Goal: Task Accomplishment & Management: Use online tool/utility

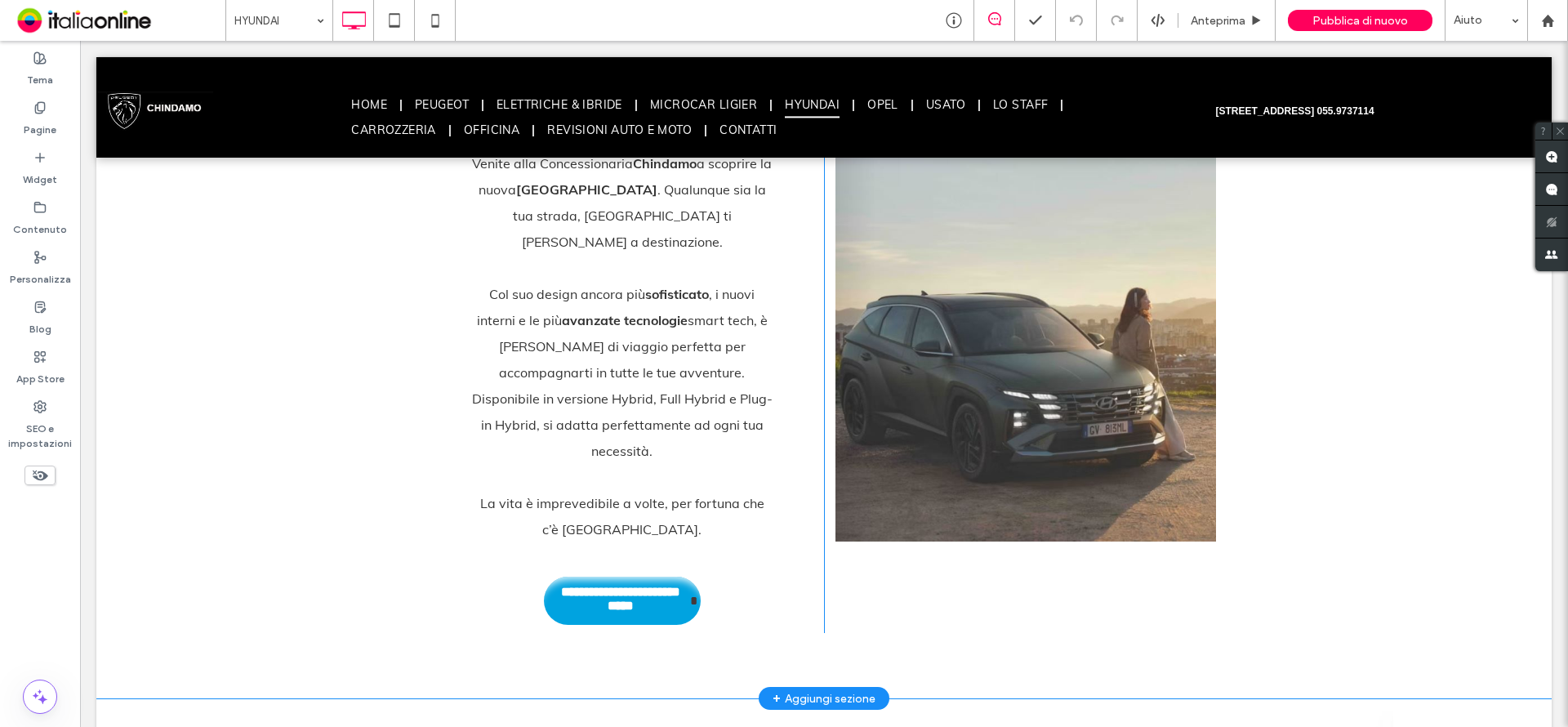
scroll to position [654, 0]
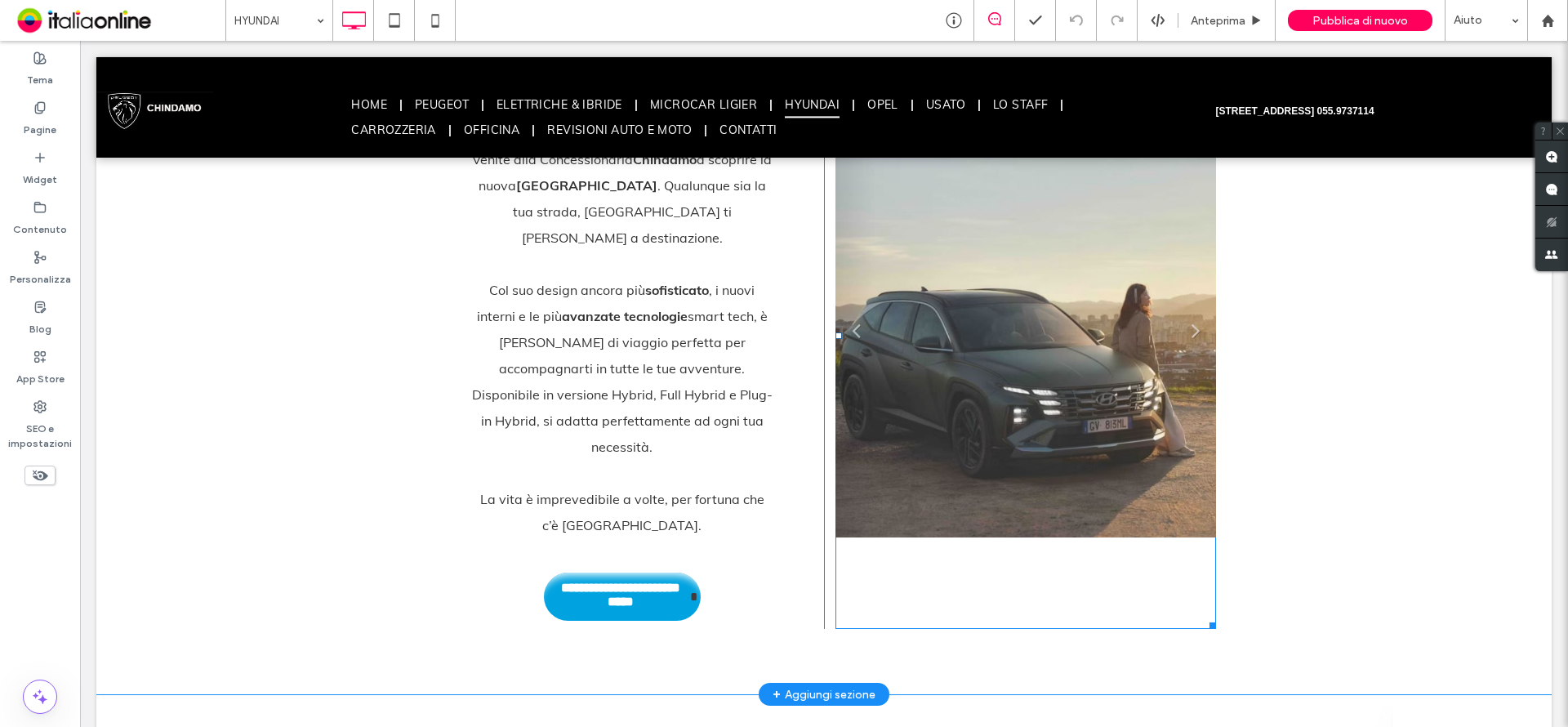
click at [1108, 365] on li "Titolo diapositiva Scrivi qui la tua didascalia [GEOGRAPHIC_DATA]" at bounding box center [1026, 336] width 381 height 588
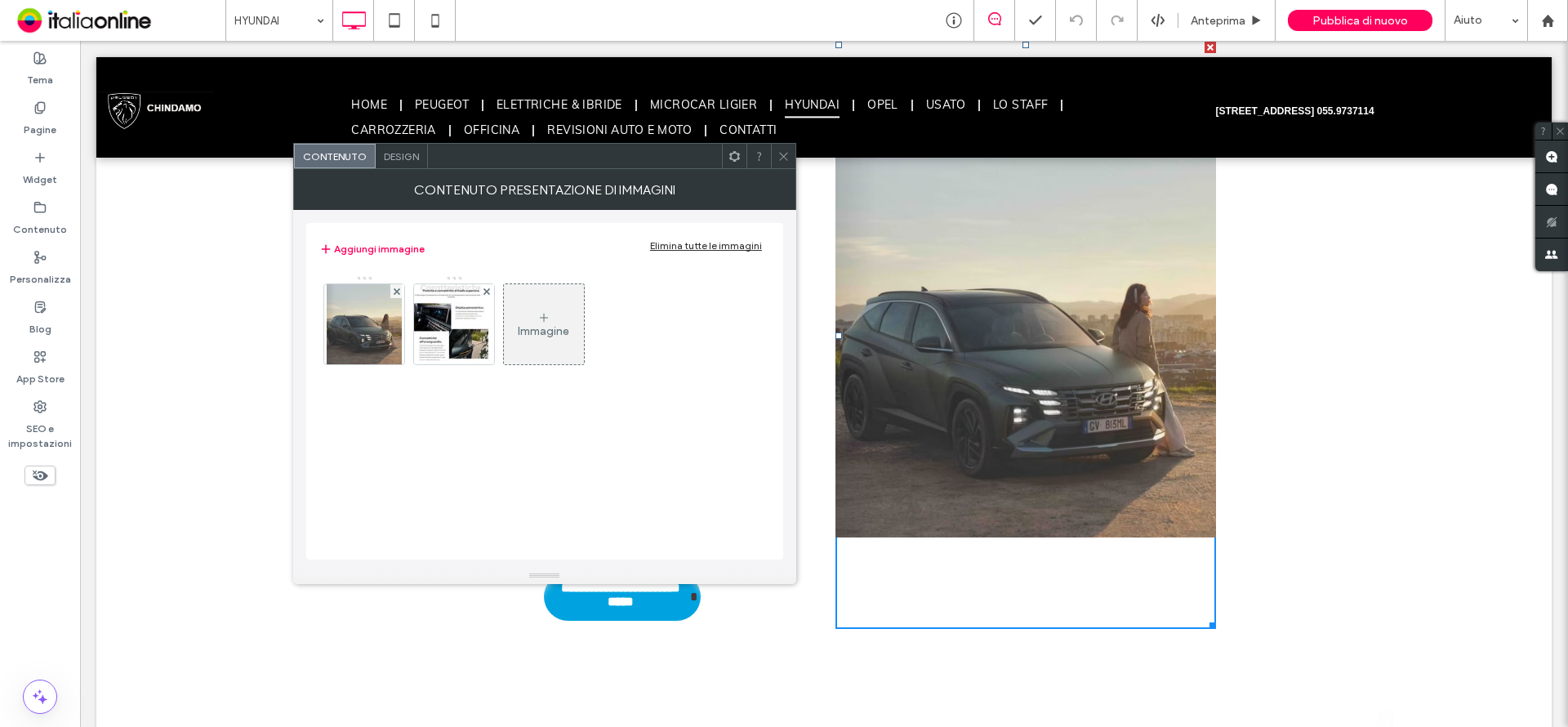
drag, startPoint x: 778, startPoint y: 154, endPoint x: 787, endPoint y: 155, distance: 9.1
click at [778, 154] on icon at bounding box center [783, 156] width 12 height 12
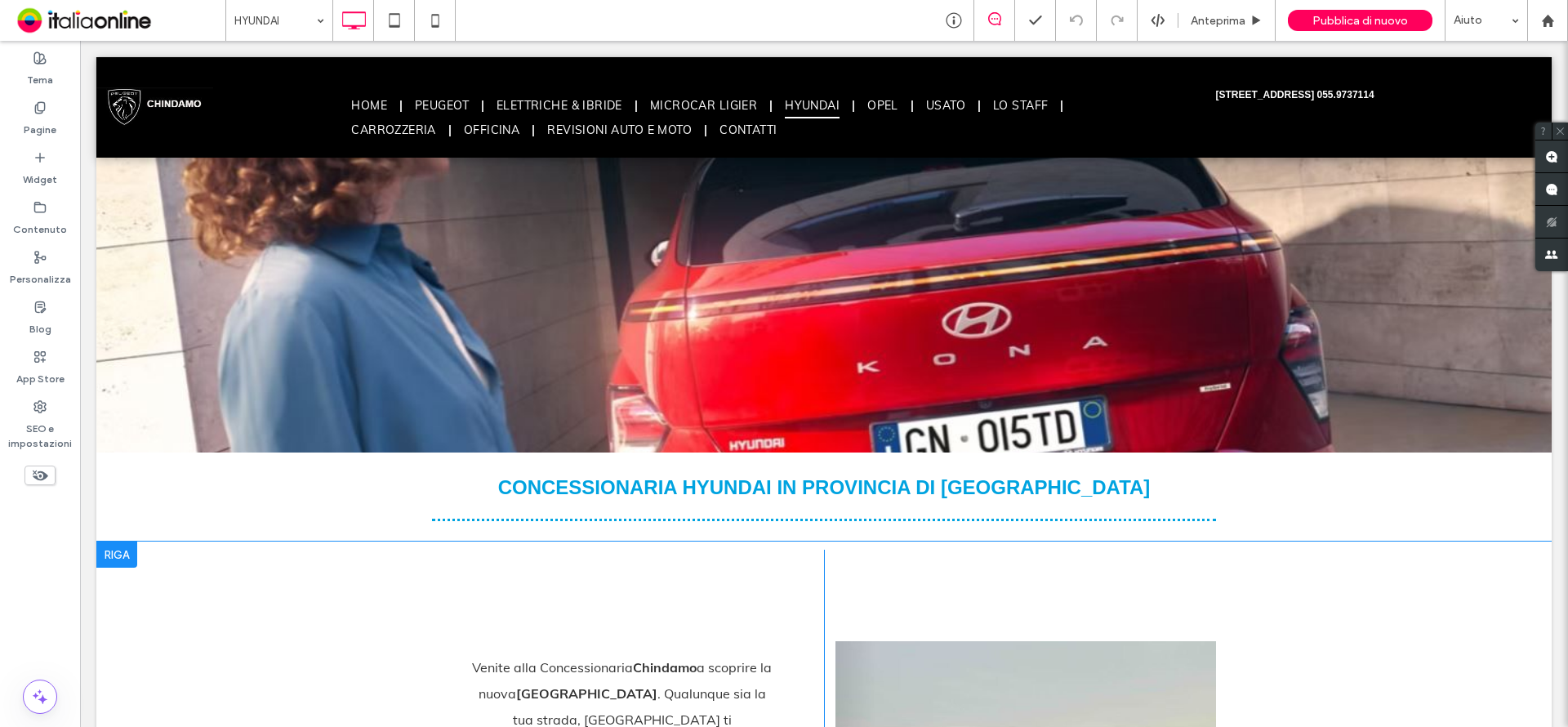
scroll to position [0, 0]
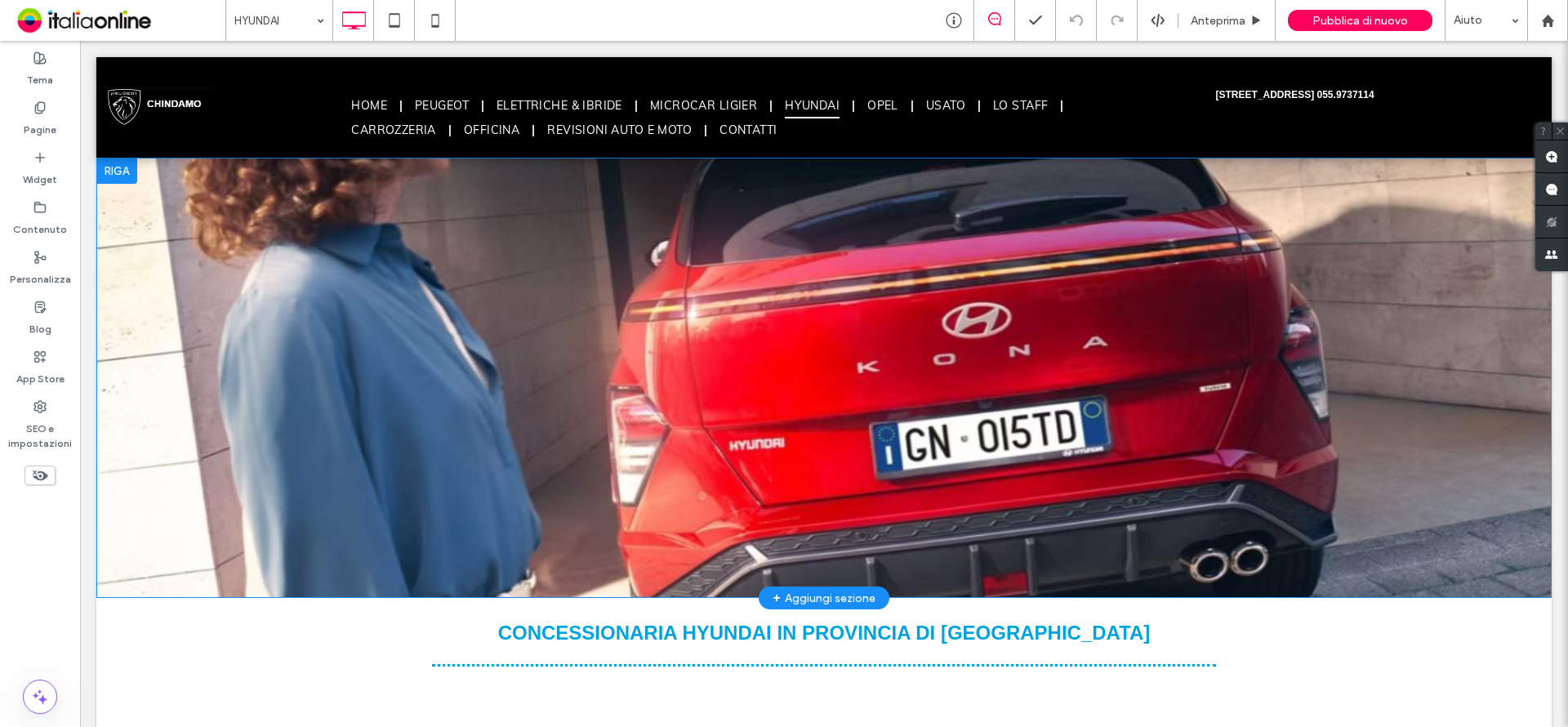
click at [945, 336] on div "Click To Paste [GEOGRAPHIC_DATA] + Aggiungi sezione" at bounding box center [823, 378] width 1456 height 440
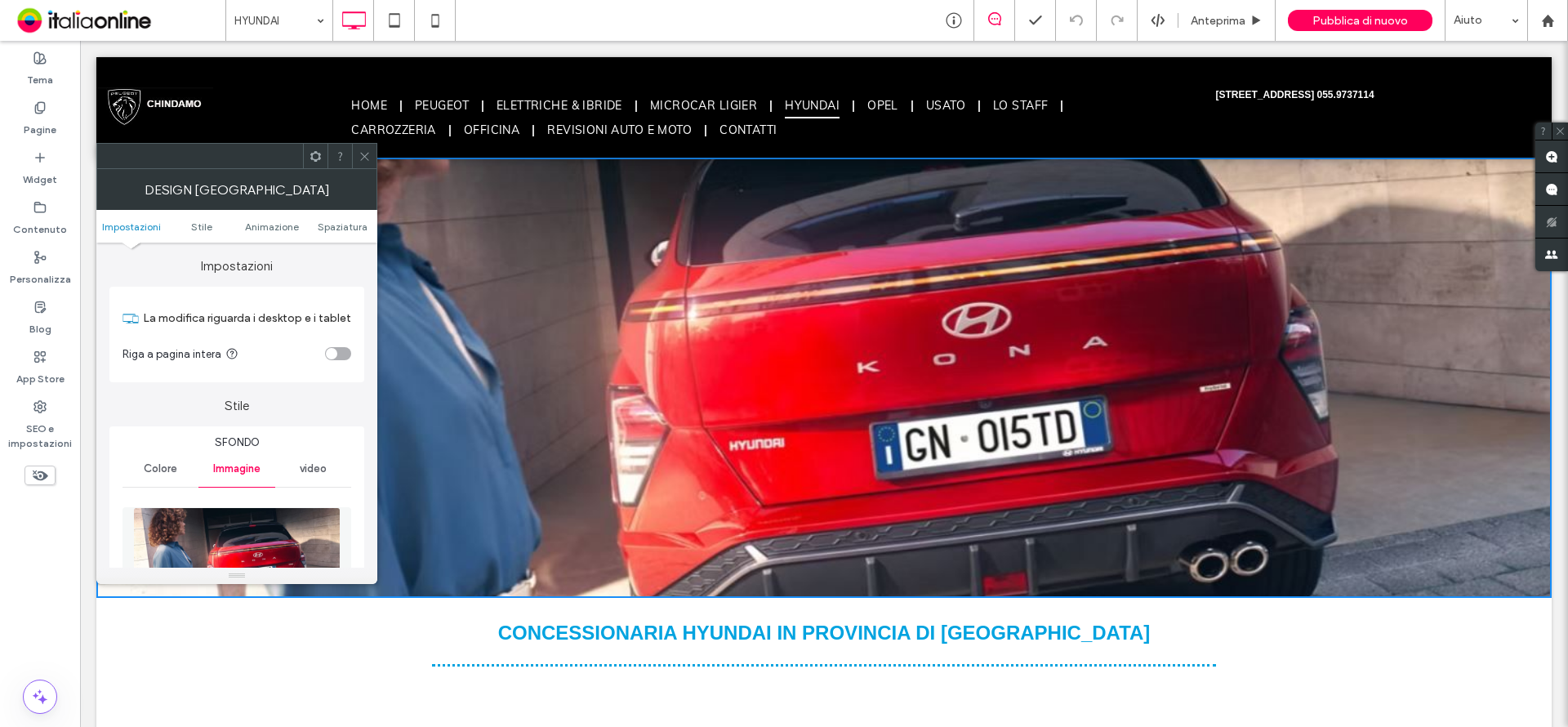
click at [365, 154] on icon at bounding box center [365, 156] width 12 height 12
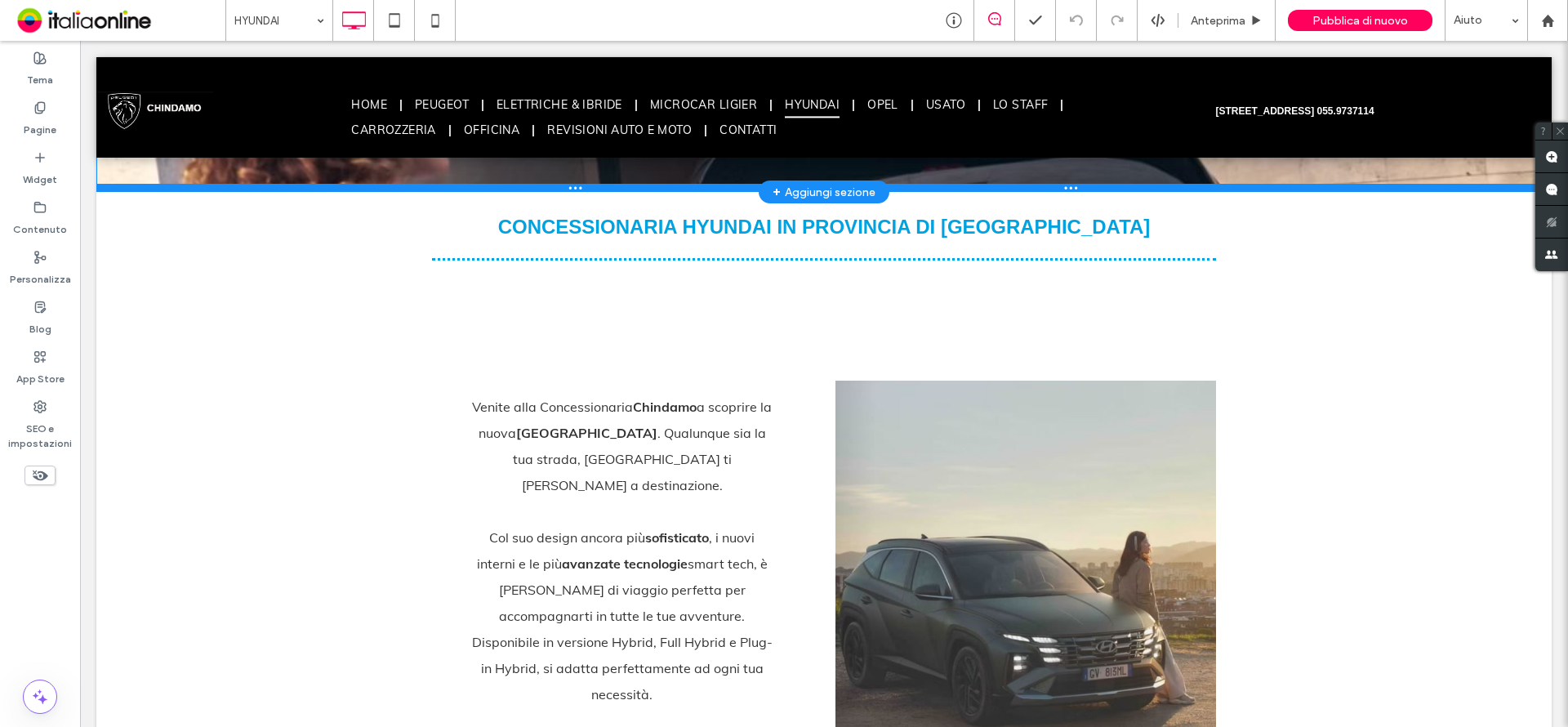
scroll to position [409, 0]
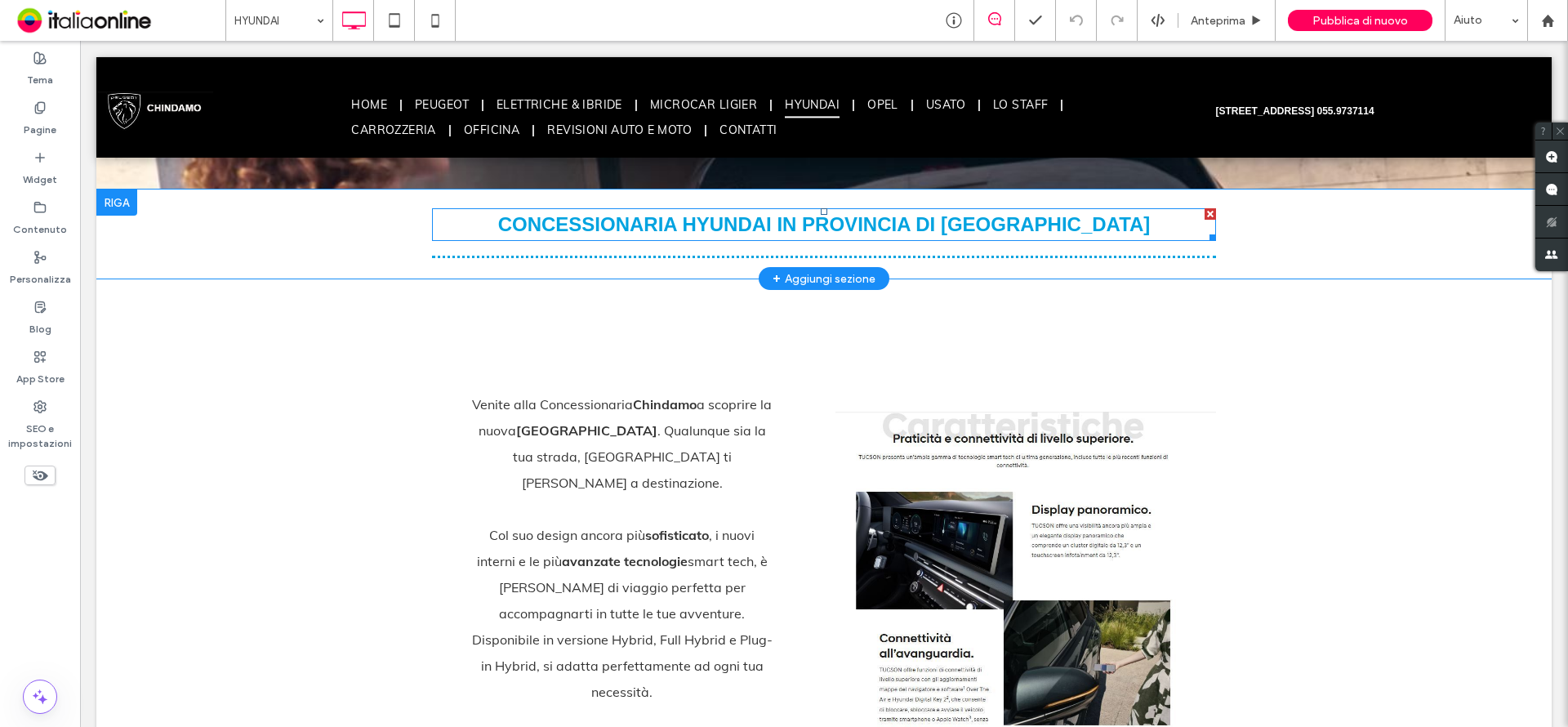
click at [700, 220] on span "CONCESSIONARIA HYUNDAI IN PROVINCIA DI [GEOGRAPHIC_DATA]" at bounding box center [824, 225] width 653 height 22
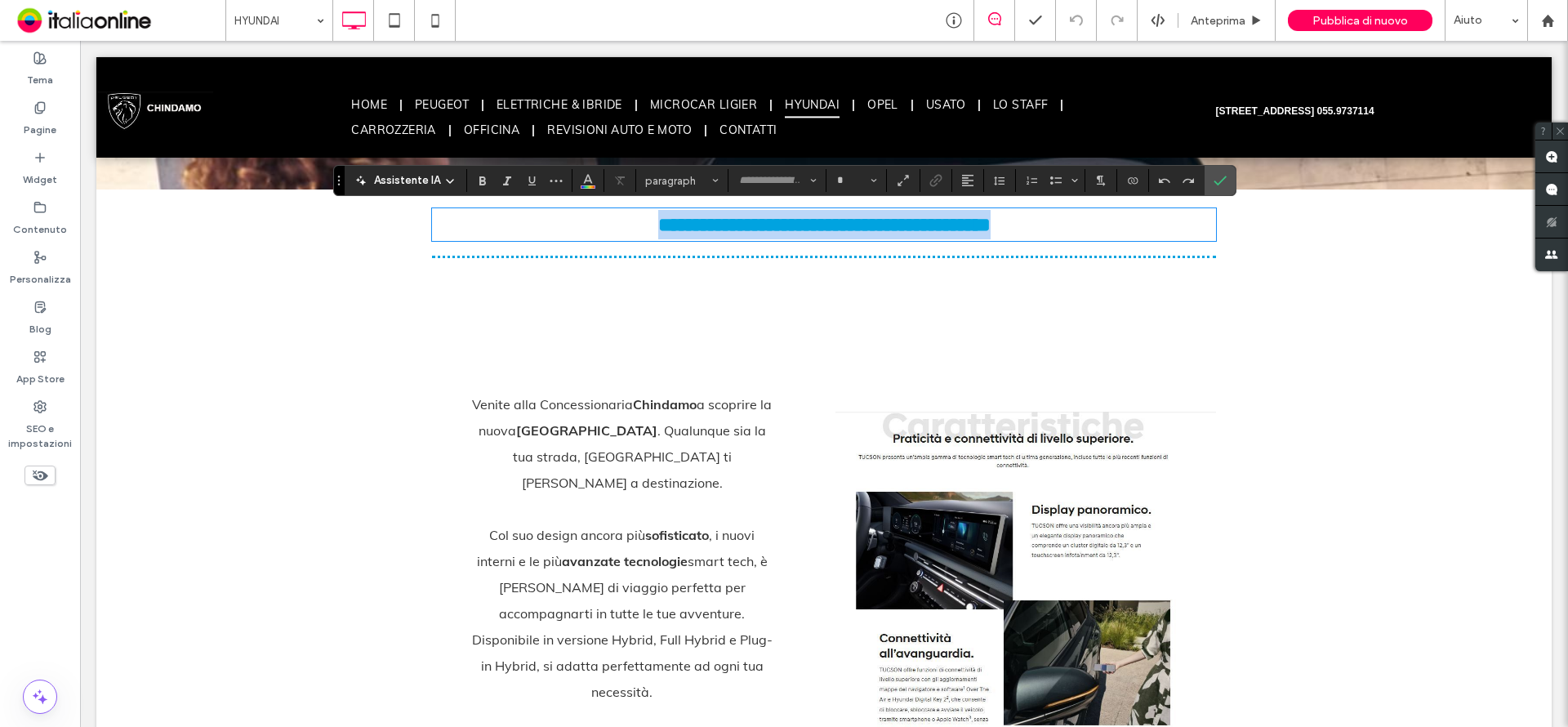
type input "*****"
type input "**"
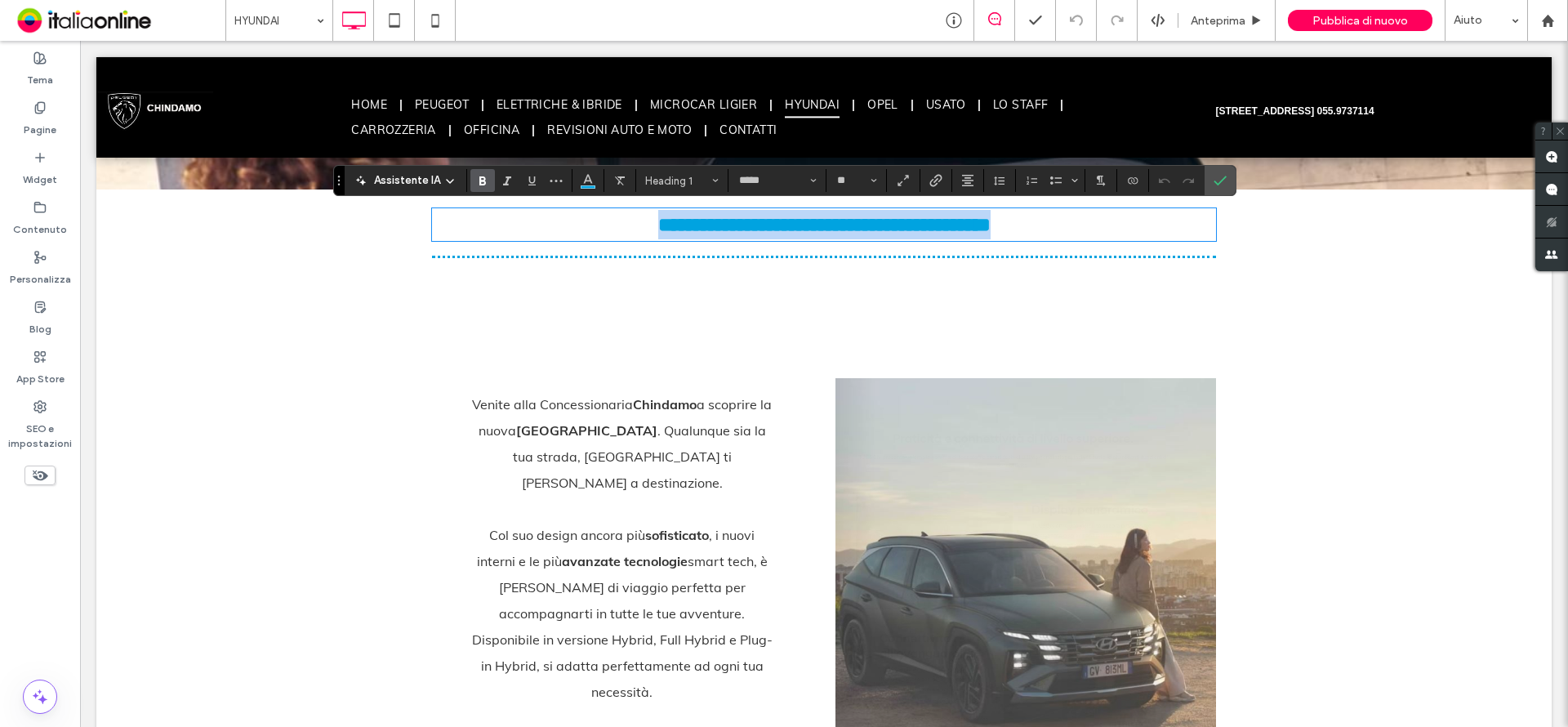
click at [732, 224] on span "**********" at bounding box center [824, 224] width 333 height 20
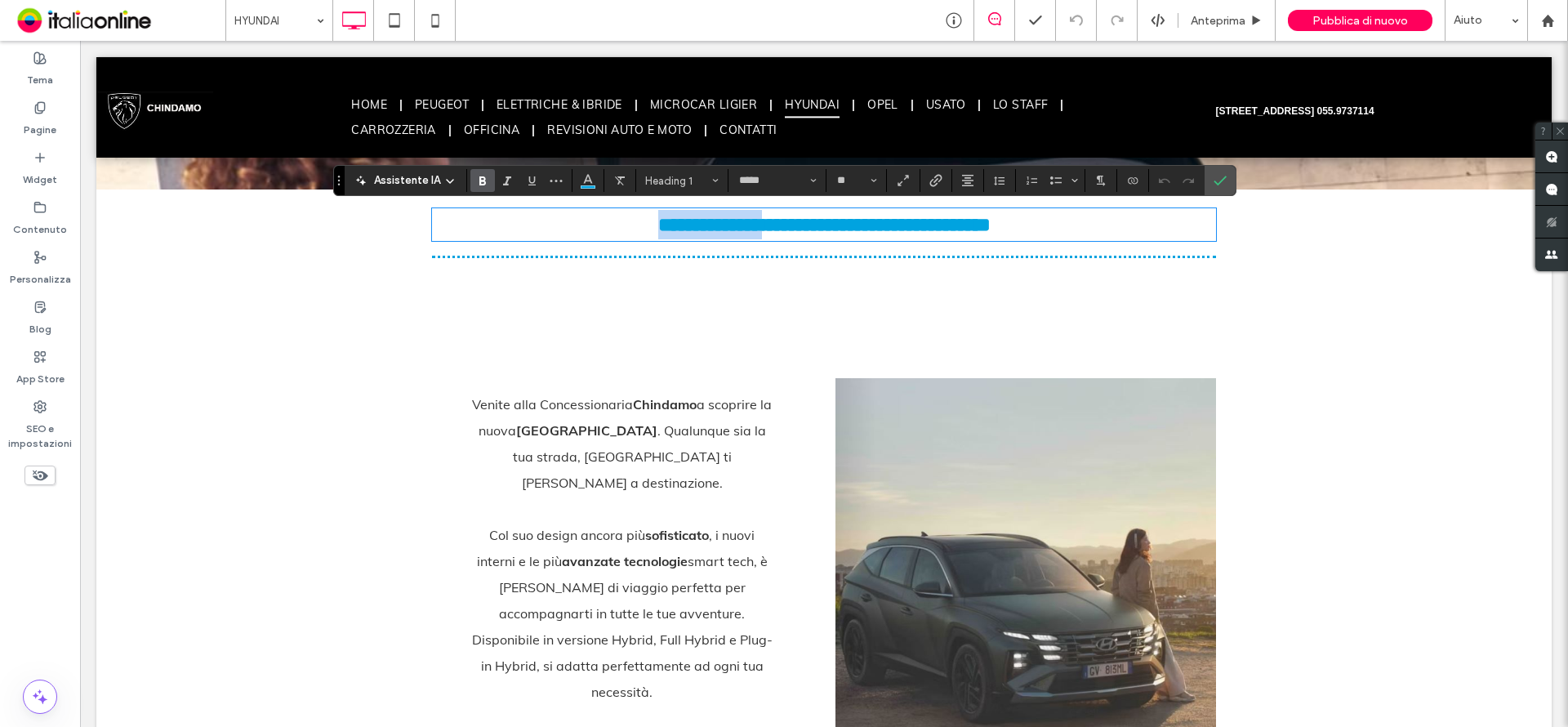
drag, startPoint x: 722, startPoint y: 226, endPoint x: 562, endPoint y: 226, distance: 160.0
click at [658, 226] on span "**********" at bounding box center [824, 224] width 333 height 20
drag, startPoint x: 838, startPoint y: 222, endPoint x: 1063, endPoint y: 226, distance: 225.0
click at [1062, 227] on h1 "**********" at bounding box center [824, 225] width 784 height 29
click at [1217, 191] on span "Conferma" at bounding box center [1217, 180] width 8 height 29
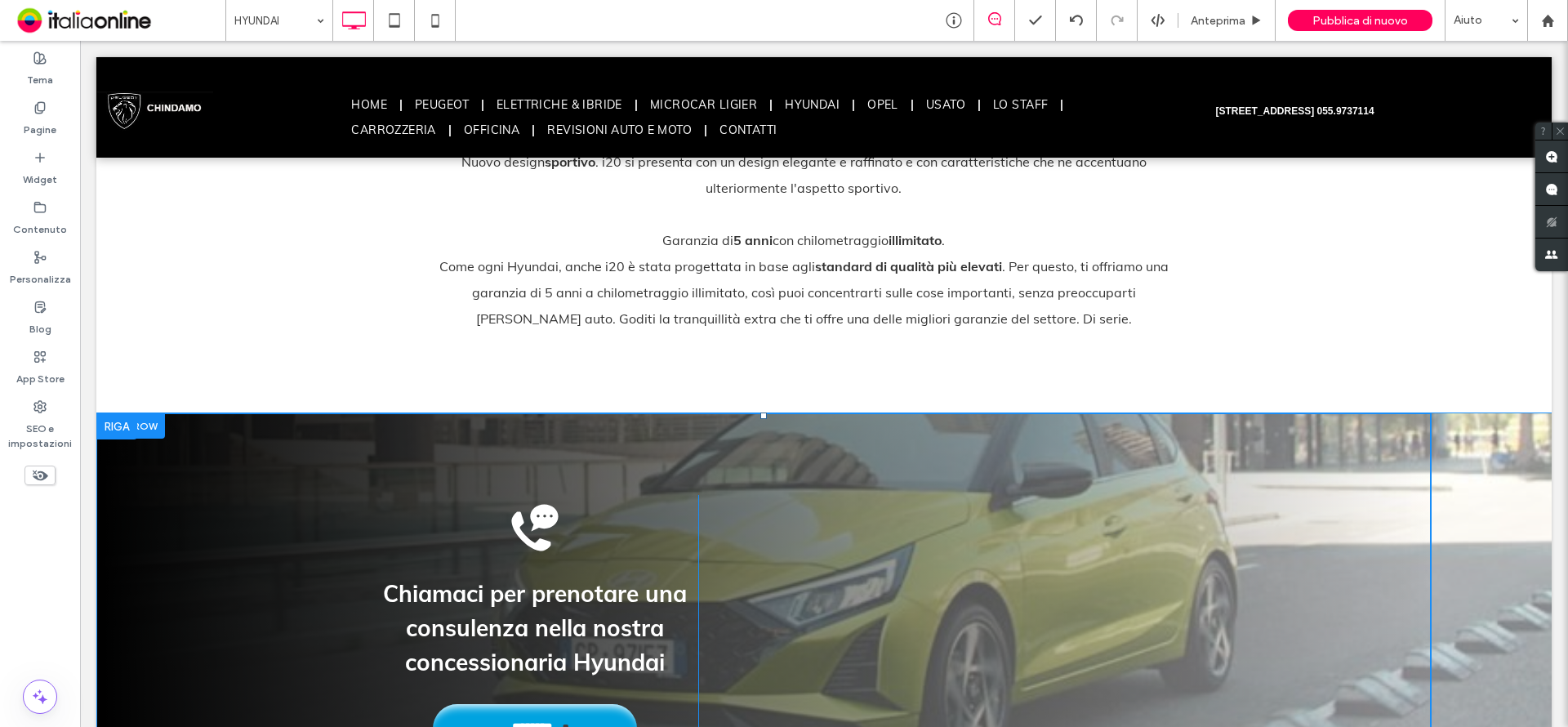
scroll to position [2778, 0]
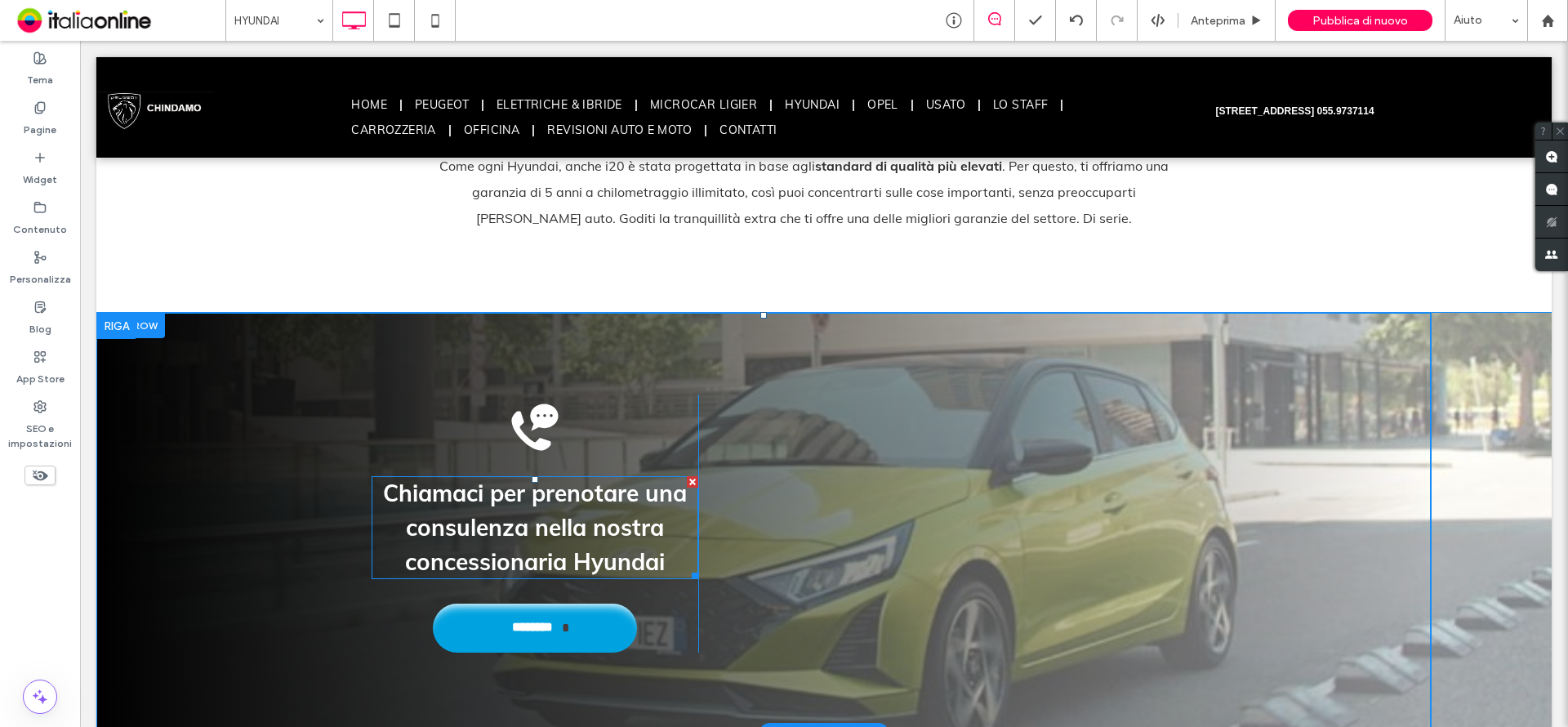
click at [528, 476] on div "Chiamaci per prenotare una consulenza nella nostra concessionaria Hyundai" at bounding box center [534, 528] width 327 height 103
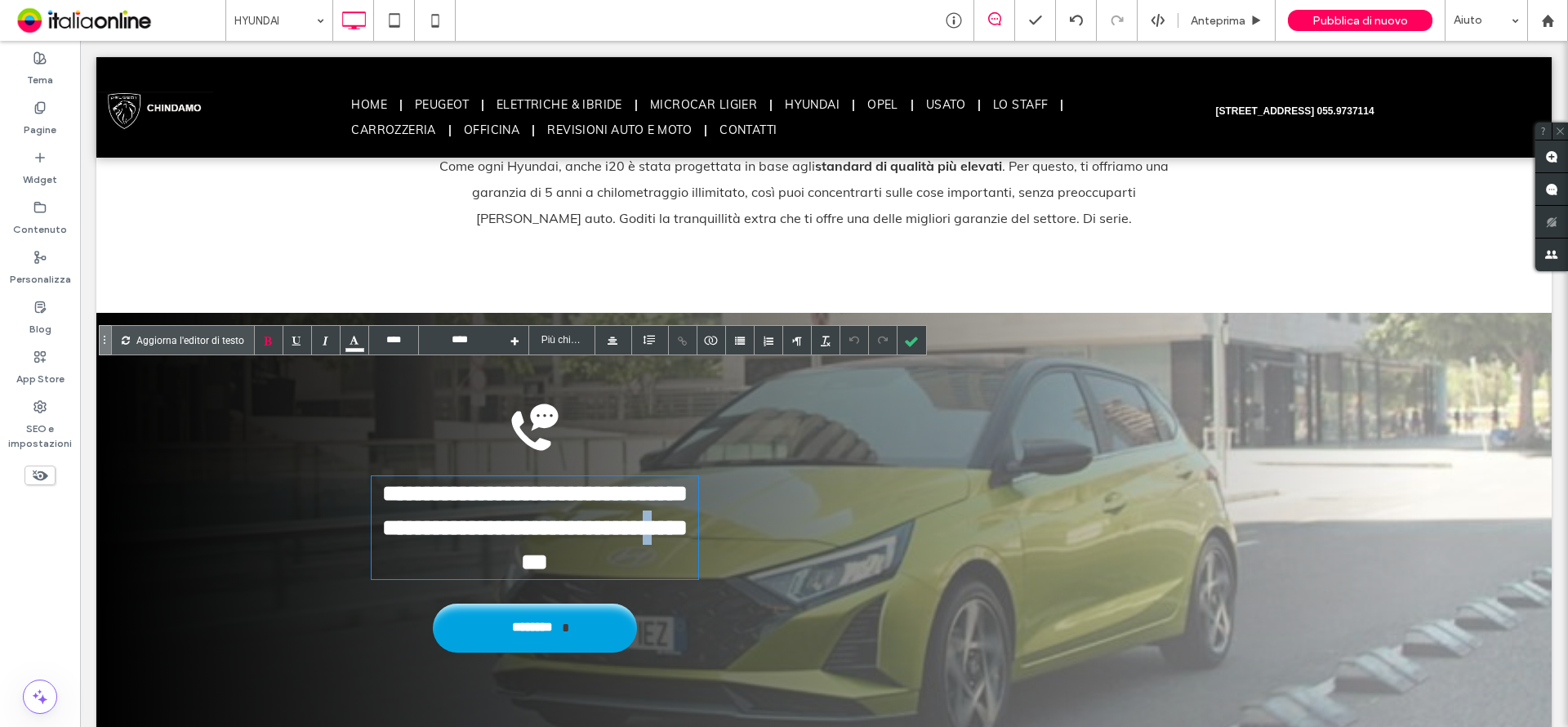
click at [554, 476] on div "**********" at bounding box center [534, 528] width 327 height 103
click at [564, 476] on div "**********" at bounding box center [534, 528] width 327 height 103
drag, startPoint x: 565, startPoint y: 450, endPoint x: 673, endPoint y: 446, distance: 108.1
click at [673, 476] on div "**********" at bounding box center [534, 528] width 327 height 103
click at [912, 343] on div at bounding box center [911, 340] width 28 height 28
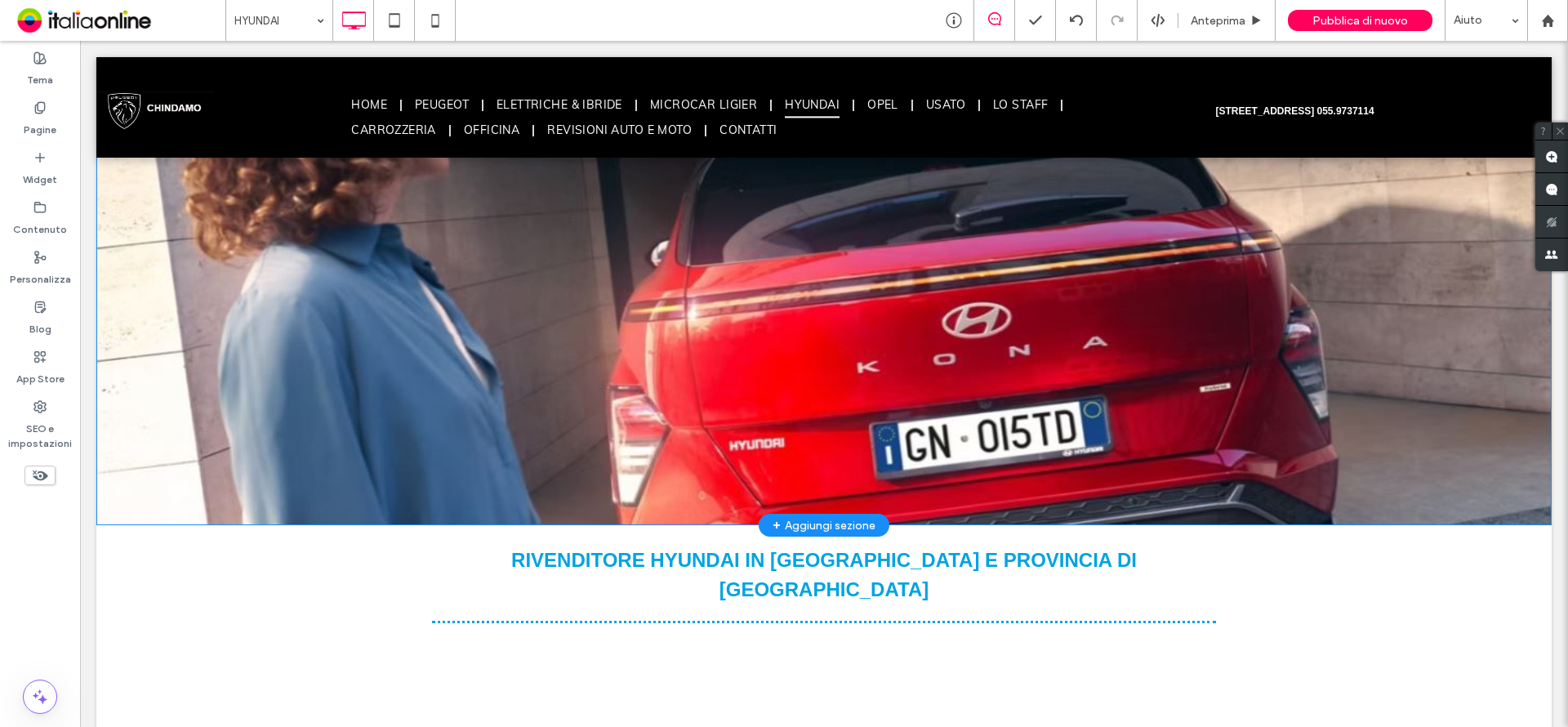
scroll to position [0, 0]
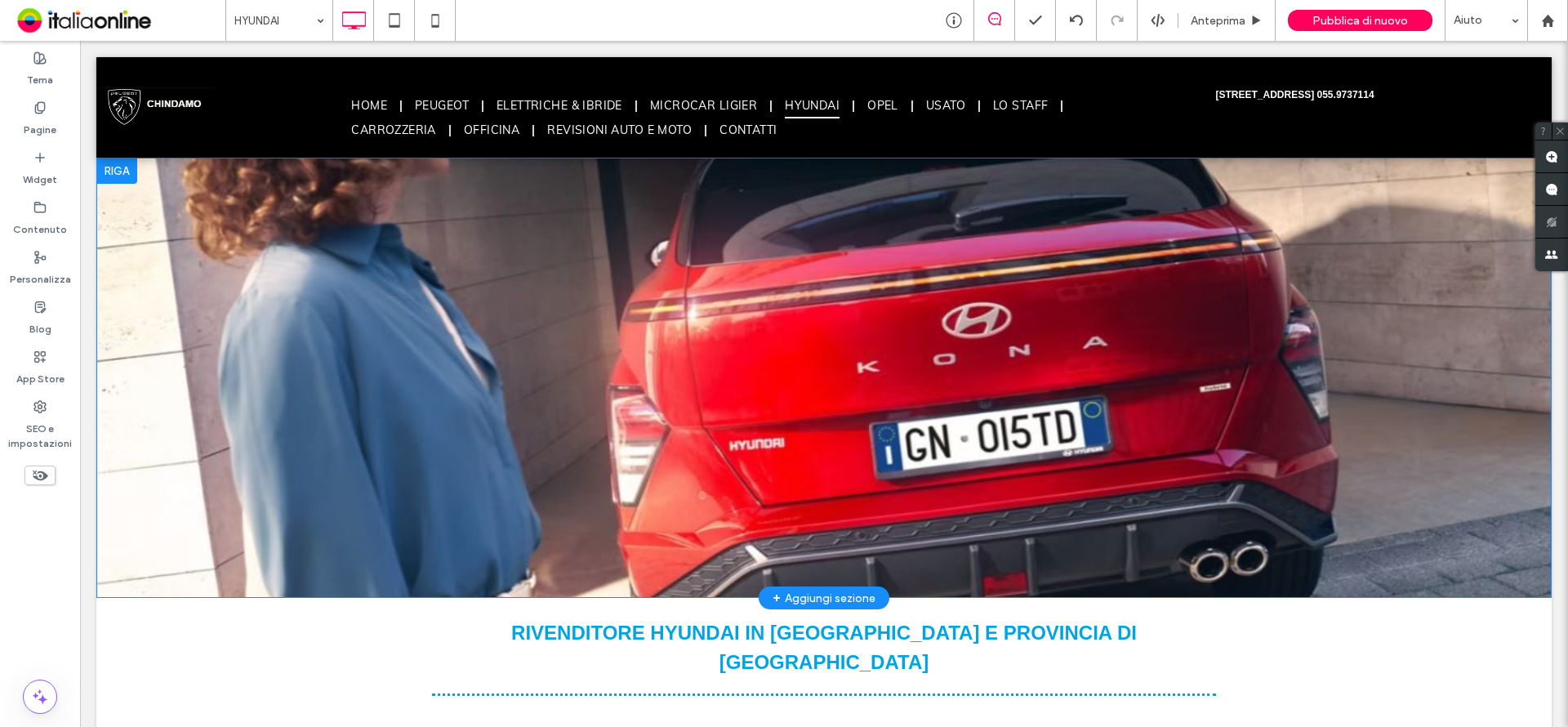
click at [1043, 335] on div "Click To Paste [GEOGRAPHIC_DATA] + Aggiungi sezione" at bounding box center [823, 378] width 1456 height 440
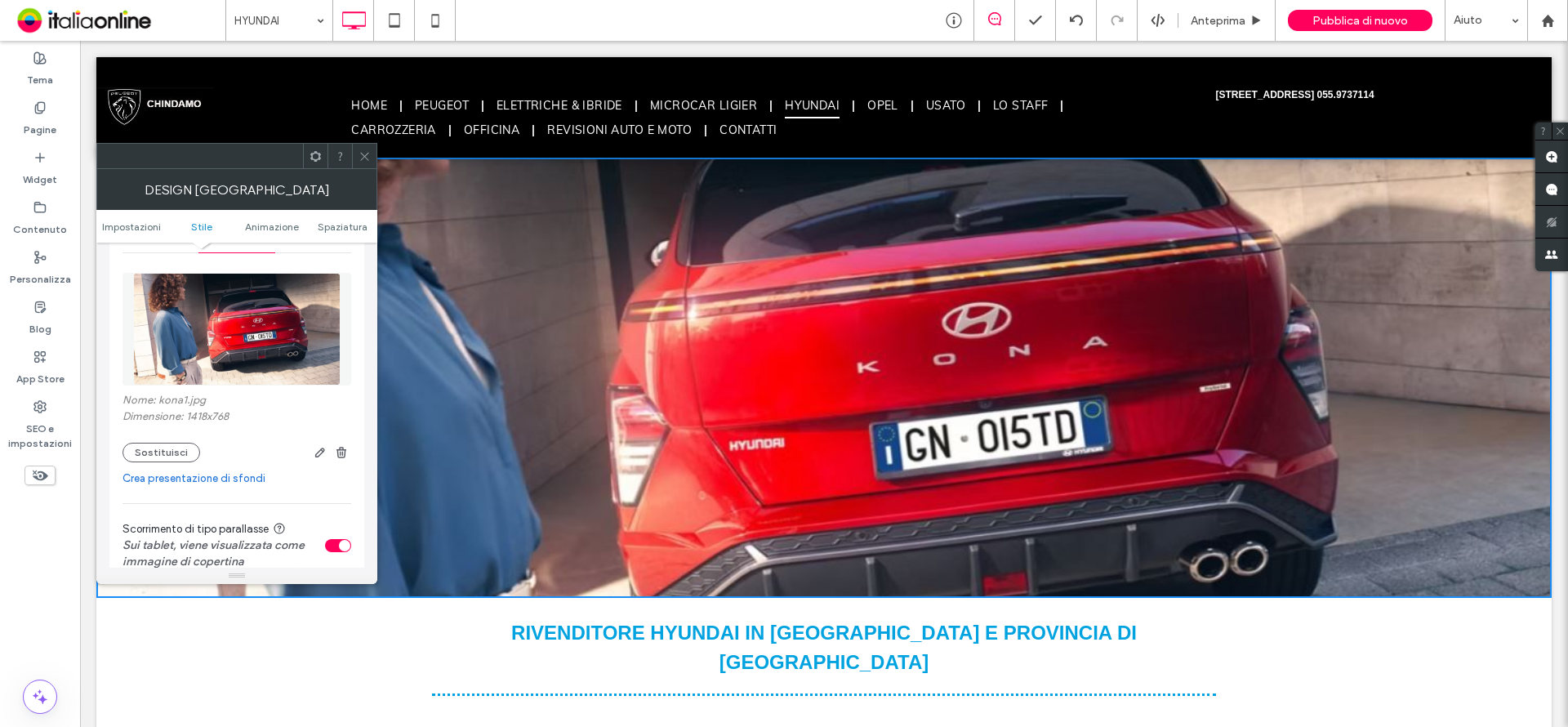
scroll to position [245, 0]
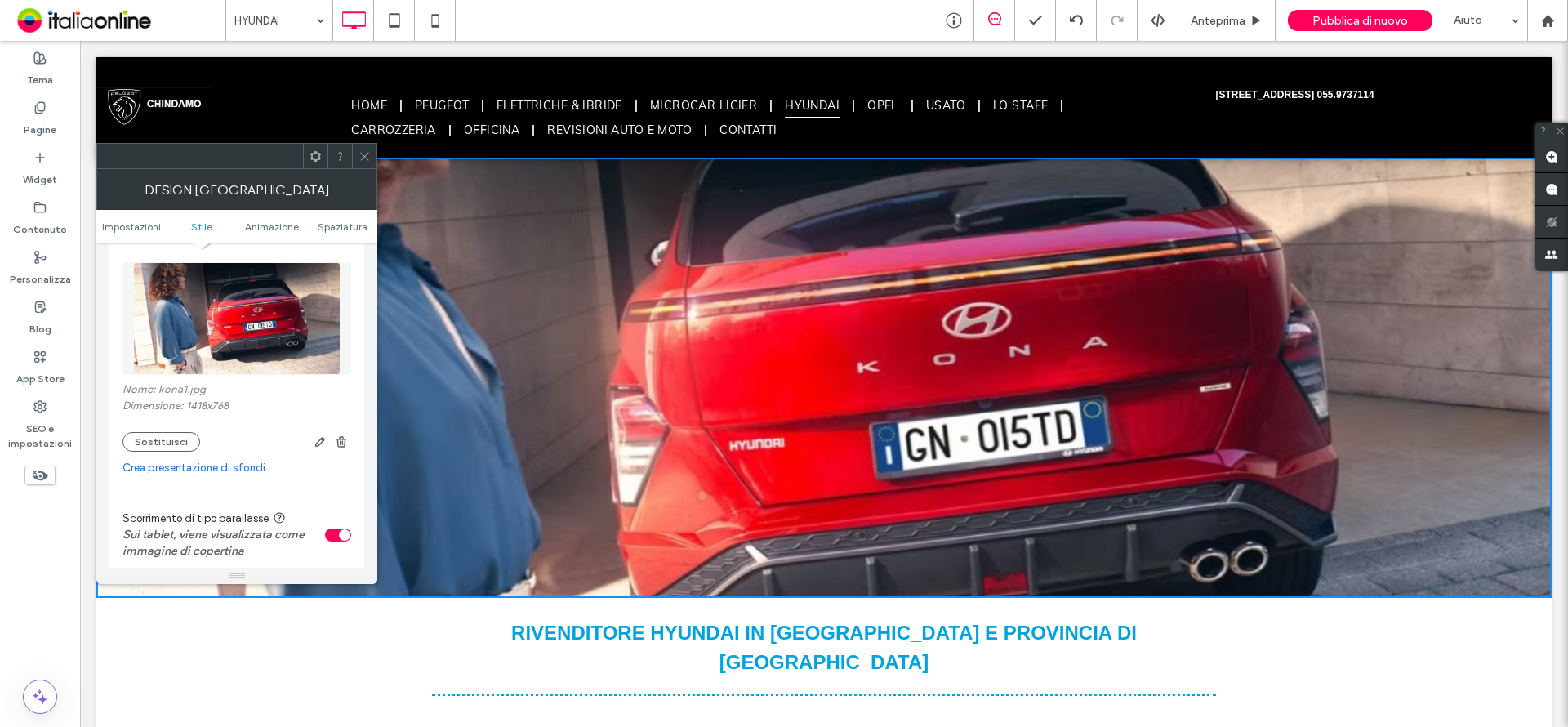
click at [359, 160] on icon at bounding box center [365, 156] width 12 height 12
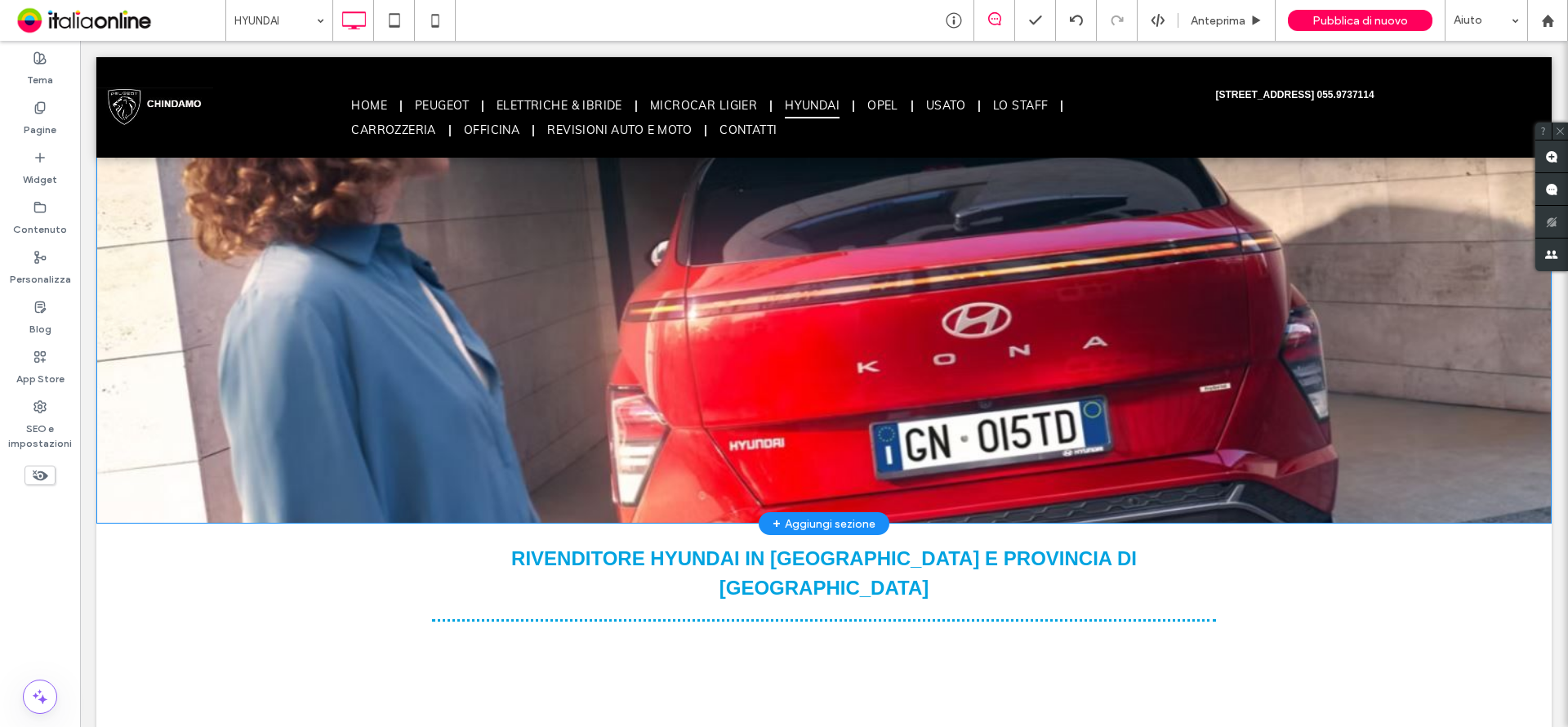
scroll to position [163, 0]
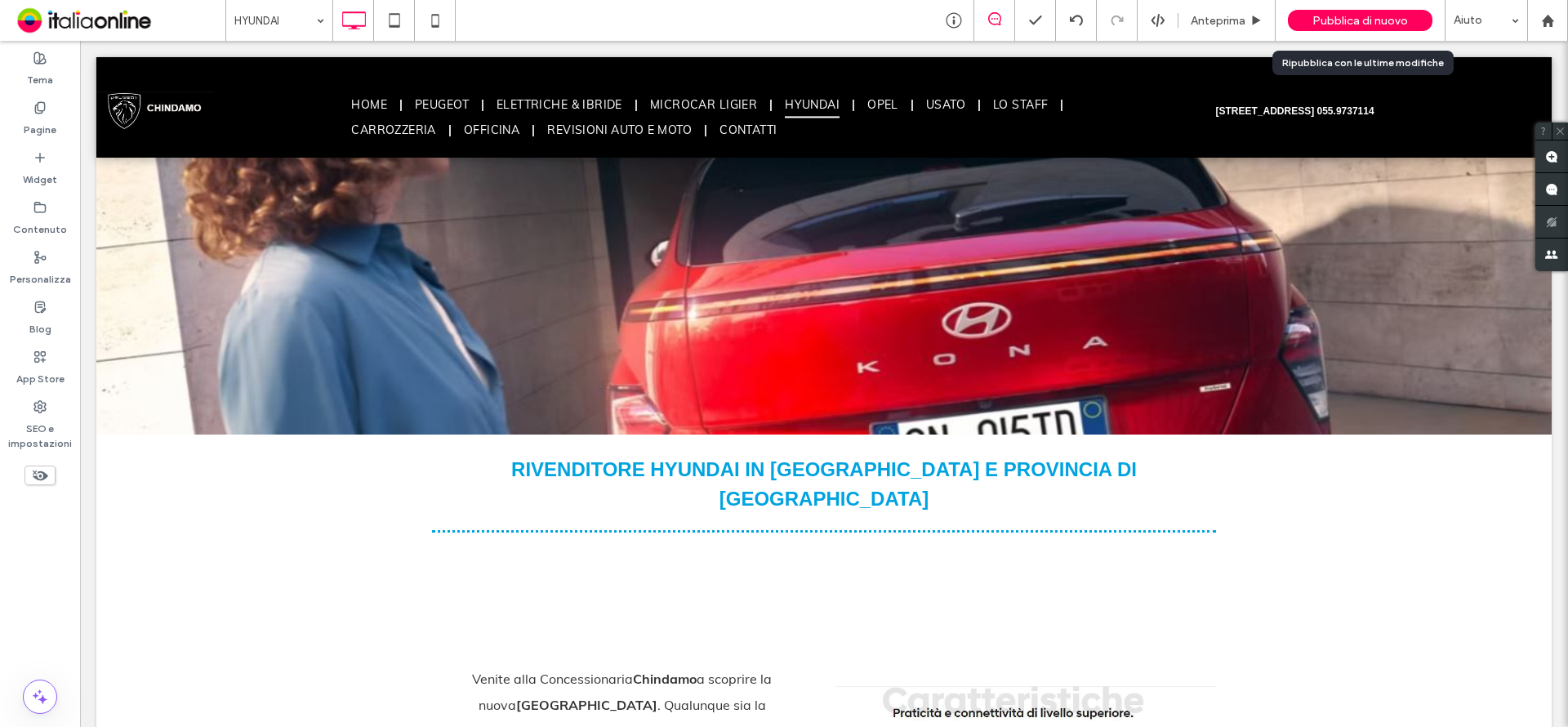
click at [1373, 16] on span "Pubblica di nuovo" at bounding box center [1360, 21] width 95 height 14
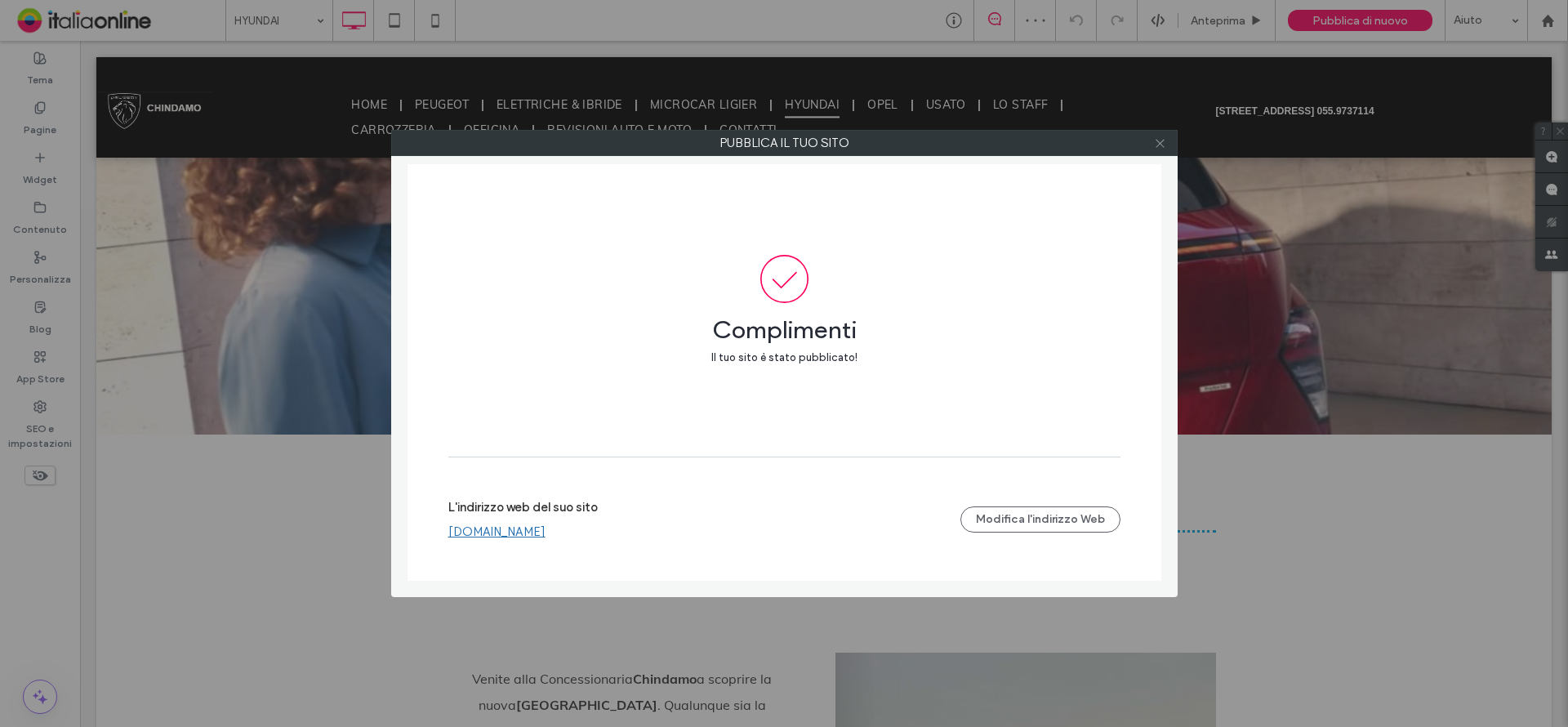
click at [1161, 138] on icon at bounding box center [1160, 143] width 12 height 12
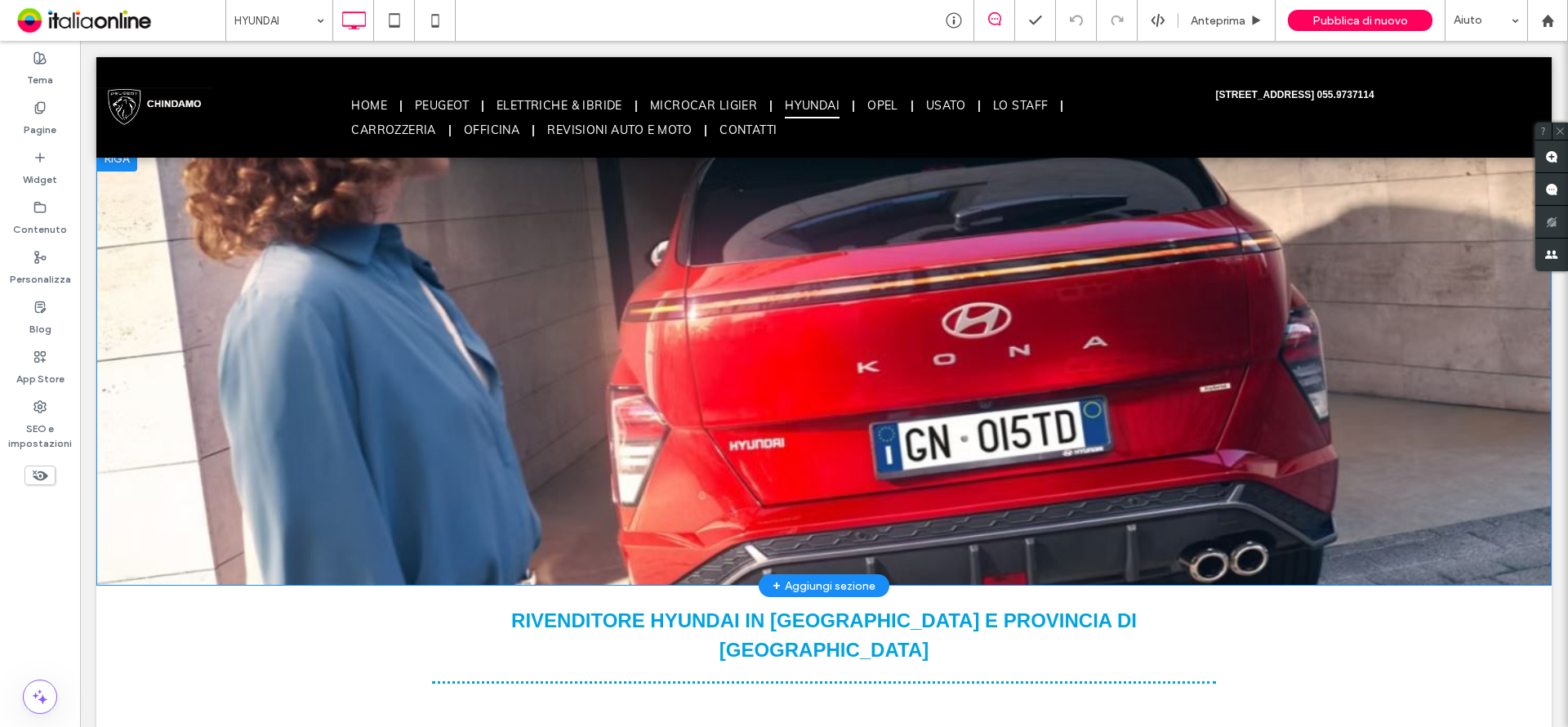
scroll to position [0, 0]
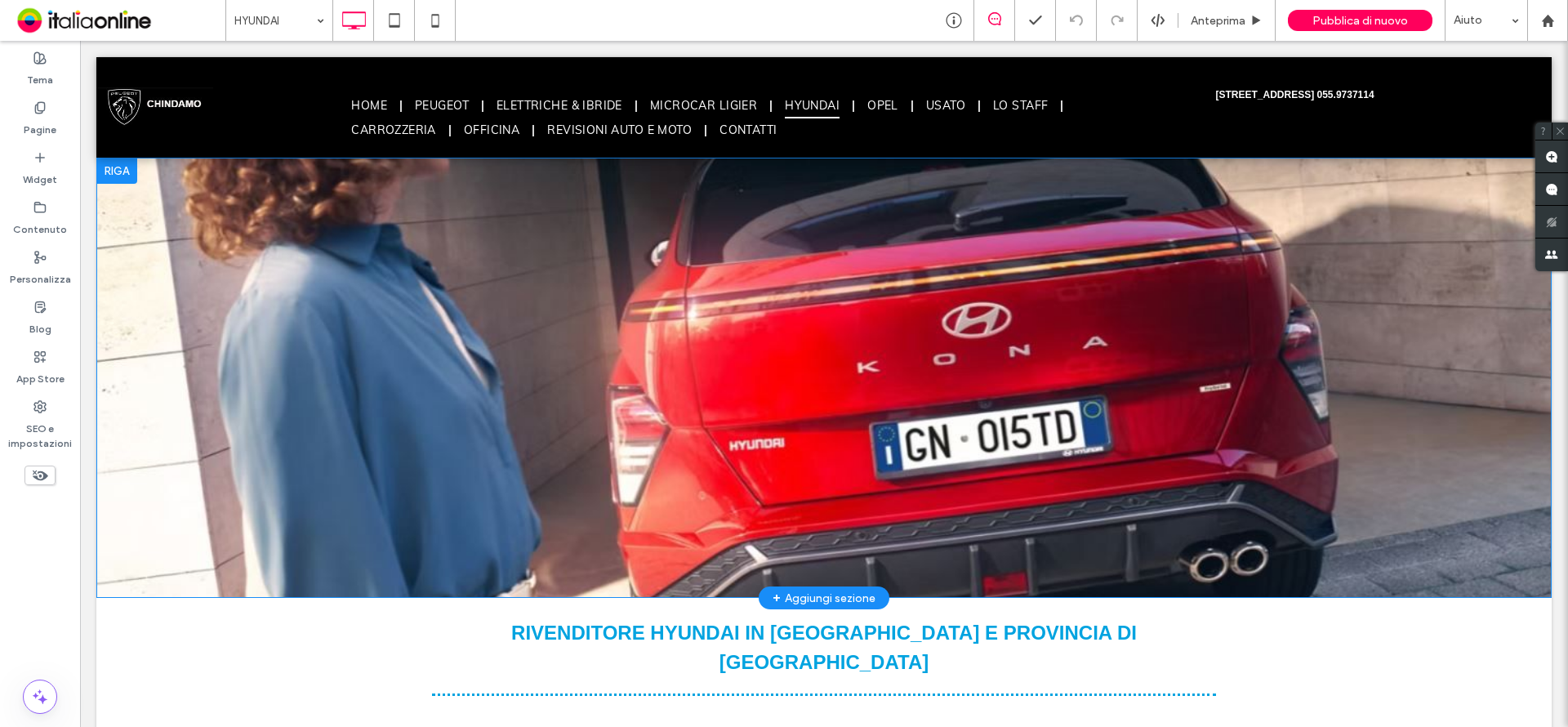
click at [577, 300] on div "Click To Paste [GEOGRAPHIC_DATA] + Aggiungi sezione" at bounding box center [823, 378] width 1456 height 440
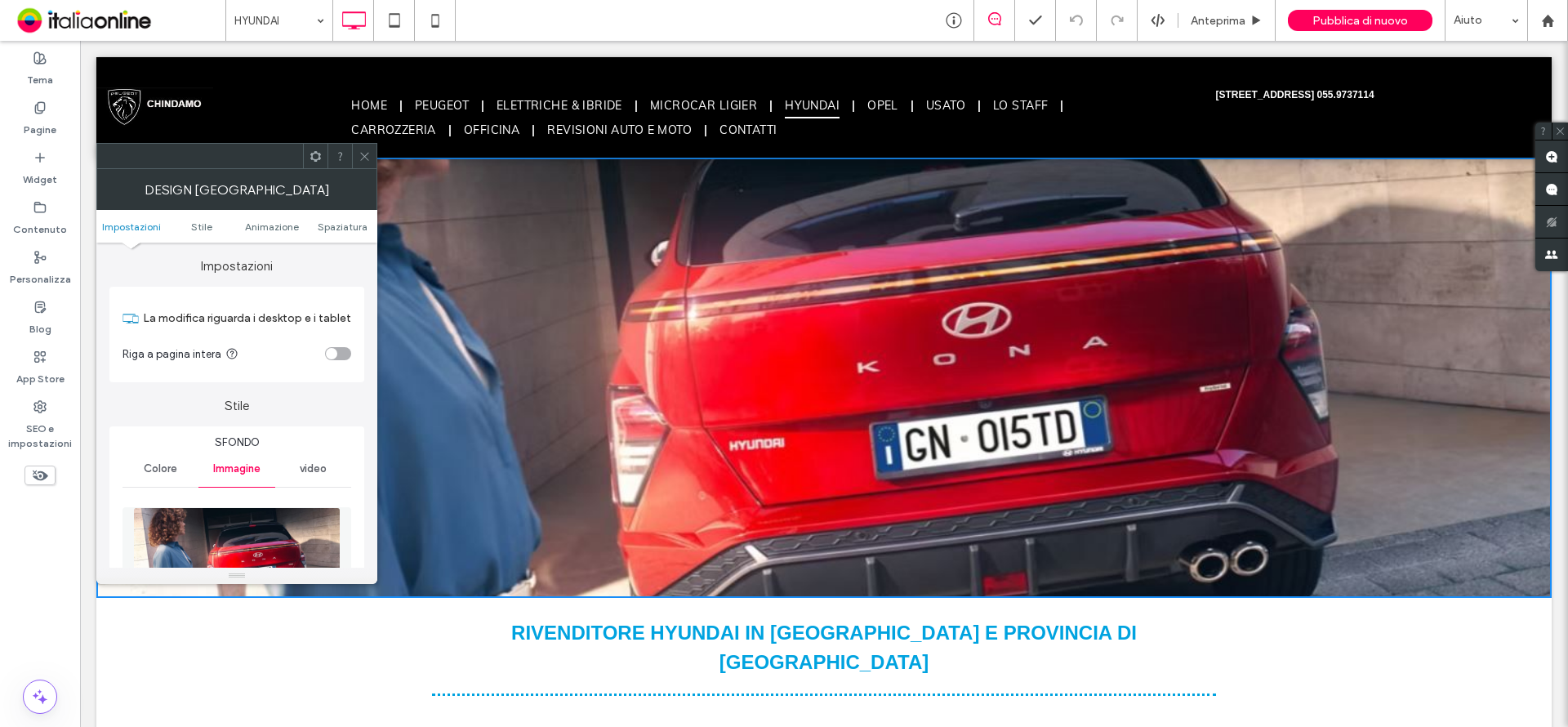
scroll to position [245, 0]
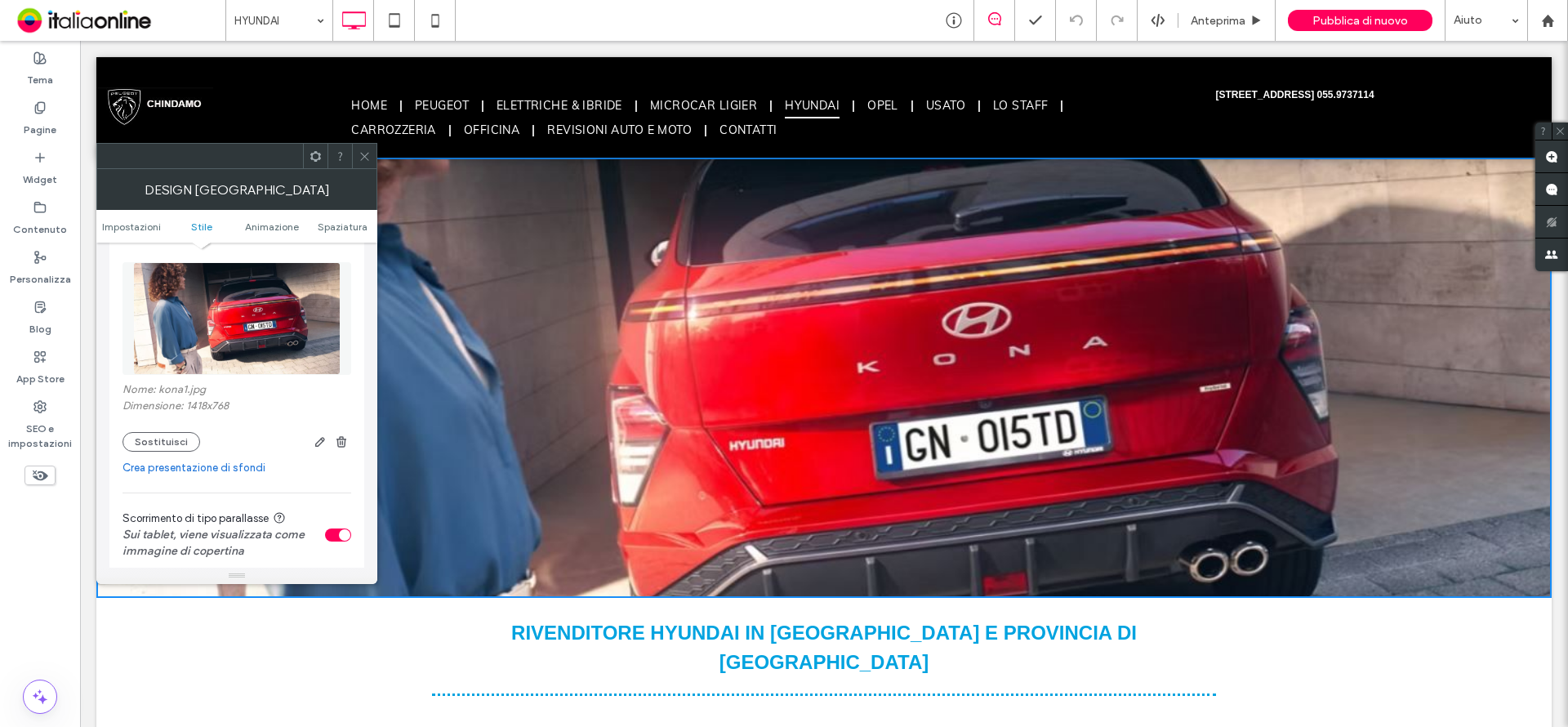
click at [367, 154] on use at bounding box center [365, 156] width 9 height 9
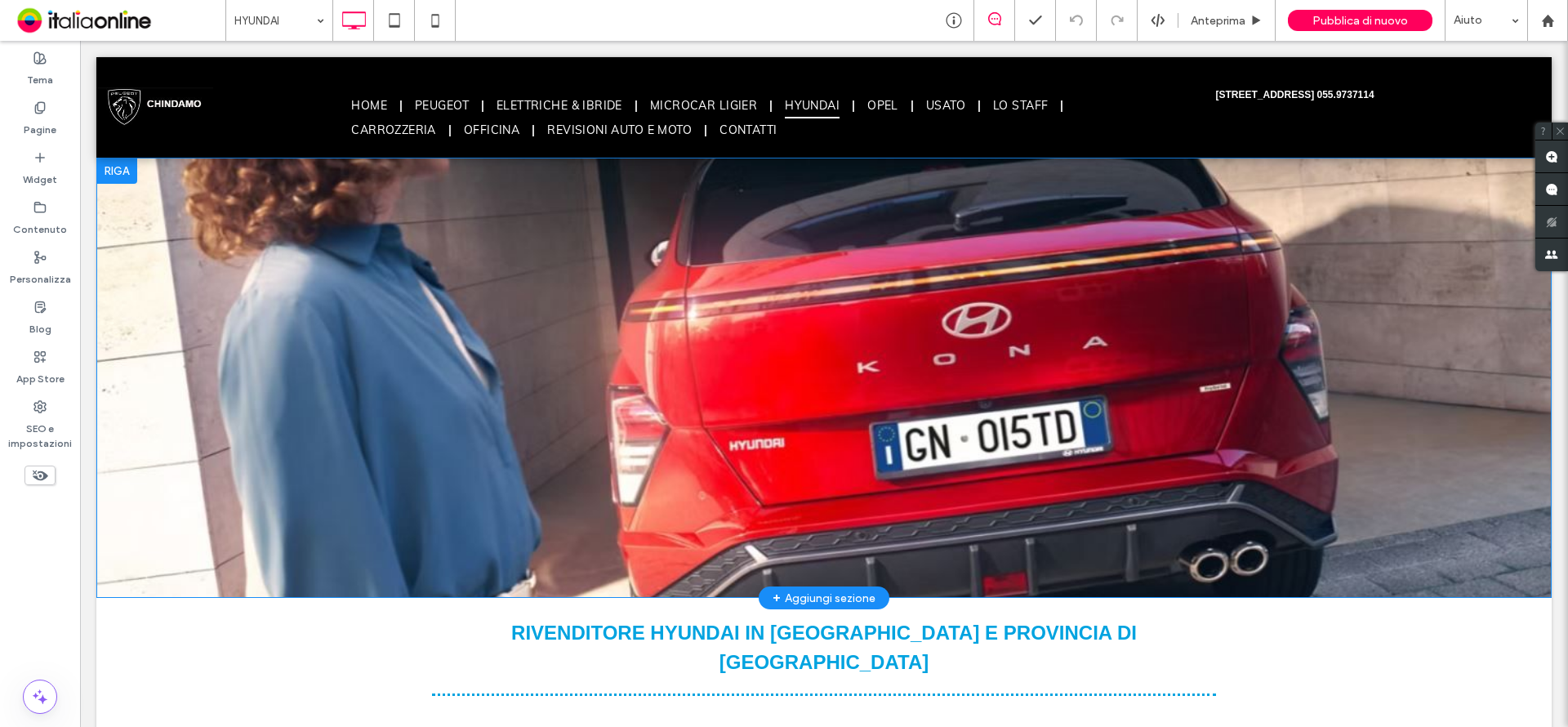
click at [794, 275] on div "Click To Paste [GEOGRAPHIC_DATA] + Aggiungi sezione" at bounding box center [823, 378] width 1456 height 440
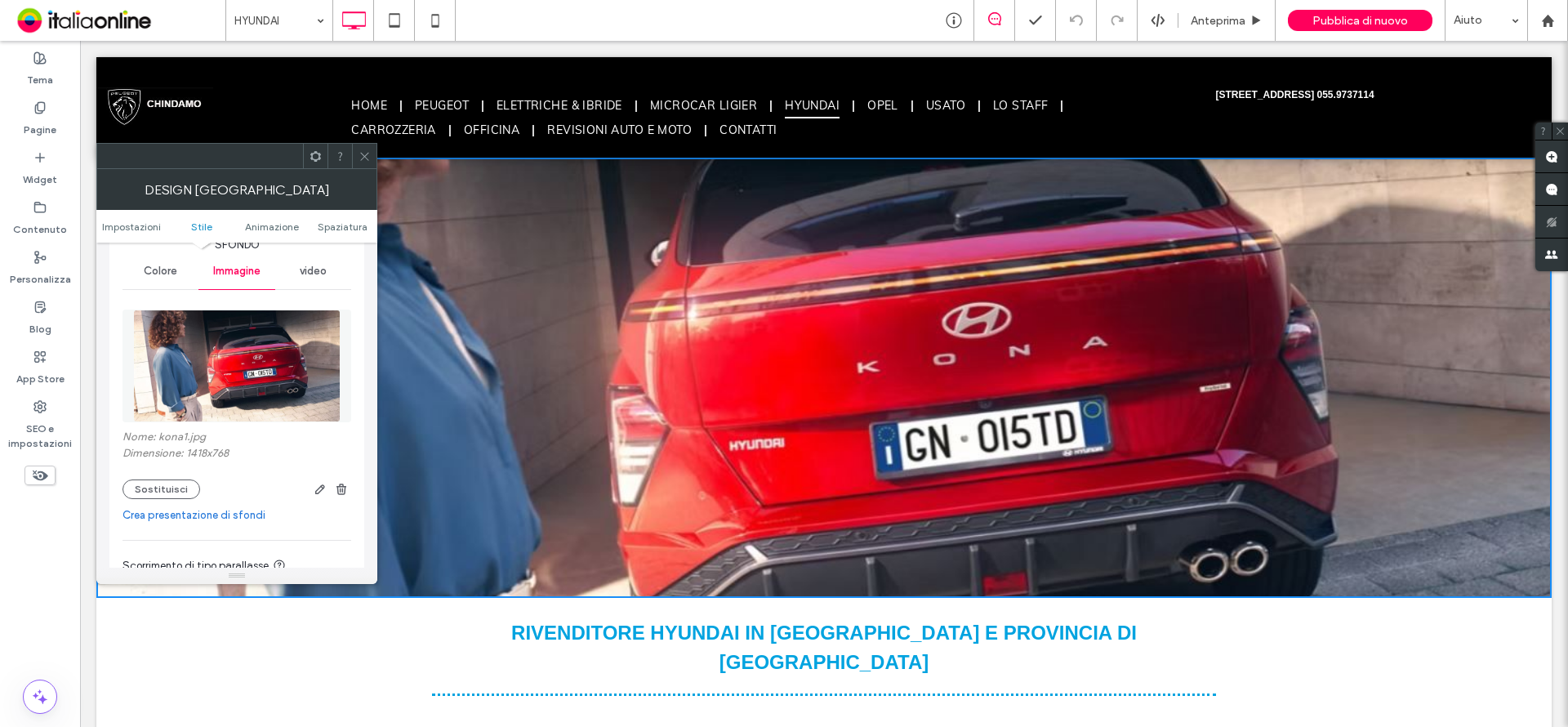
scroll to position [163, 0]
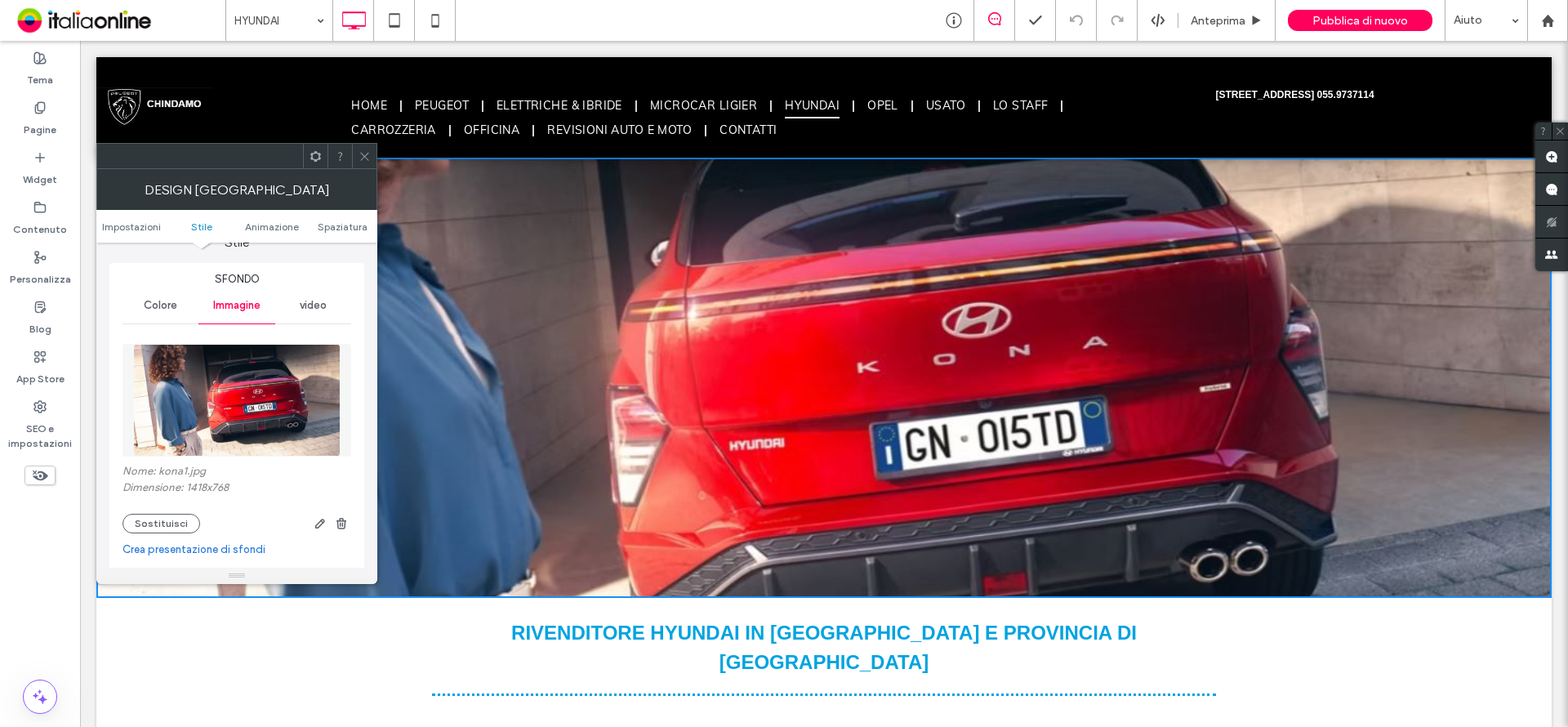
click at [195, 417] on img at bounding box center [236, 400] width 207 height 112
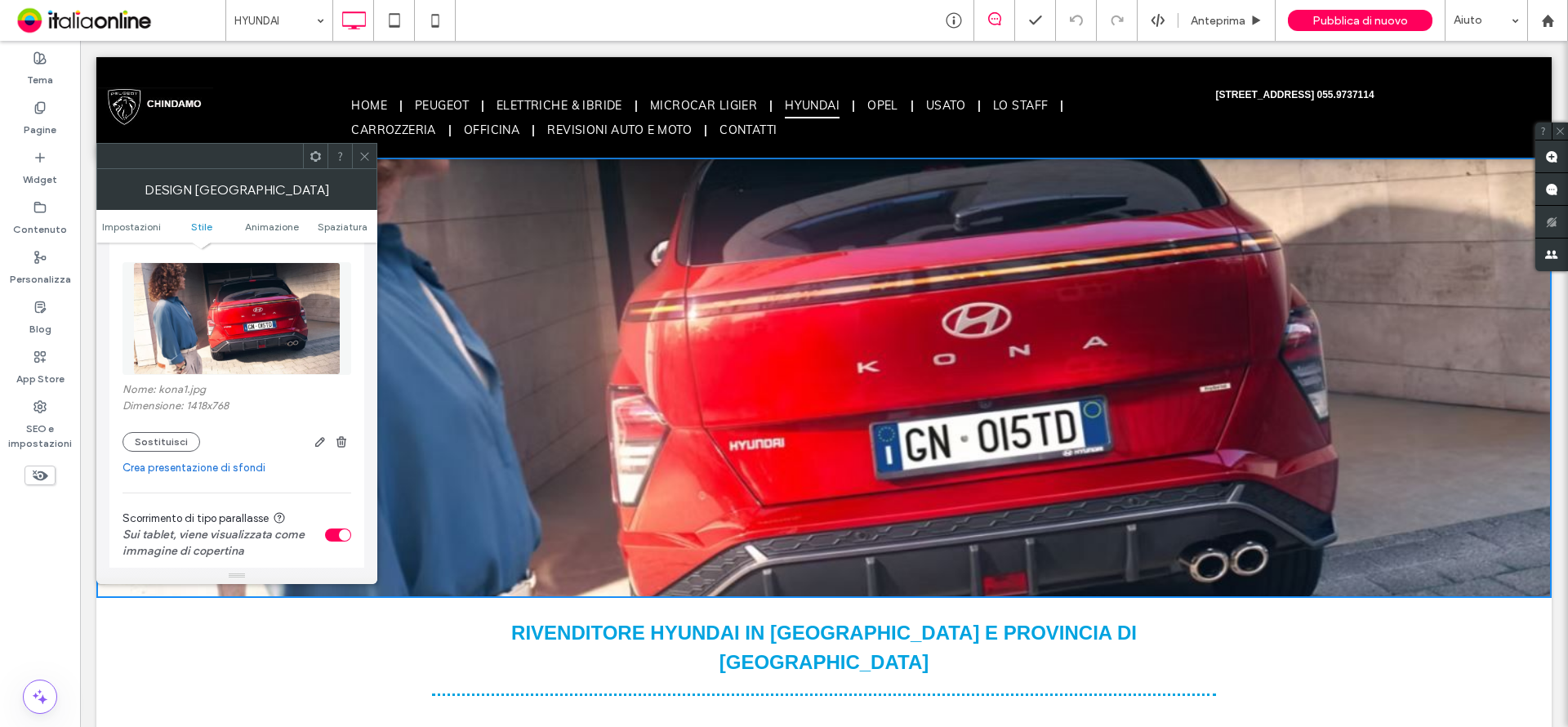
scroll to position [327, 0]
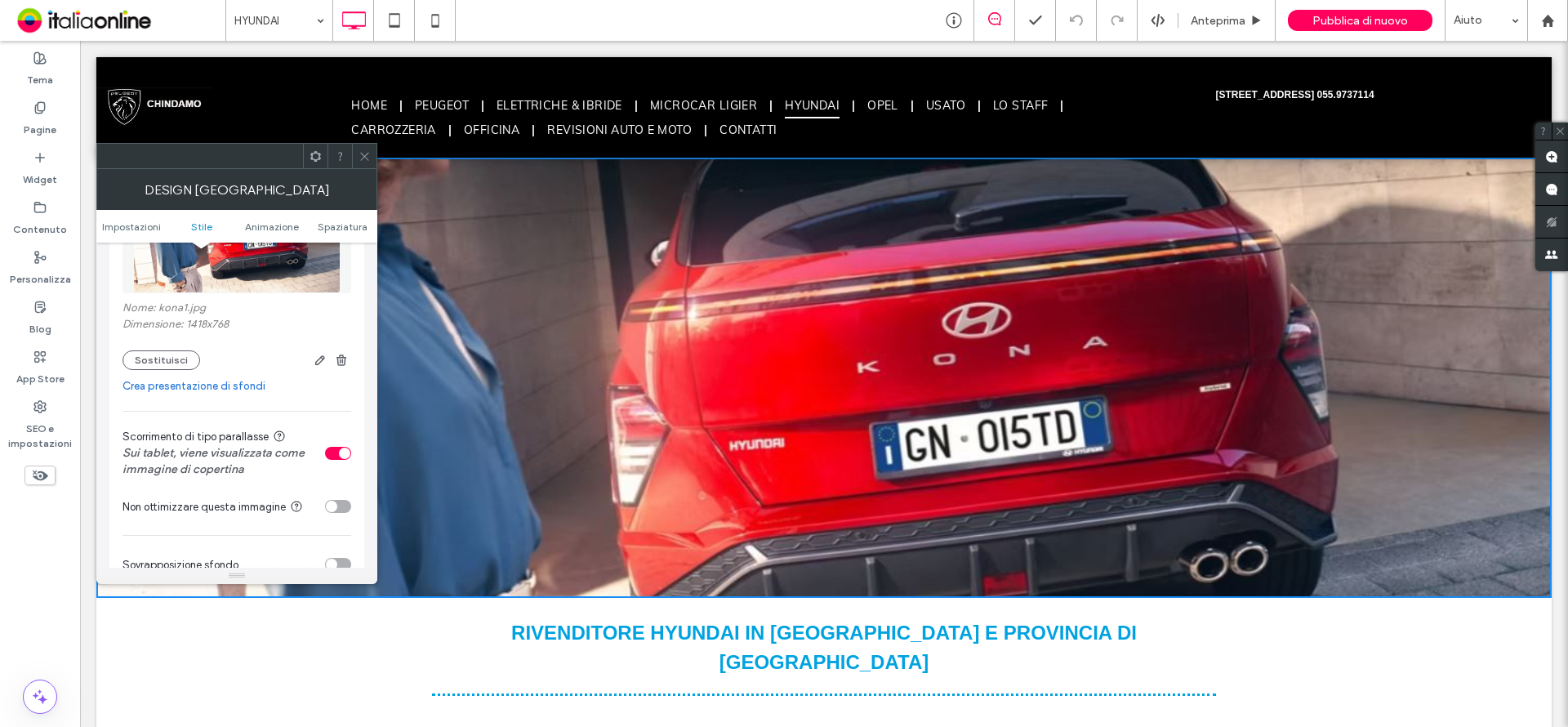
click at [244, 386] on link "Crea presentazione di sfondi" at bounding box center [237, 386] width 229 height 16
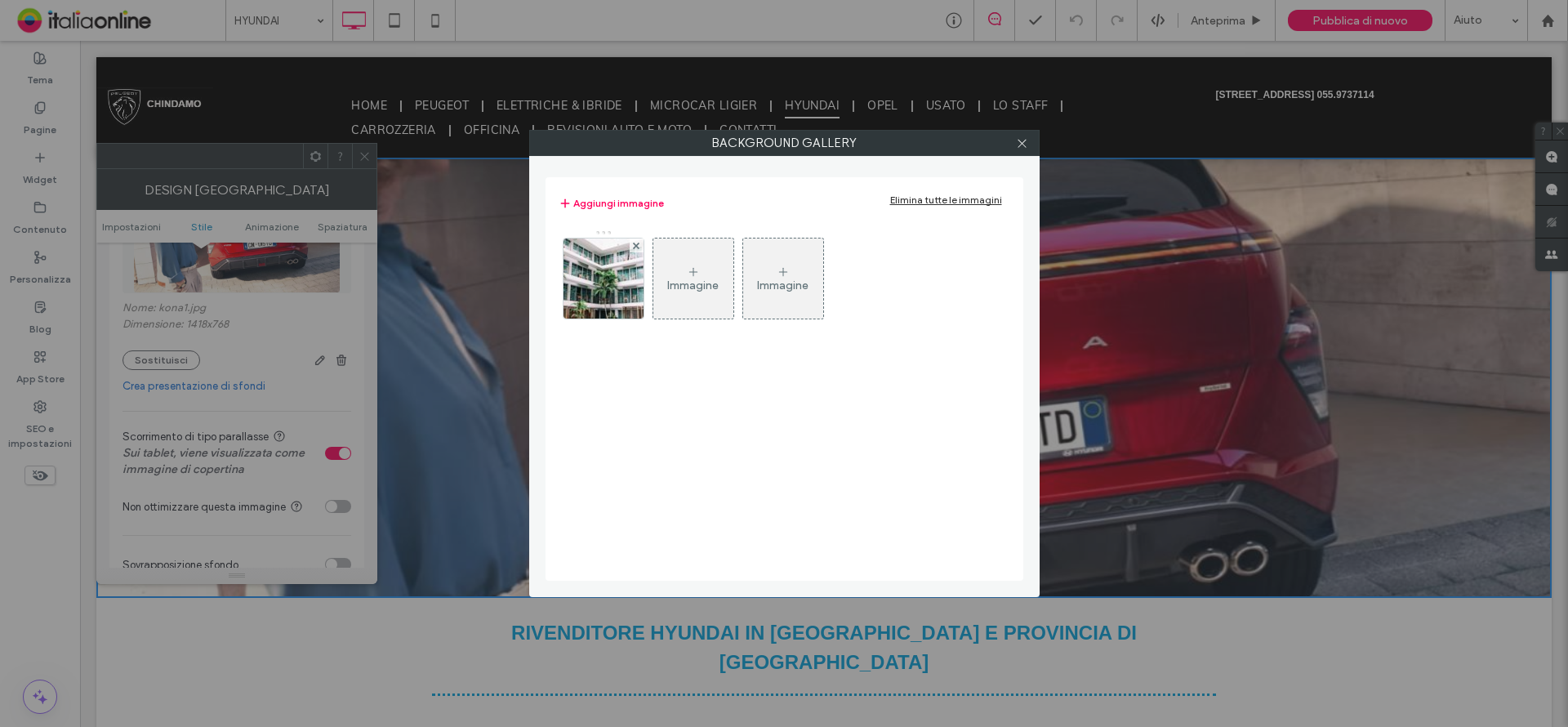
click at [687, 275] on icon at bounding box center [693, 271] width 13 height 13
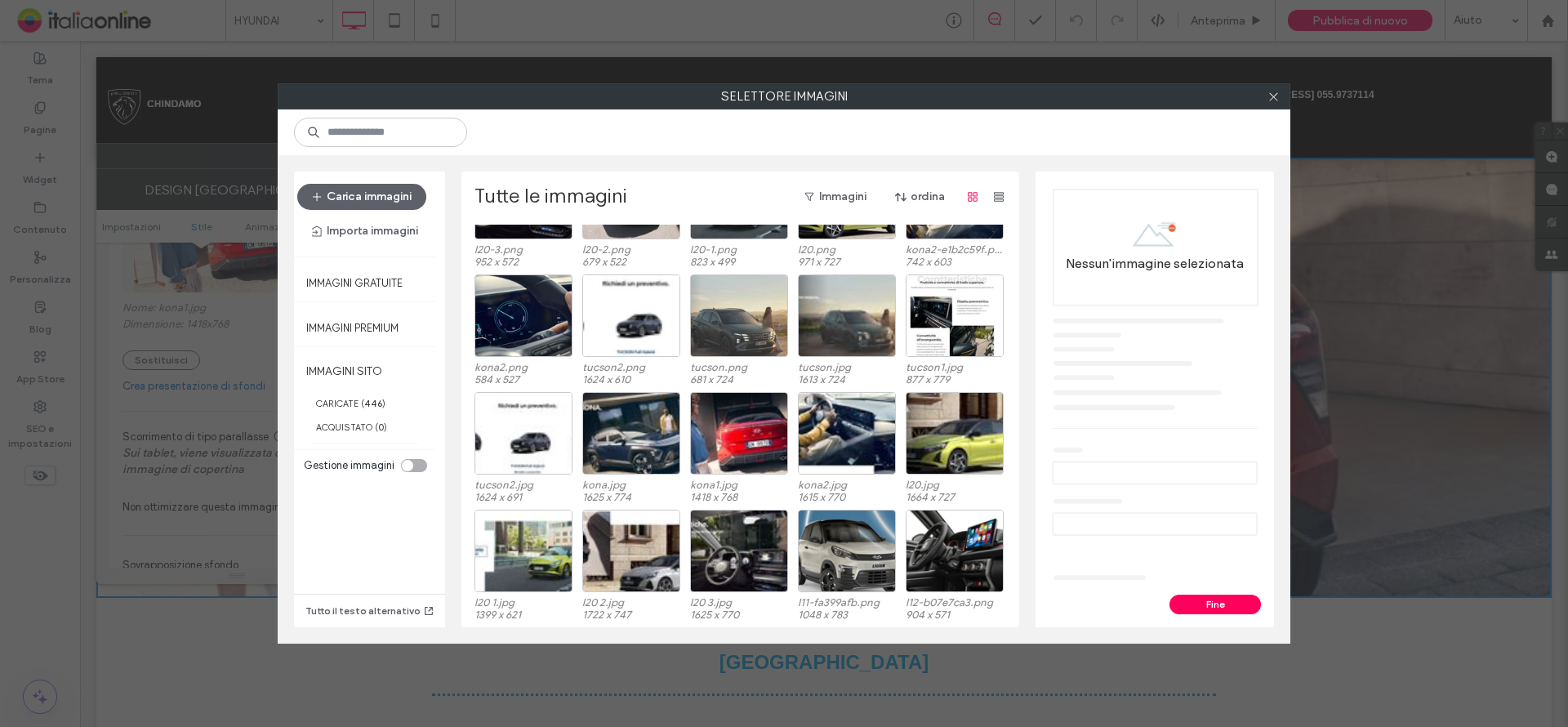
scroll to position [0, 0]
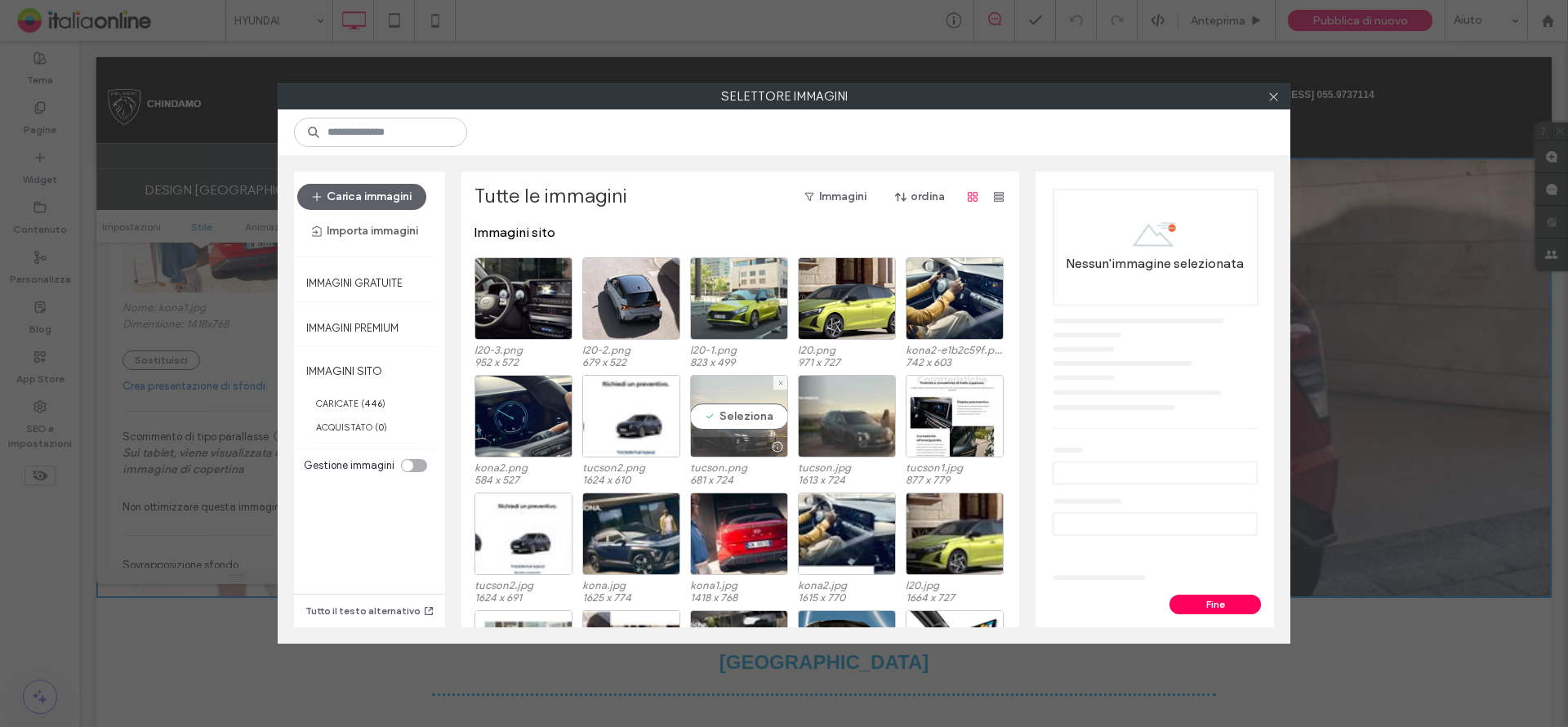
click at [735, 418] on div "Seleziona" at bounding box center [739, 416] width 98 height 82
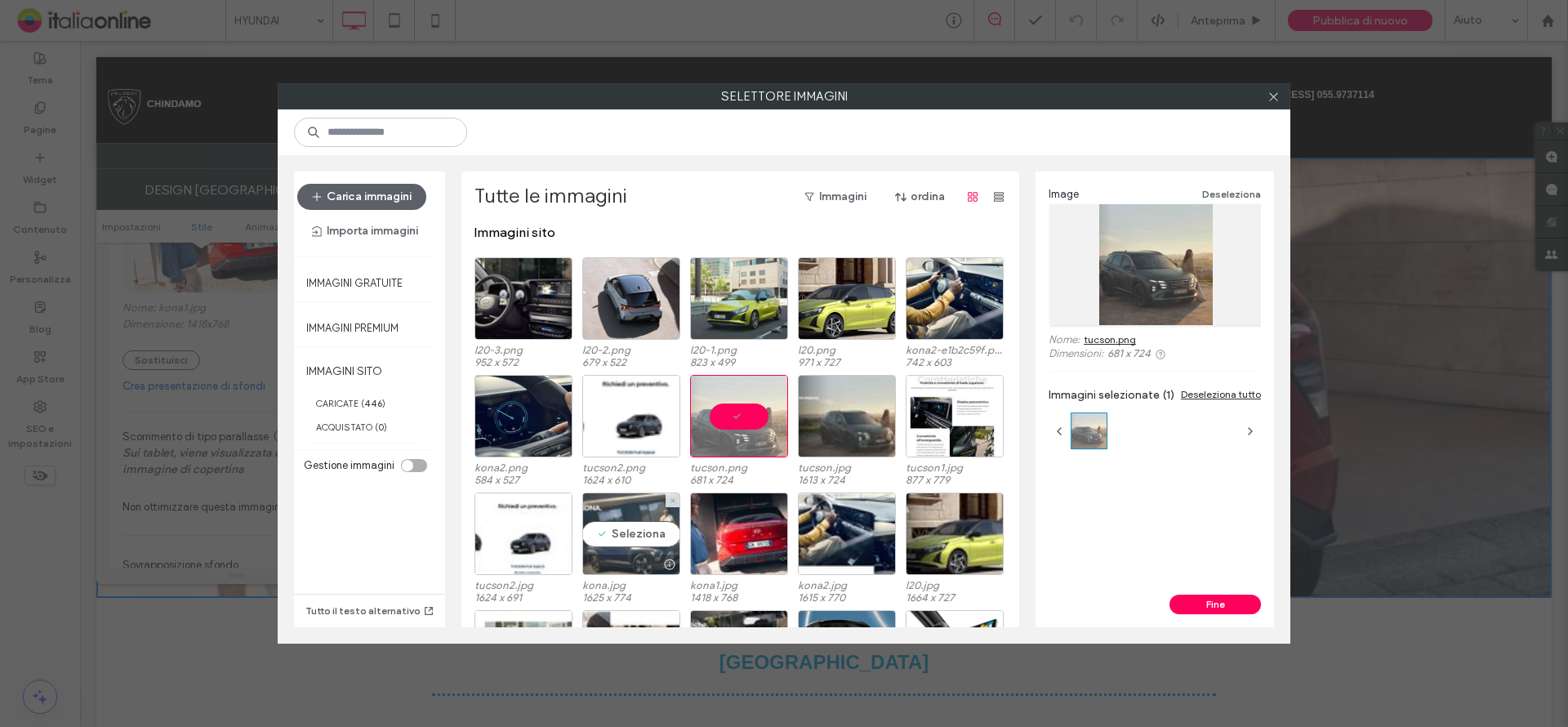
click at [623, 536] on div "Seleziona" at bounding box center [631, 534] width 98 height 82
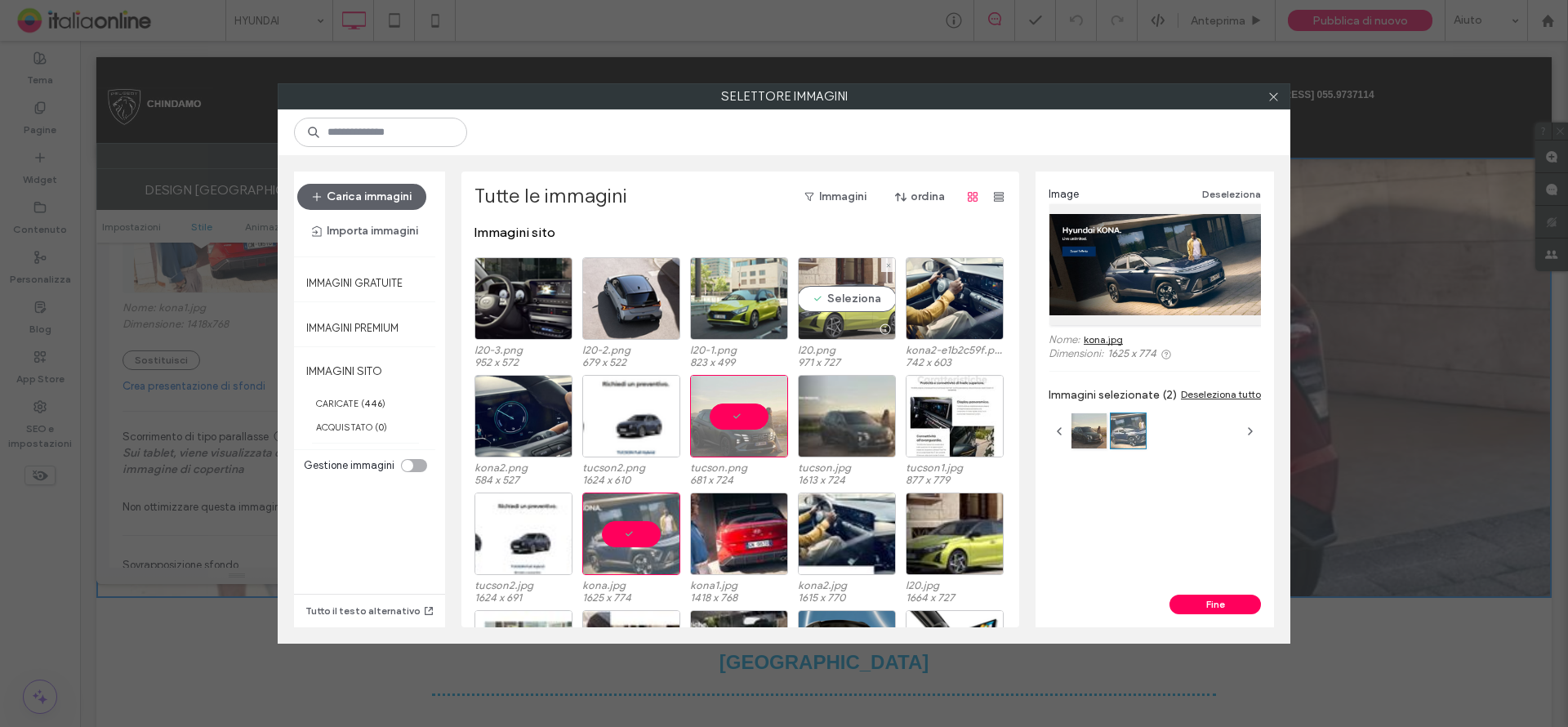
click at [837, 297] on div "Seleziona" at bounding box center [847, 299] width 98 height 82
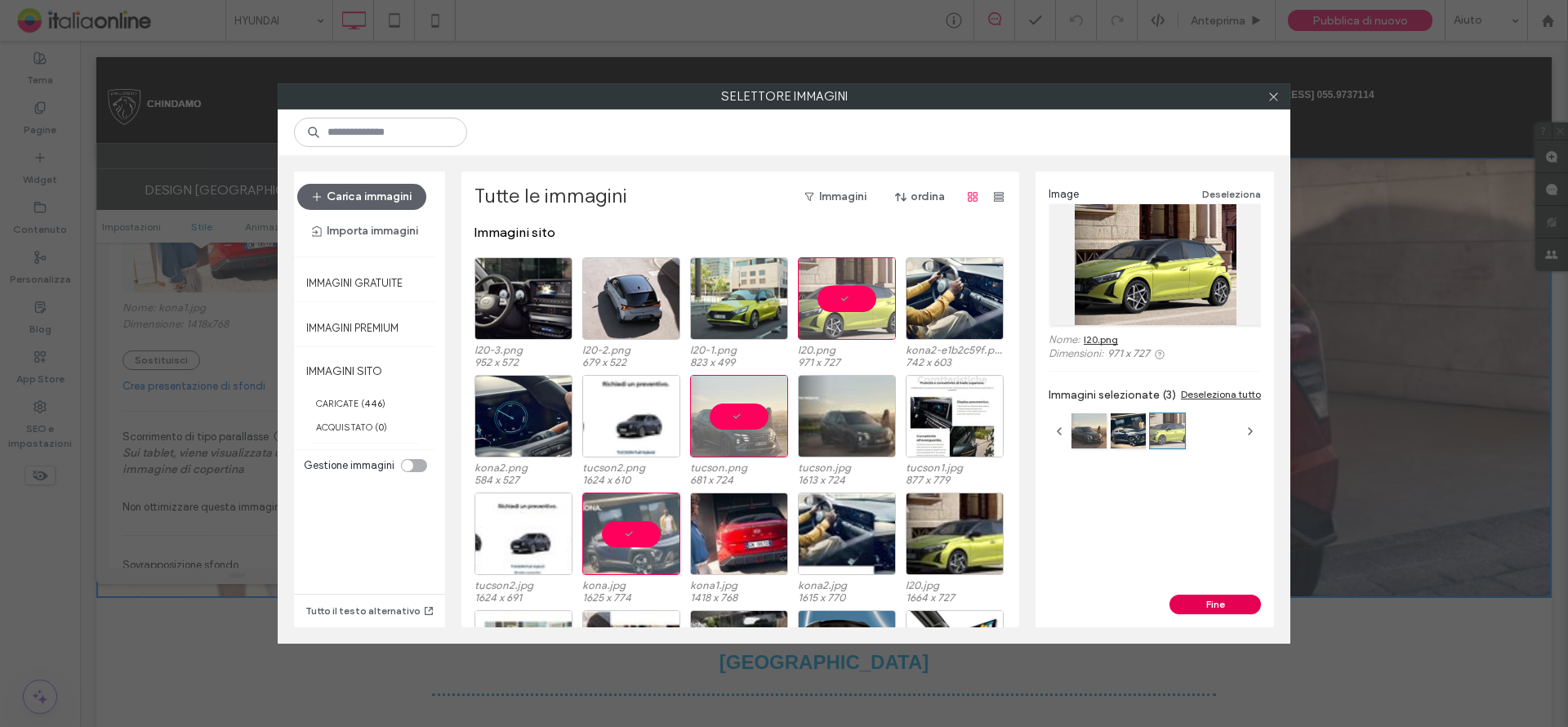
click at [1224, 601] on button "Fine" at bounding box center [1215, 604] width 92 height 20
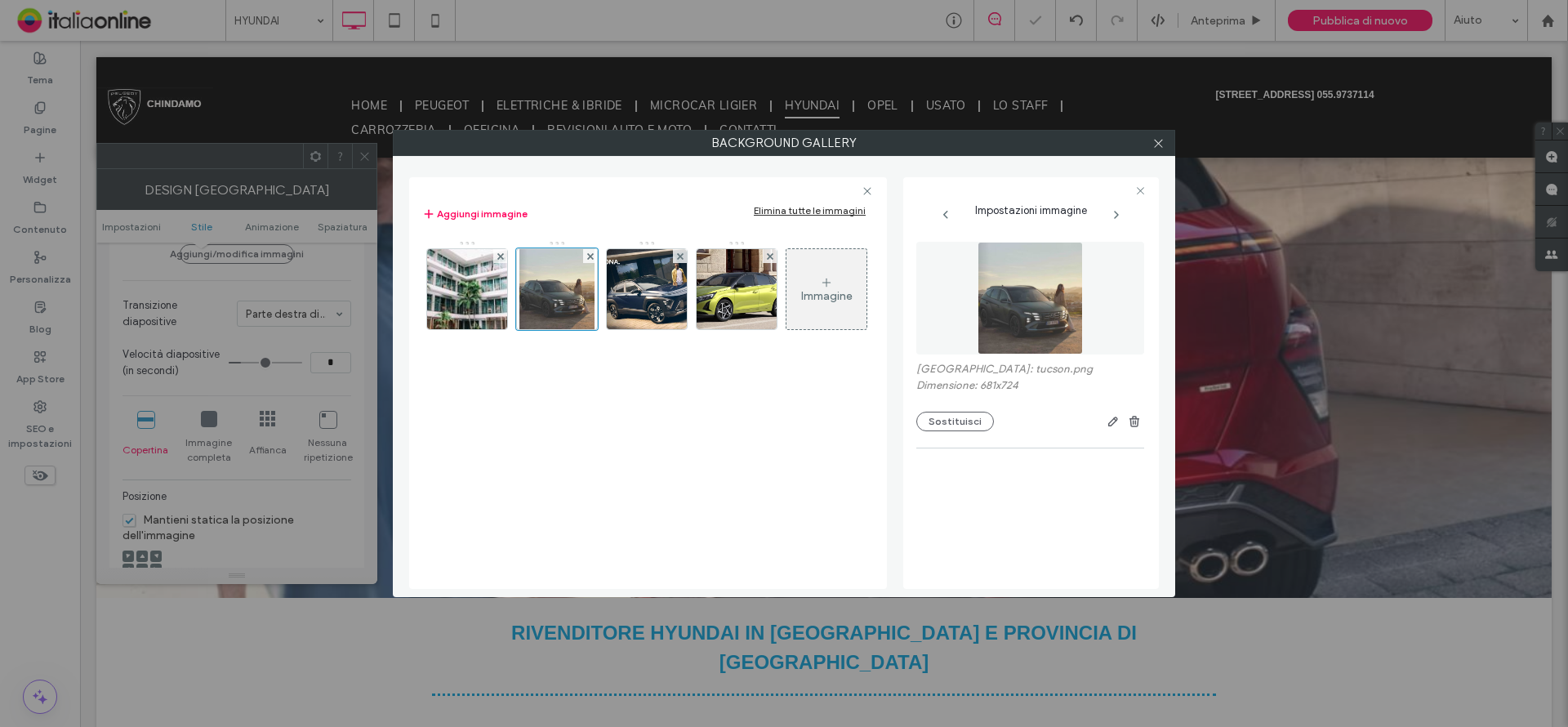
scroll to position [312, 0]
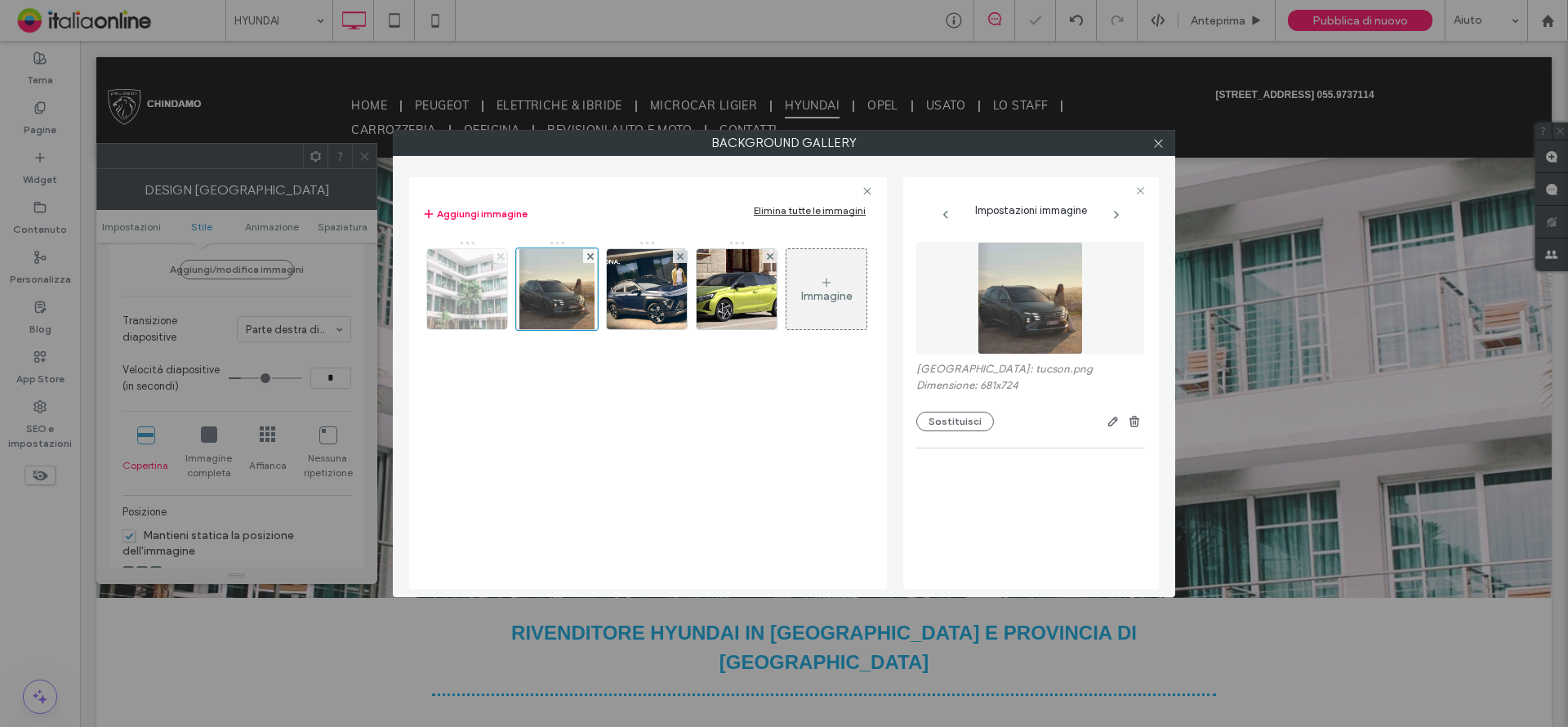
click at [502, 255] on use at bounding box center [500, 256] width 7 height 7
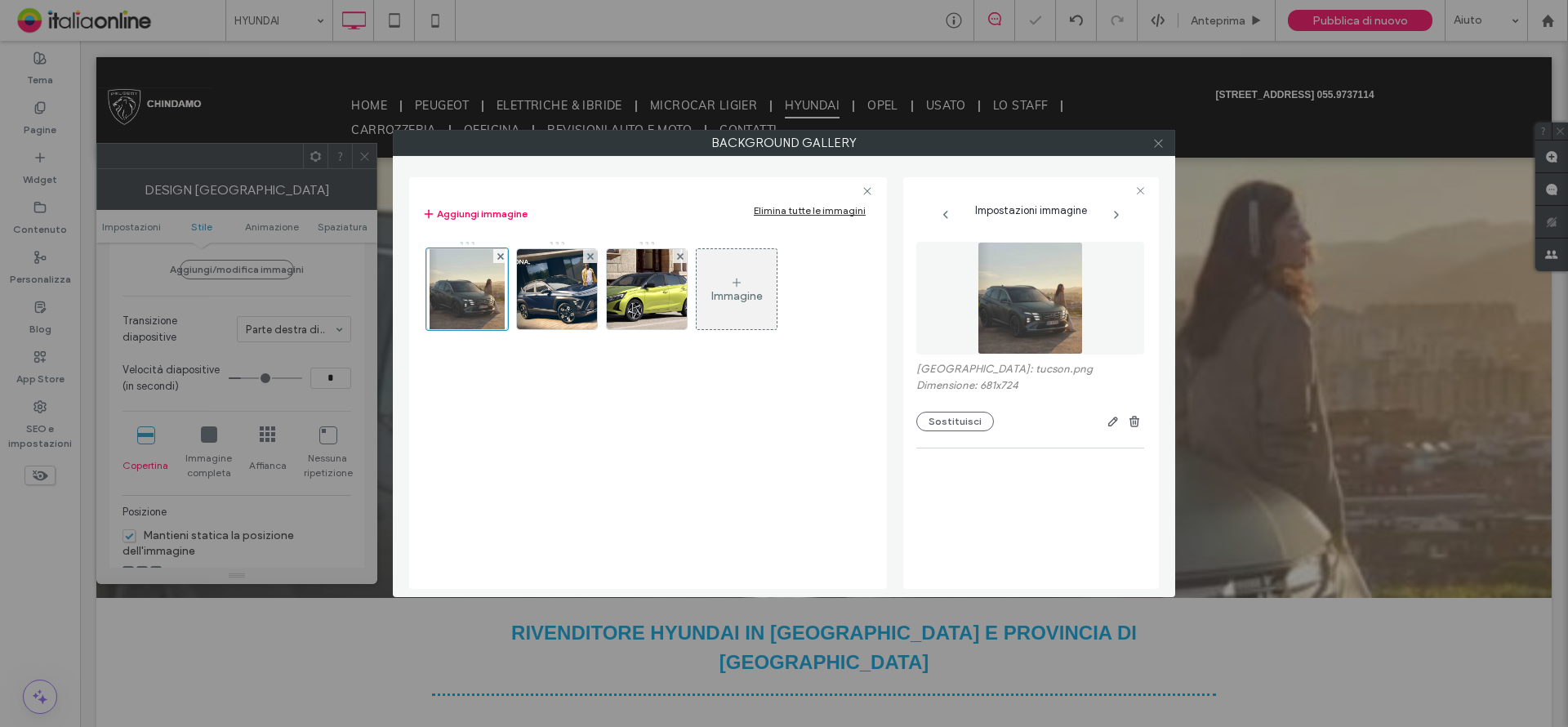
click at [1158, 141] on icon at bounding box center [1158, 143] width 12 height 12
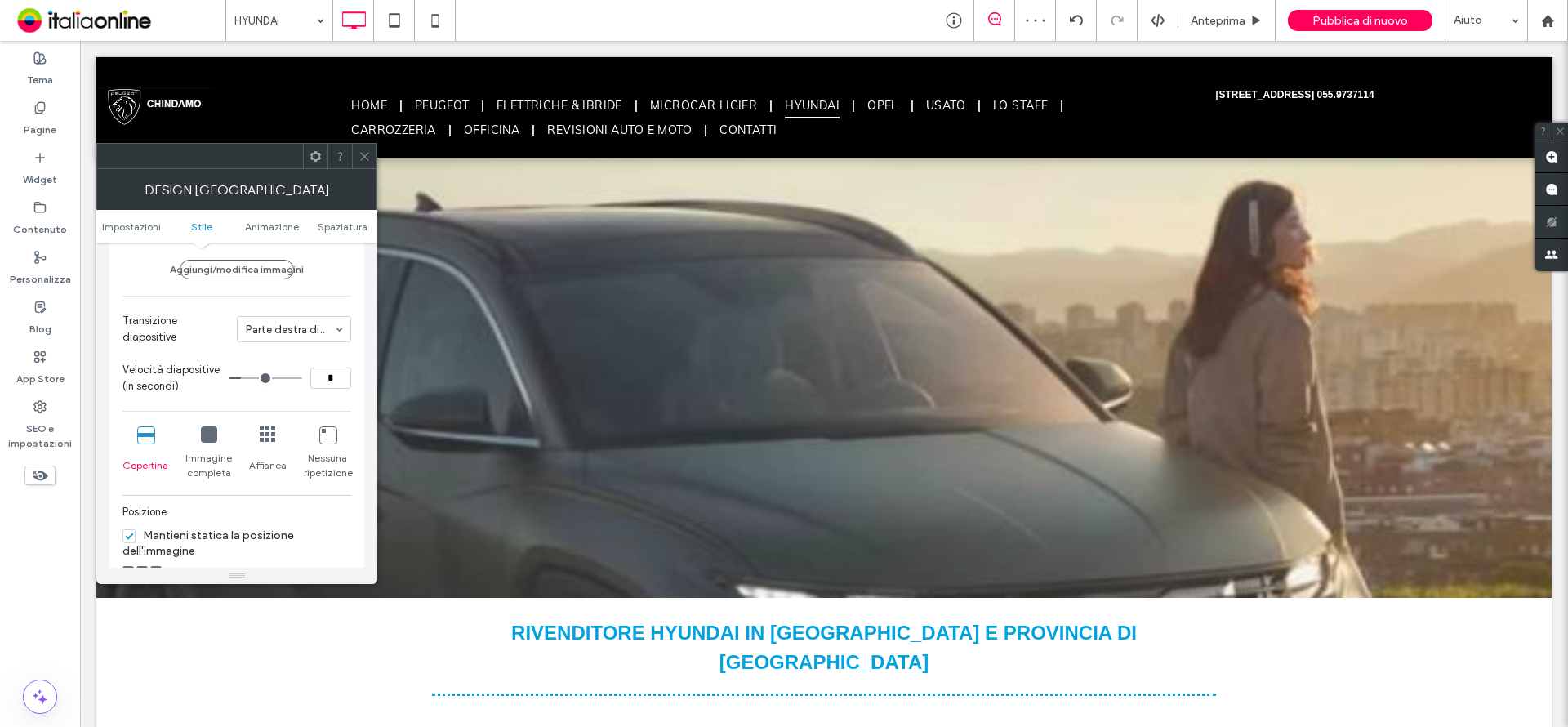
click at [365, 153] on icon at bounding box center [365, 156] width 12 height 12
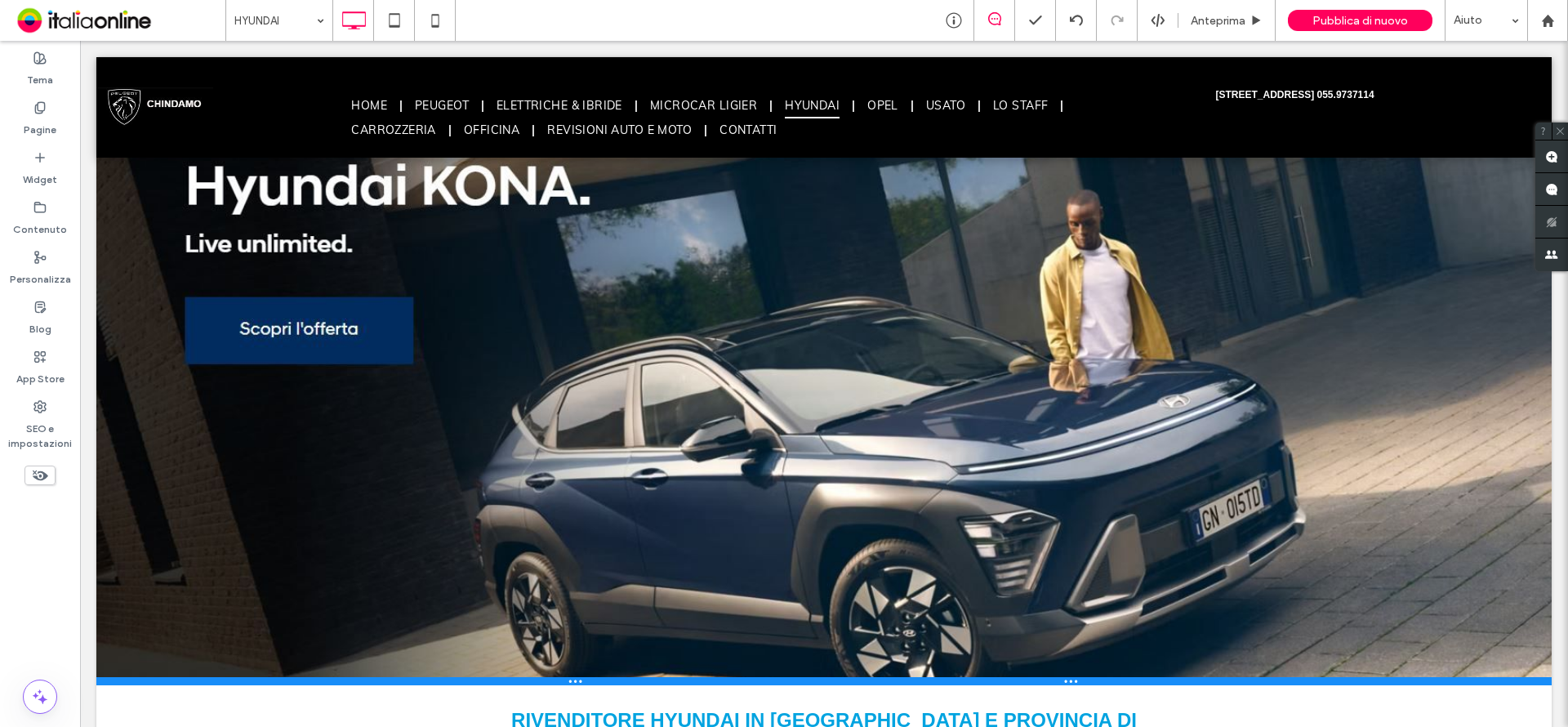
drag, startPoint x: 532, startPoint y: 597, endPoint x: 521, endPoint y: 688, distance: 91.7
click at [521, 686] on div at bounding box center [823, 682] width 1456 height 9
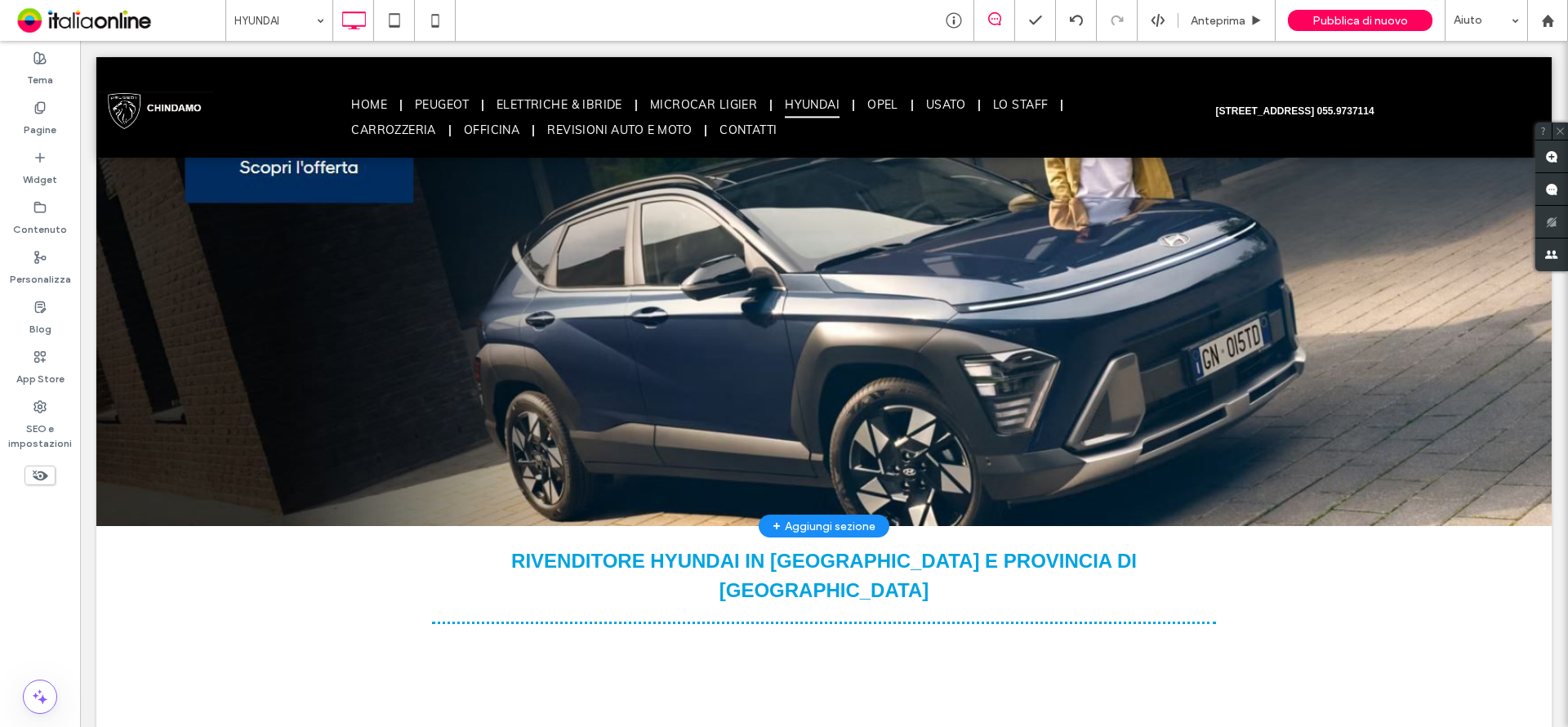
scroll to position [0, 0]
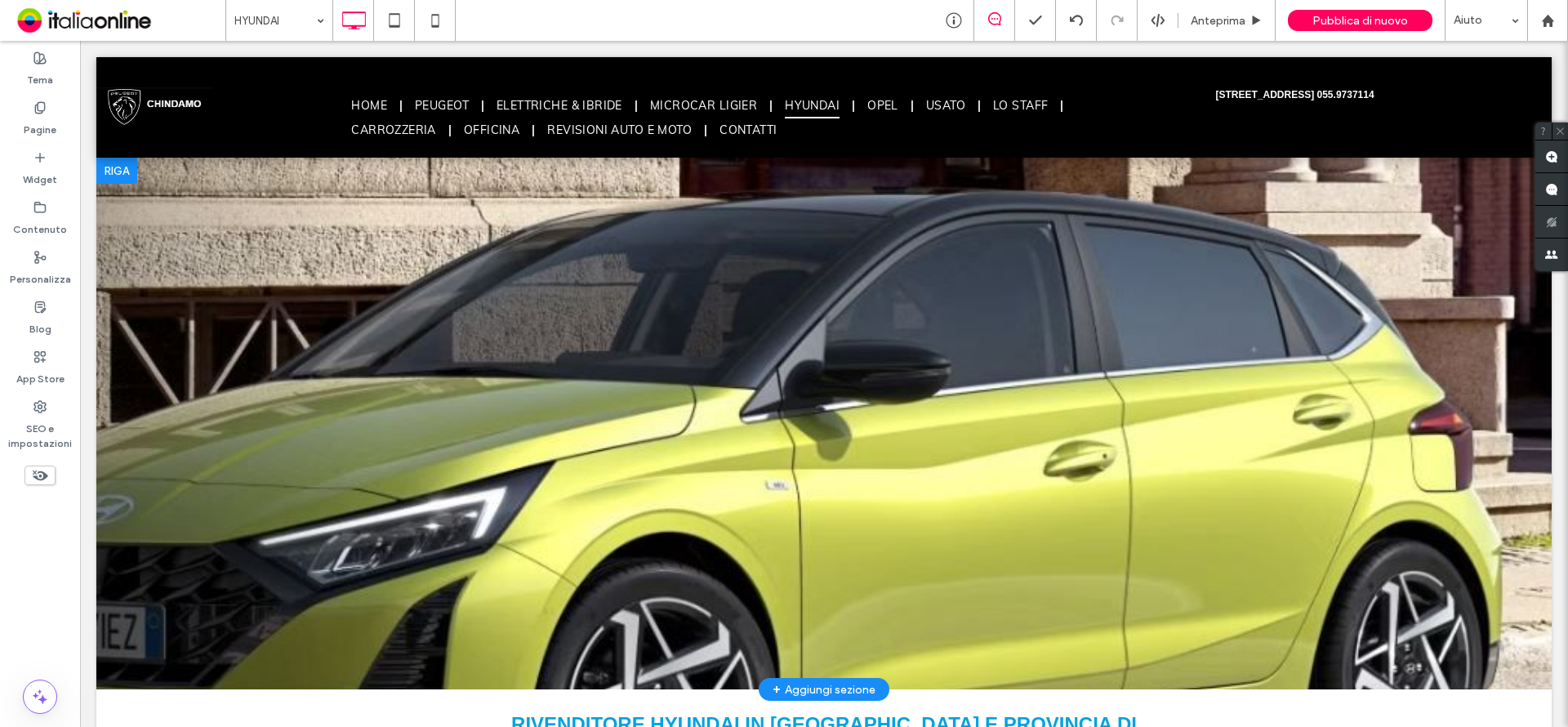
click at [1103, 359] on div at bounding box center [823, 424] width 1456 height 532
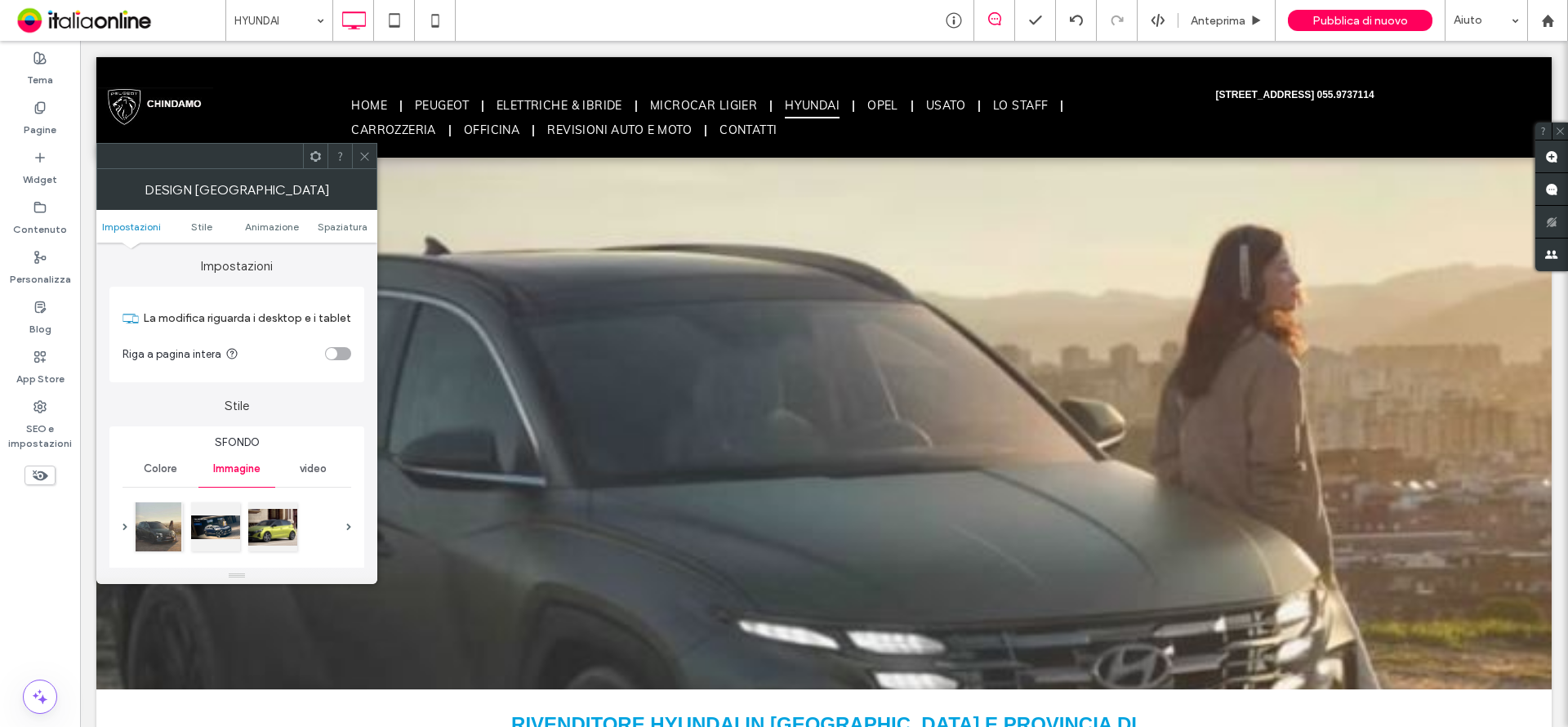
click at [364, 156] on icon at bounding box center [365, 156] width 12 height 12
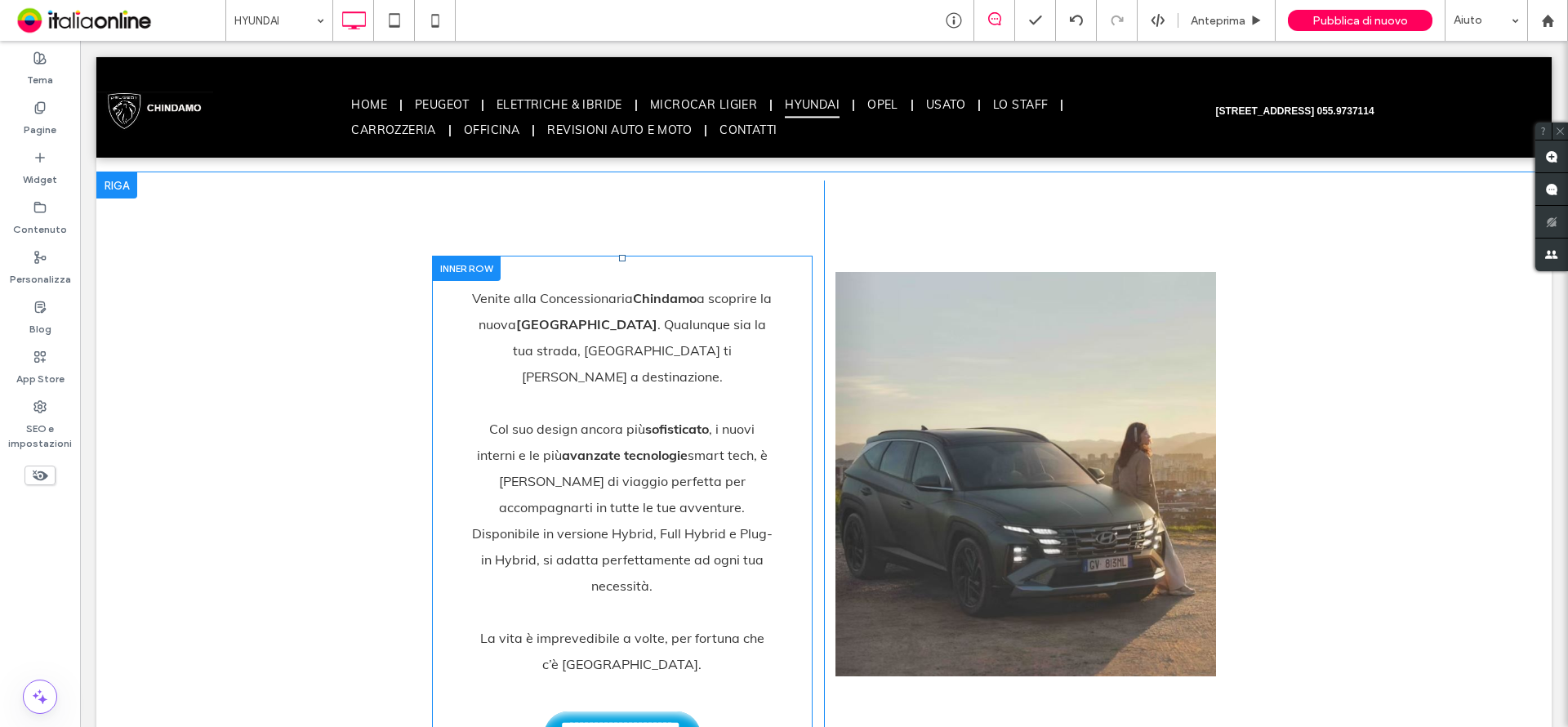
scroll to position [736, 0]
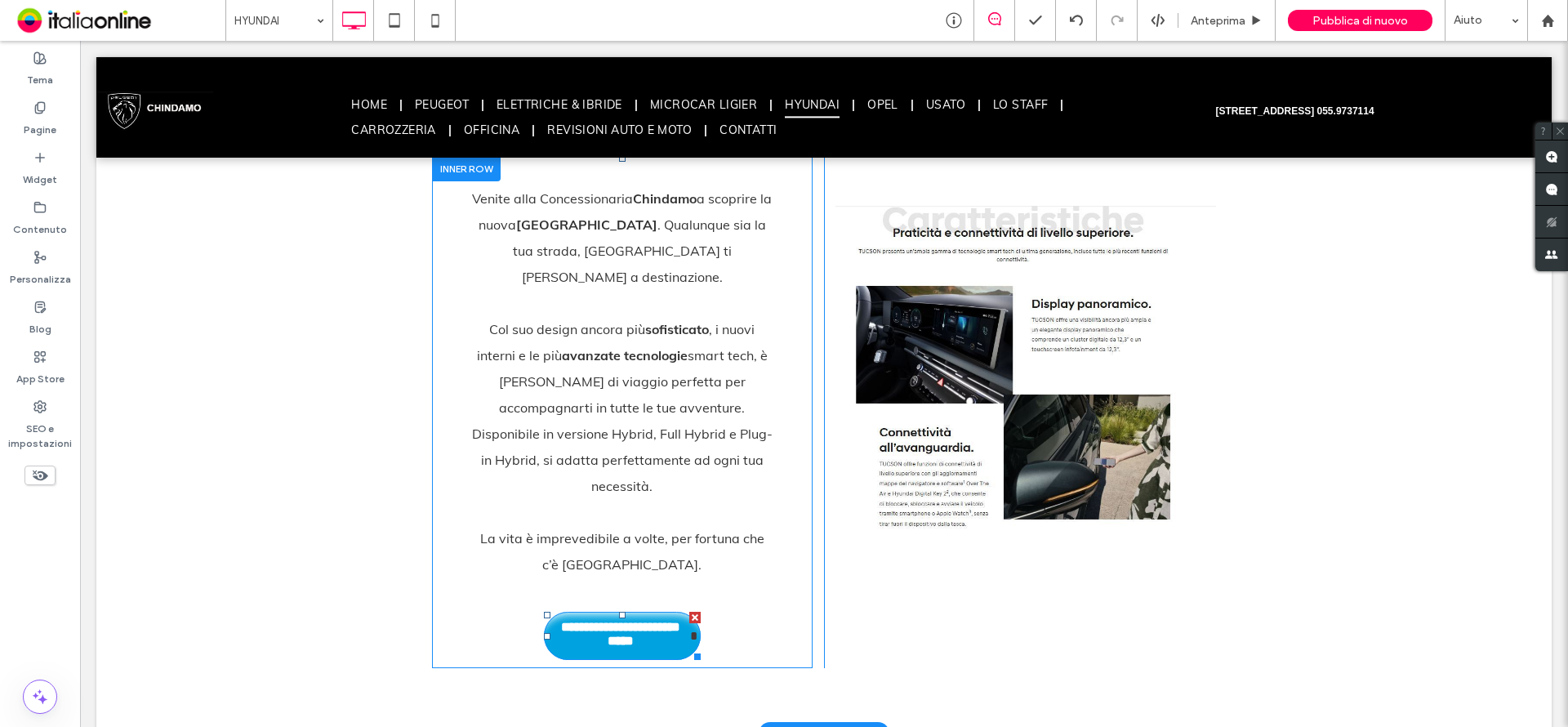
click at [640, 612] on span "**********" at bounding box center [621, 636] width 138 height 49
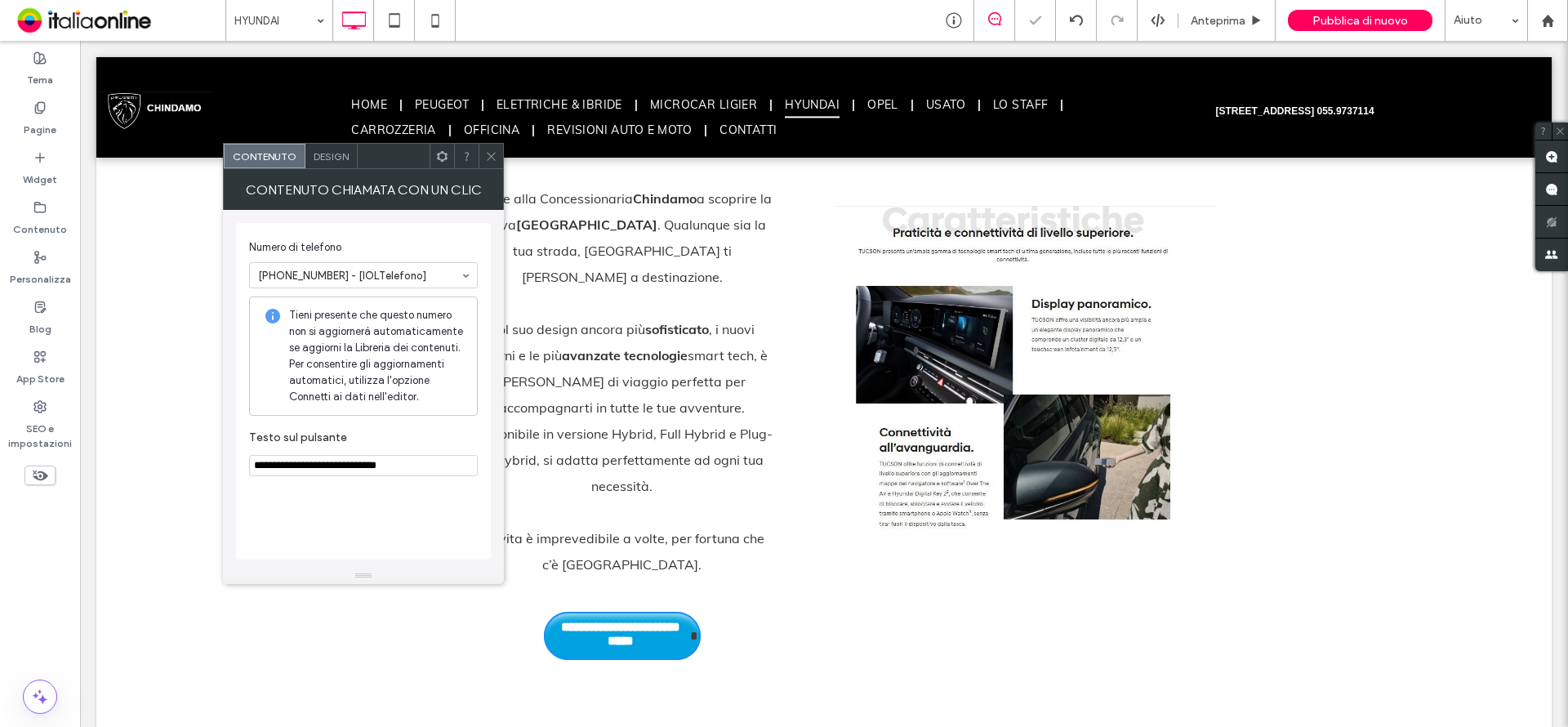
click at [492, 150] on icon at bounding box center [492, 156] width 12 height 12
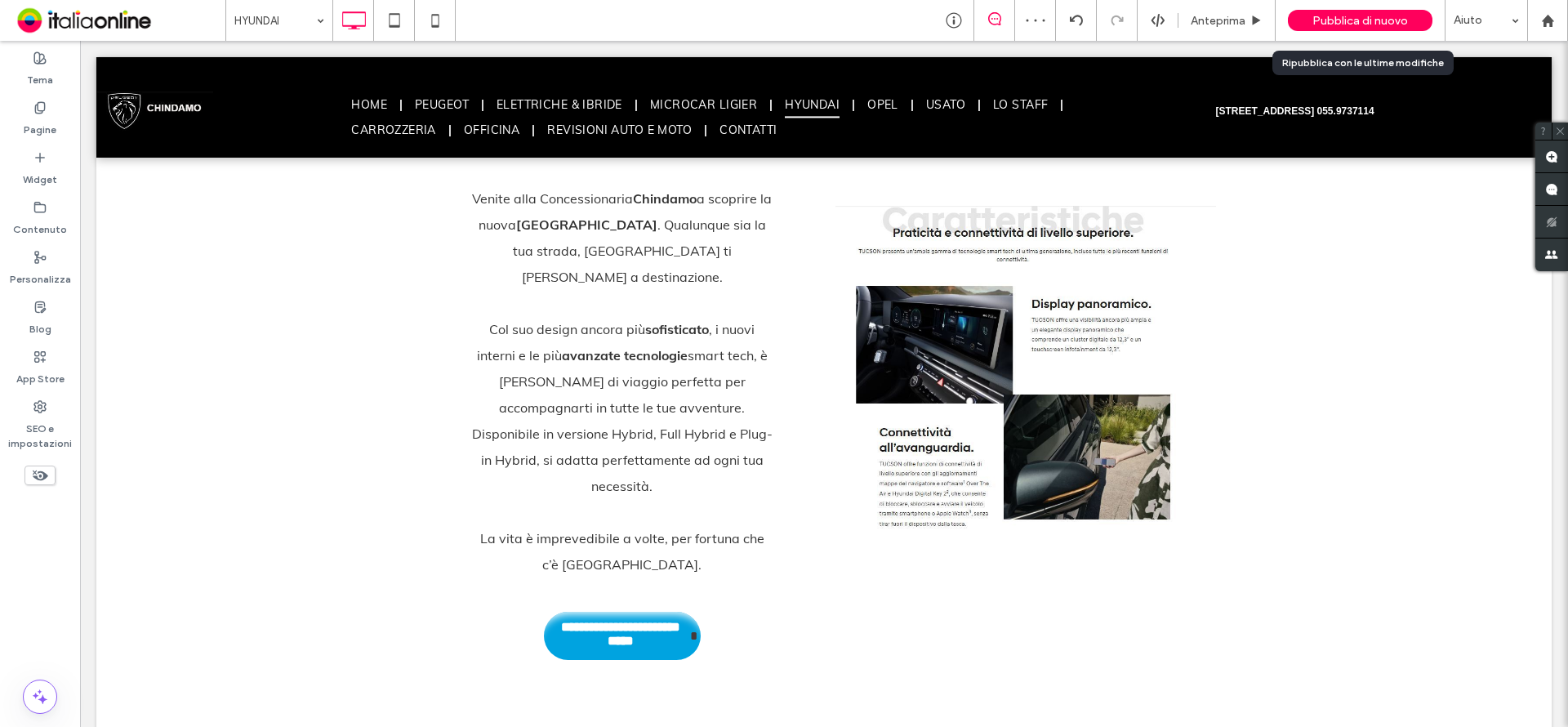
click at [1373, 19] on span "Pubblica di nuovo" at bounding box center [1360, 21] width 95 height 14
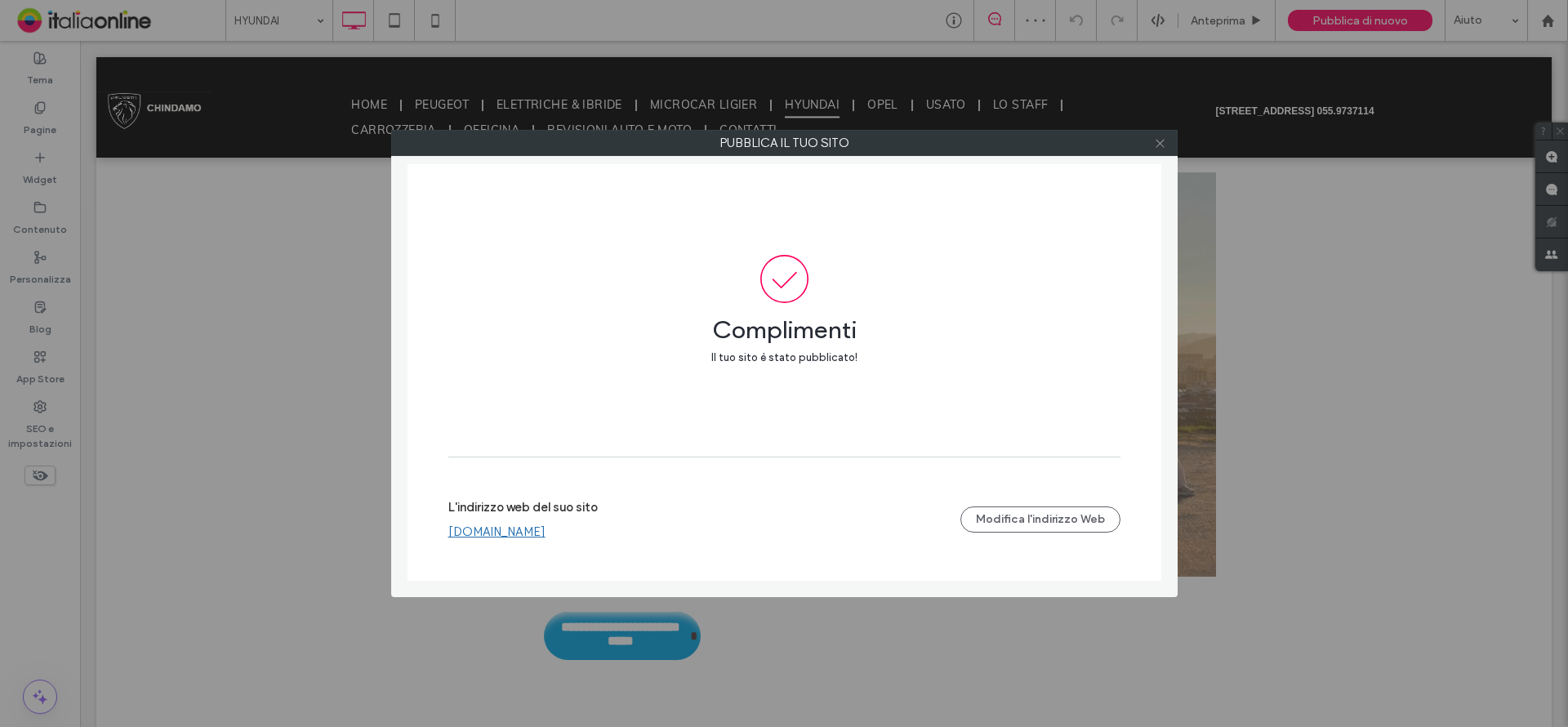
click at [1155, 143] on icon at bounding box center [1160, 143] width 12 height 12
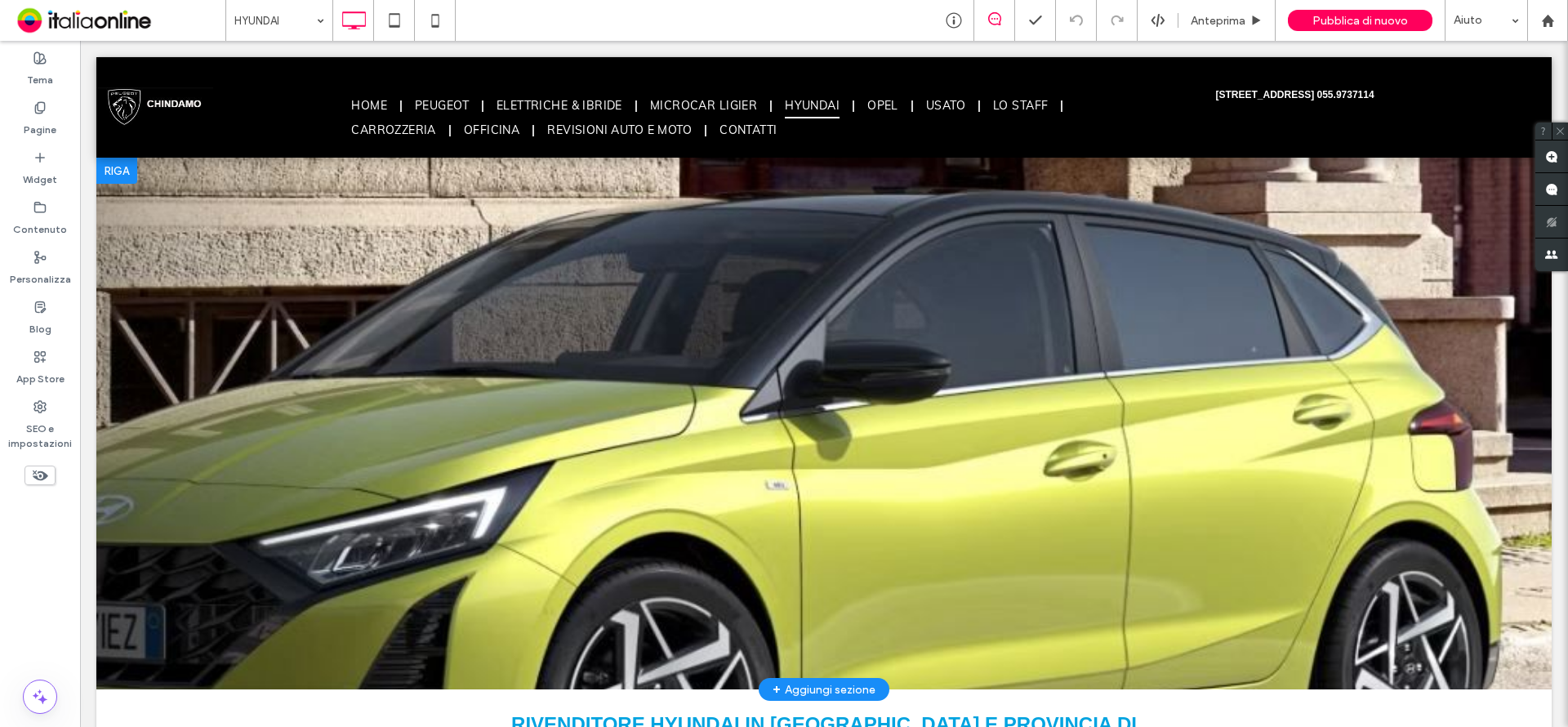
scroll to position [245, 0]
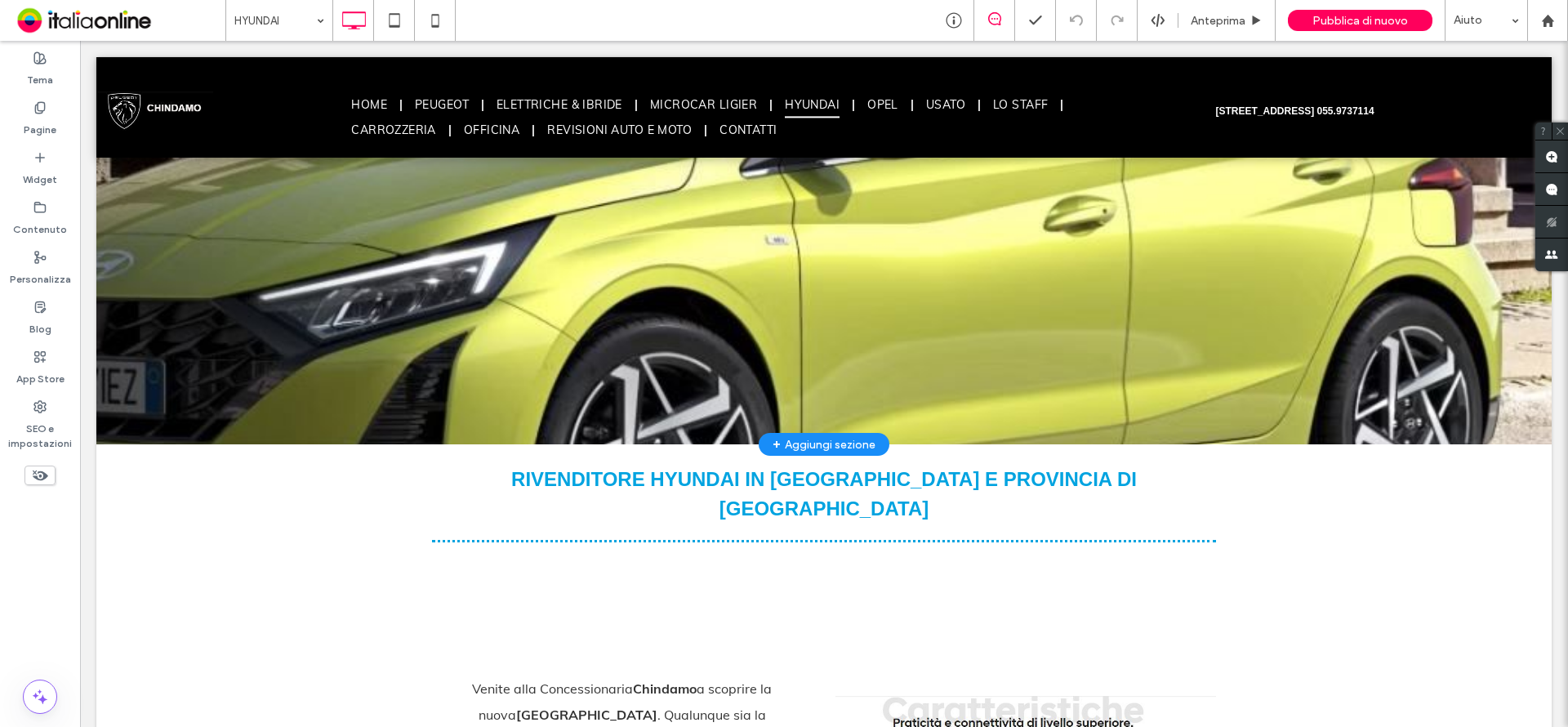
drag, startPoint x: 1102, startPoint y: 249, endPoint x: 1011, endPoint y: 249, distance: 91.0
click at [1102, 249] on div at bounding box center [823, 179] width 1456 height 532
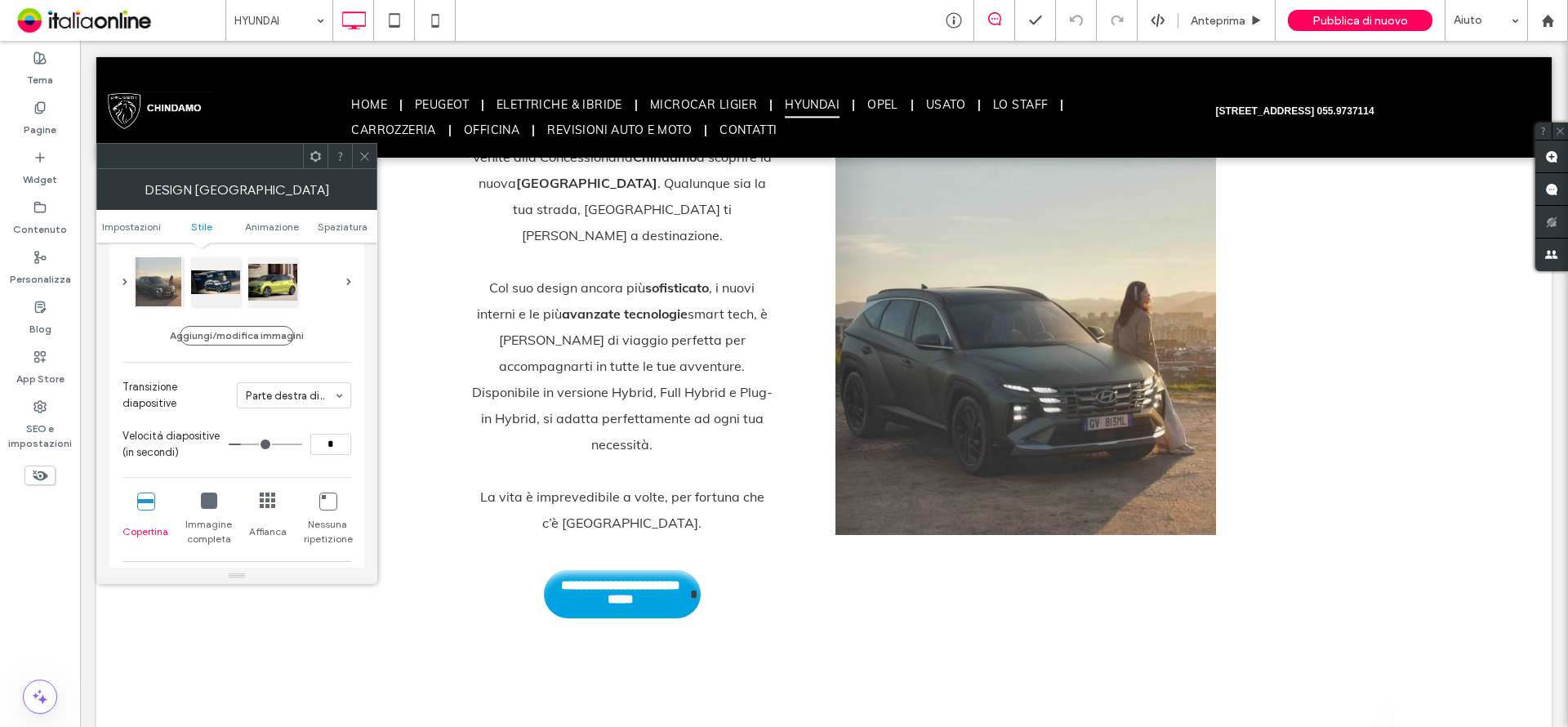
click at [367, 158] on icon at bounding box center [365, 156] width 12 height 12
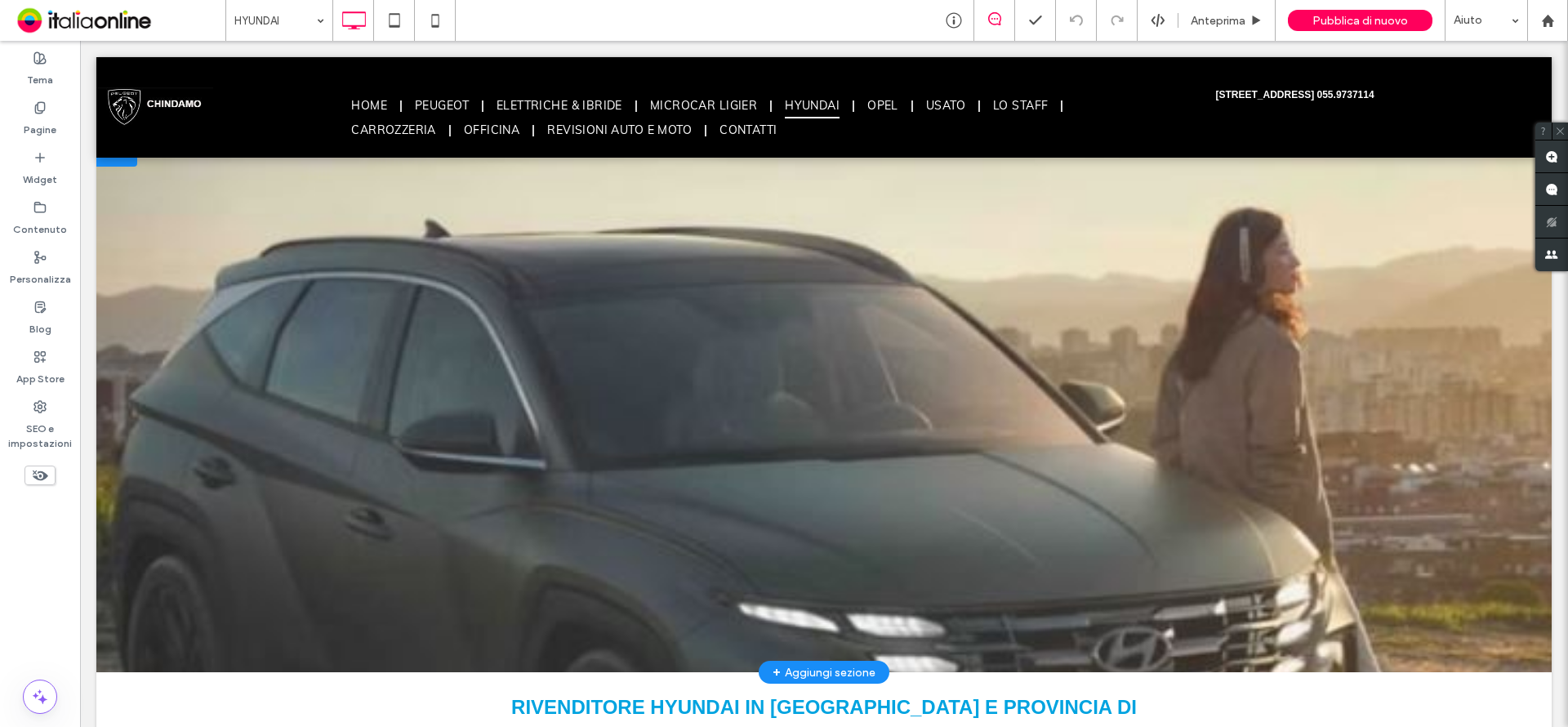
scroll to position [0, 0]
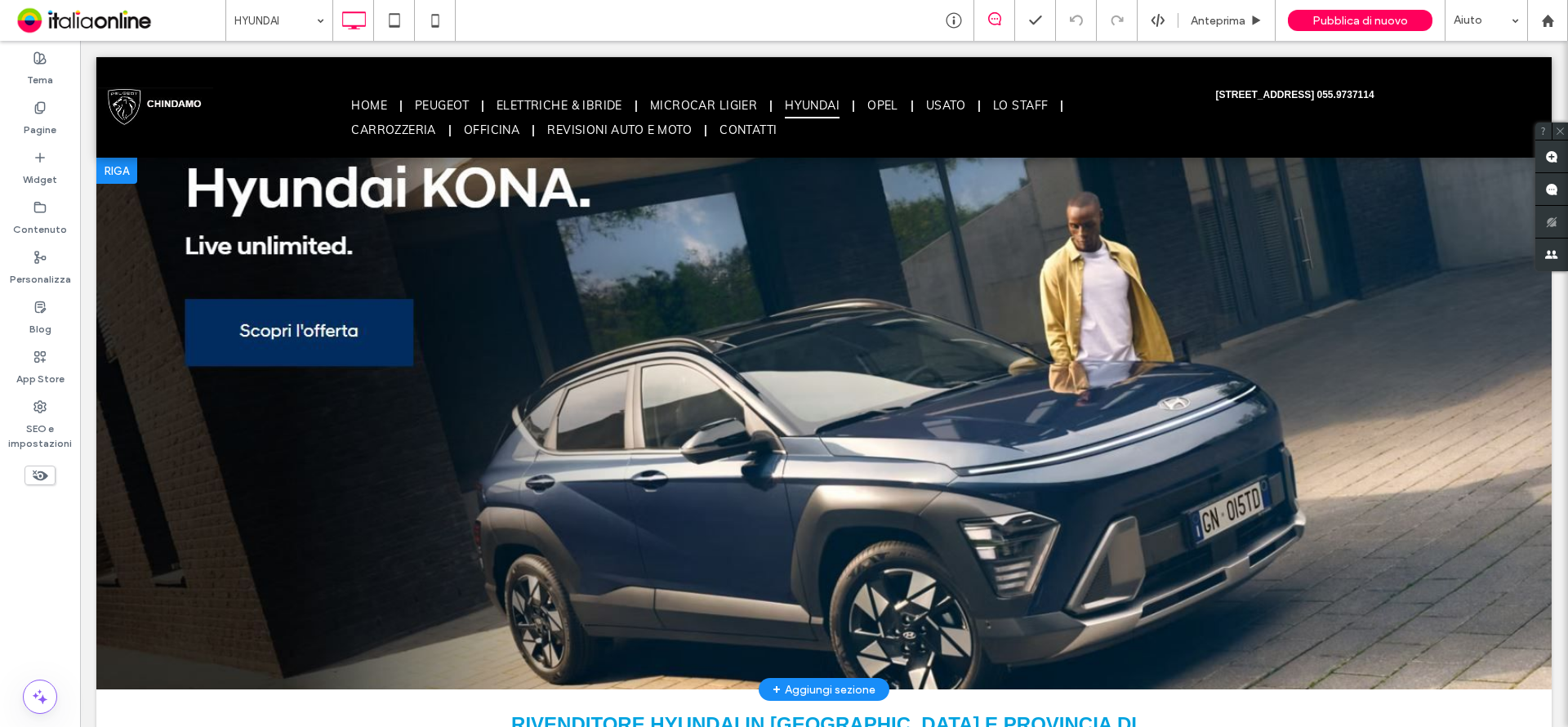
drag, startPoint x: 474, startPoint y: 371, endPoint x: 465, endPoint y: 367, distance: 9.8
click at [474, 371] on div at bounding box center [823, 424] width 1456 height 532
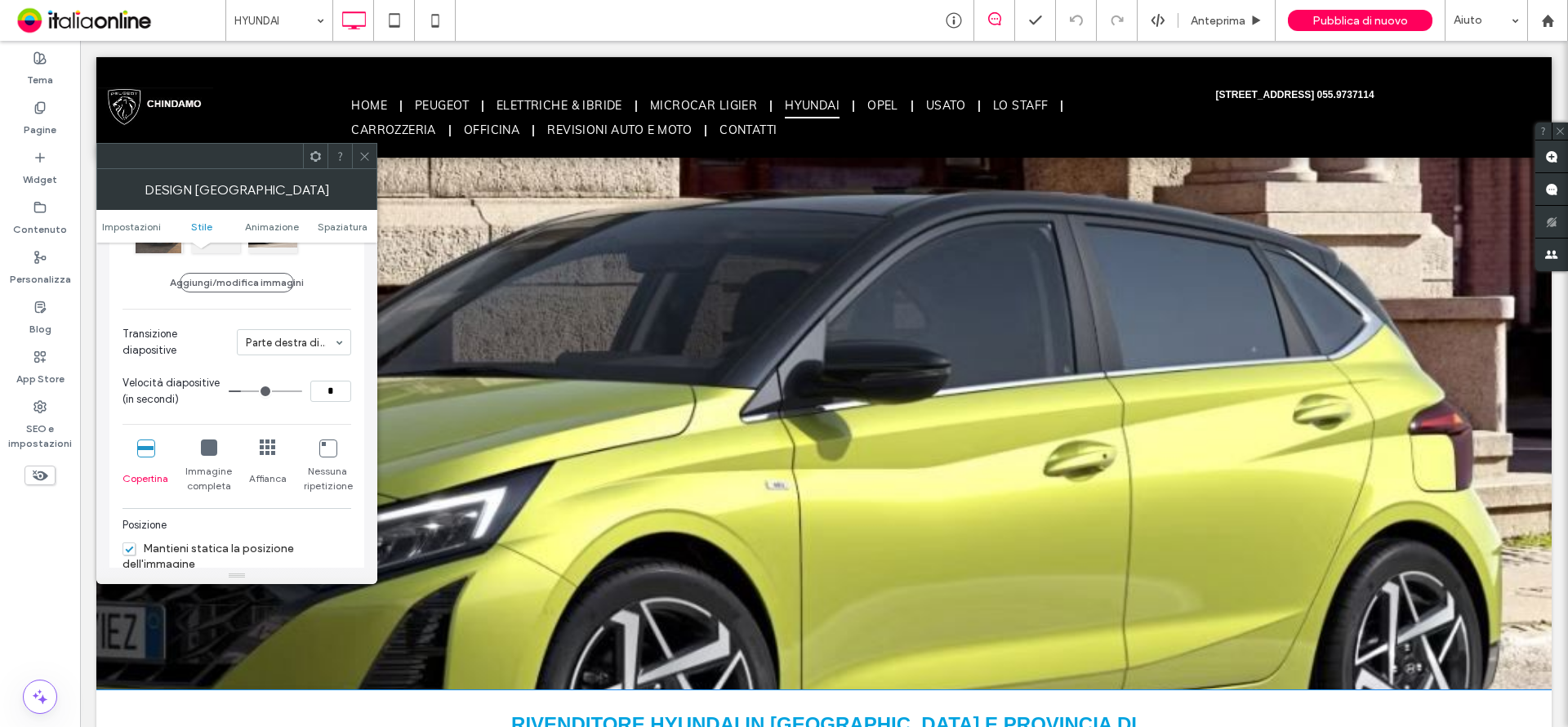
scroll to position [327, 0]
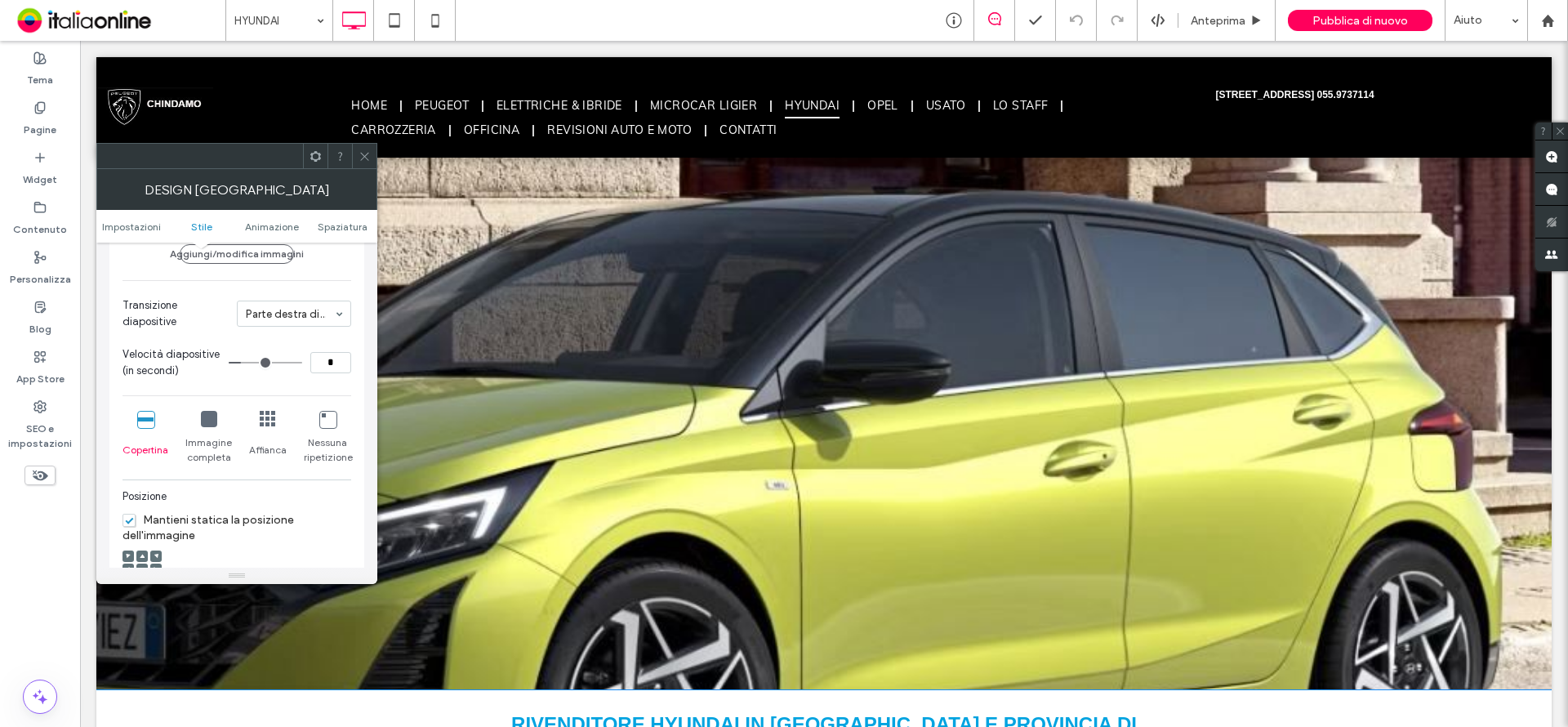
click at [208, 423] on icon at bounding box center [208, 419] width 16 height 16
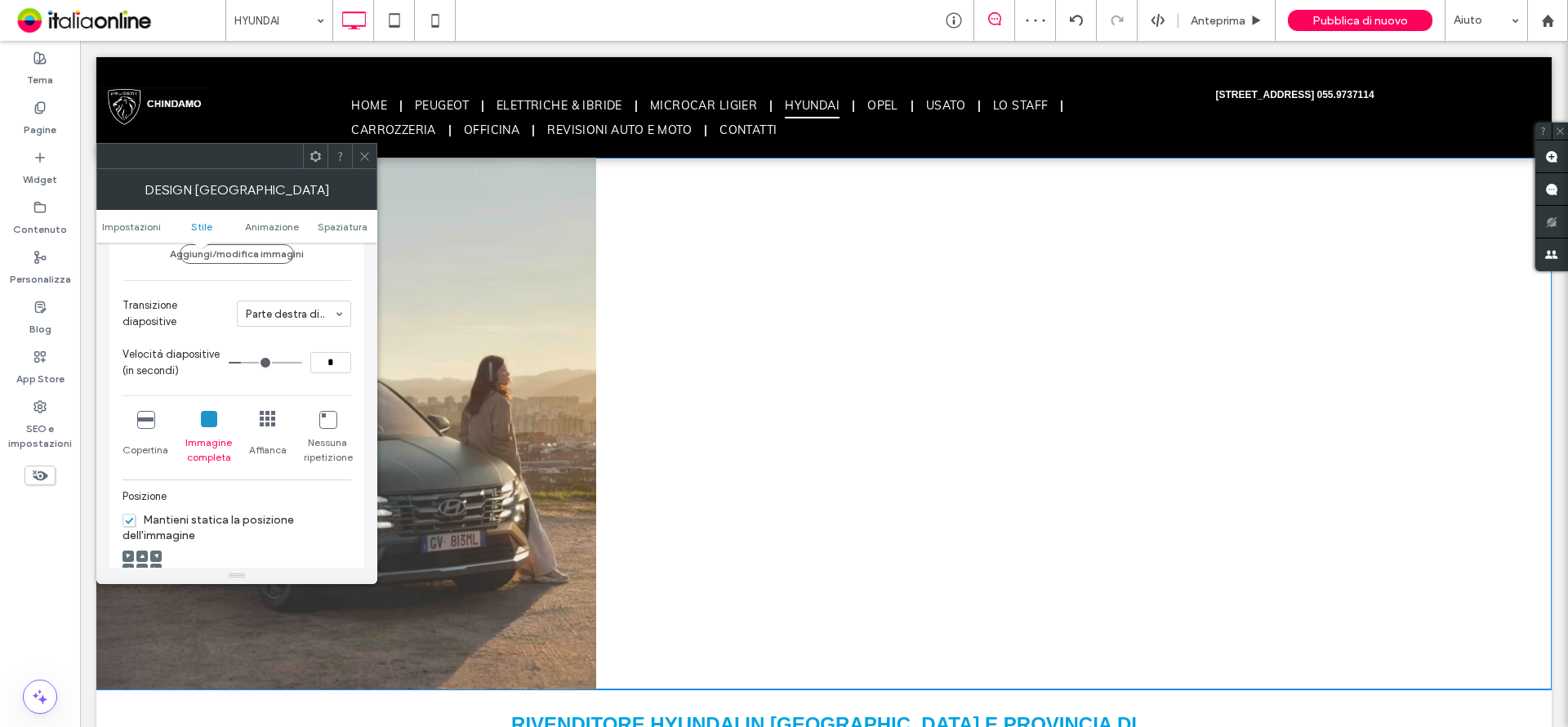
click at [144, 418] on icon at bounding box center [145, 419] width 16 height 16
click at [202, 421] on icon at bounding box center [208, 419] width 16 height 16
click at [209, 423] on icon at bounding box center [208, 419] width 16 height 16
click at [142, 421] on icon at bounding box center [145, 419] width 16 height 16
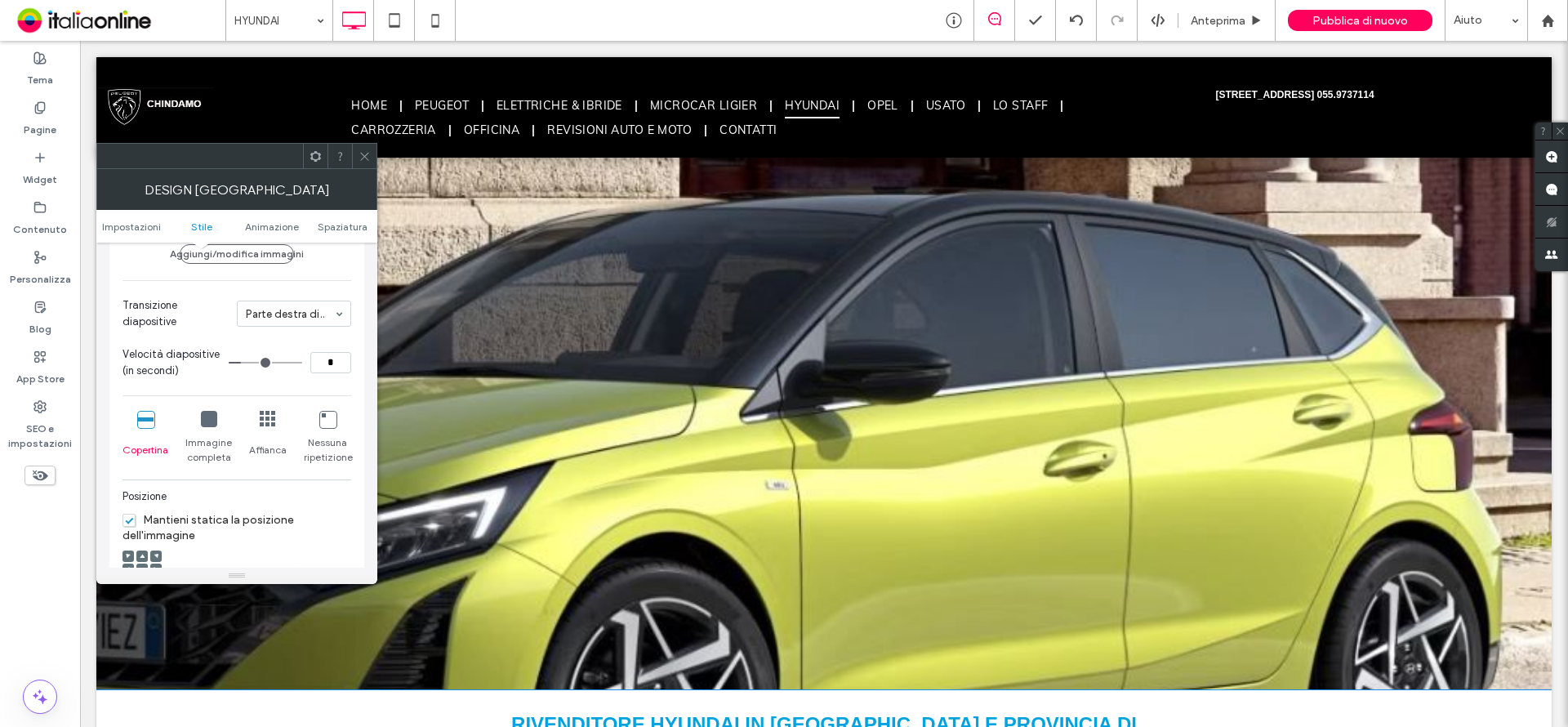
click at [362, 157] on icon at bounding box center [365, 156] width 12 height 12
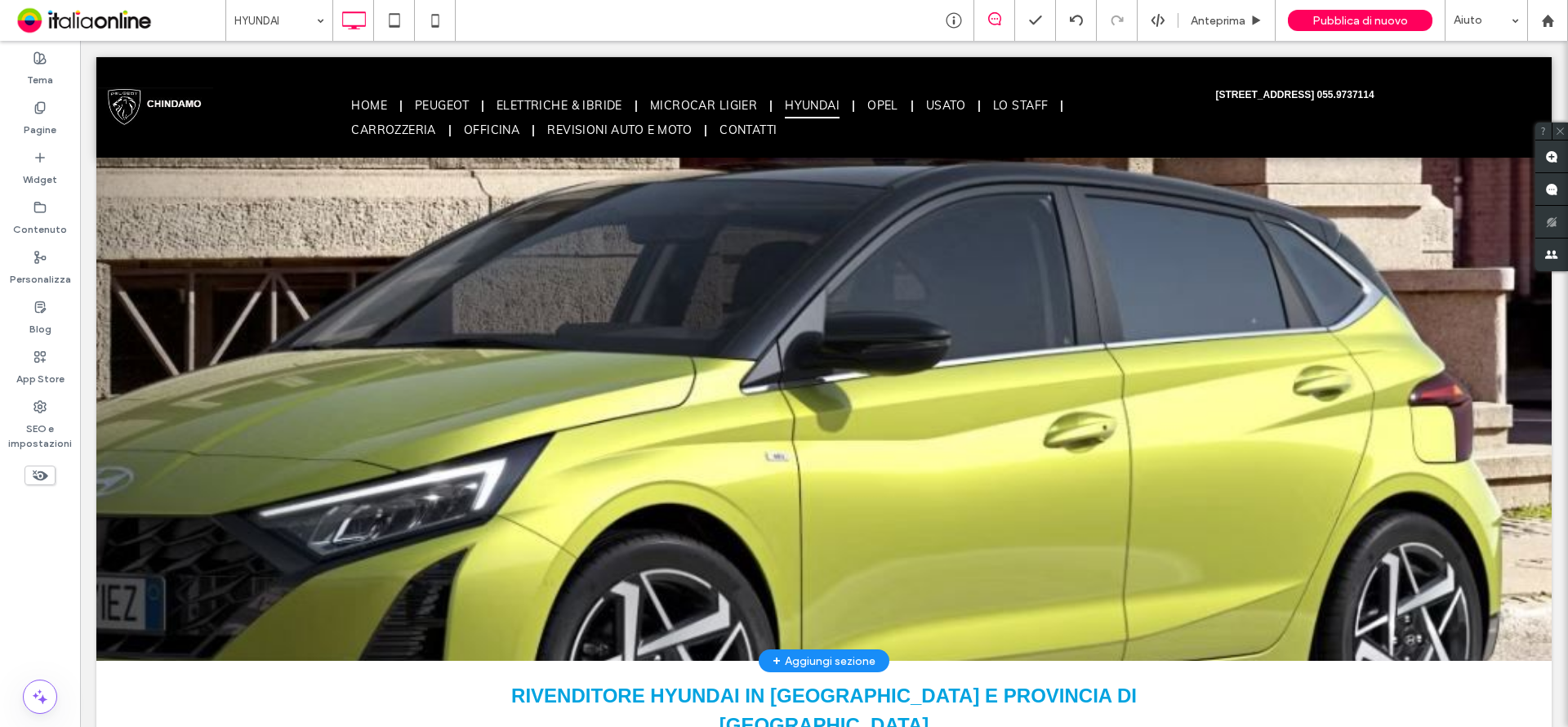
scroll to position [0, 0]
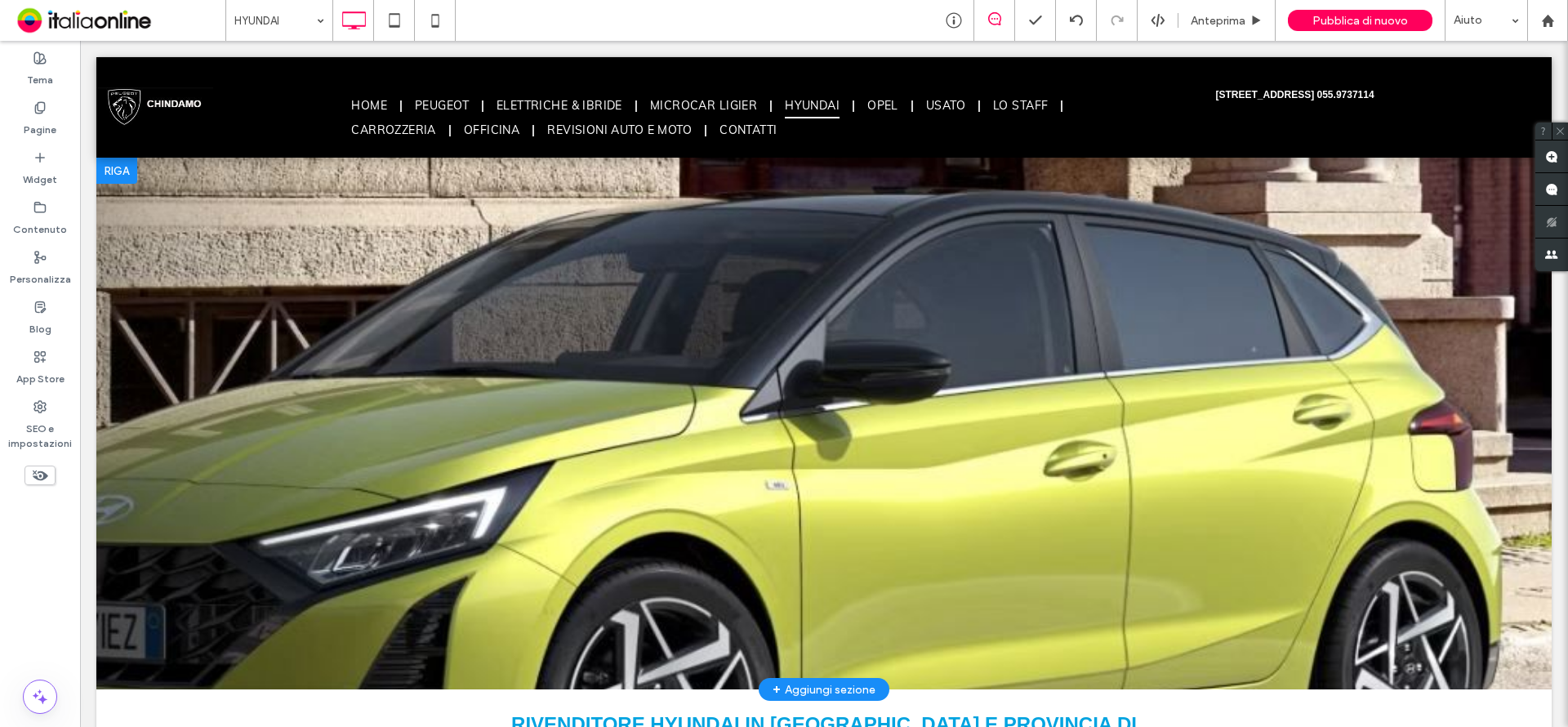
click at [648, 347] on div at bounding box center [823, 424] width 1456 height 532
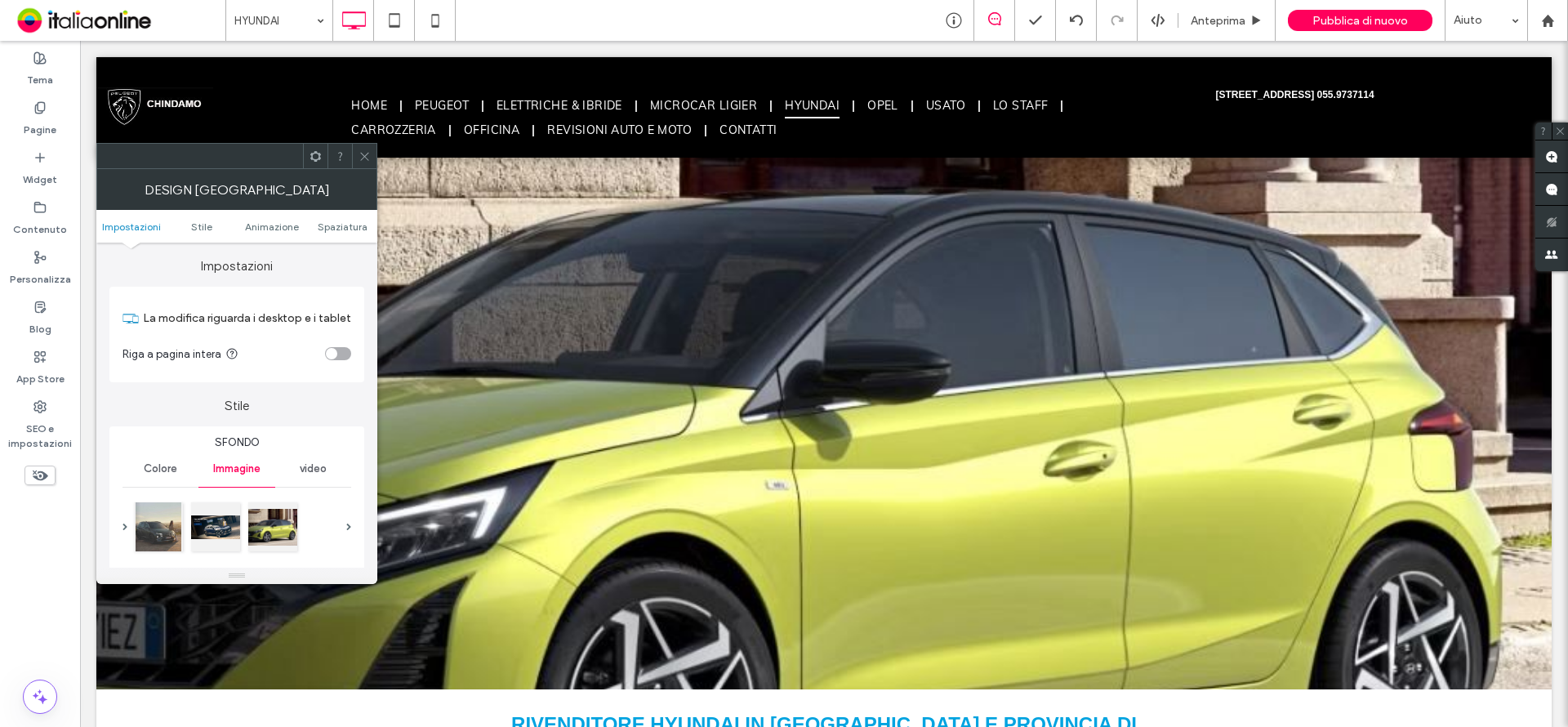
scroll to position [82, 0]
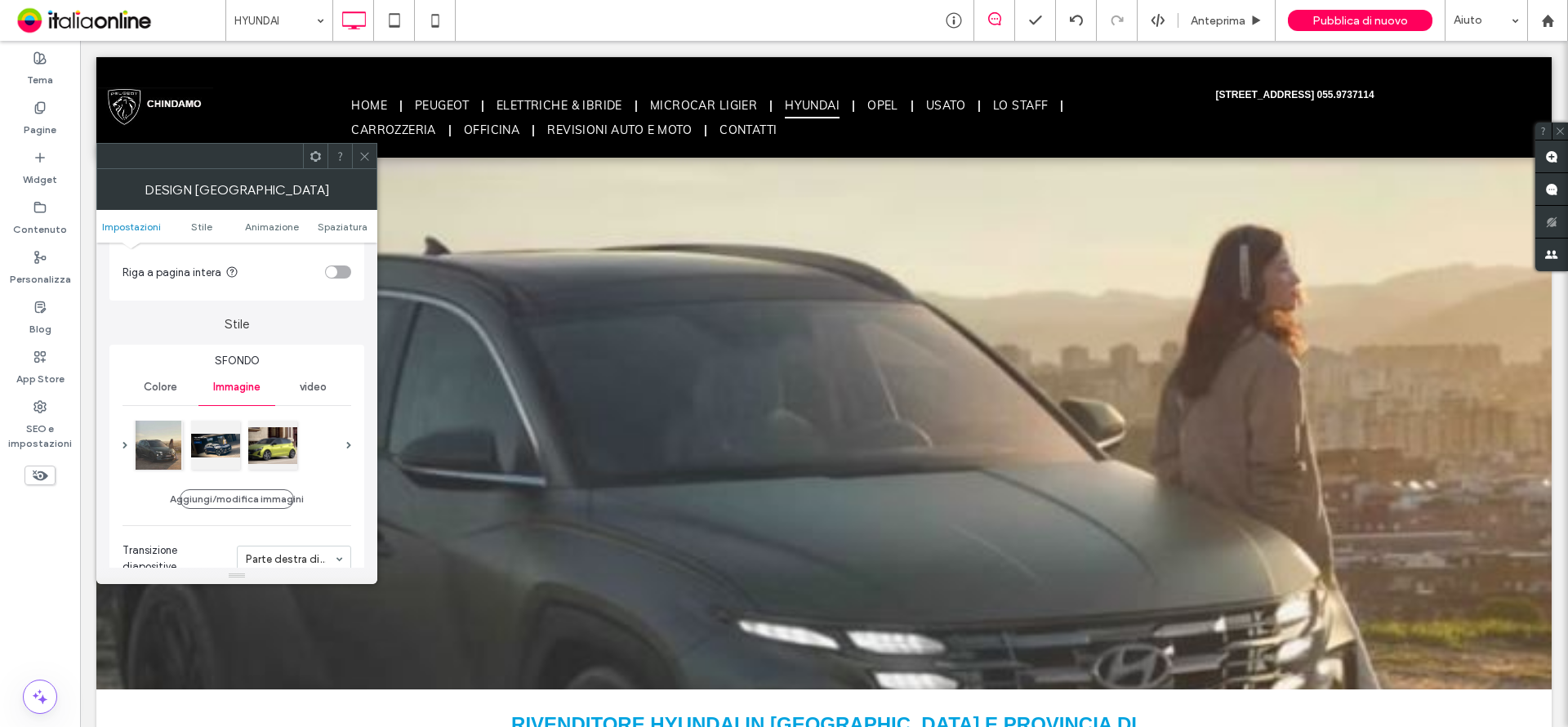
click at [367, 157] on icon at bounding box center [365, 156] width 12 height 12
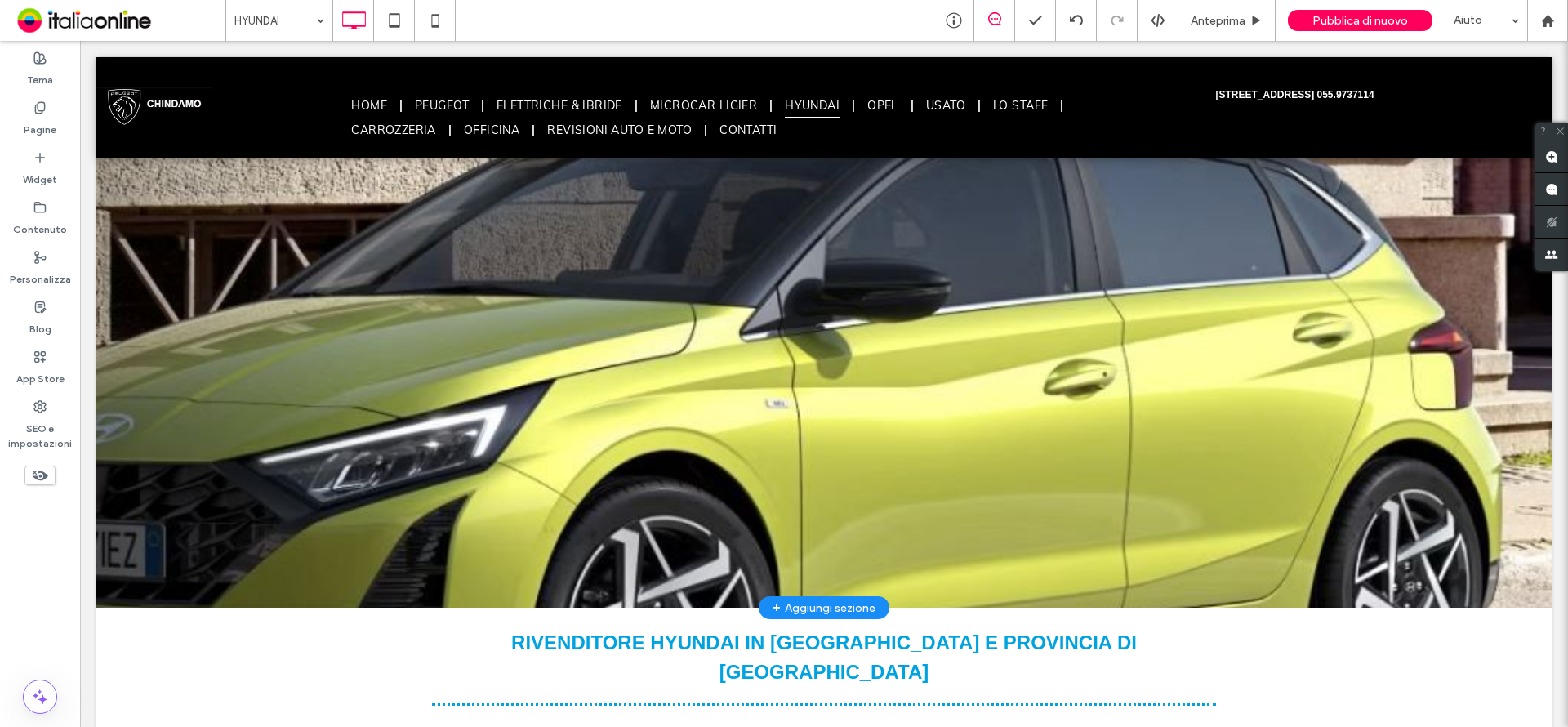
click at [539, 348] on div at bounding box center [823, 342] width 1456 height 532
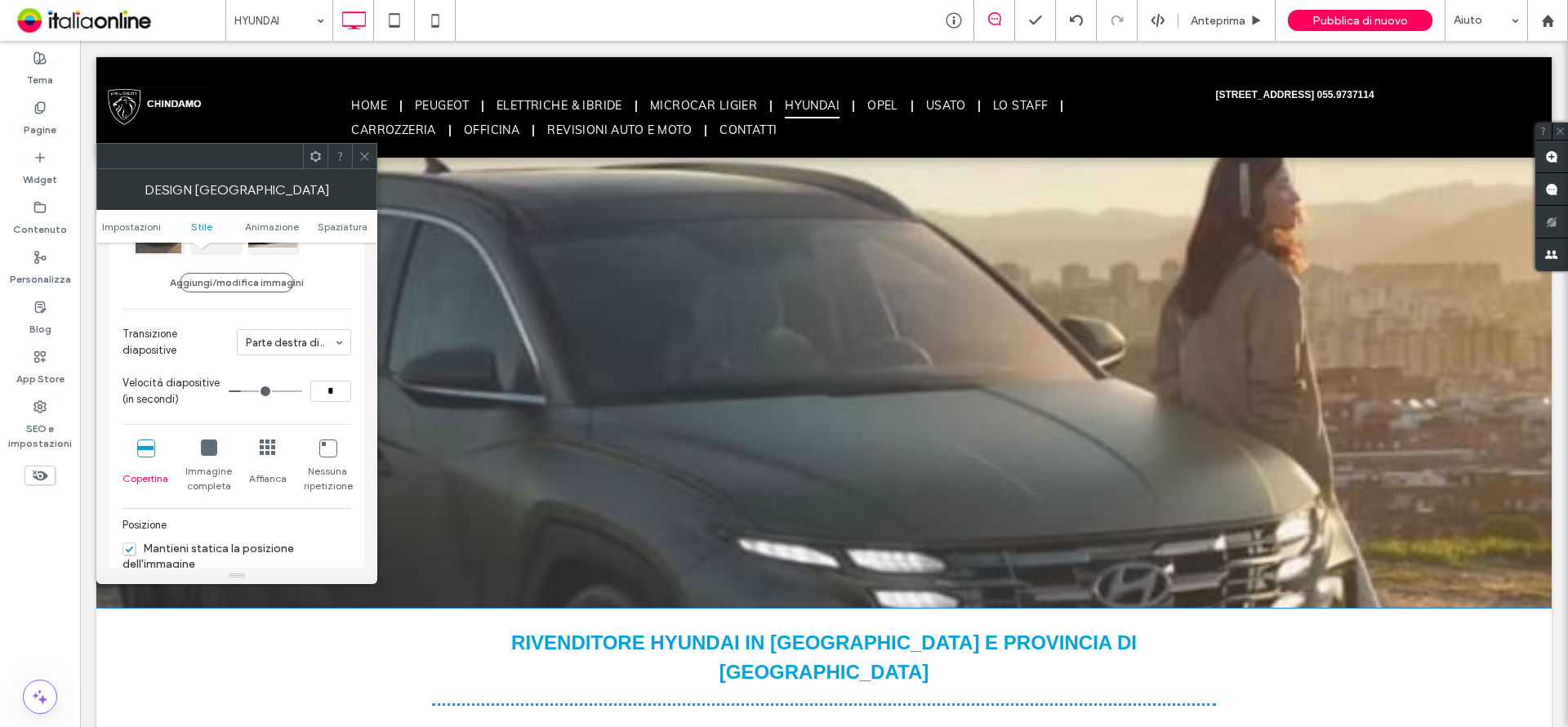
scroll to position [327, 0]
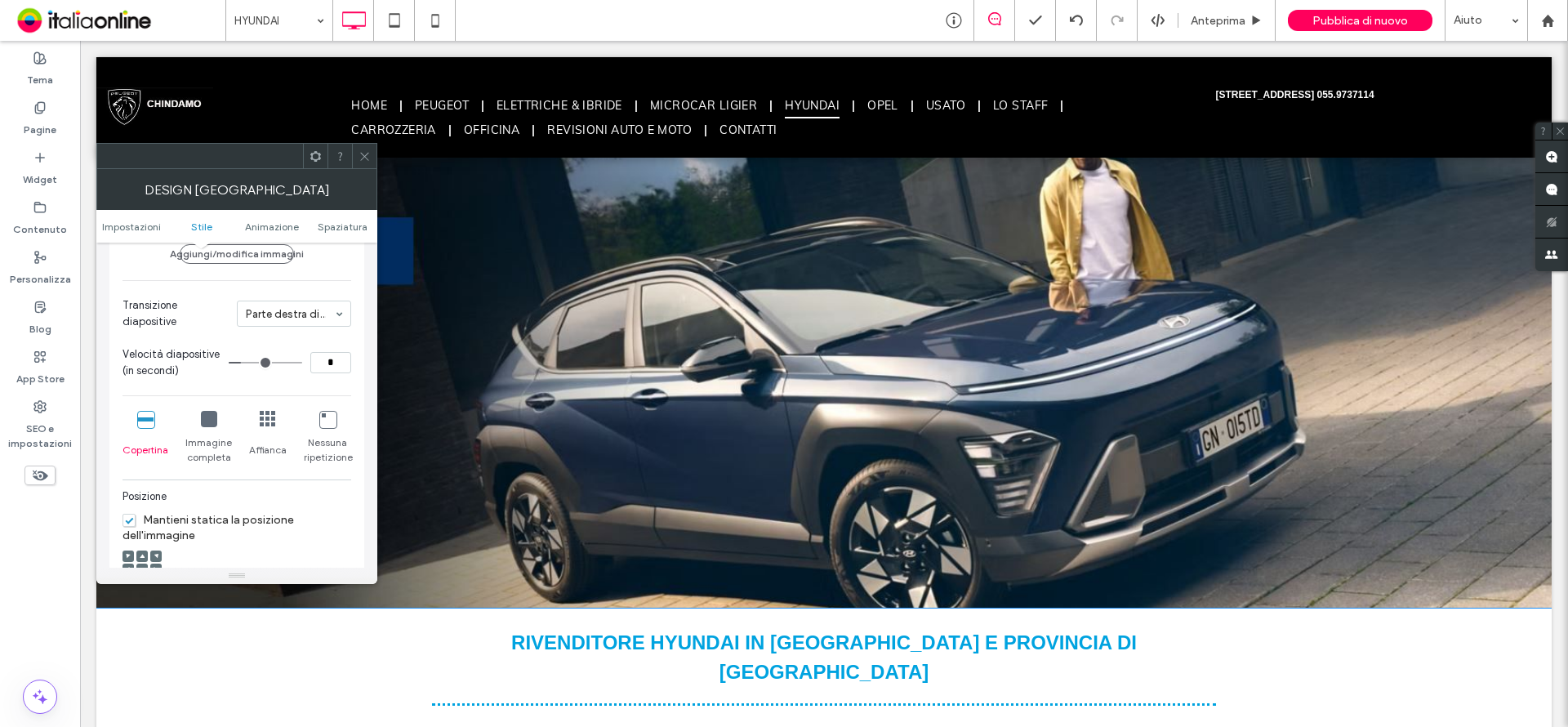
click at [204, 422] on icon at bounding box center [208, 419] width 16 height 16
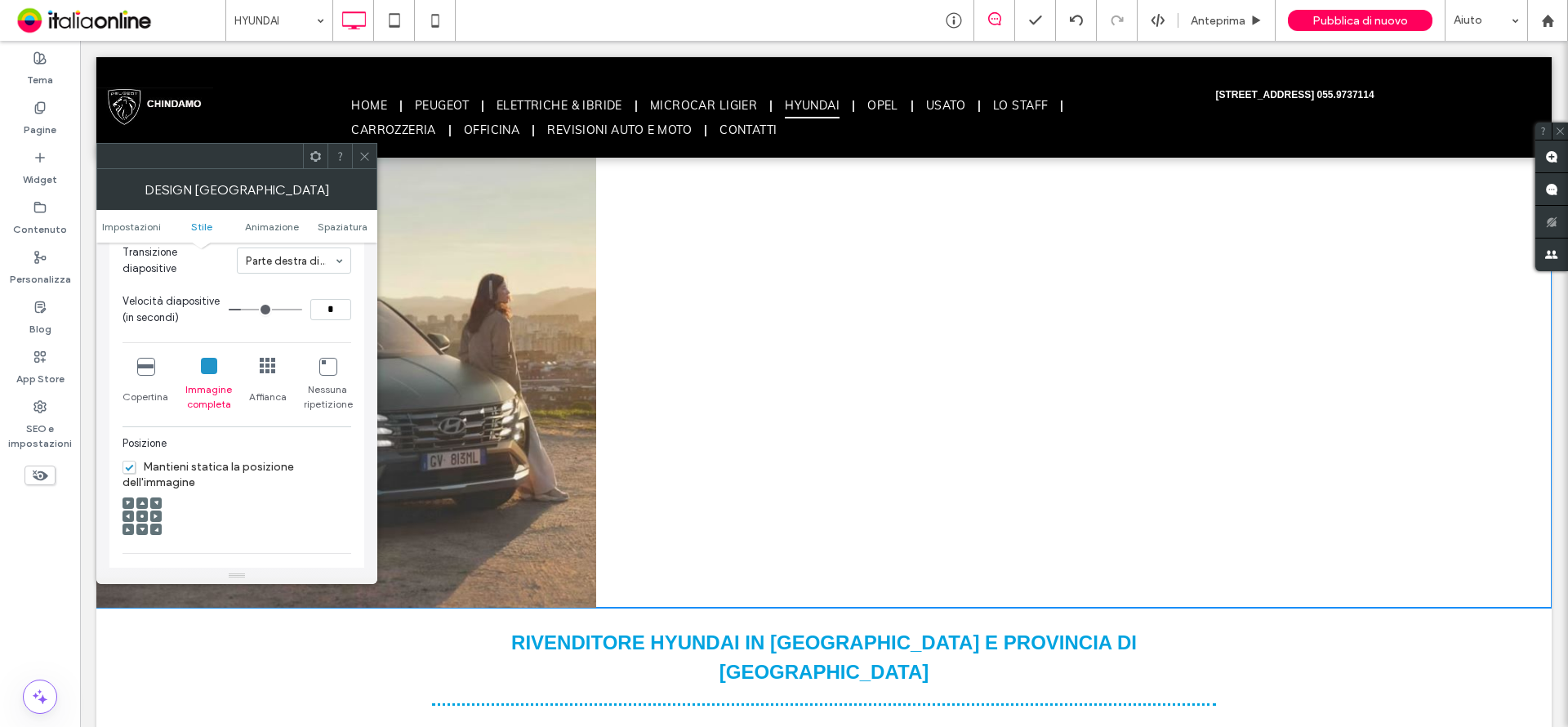
scroll to position [409, 0]
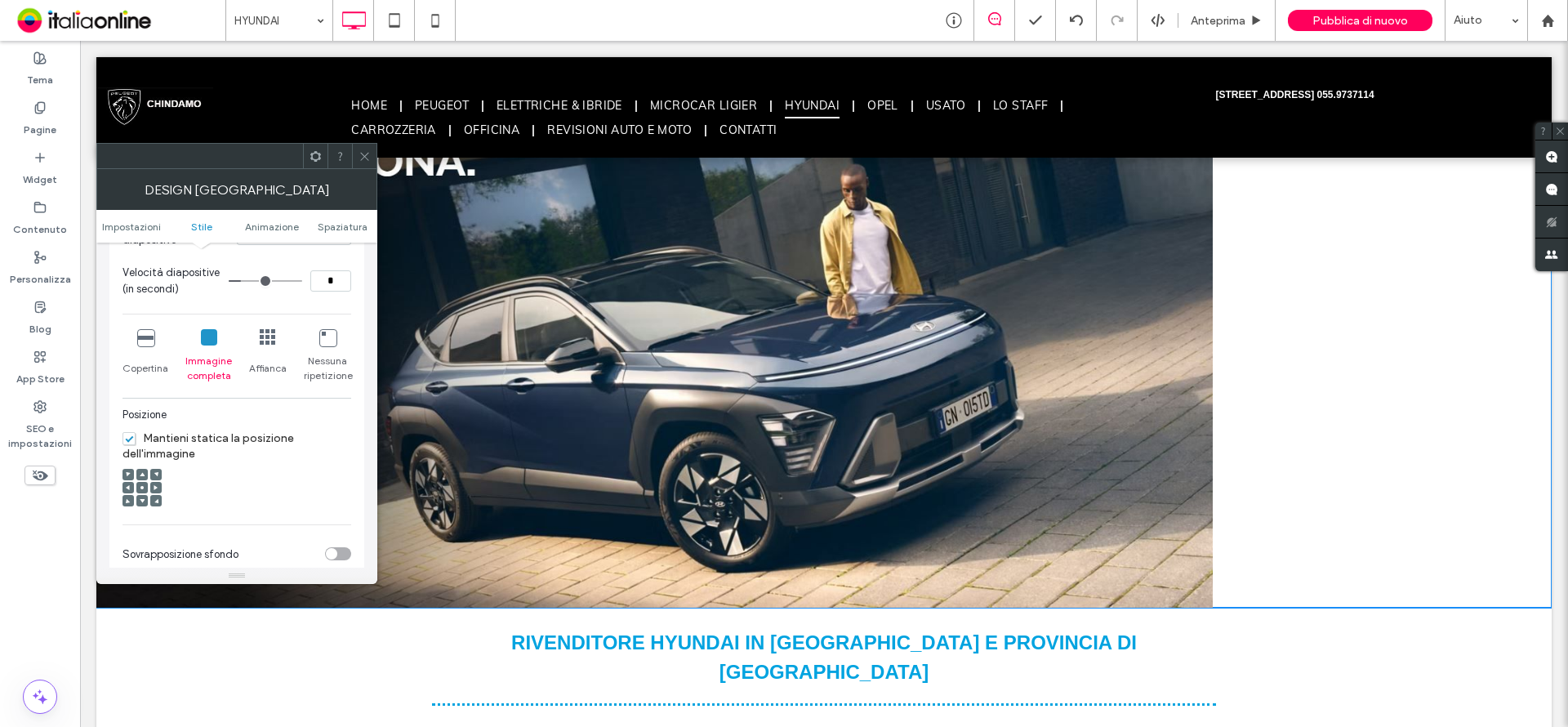
click at [152, 340] on icon at bounding box center [145, 337] width 16 height 16
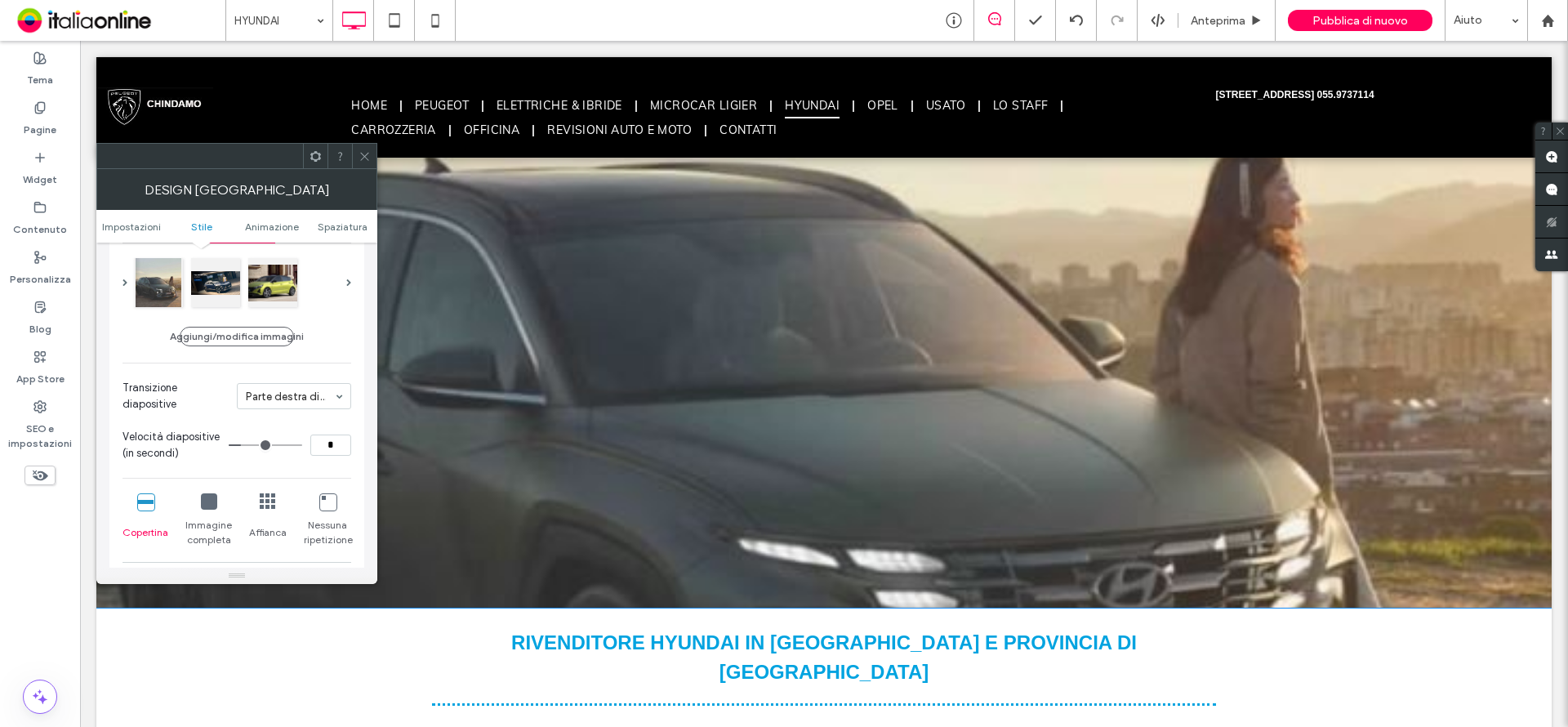
scroll to position [245, 0]
click at [227, 282] on div at bounding box center [215, 280] width 49 height 49
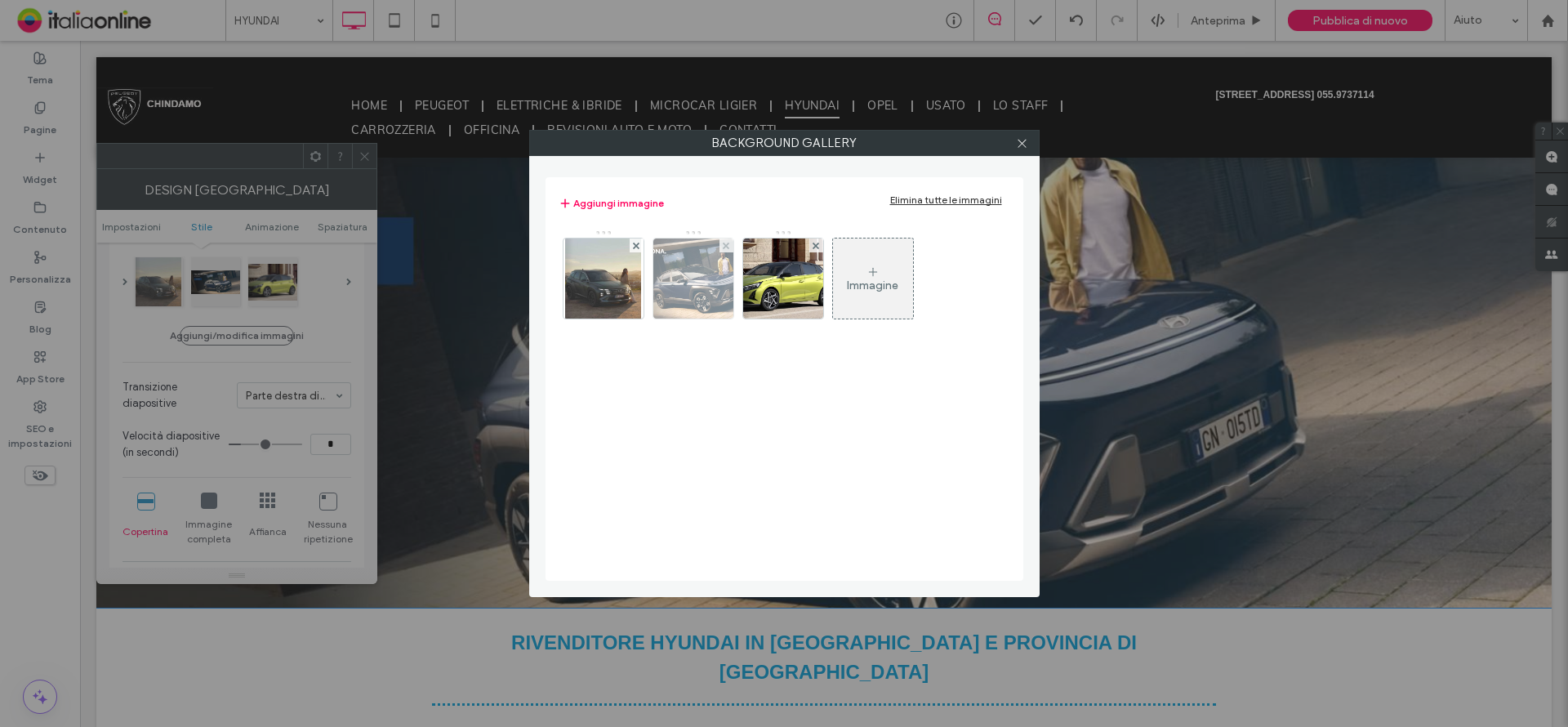
click at [699, 284] on img at bounding box center [693, 278] width 168 height 80
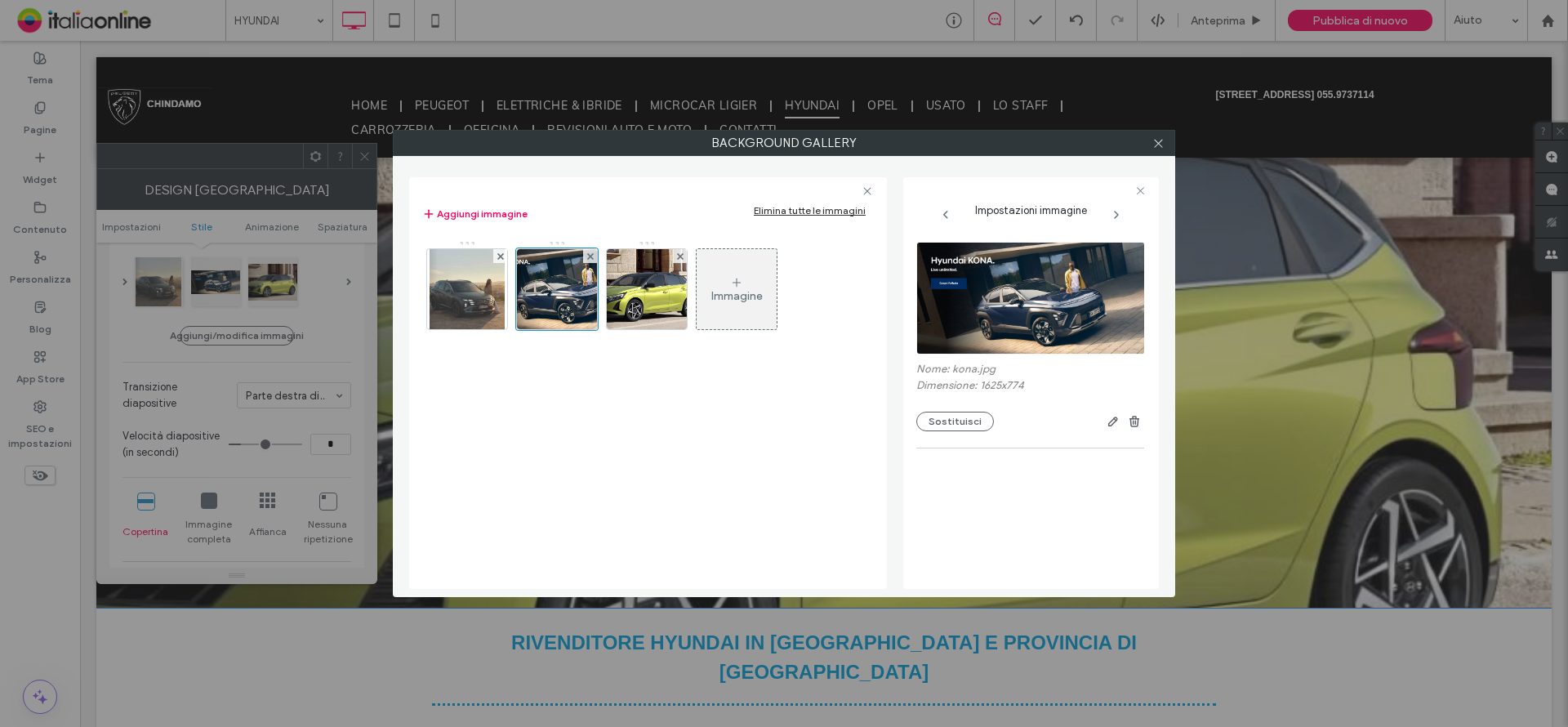
click at [1118, 214] on use at bounding box center [1117, 215] width 3 height 7
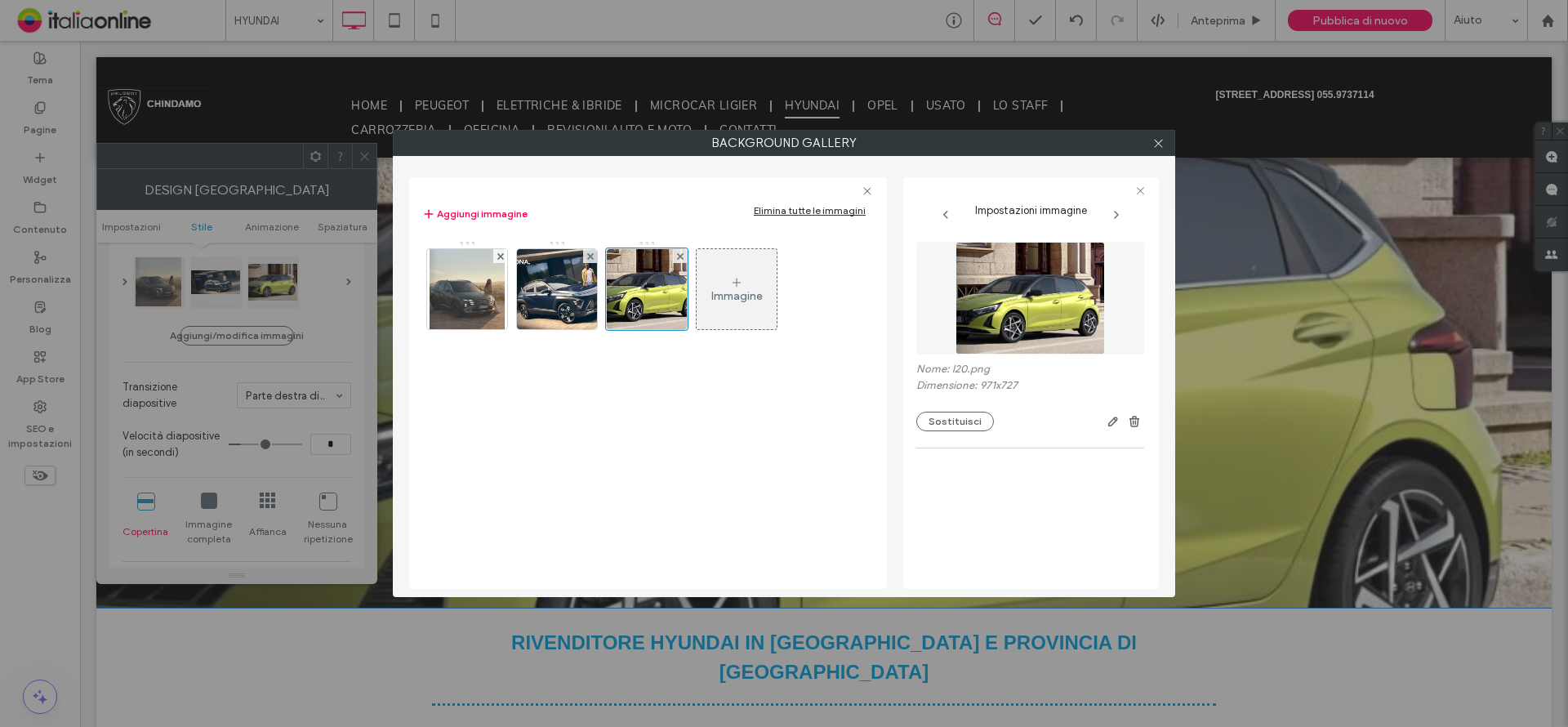
click at [1116, 214] on icon at bounding box center [1116, 215] width 13 height 13
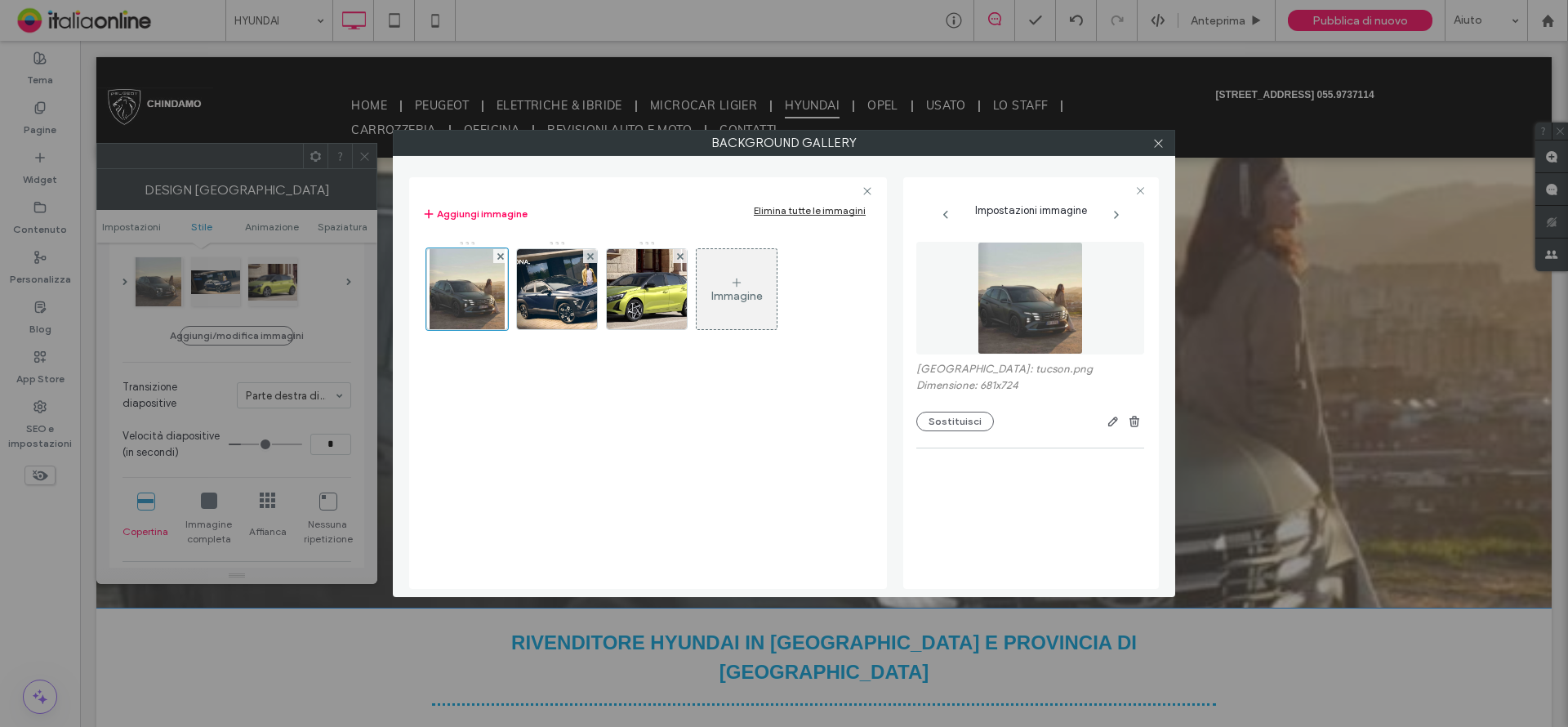
click at [1116, 214] on icon at bounding box center [1116, 215] width 13 height 13
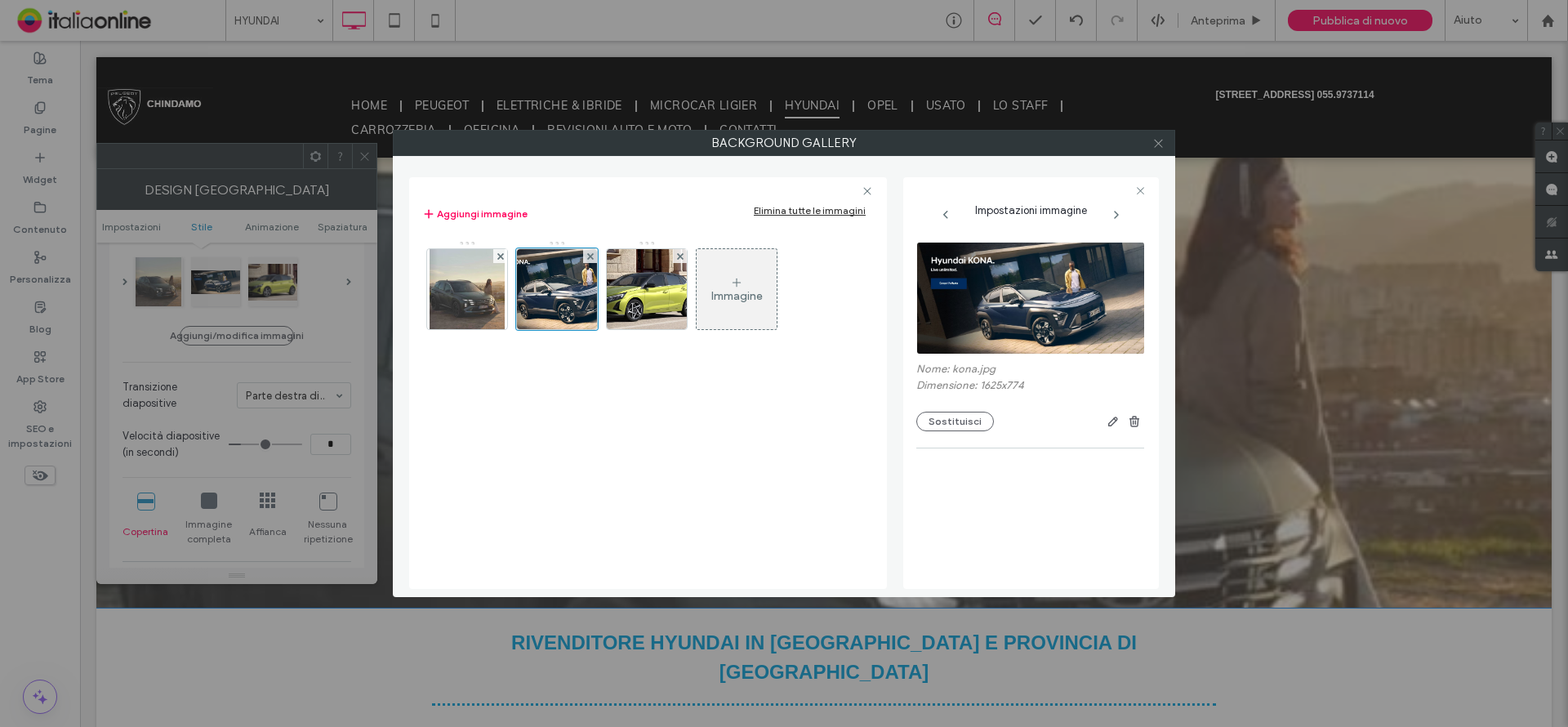
click at [1153, 142] on icon at bounding box center [1158, 143] width 12 height 12
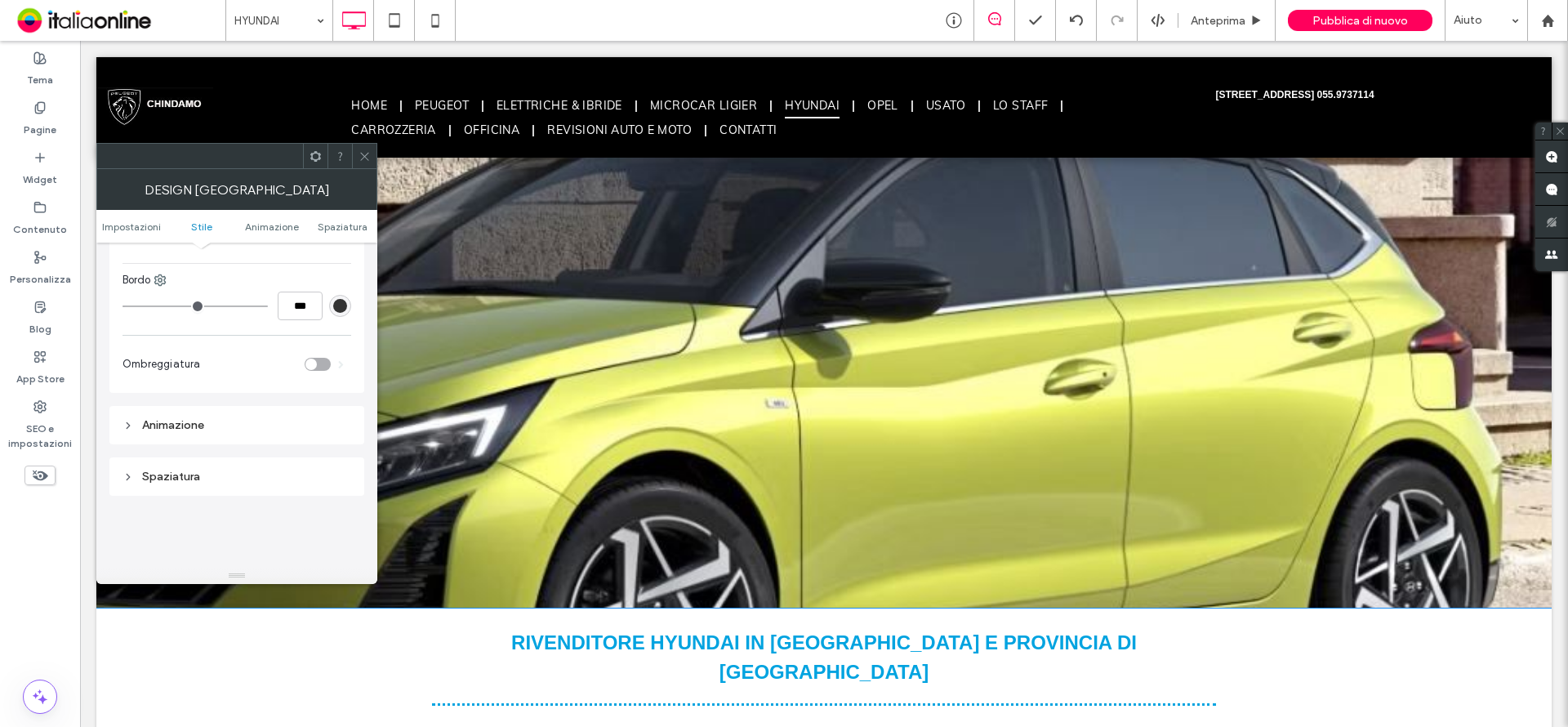
scroll to position [736, 0]
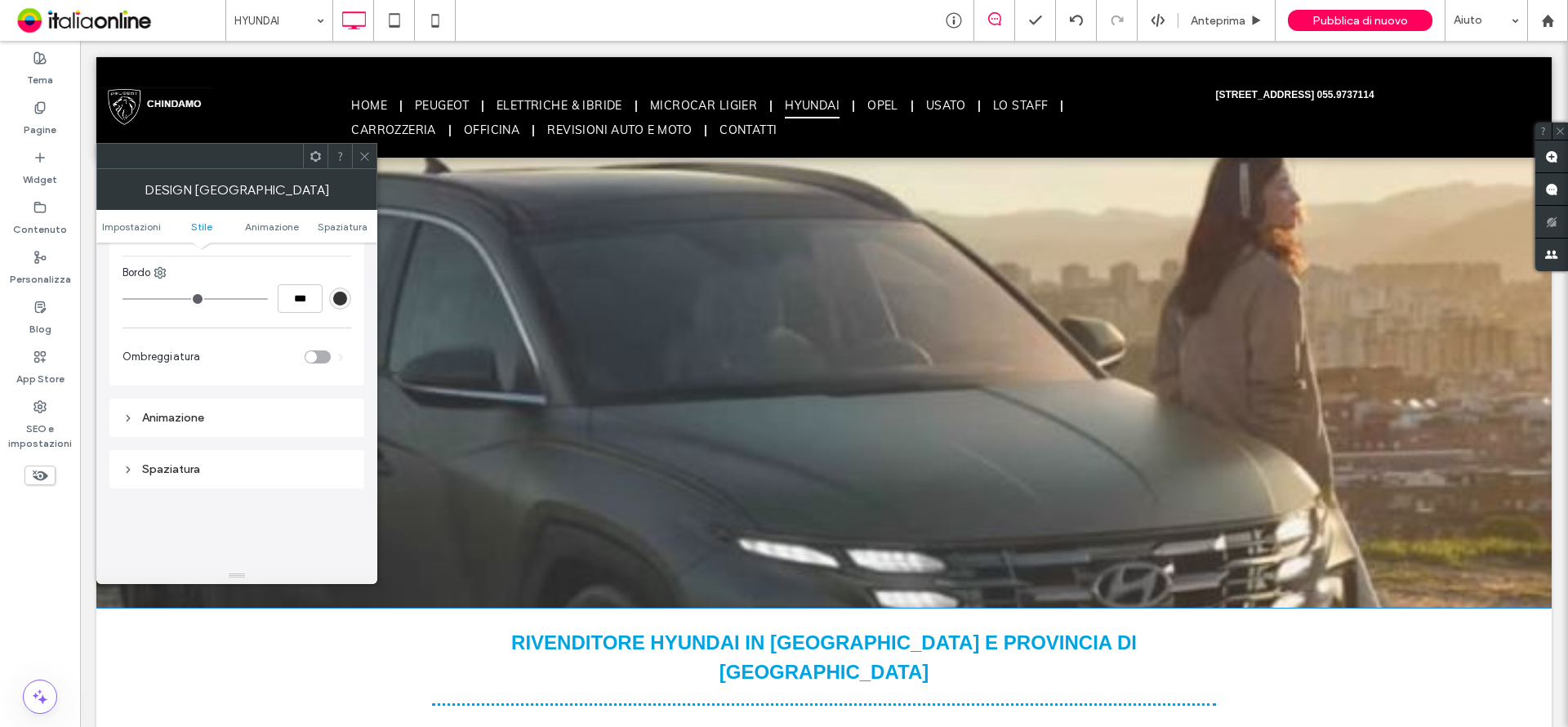
click at [363, 155] on icon at bounding box center [365, 156] width 12 height 12
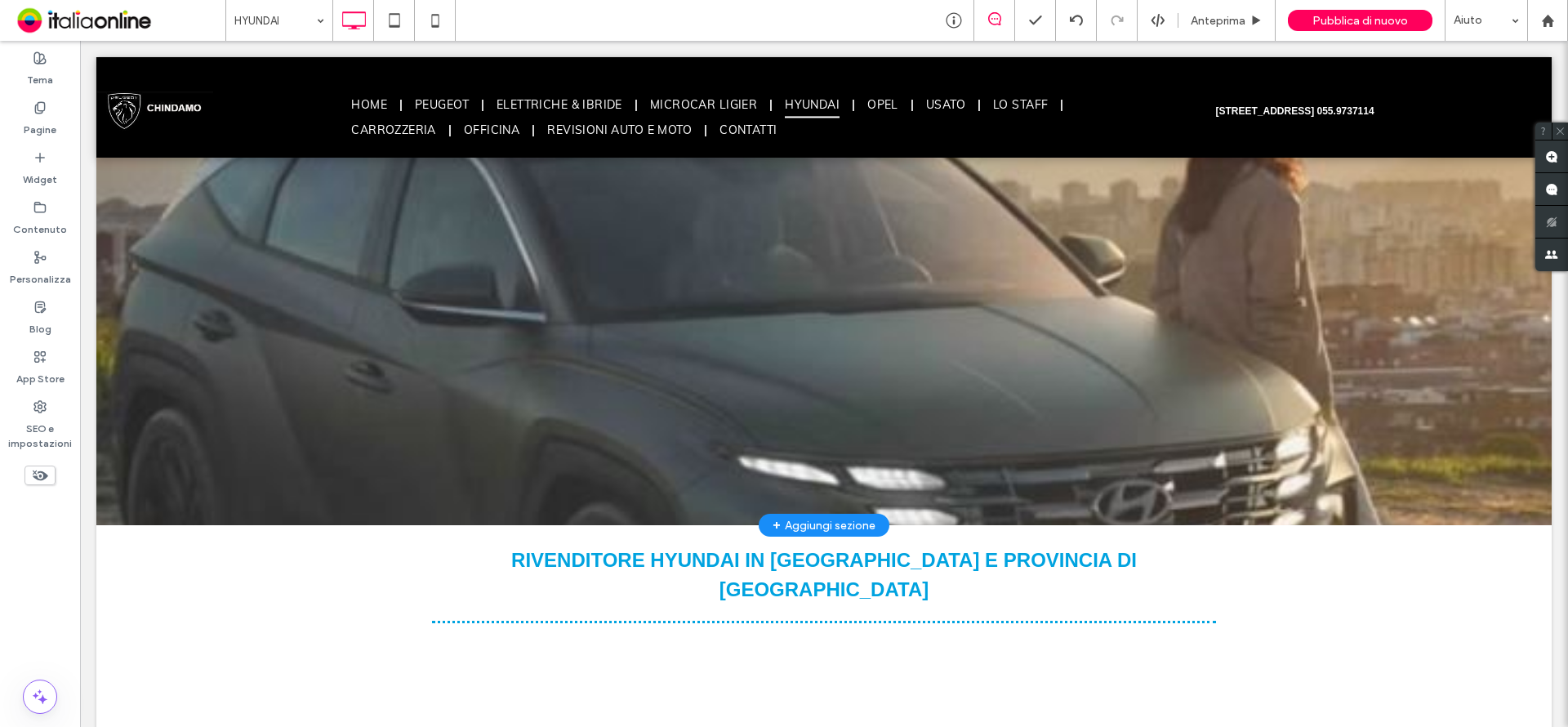
scroll to position [163, 0]
click at [1090, 280] on div at bounding box center [823, 260] width 1456 height 532
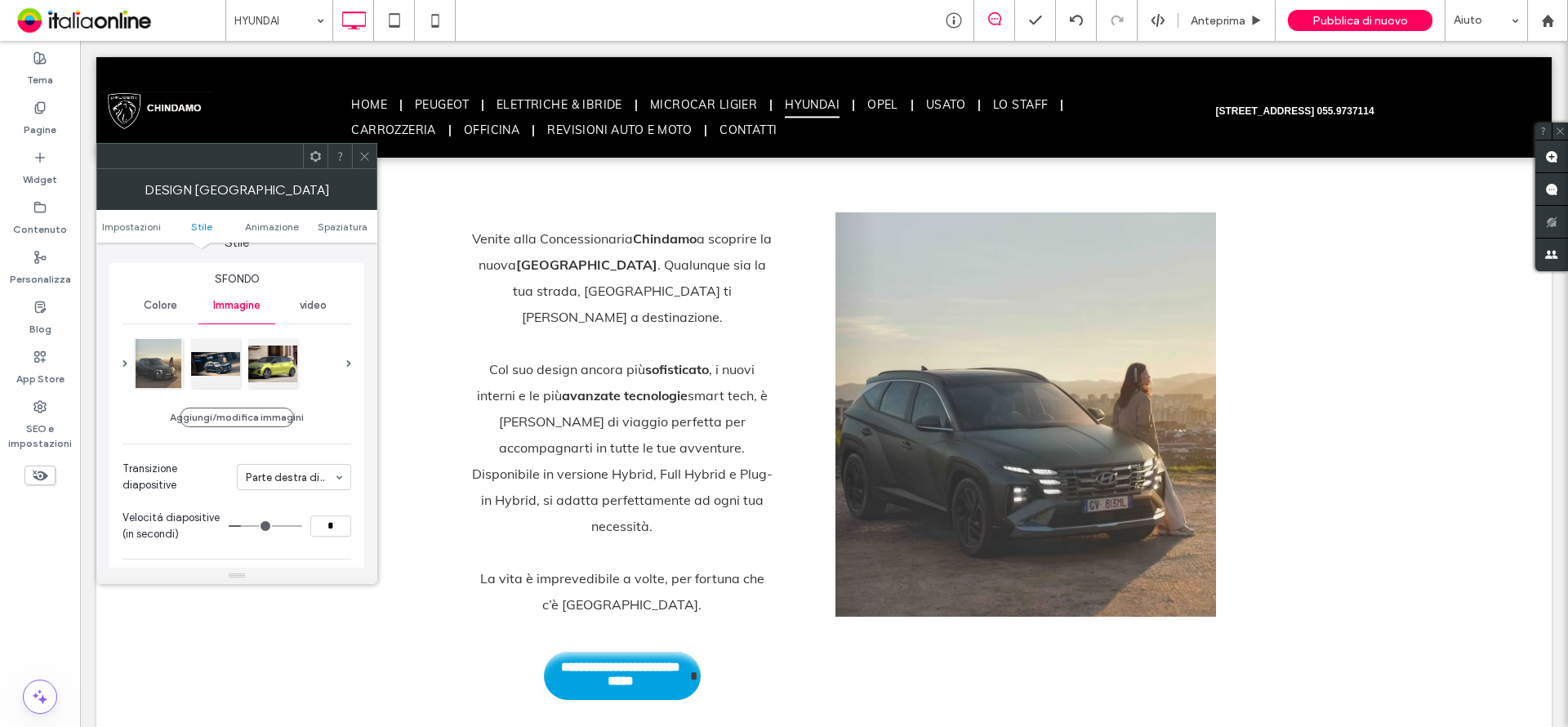
click at [363, 154] on use at bounding box center [365, 156] width 9 height 9
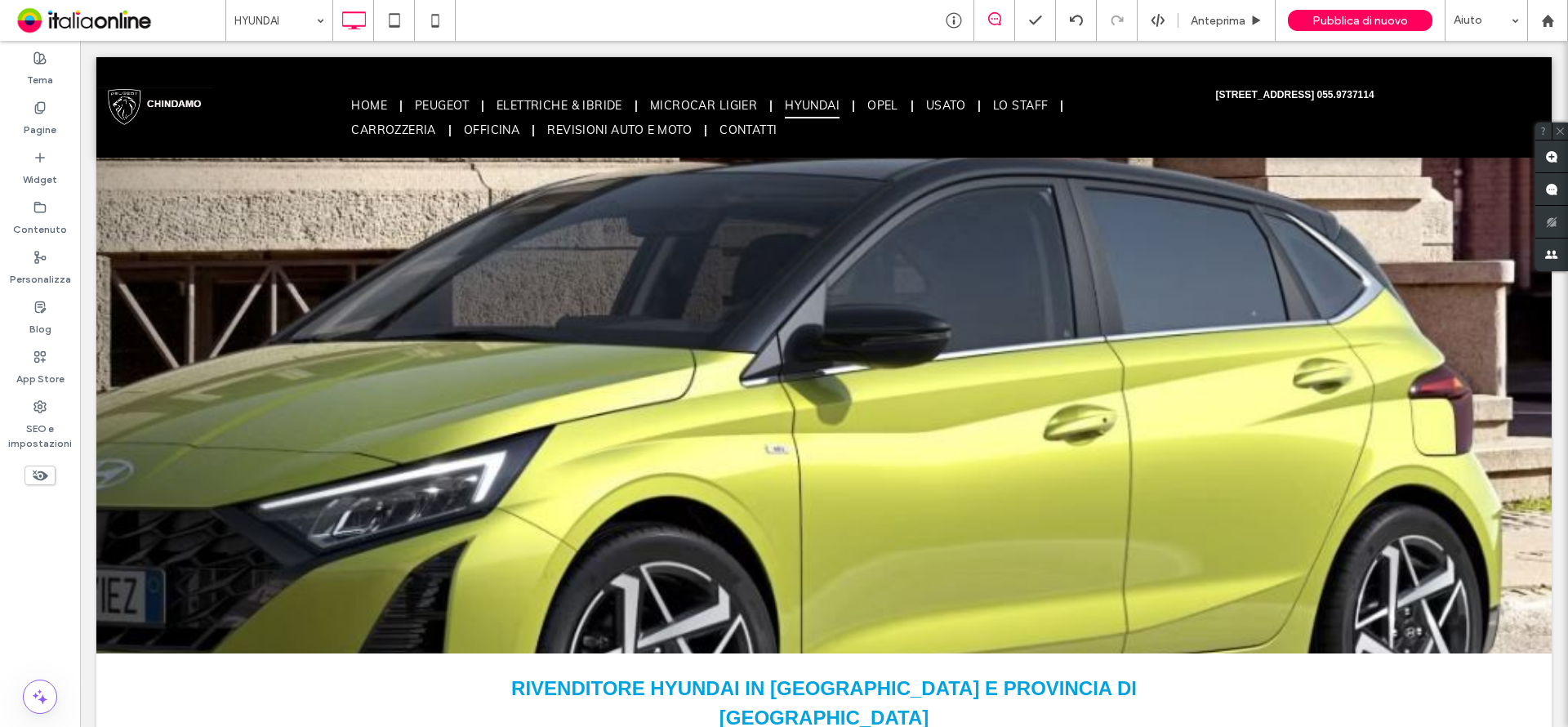
scroll to position [0, 0]
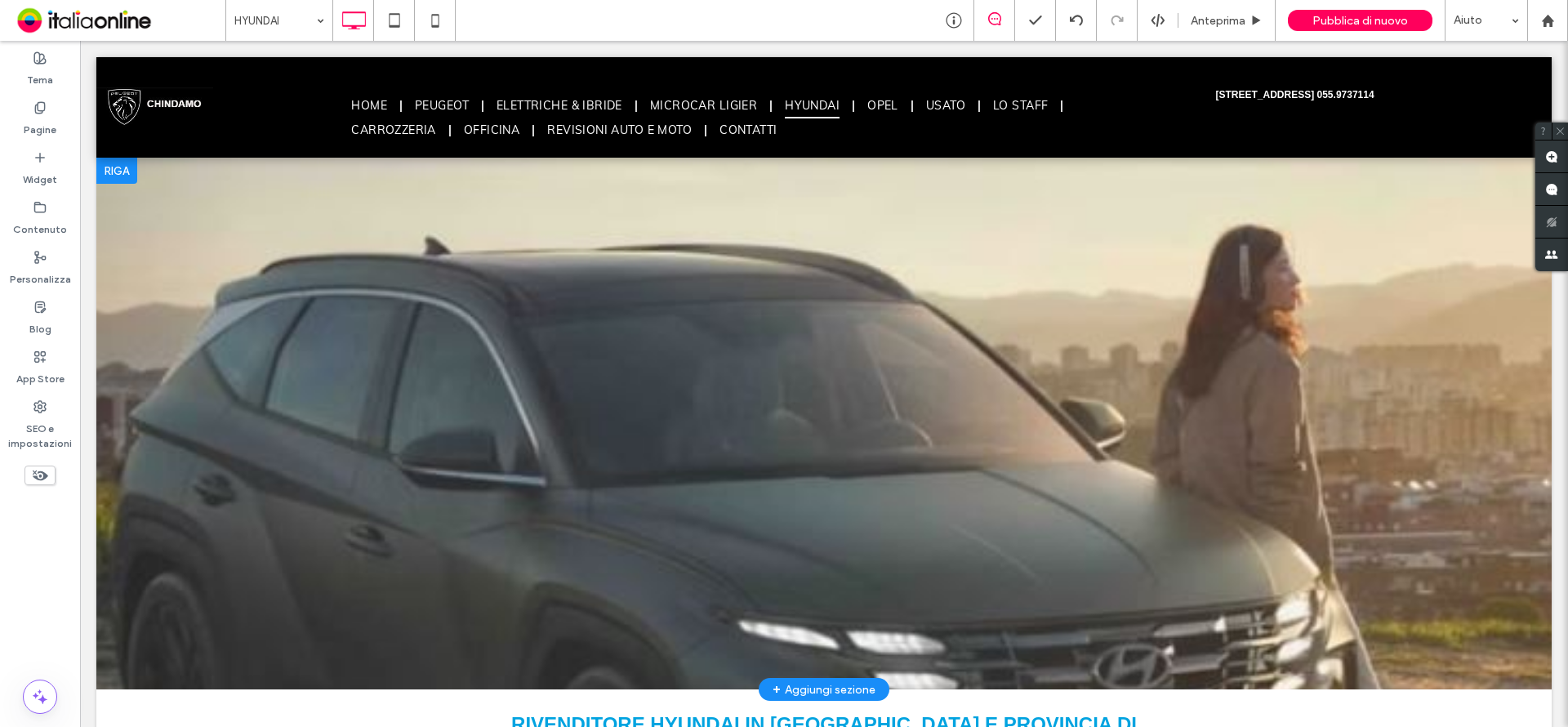
click at [953, 359] on div at bounding box center [823, 424] width 1456 height 532
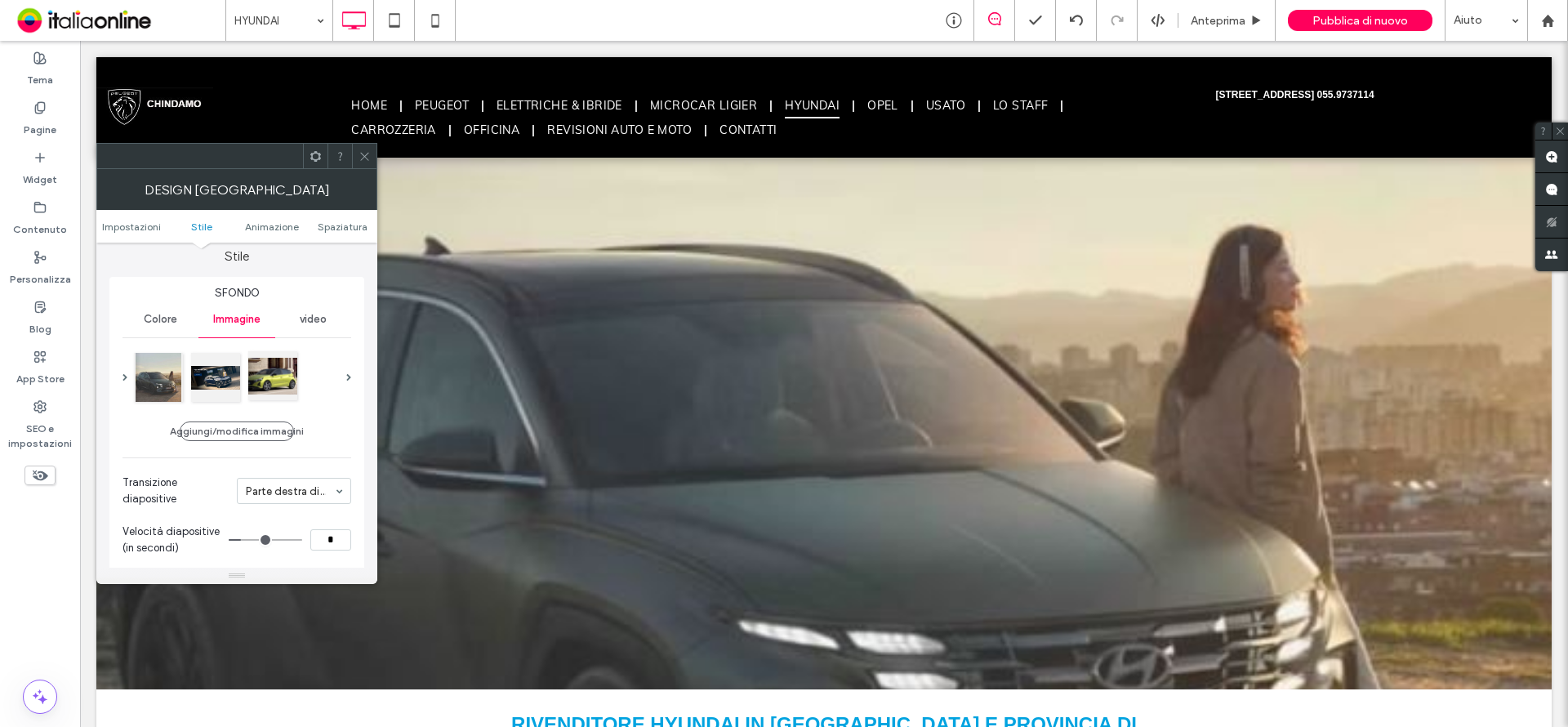
scroll to position [163, 0]
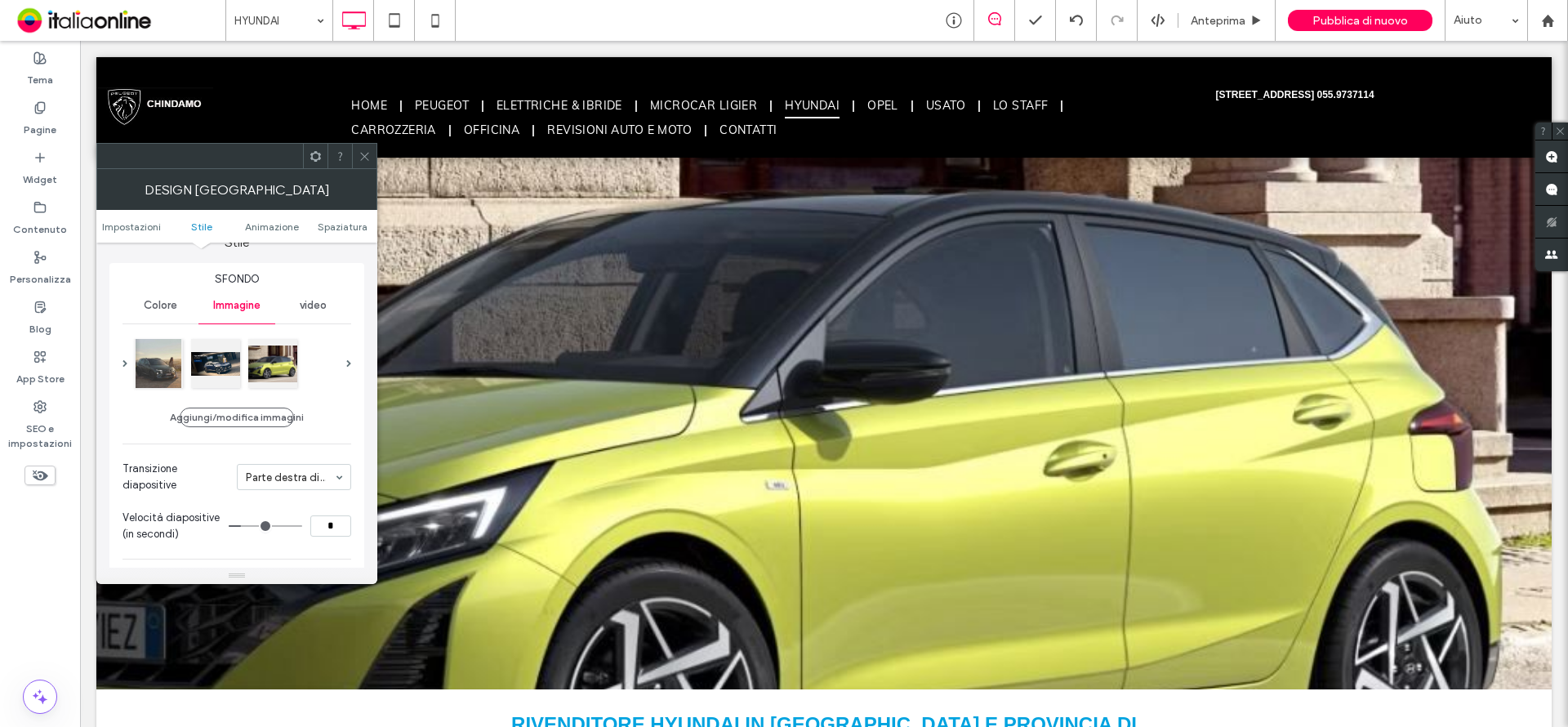
click at [366, 161] on icon at bounding box center [365, 156] width 12 height 12
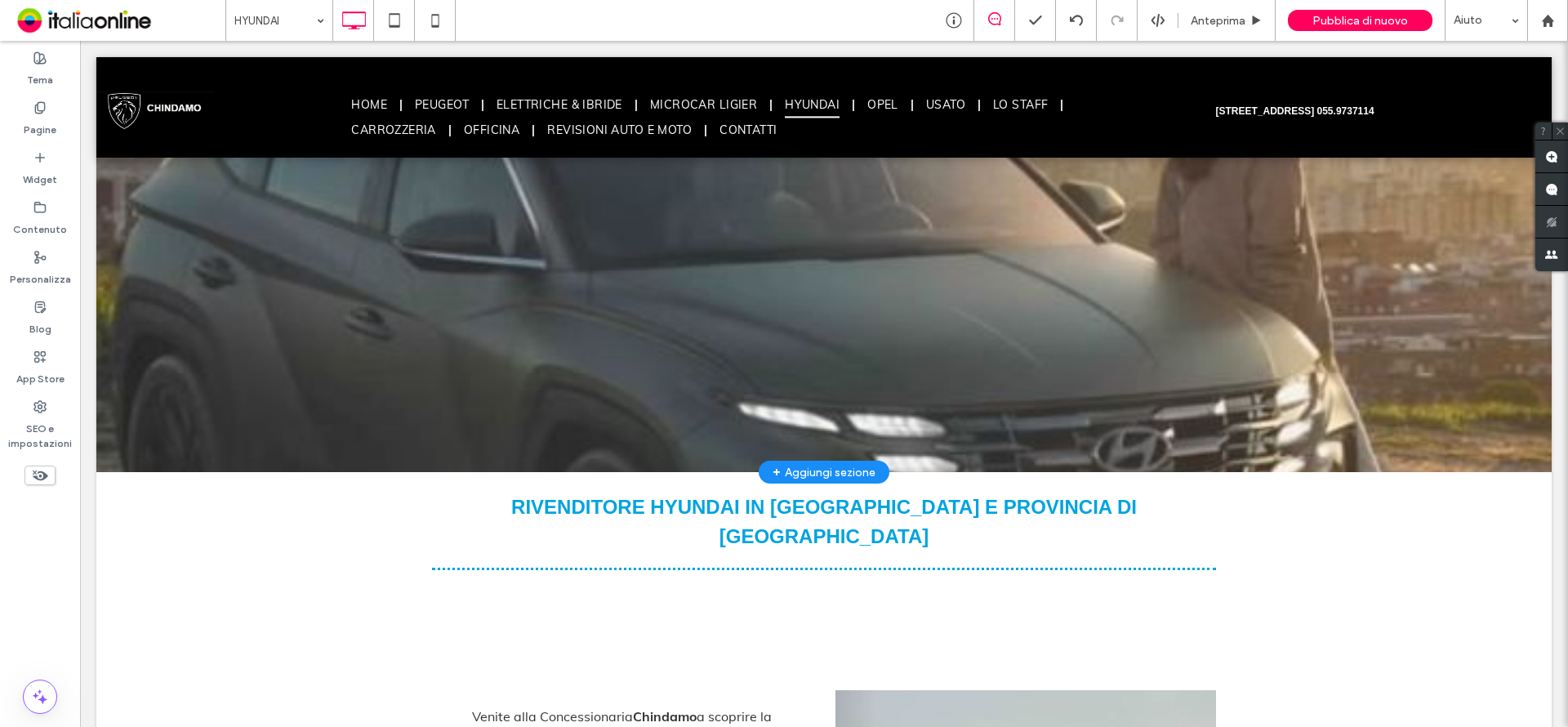
scroll to position [245, 0]
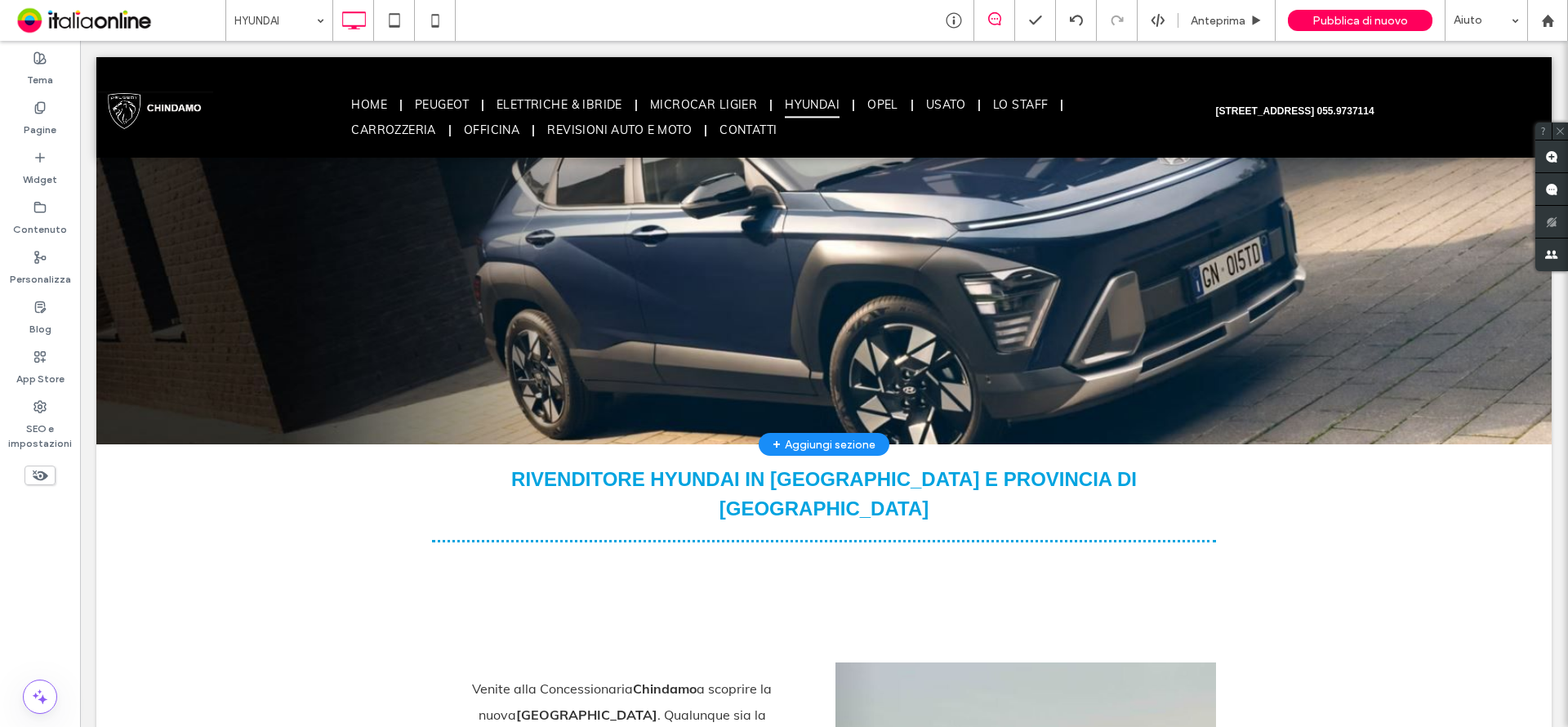
drag, startPoint x: 795, startPoint y: 299, endPoint x: 772, endPoint y: 293, distance: 23.8
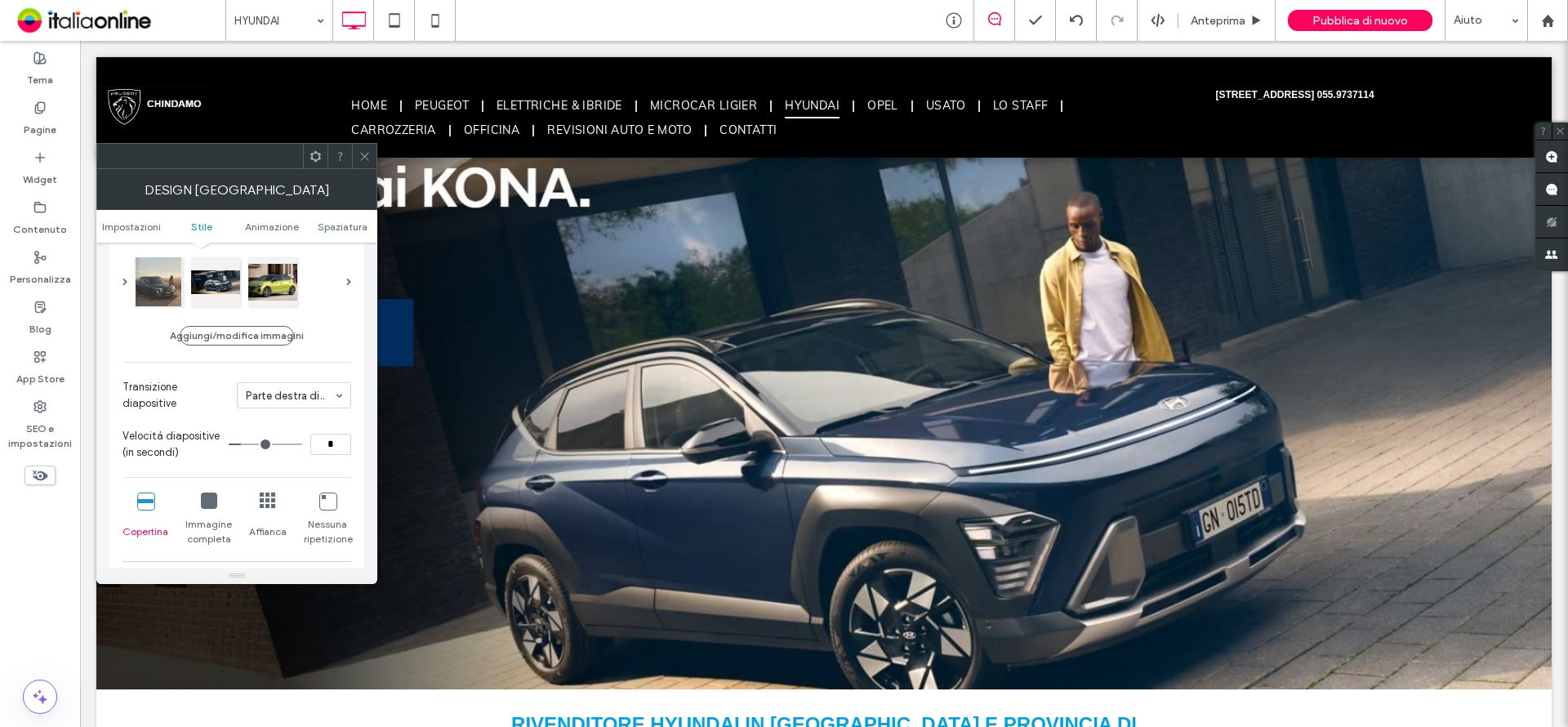
click at [148, 506] on icon at bounding box center [145, 500] width 16 height 16
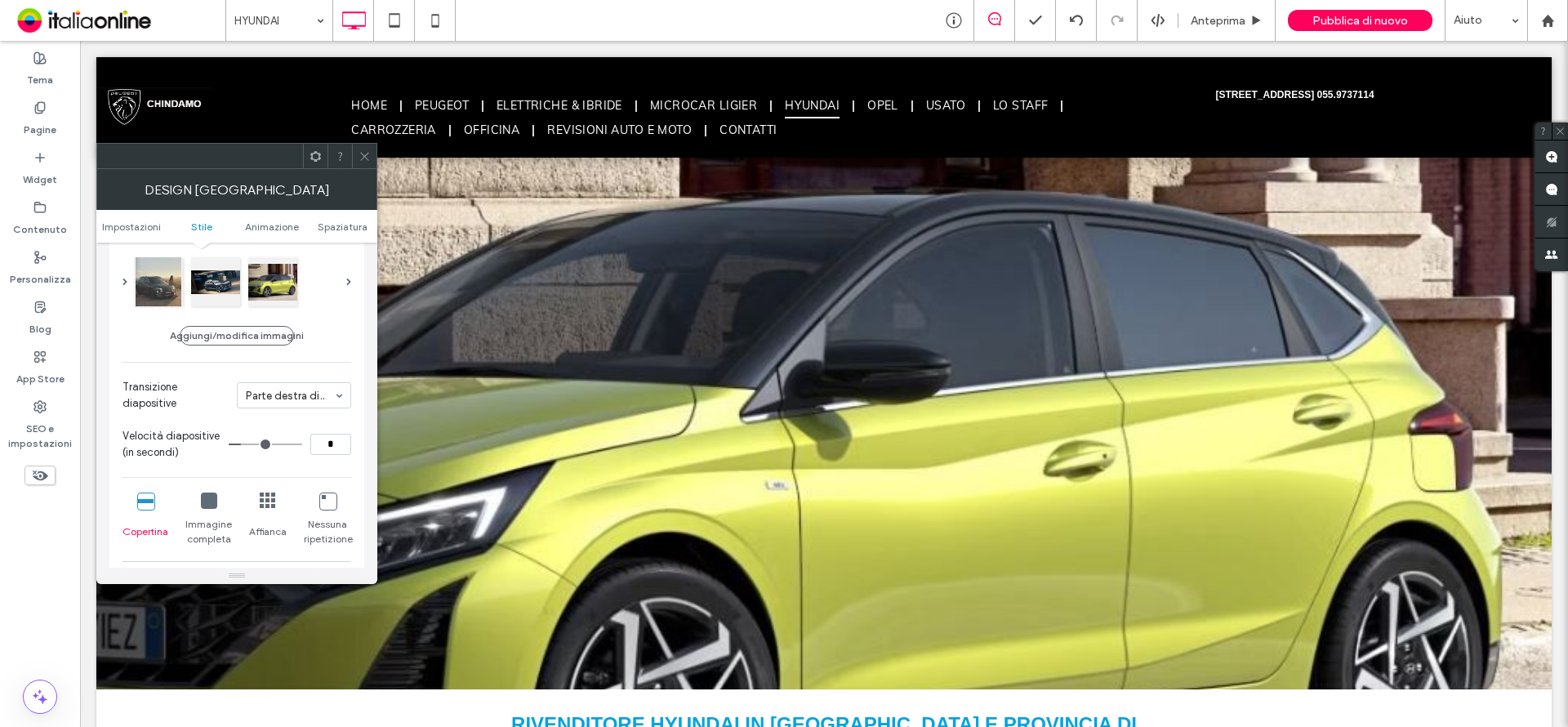
click at [209, 503] on icon at bounding box center [208, 500] width 16 height 16
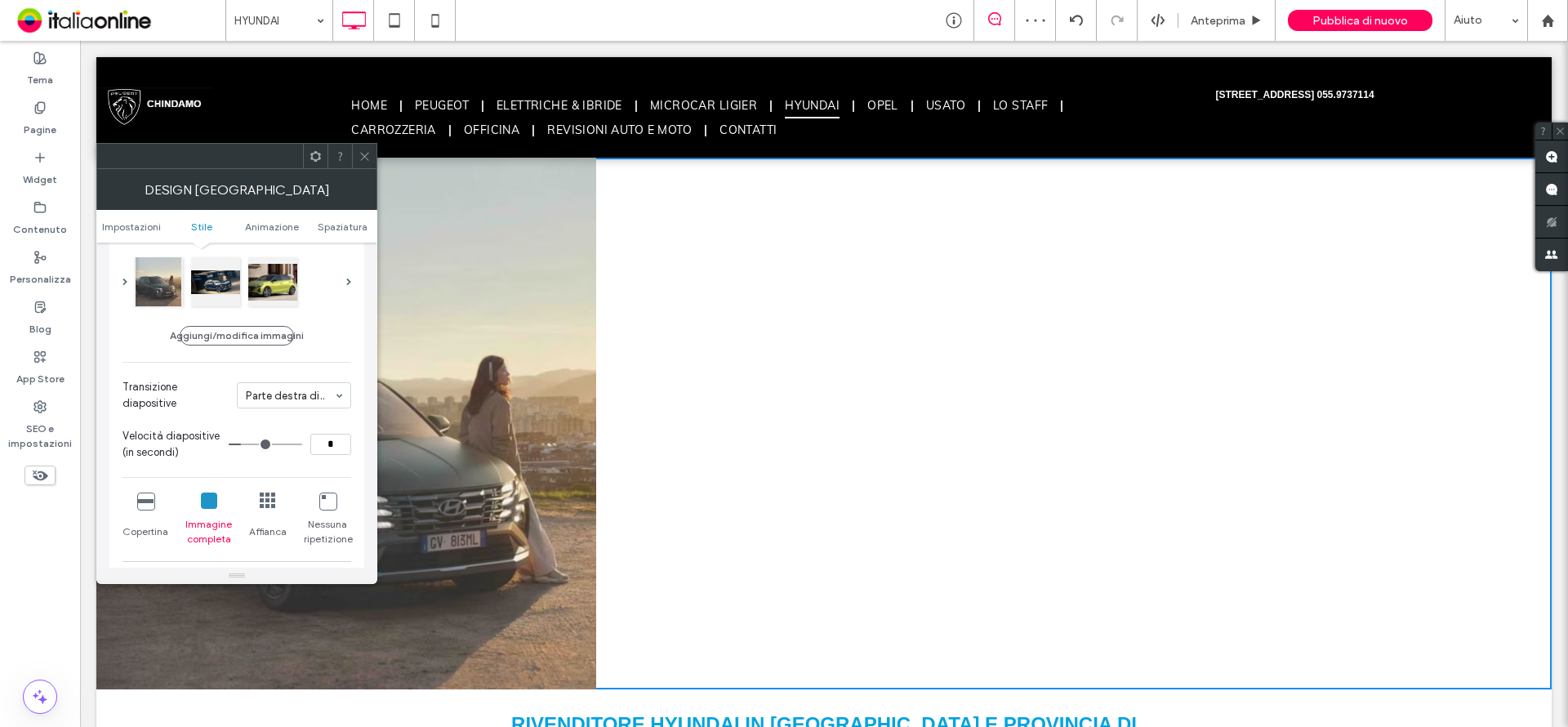
click at [371, 161] on div at bounding box center [364, 156] width 25 height 25
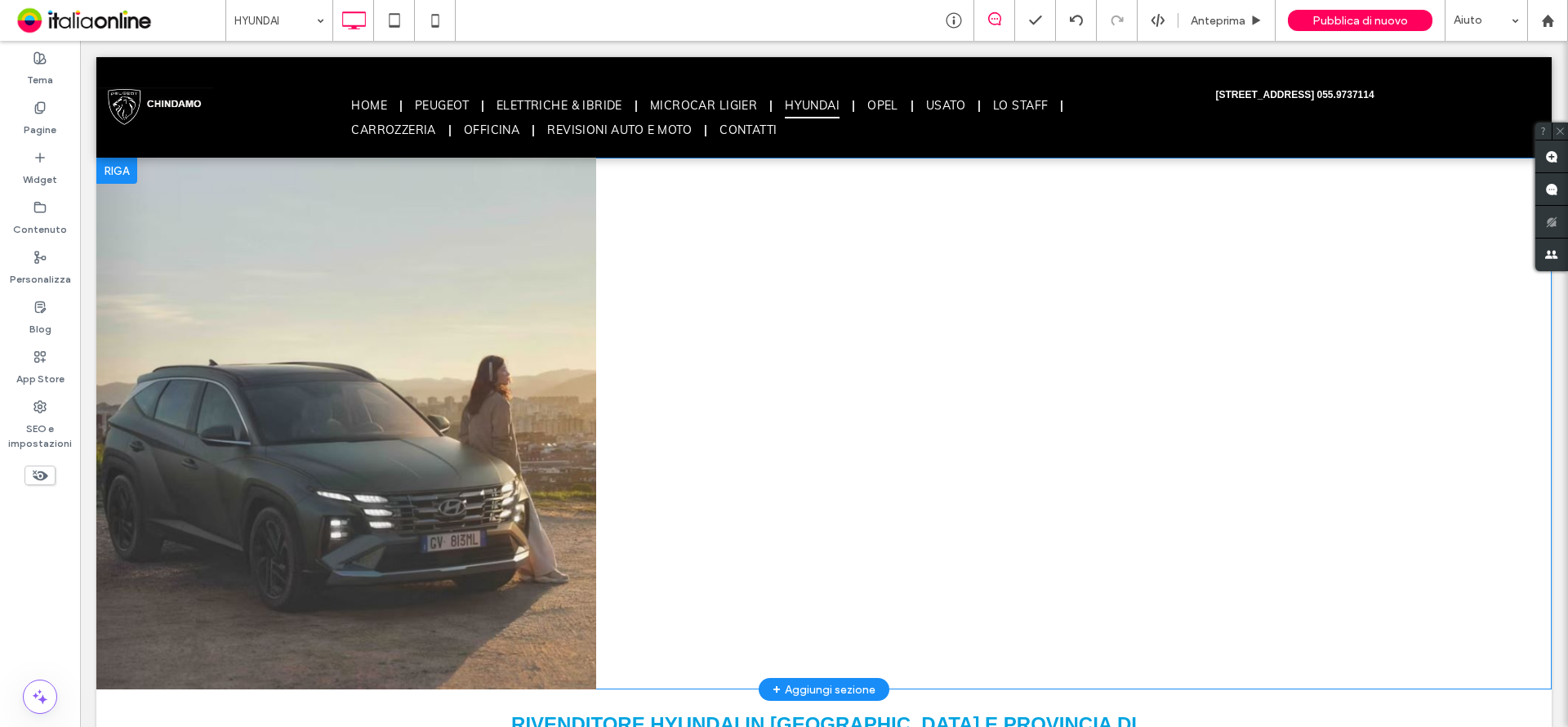
click at [409, 318] on div at bounding box center [823, 424] width 1456 height 532
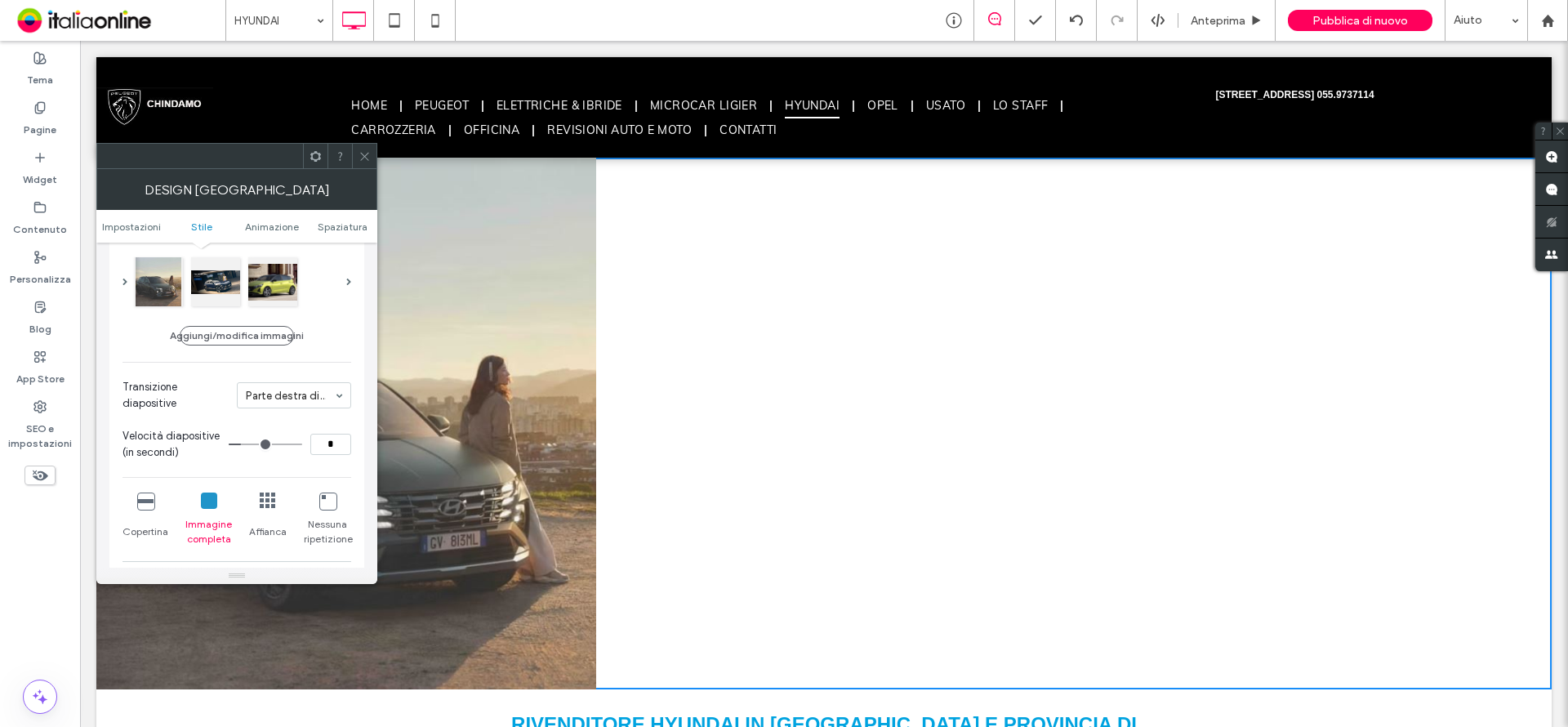
click at [139, 503] on icon at bounding box center [145, 500] width 16 height 16
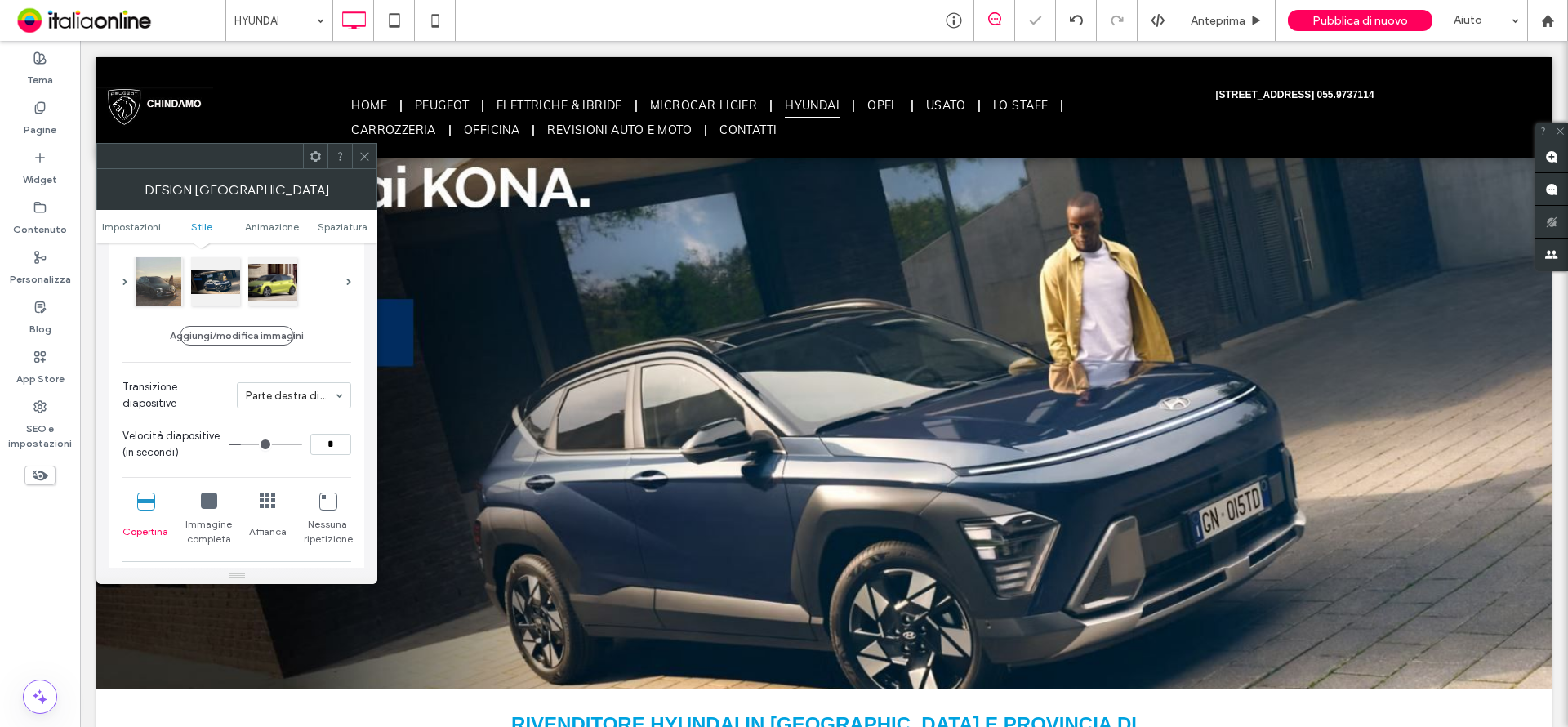
click at [151, 500] on icon at bounding box center [145, 500] width 16 height 16
click at [281, 279] on div at bounding box center [272, 280] width 49 height 49
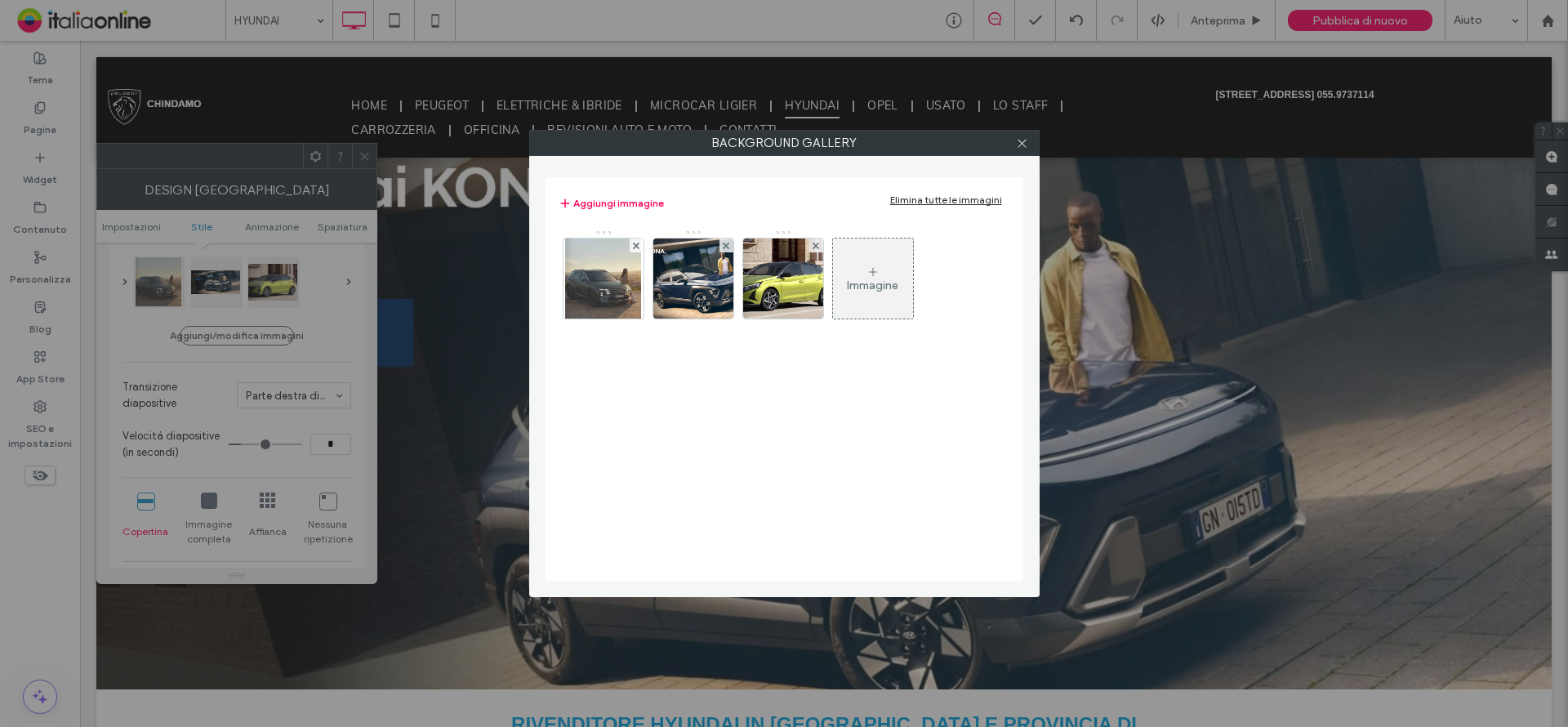
click at [862, 290] on div "Immagine" at bounding box center [872, 286] width 51 height 14
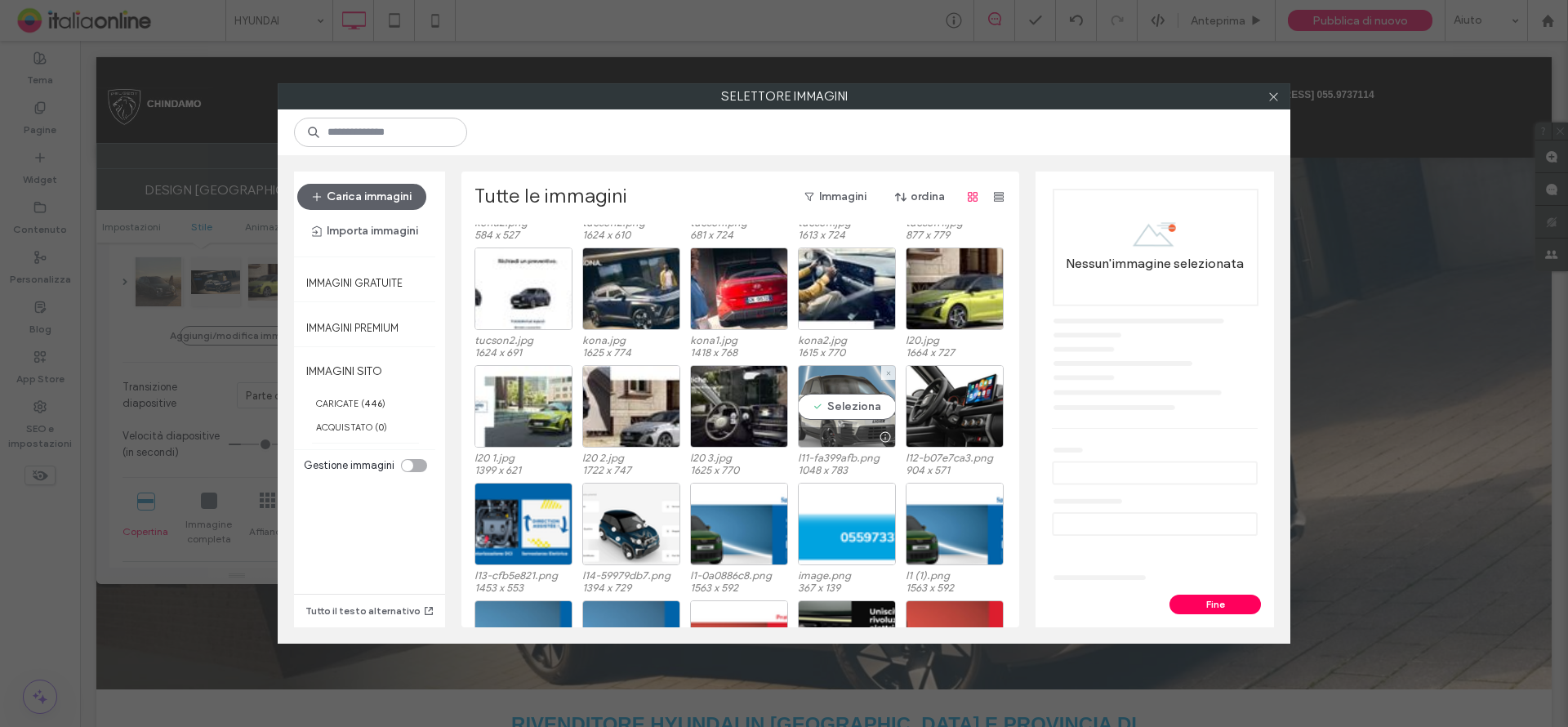
scroll to position [0, 0]
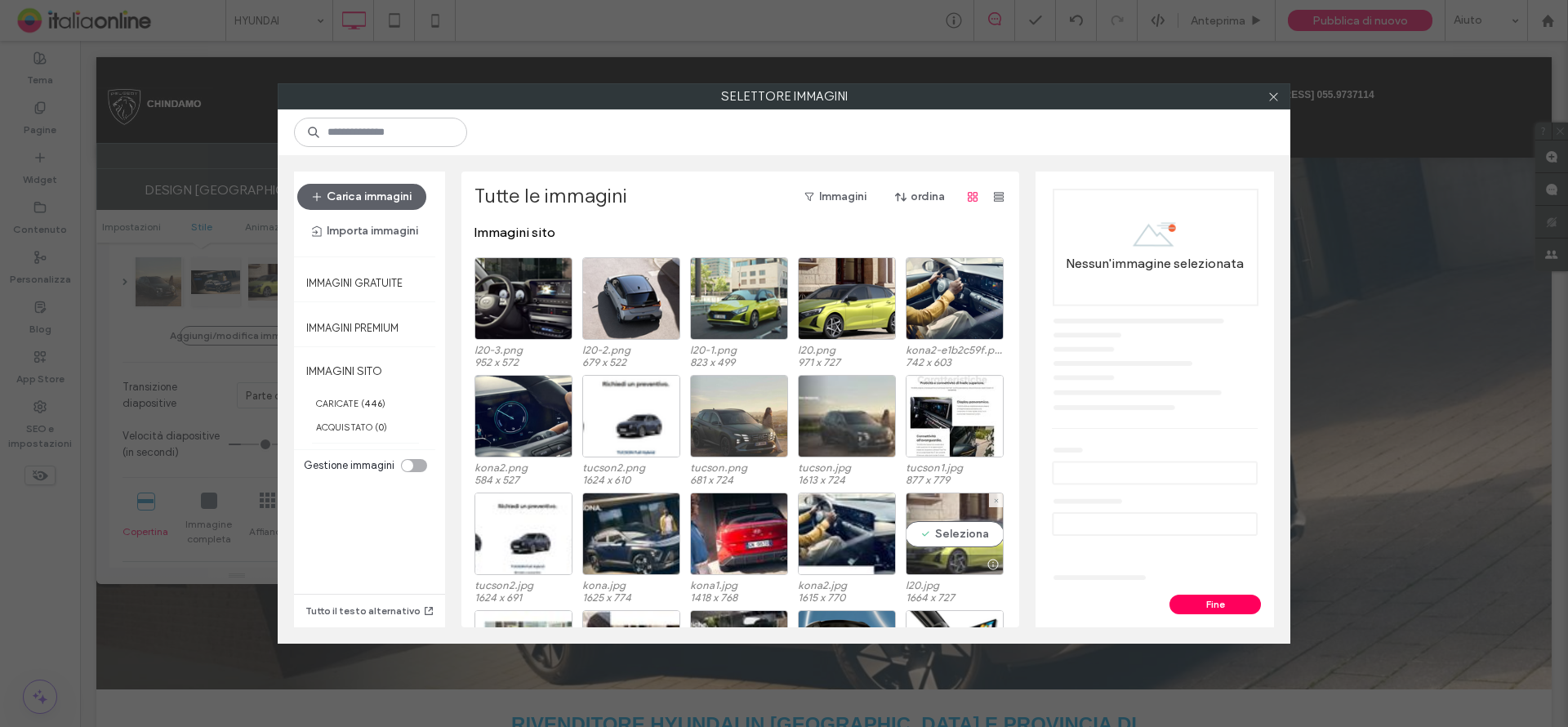
click at [964, 537] on div "Seleziona" at bounding box center [955, 534] width 98 height 82
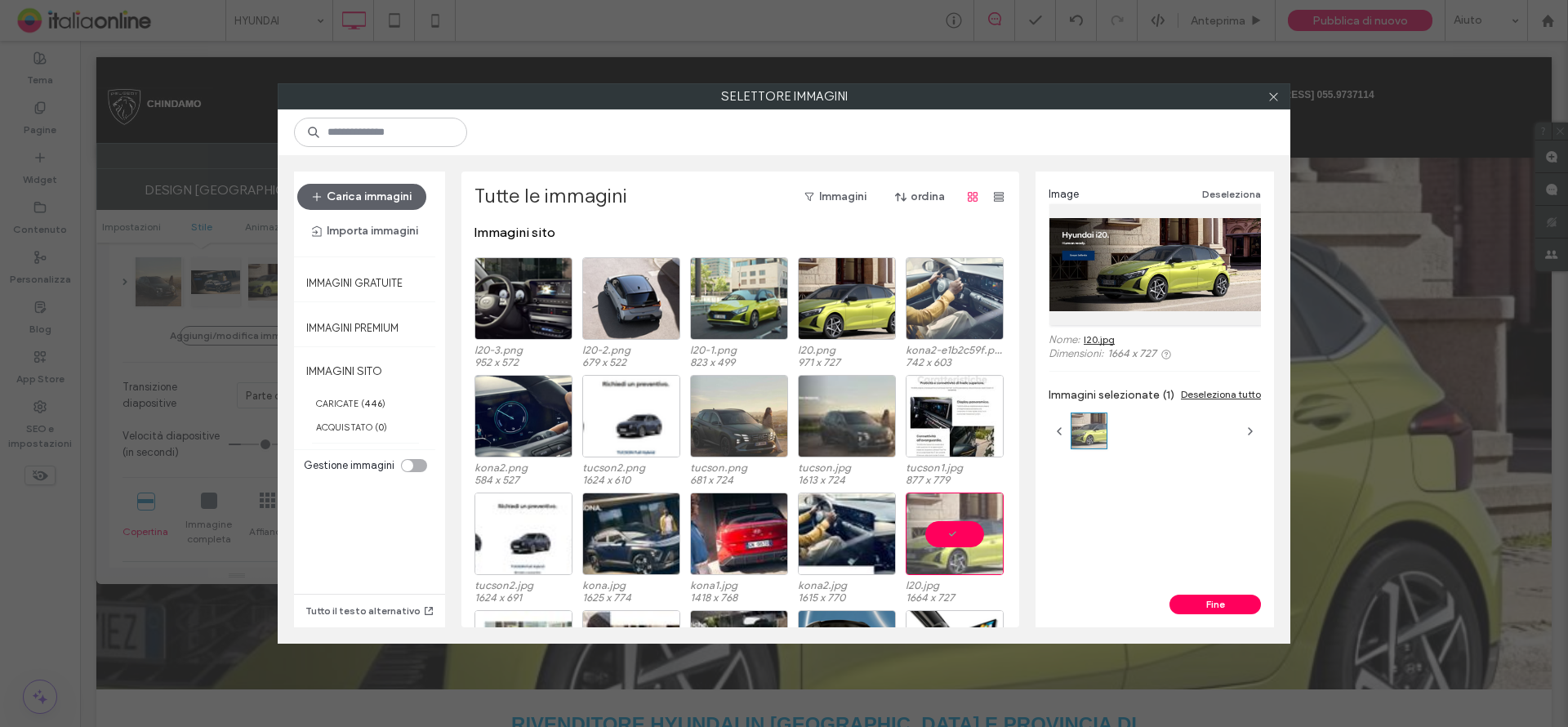
drag, startPoint x: 1221, startPoint y: 600, endPoint x: 960, endPoint y: 305, distance: 393.9
click at [1221, 600] on button "Fine" at bounding box center [1215, 604] width 92 height 20
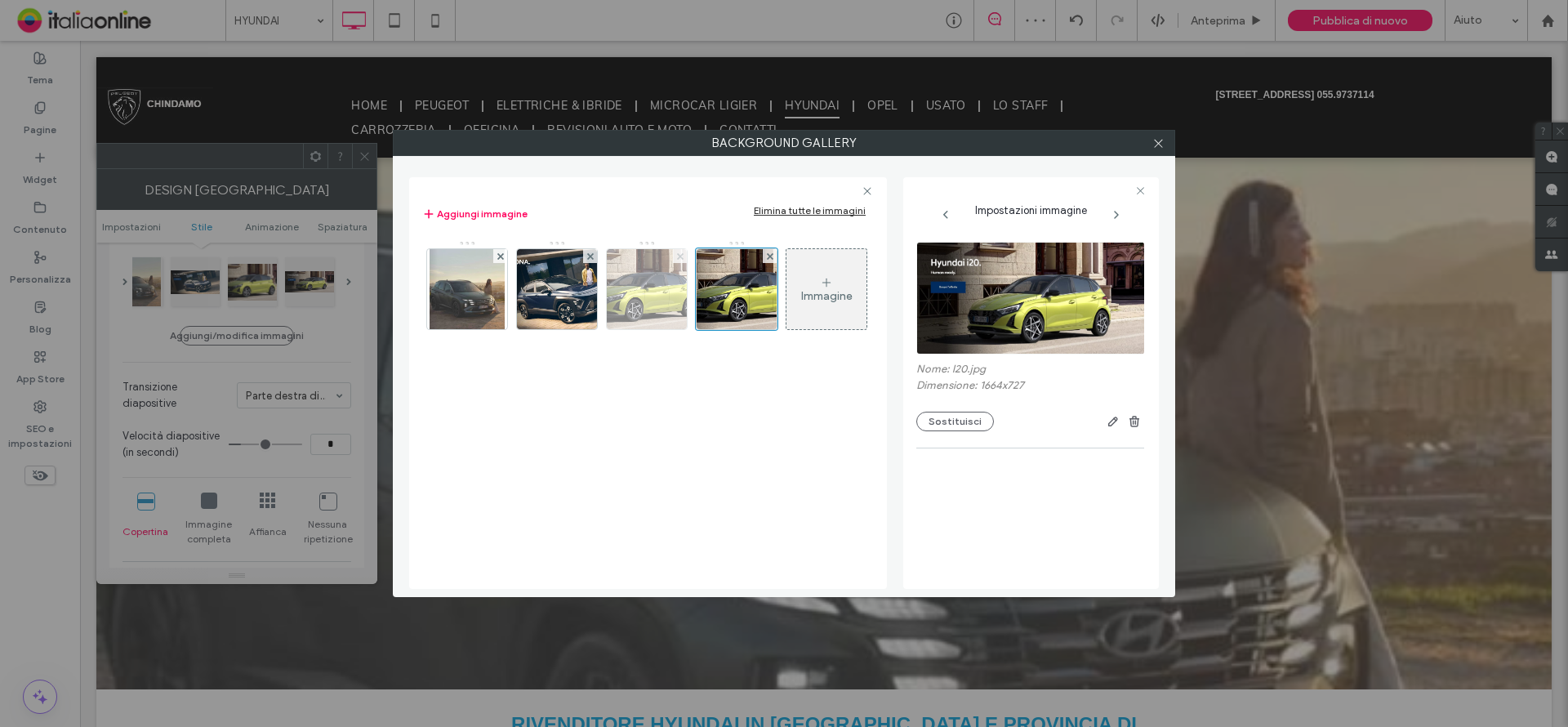
click at [677, 258] on use at bounding box center [679, 256] width 7 height 7
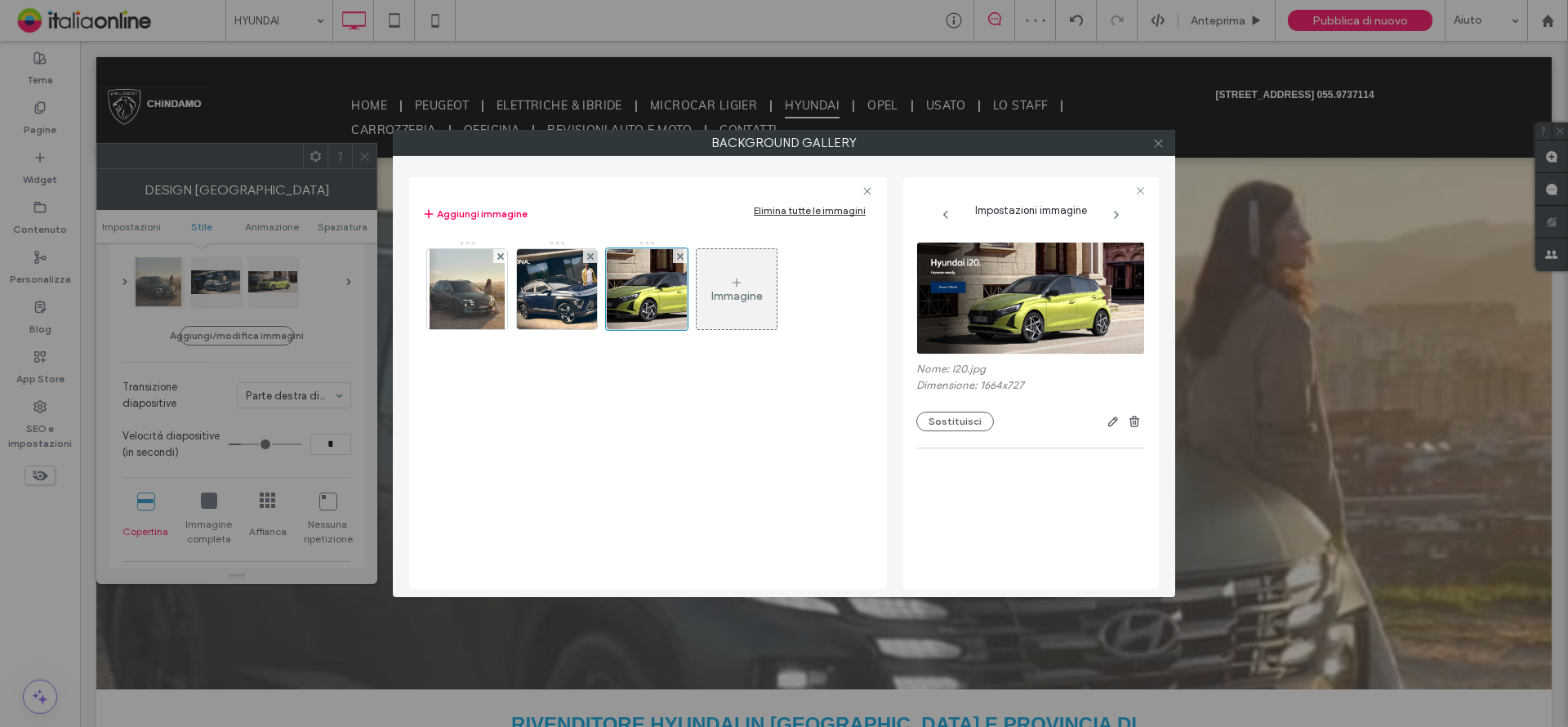
click at [1161, 142] on icon at bounding box center [1158, 143] width 12 height 12
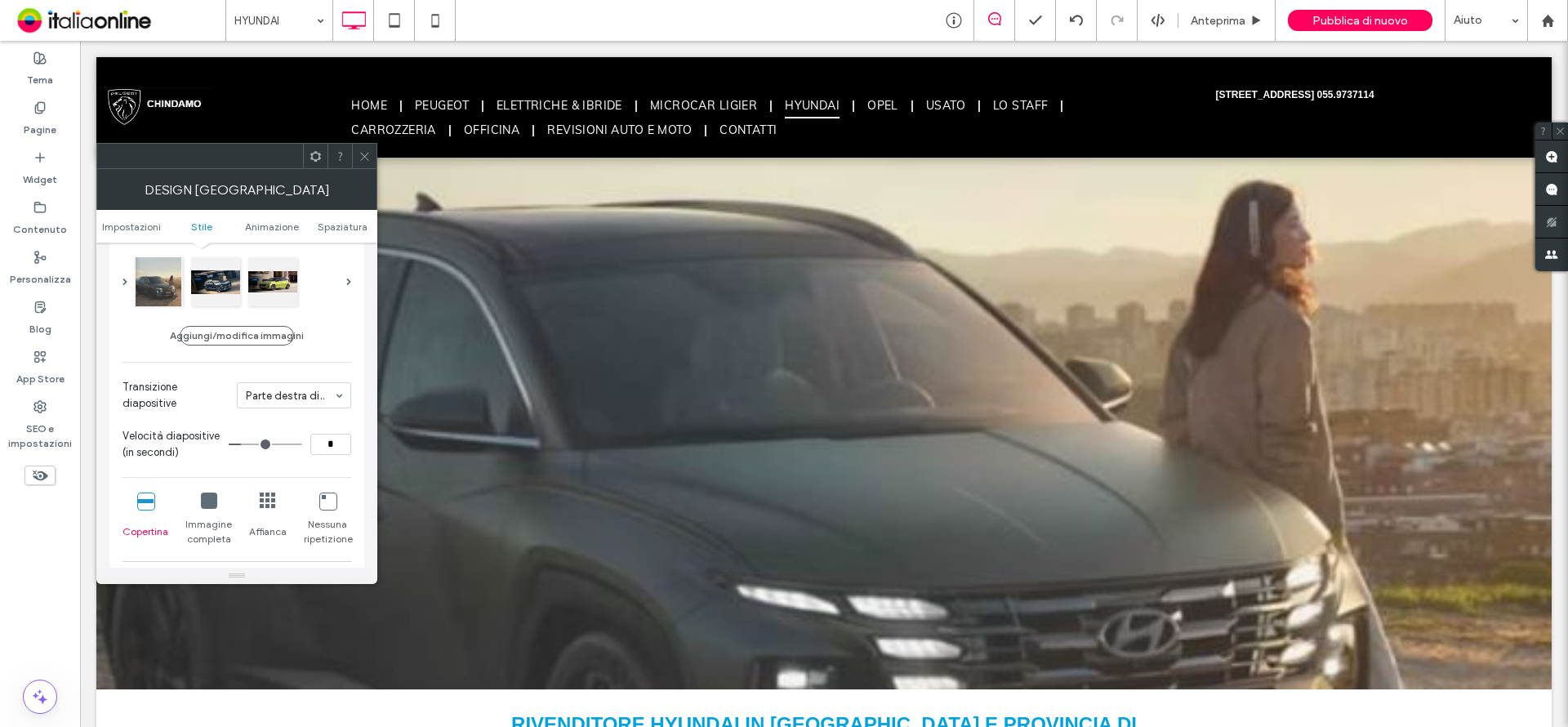
click at [363, 154] on icon at bounding box center [365, 156] width 12 height 12
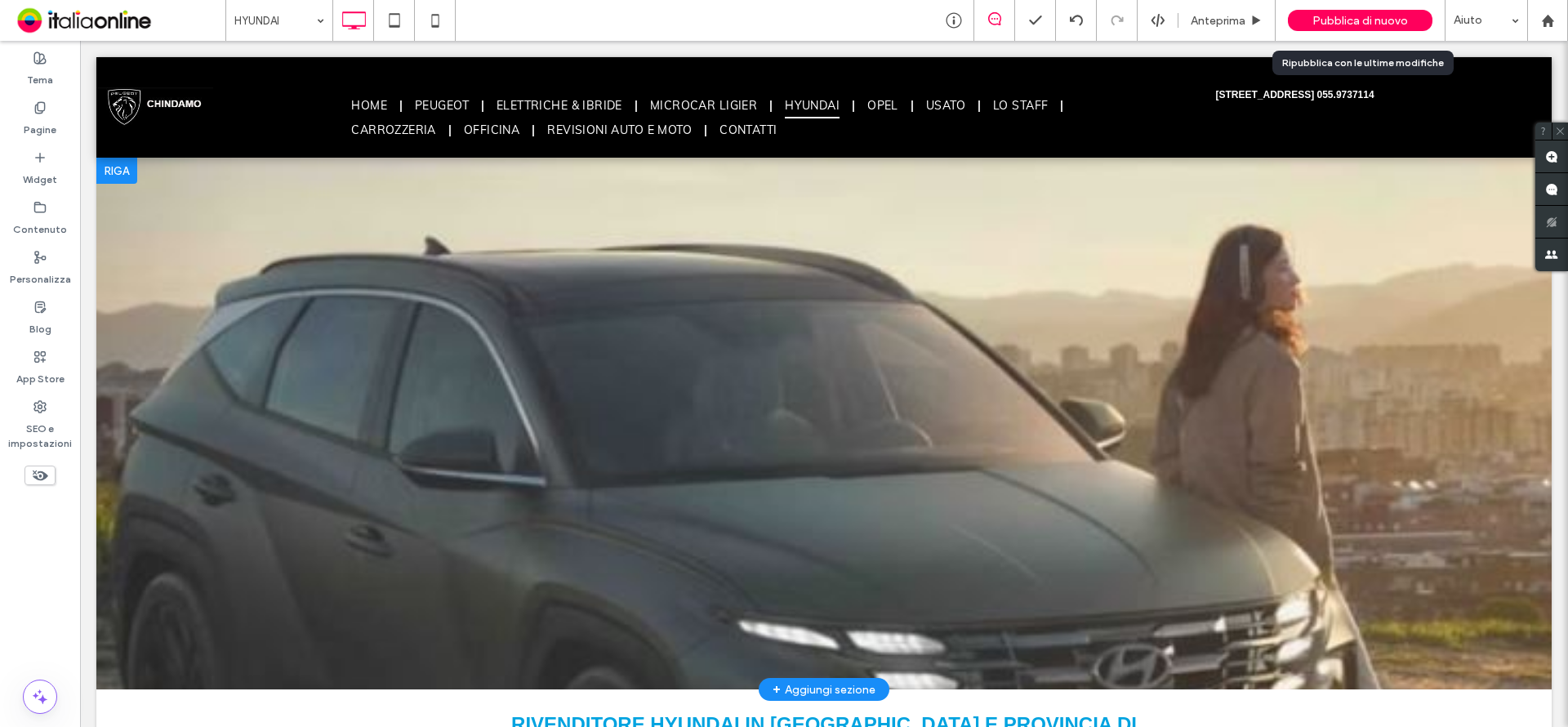
click at [1383, 21] on span "Pubblica di nuovo" at bounding box center [1360, 21] width 95 height 14
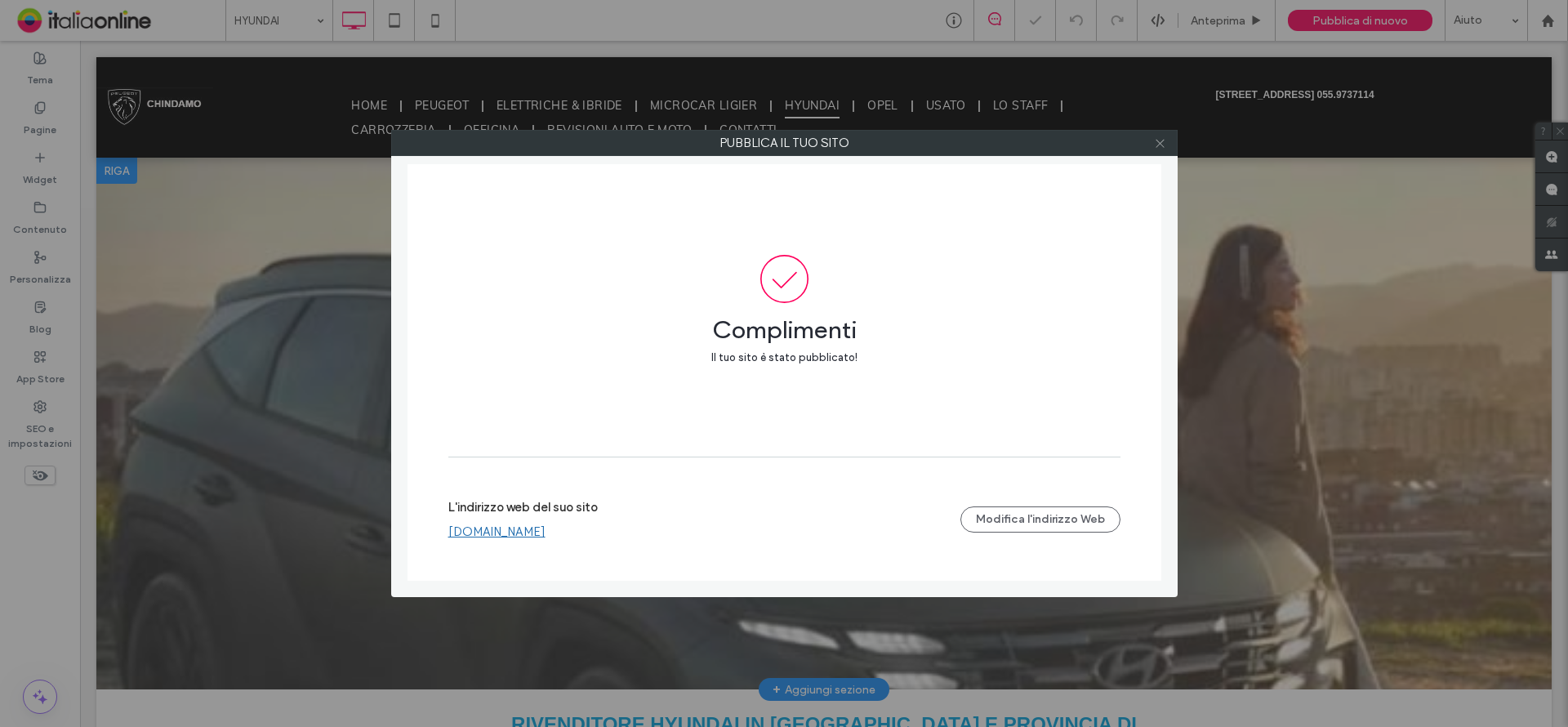
click at [1160, 145] on icon at bounding box center [1160, 143] width 12 height 12
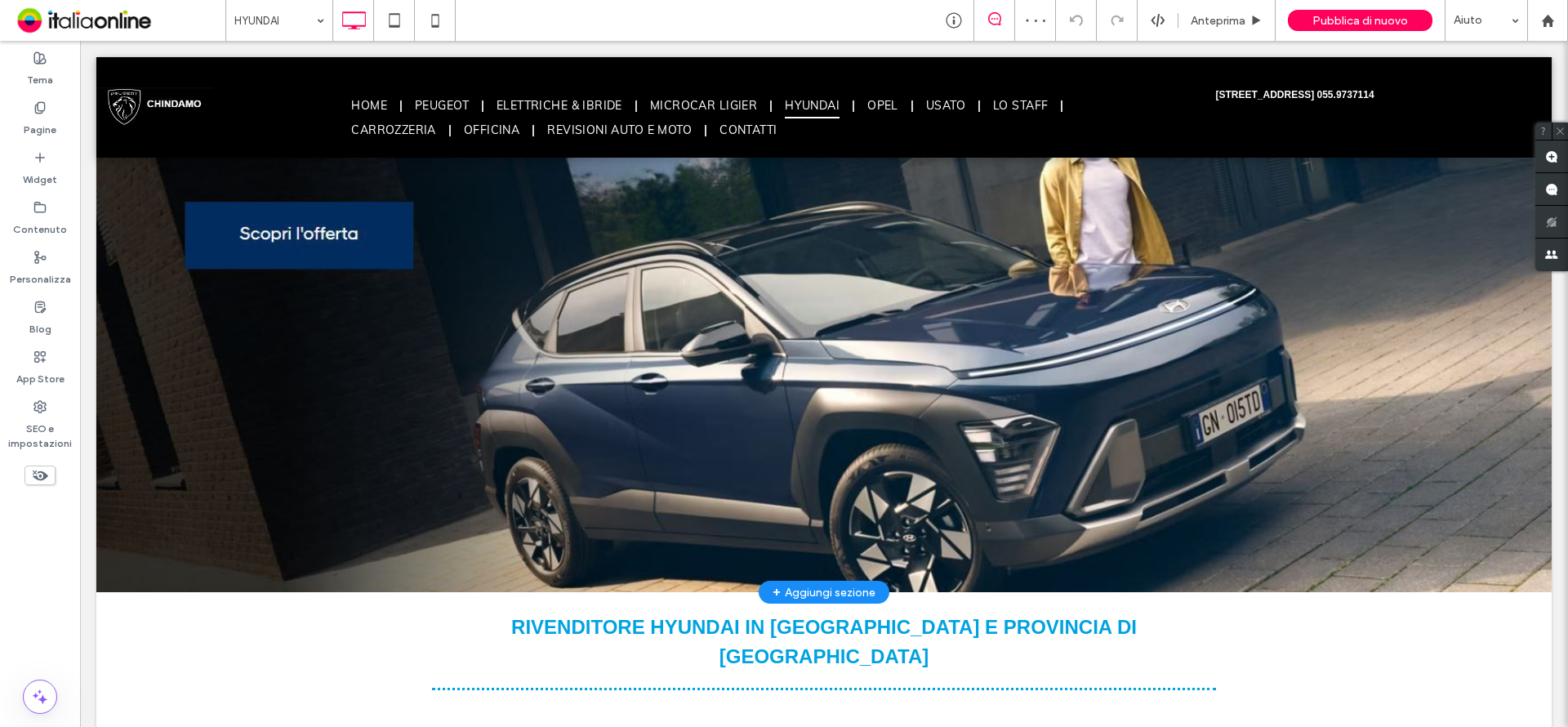
scroll to position [82, 0]
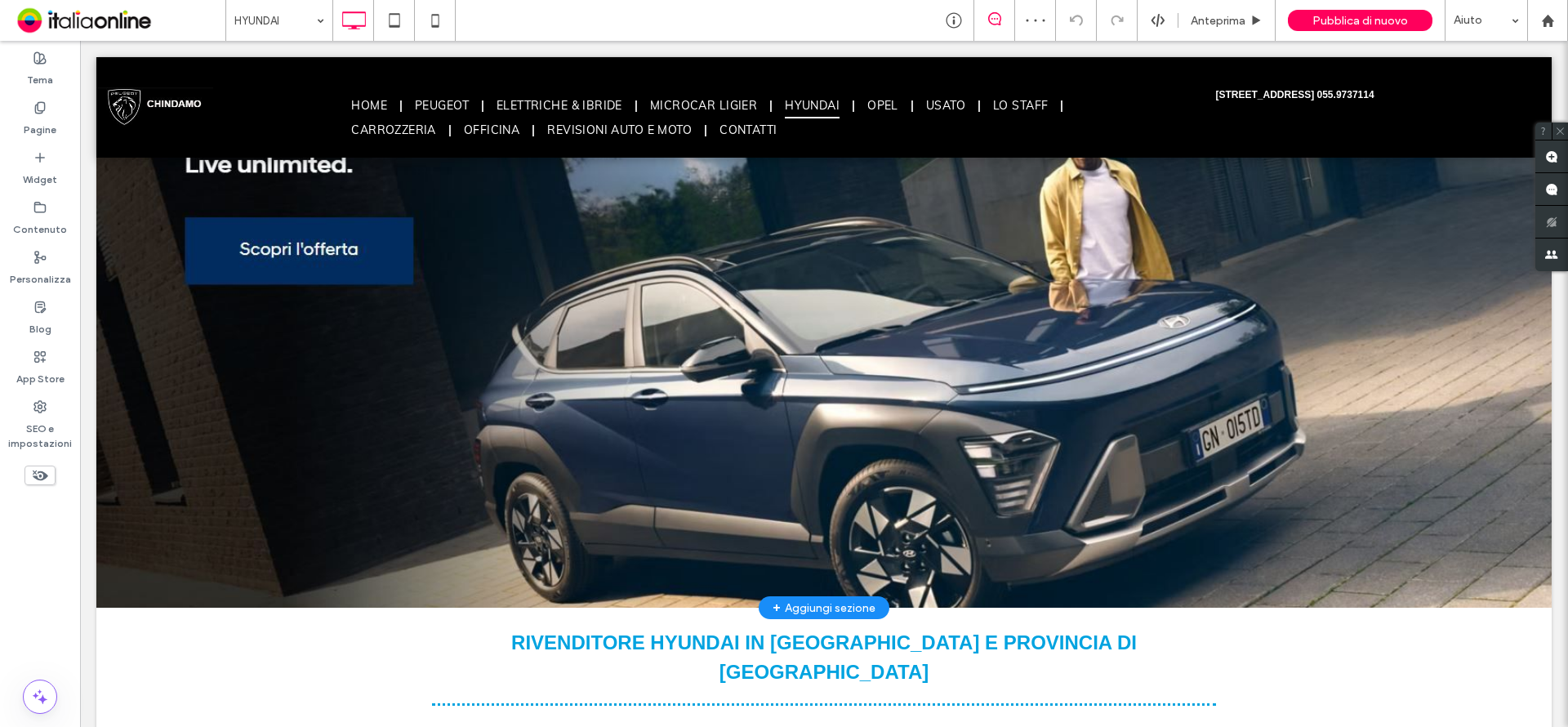
click at [1111, 310] on div at bounding box center [823, 342] width 1456 height 532
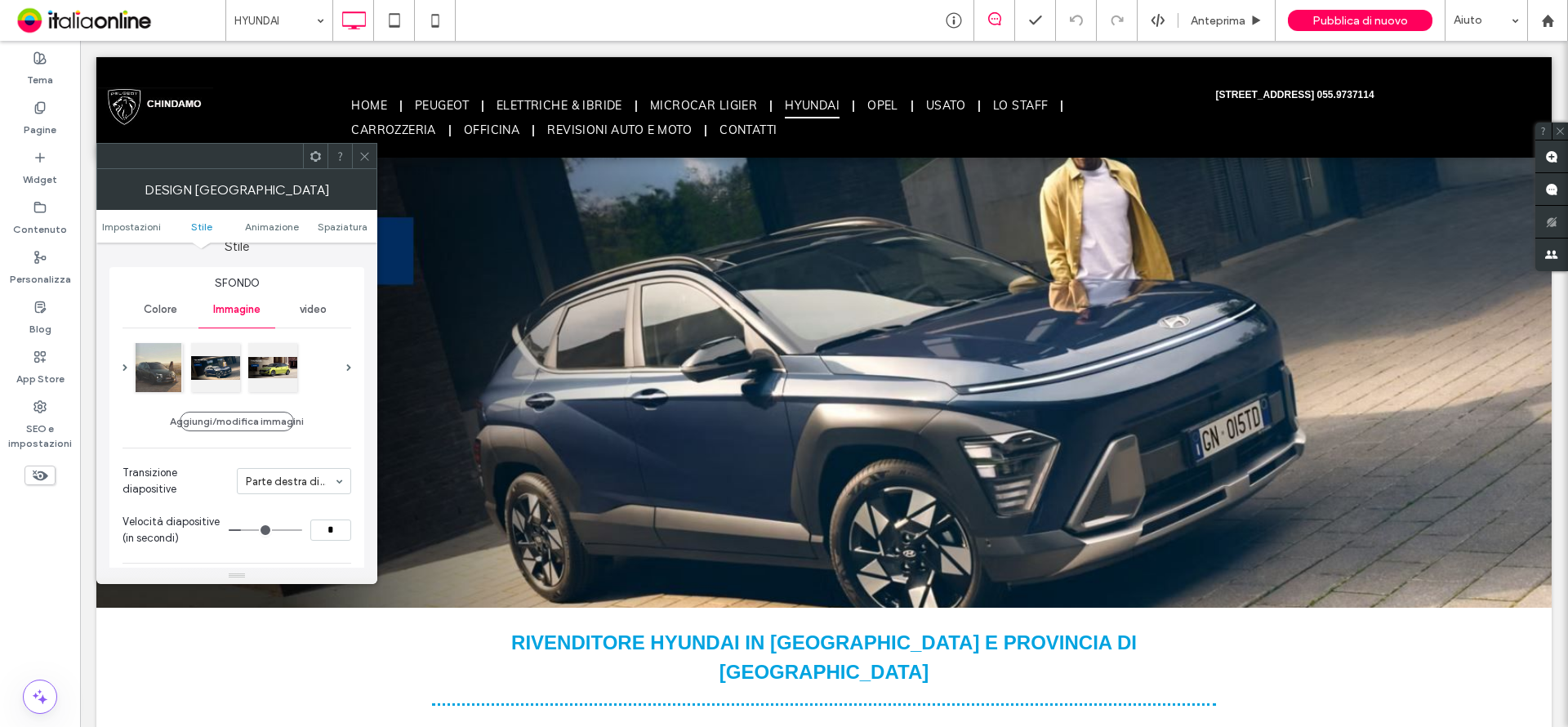
scroll to position [163, 0]
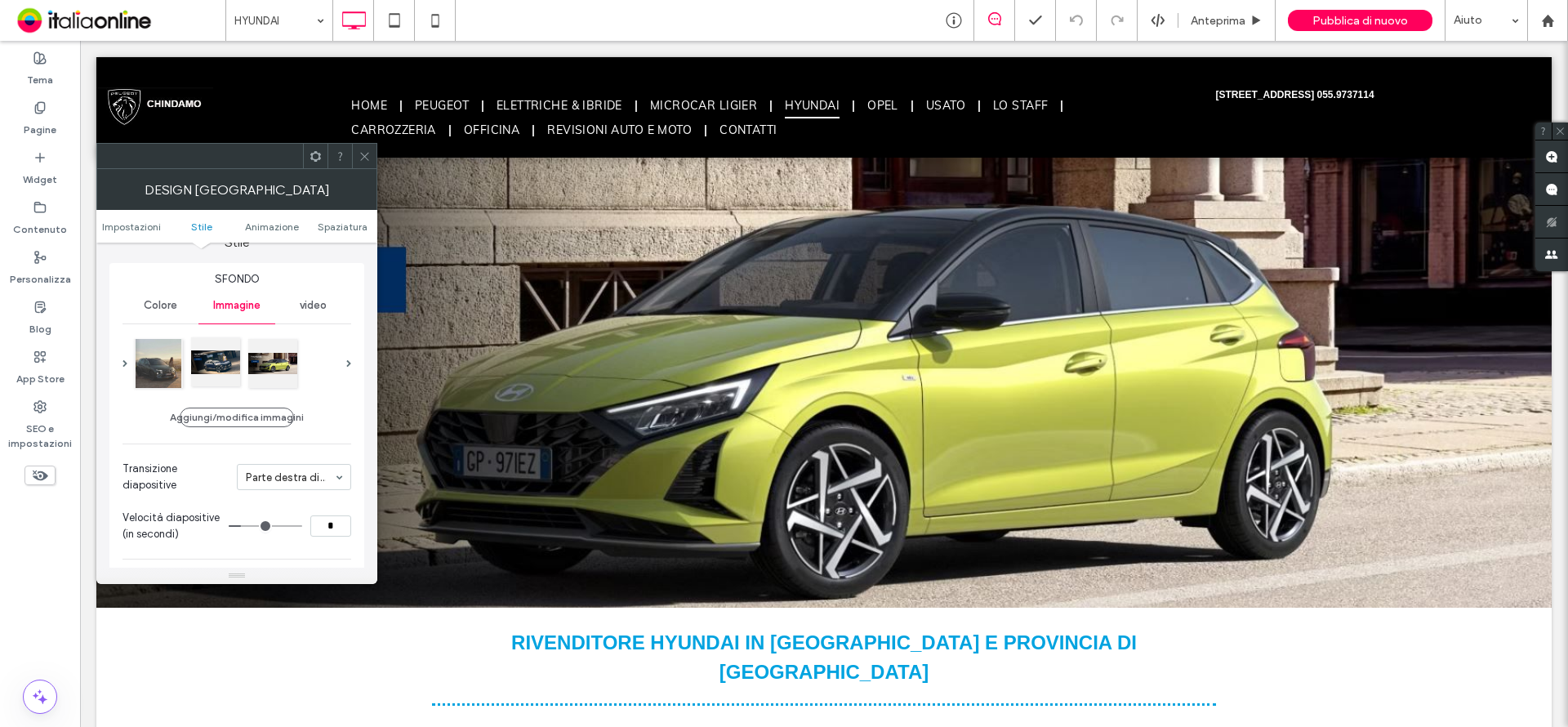
click at [218, 366] on div at bounding box center [215, 361] width 49 height 49
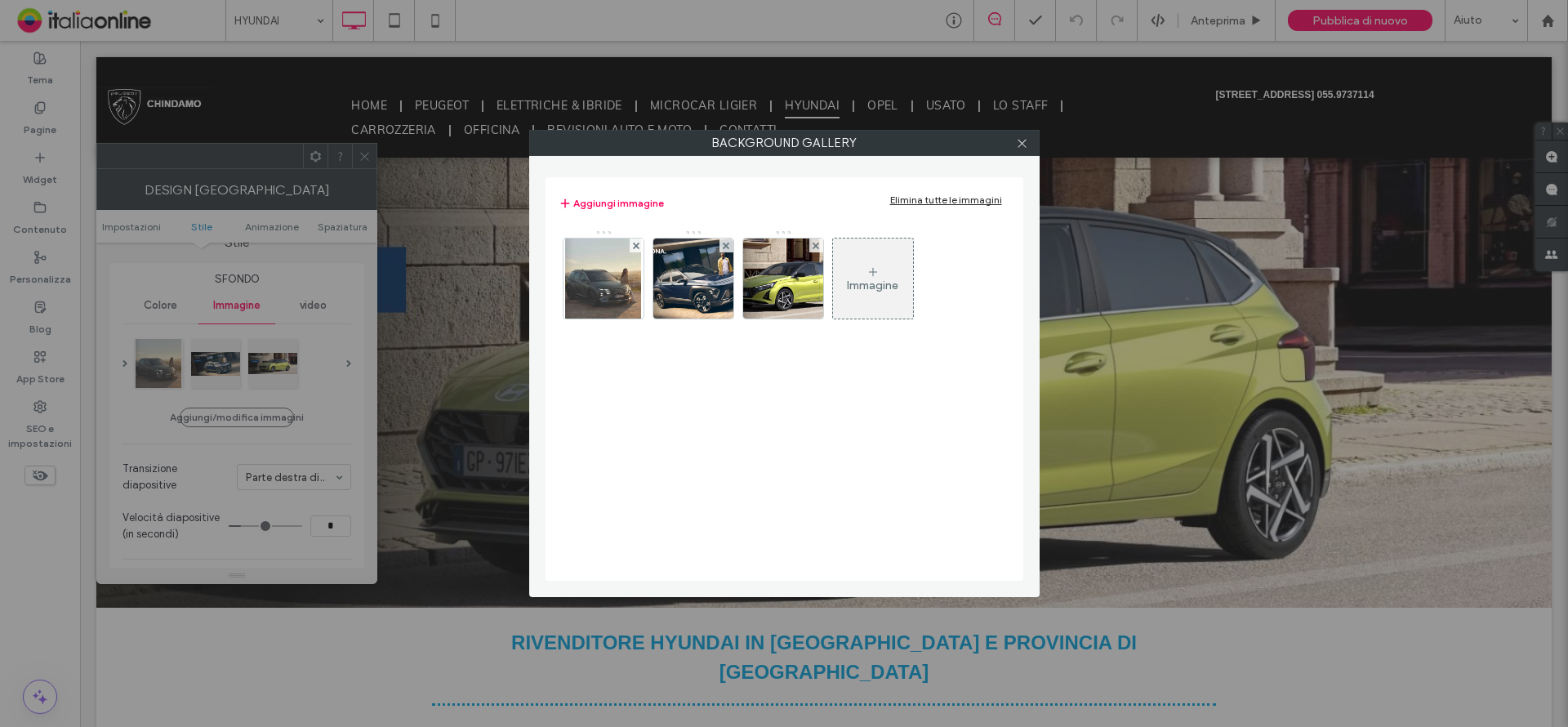
click at [900, 282] on div "Immagine" at bounding box center [872, 279] width 80 height 77
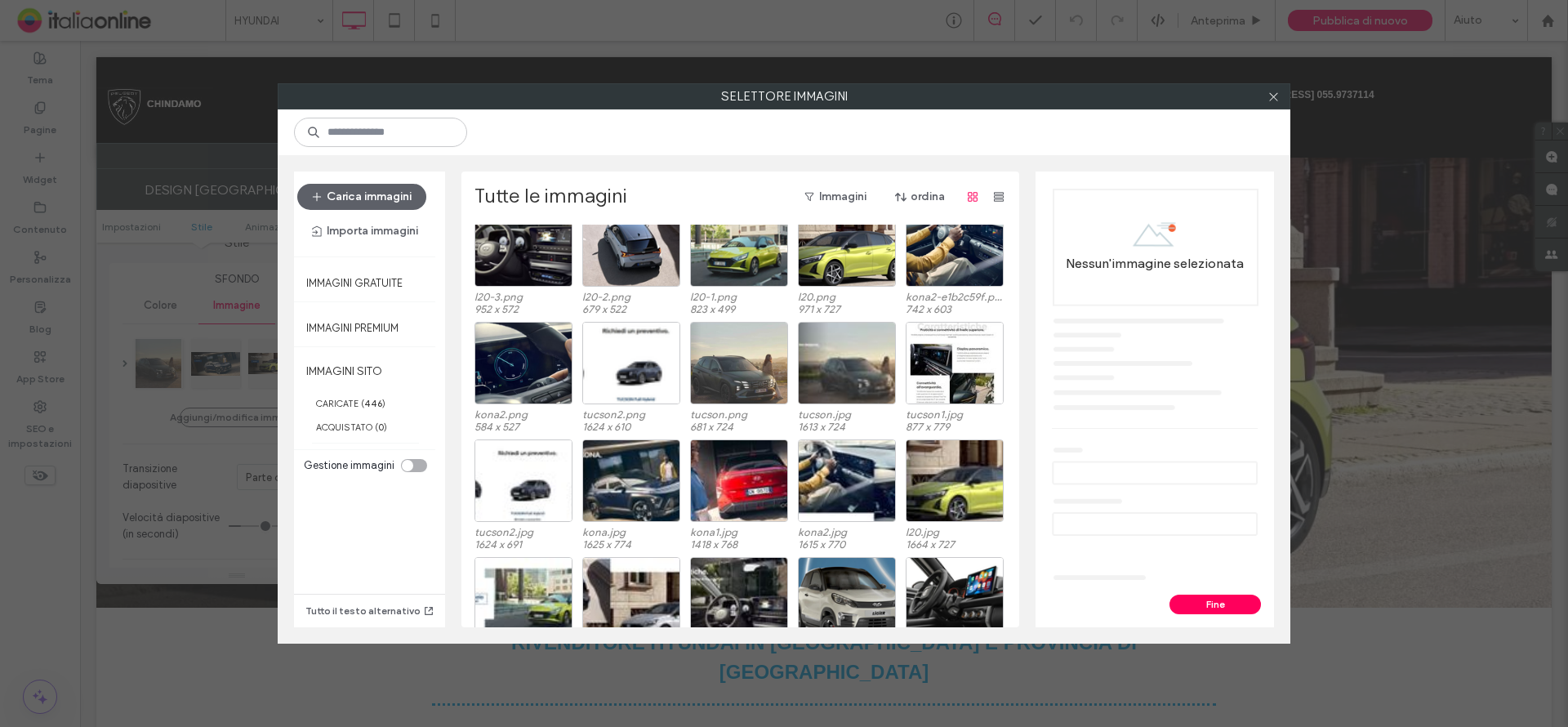
scroll to position [82, 0]
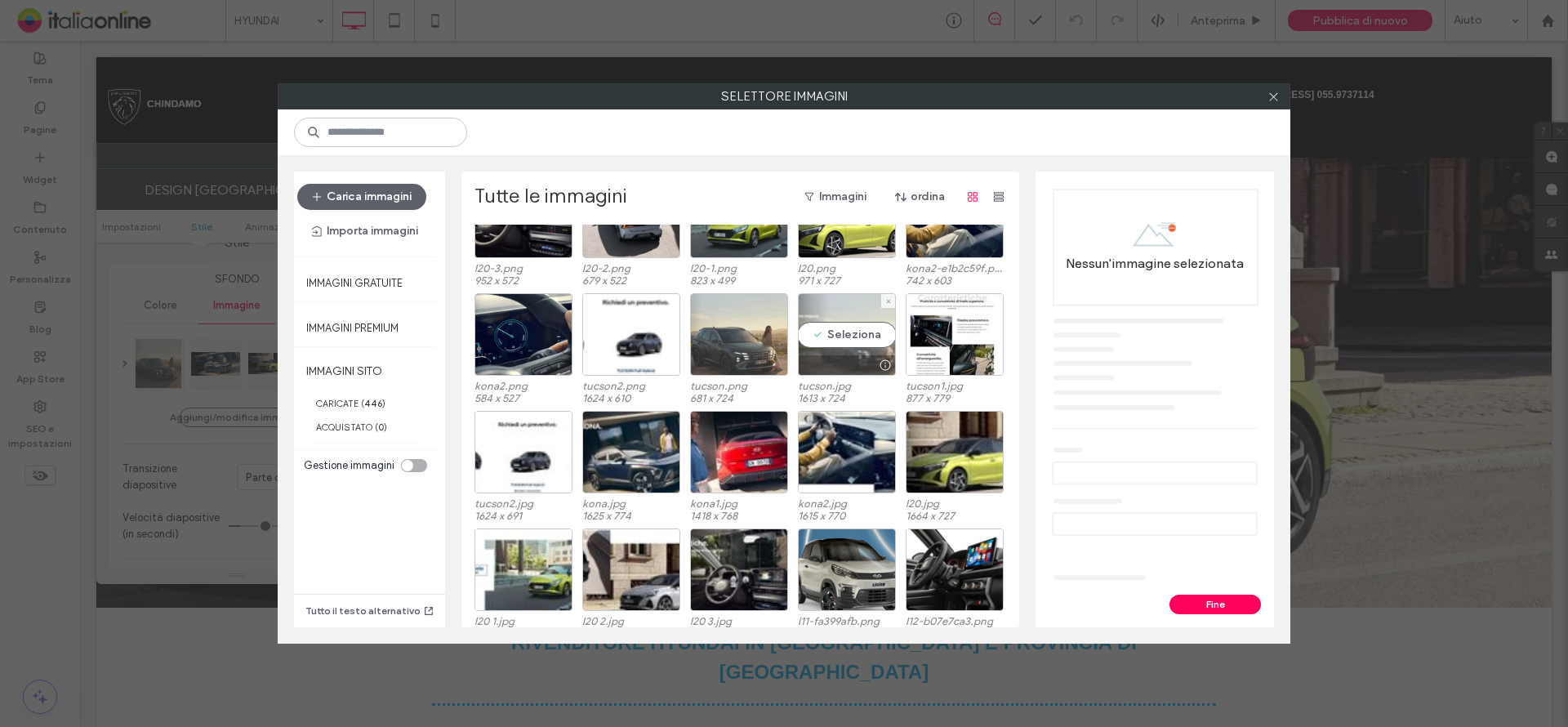
click at [841, 326] on div "Seleziona" at bounding box center [847, 335] width 98 height 82
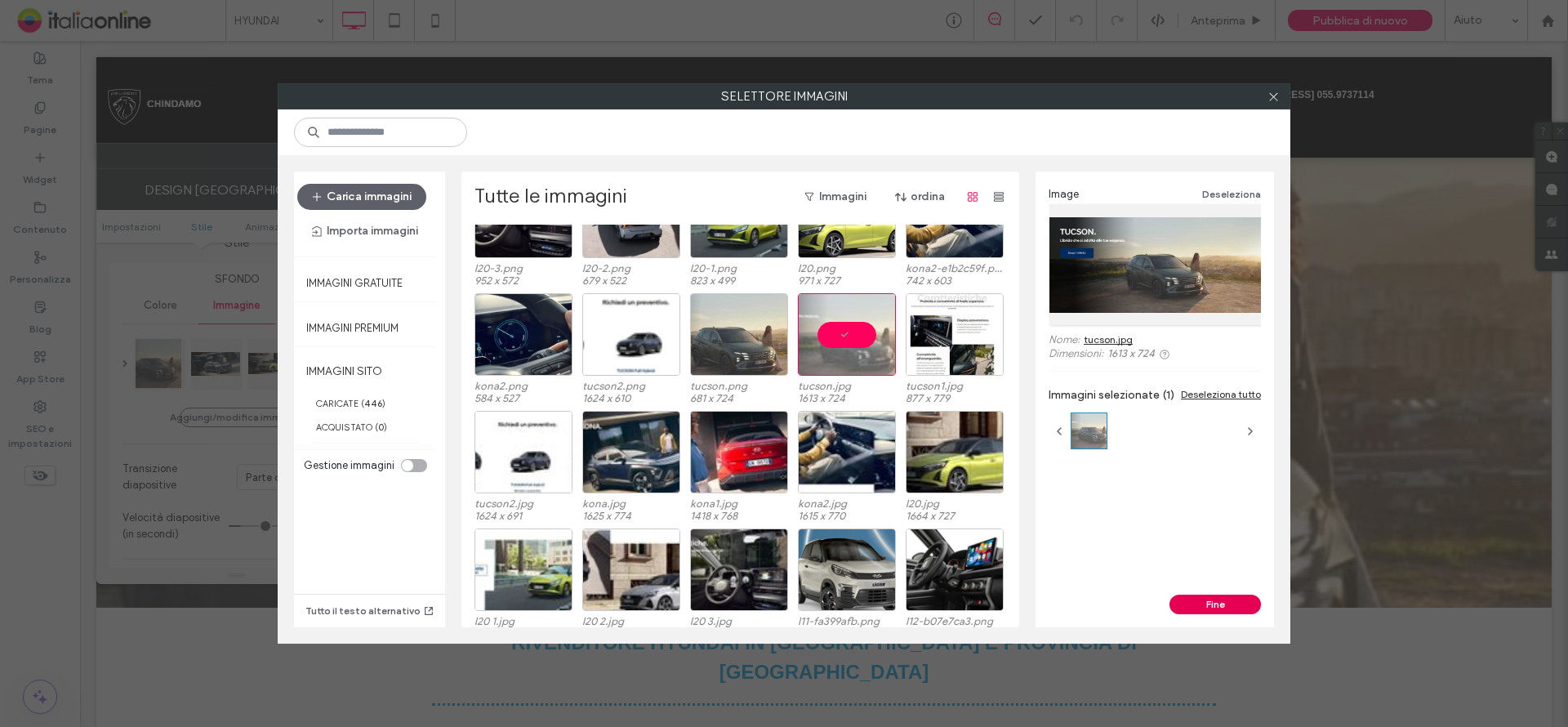
click at [1209, 604] on button "Fine" at bounding box center [1215, 604] width 92 height 20
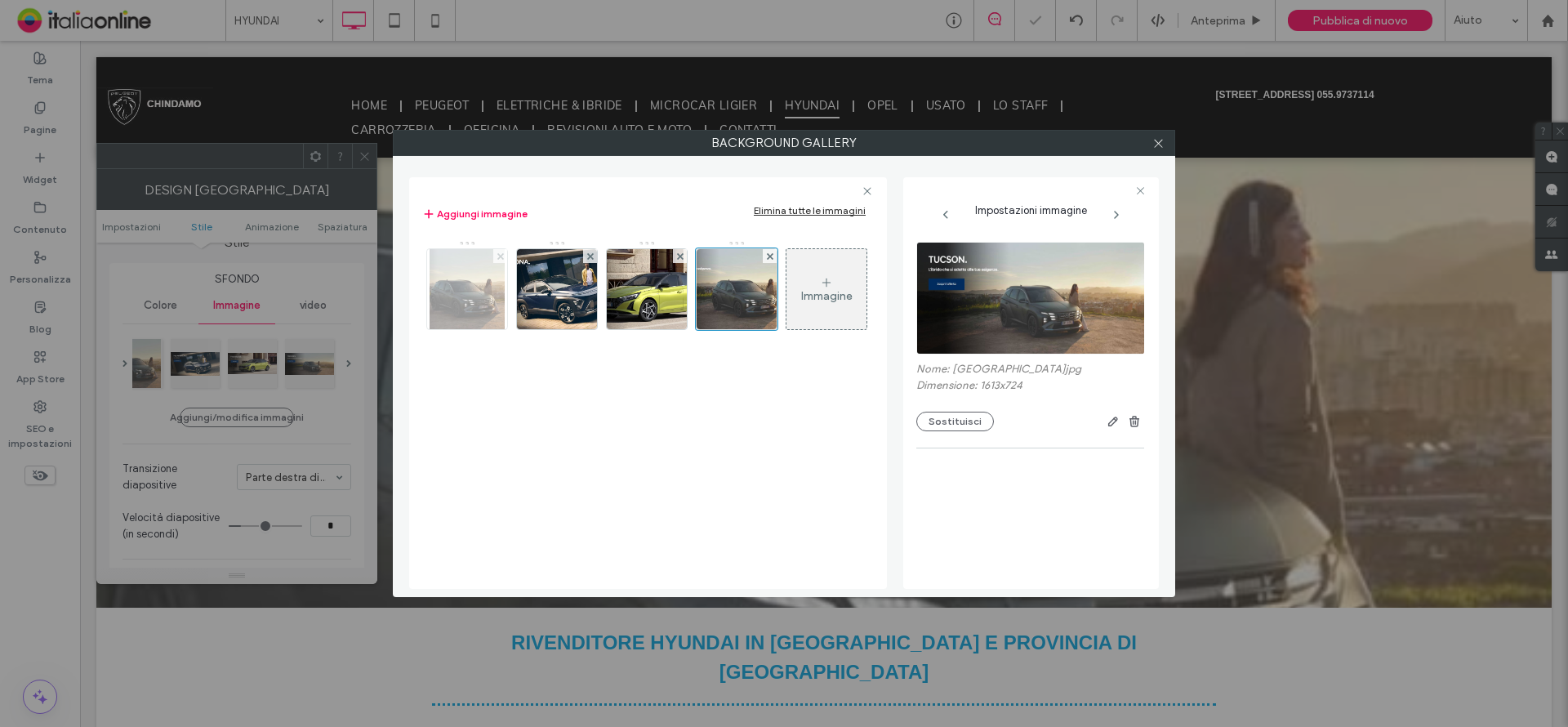
click at [500, 253] on icon at bounding box center [501, 257] width 7 height 7
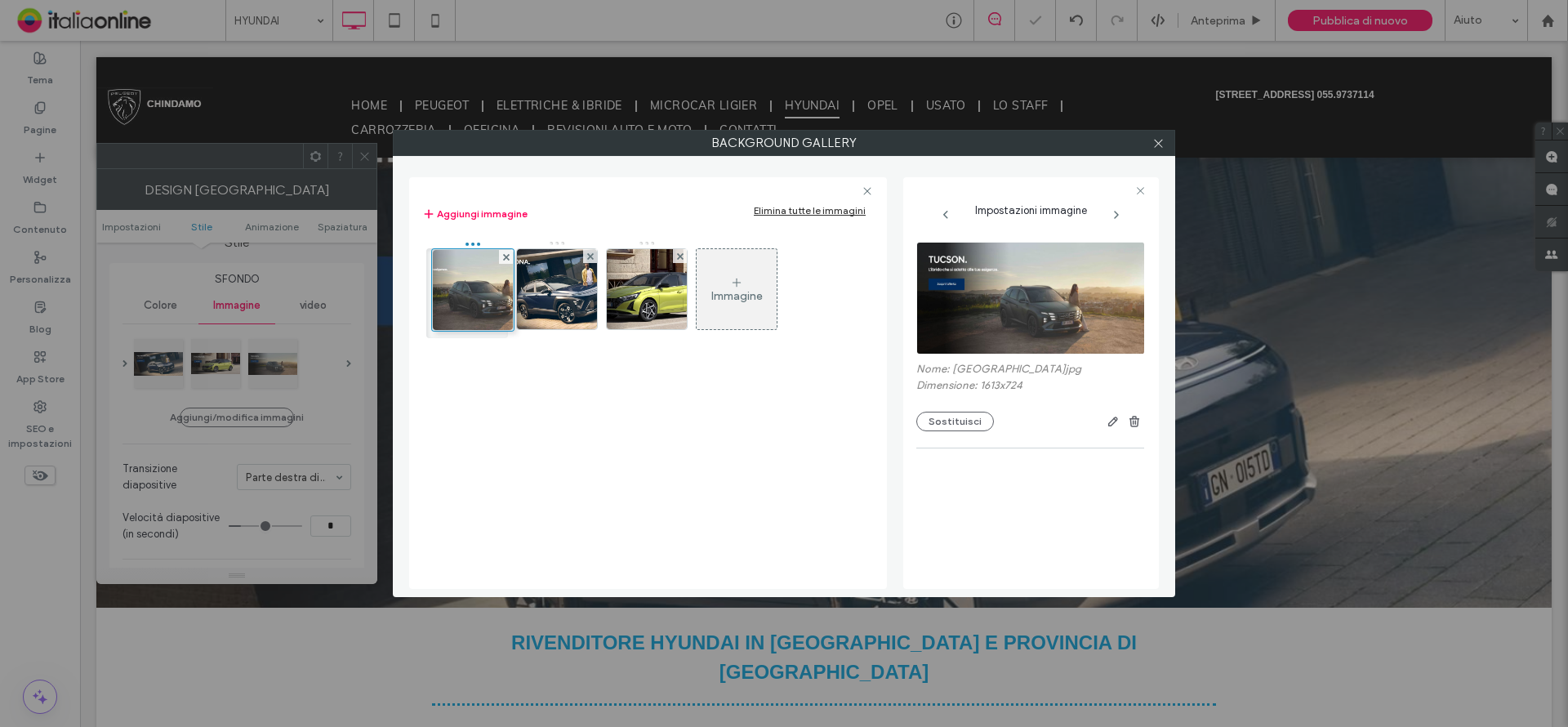
drag, startPoint x: 658, startPoint y: 294, endPoint x: 476, endPoint y: 295, distance: 182.0
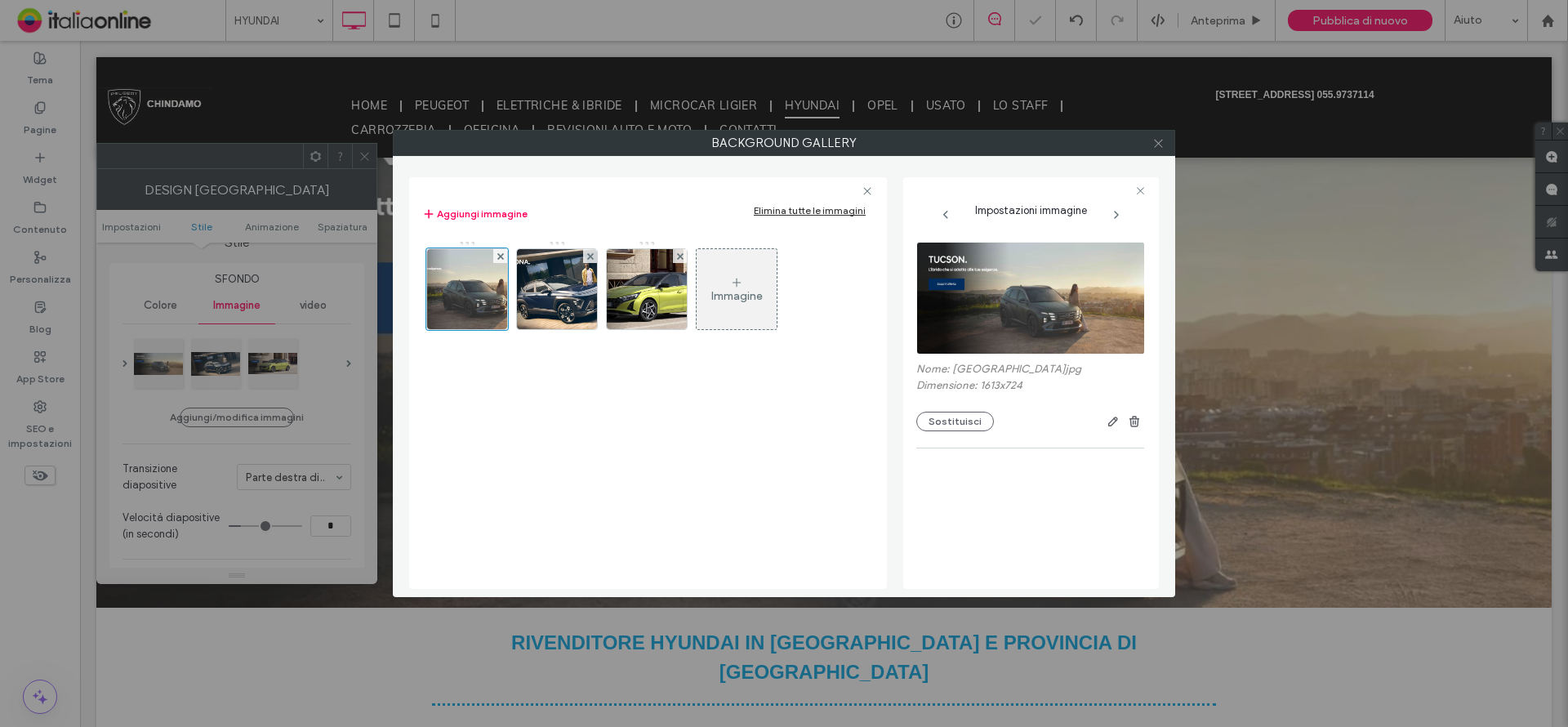
click at [1156, 142] on icon at bounding box center [1158, 143] width 12 height 12
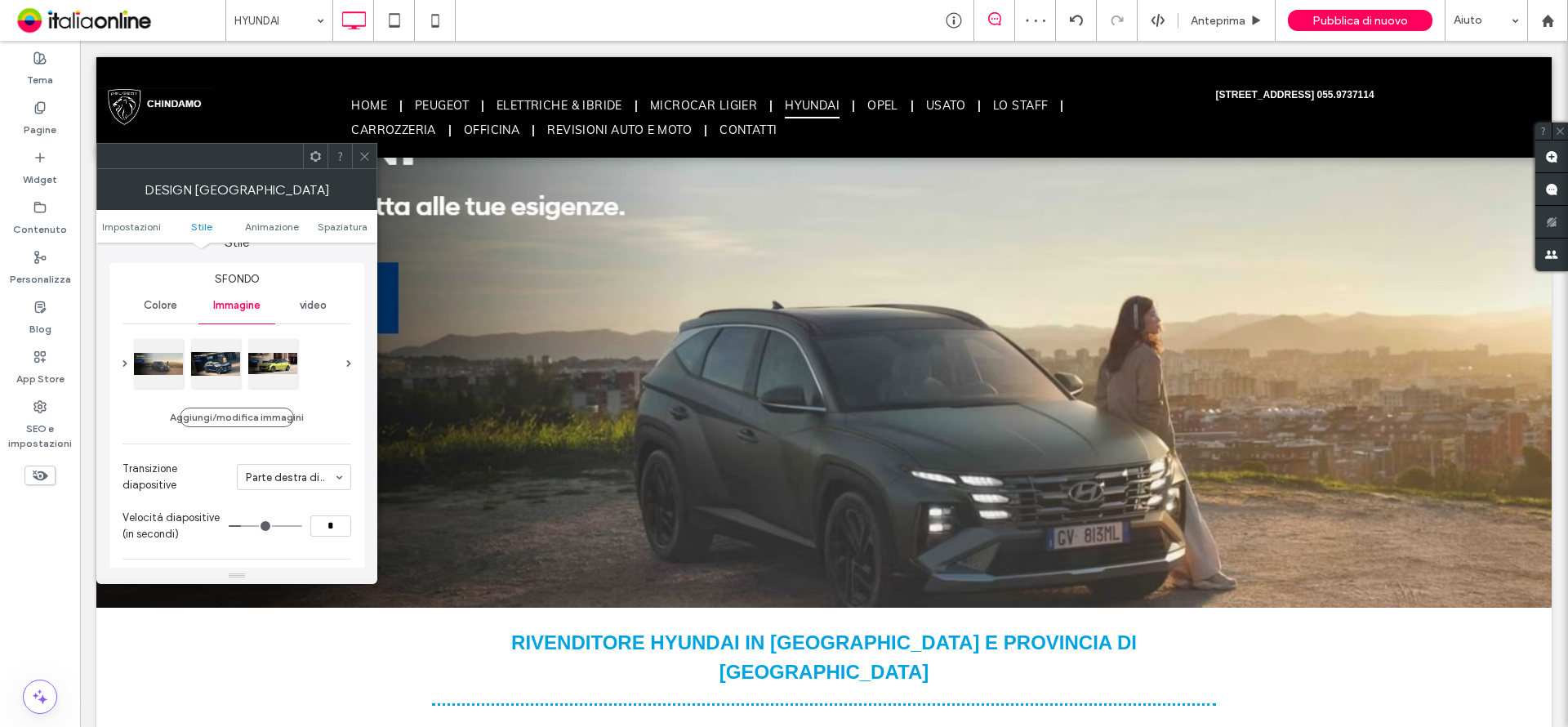
click at [364, 154] on icon at bounding box center [365, 156] width 12 height 12
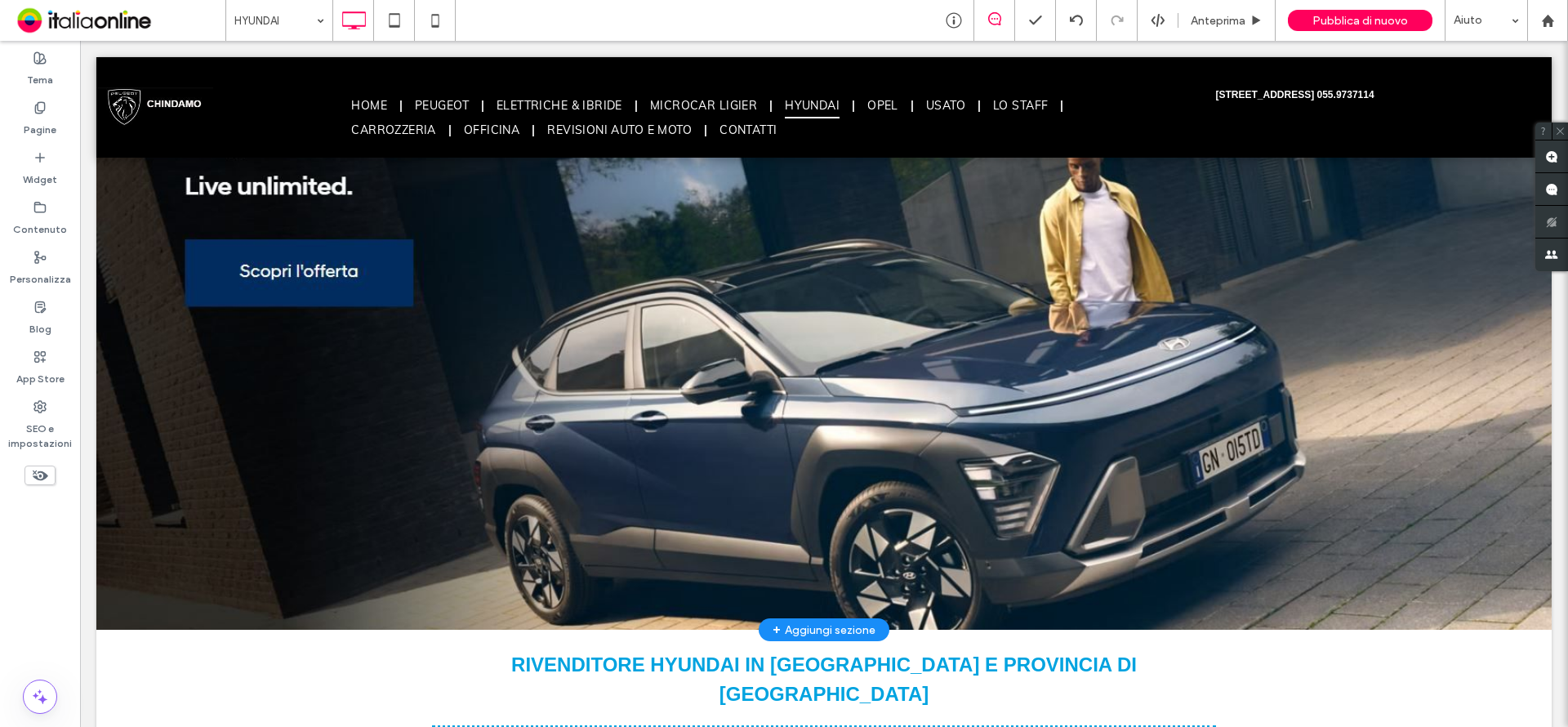
scroll to position [0, 0]
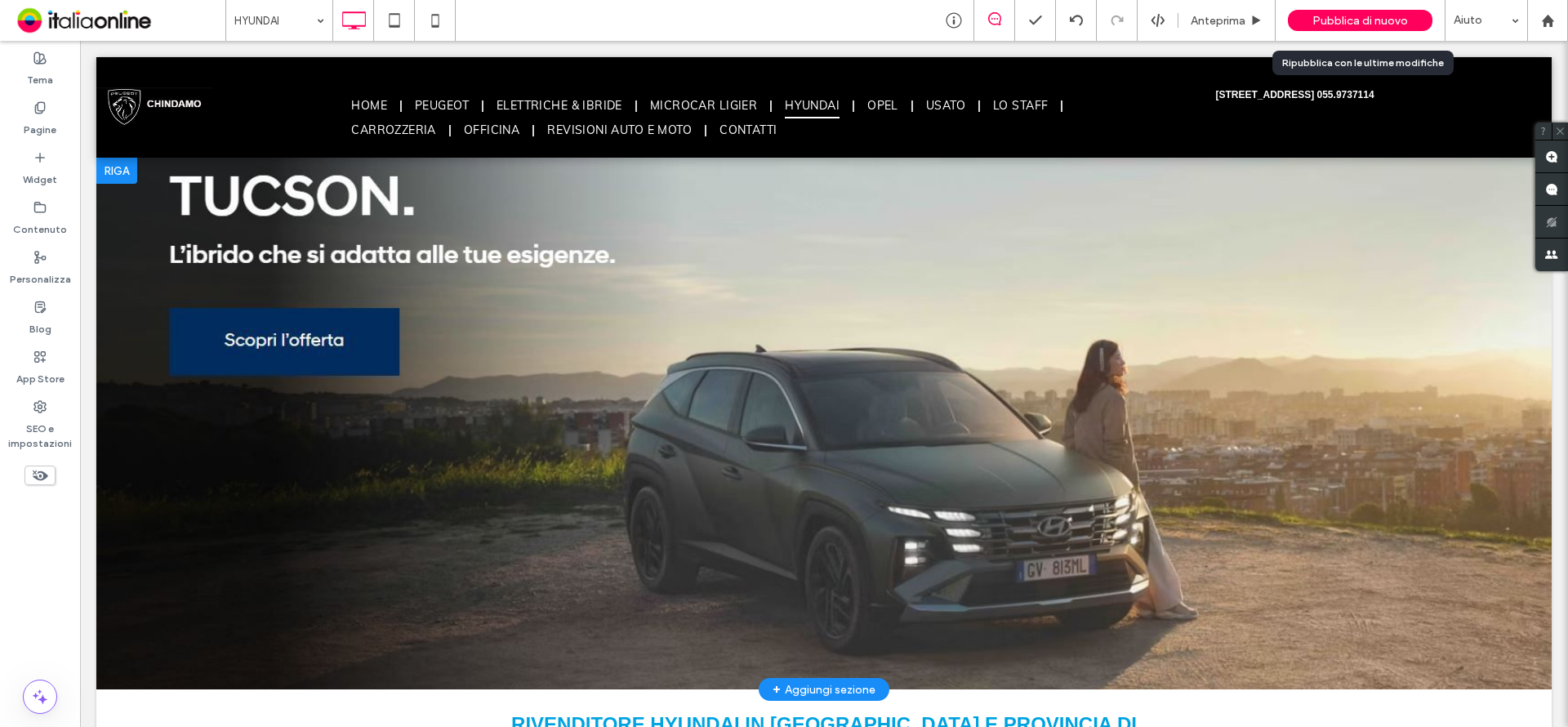
click at [1331, 26] on span "Pubblica di nuovo" at bounding box center [1360, 21] width 95 height 14
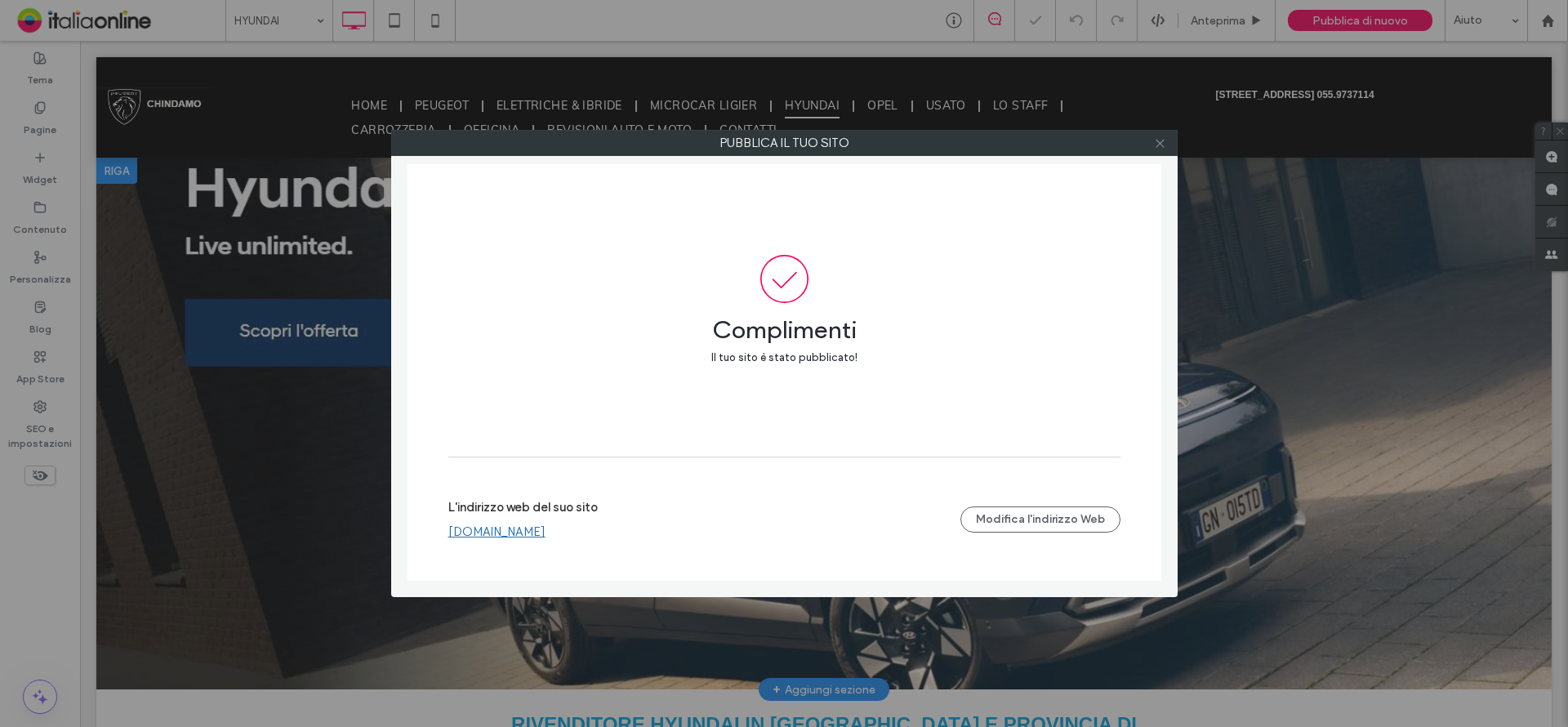
click at [1161, 145] on icon at bounding box center [1160, 143] width 12 height 12
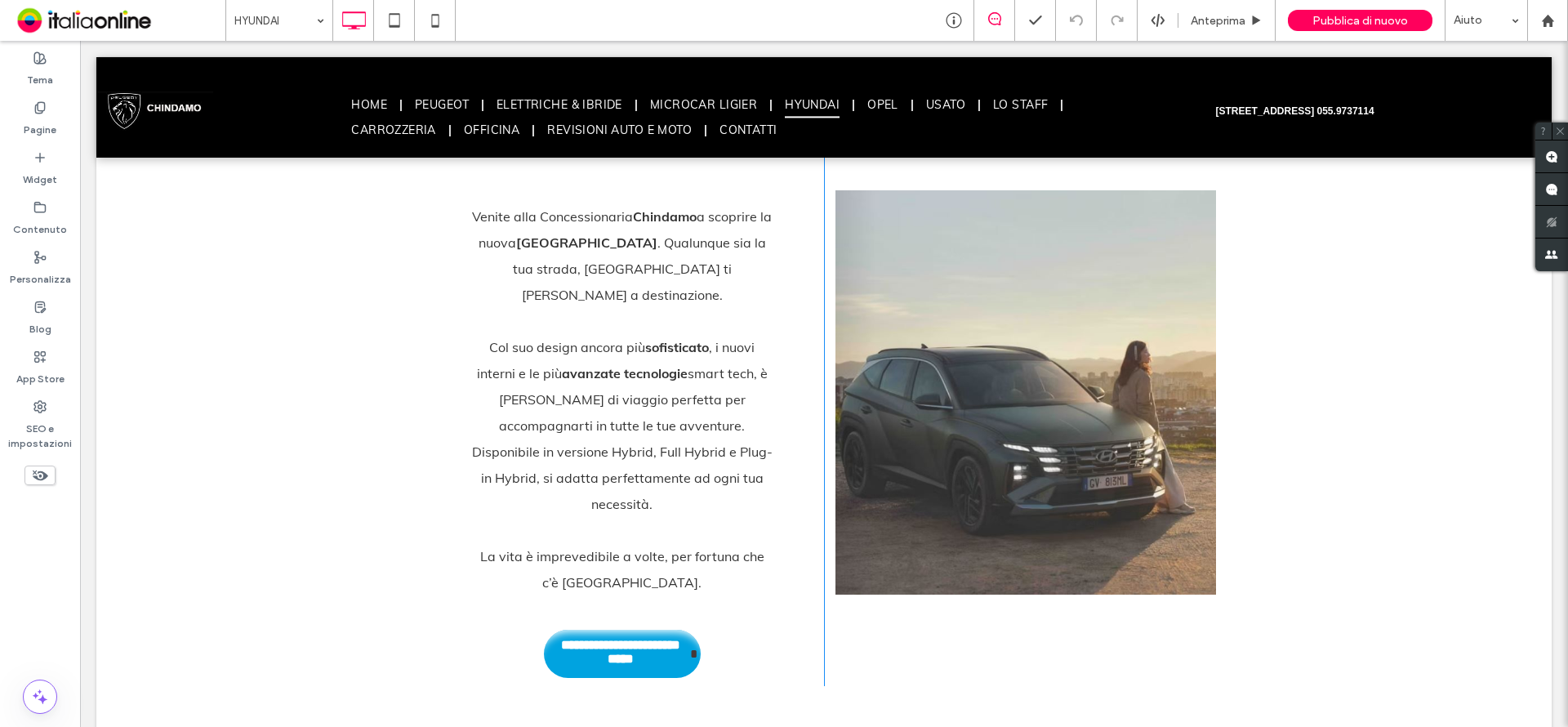
scroll to position [817, 0]
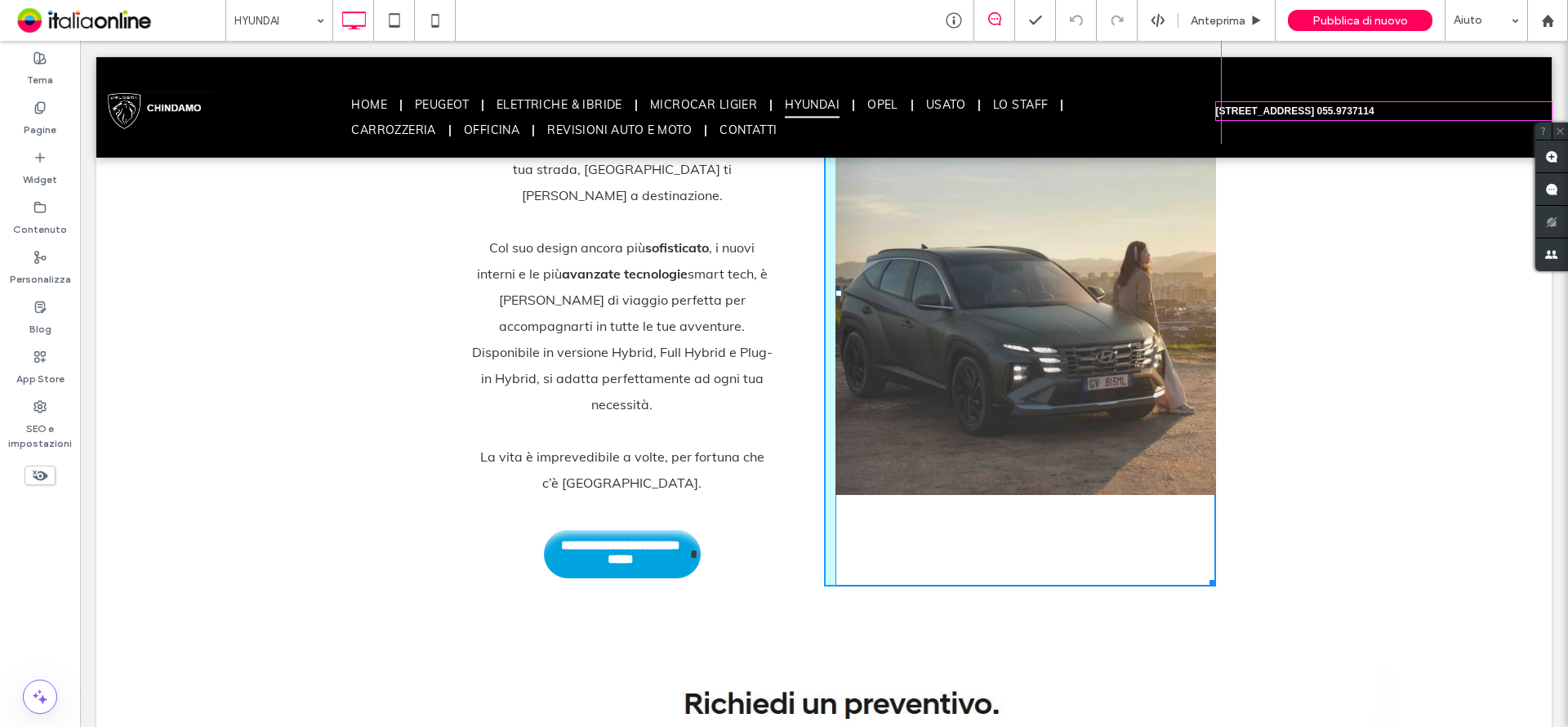
drag, startPoint x: 1206, startPoint y: 526, endPoint x: 1276, endPoint y: 545, distance: 72.5
click at [1276, 545] on div "**********" at bounding box center [823, 322] width 1456 height 661
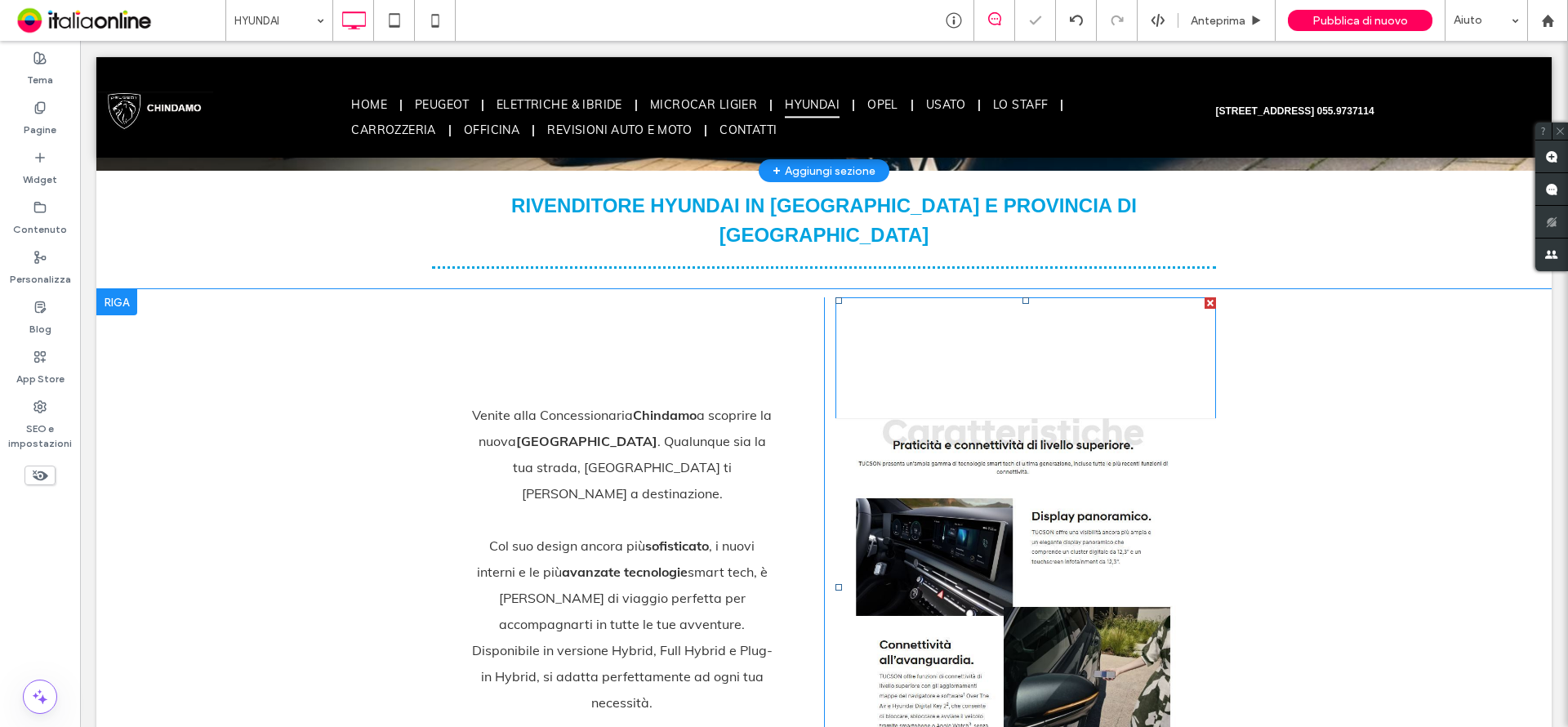
scroll to position [490, 0]
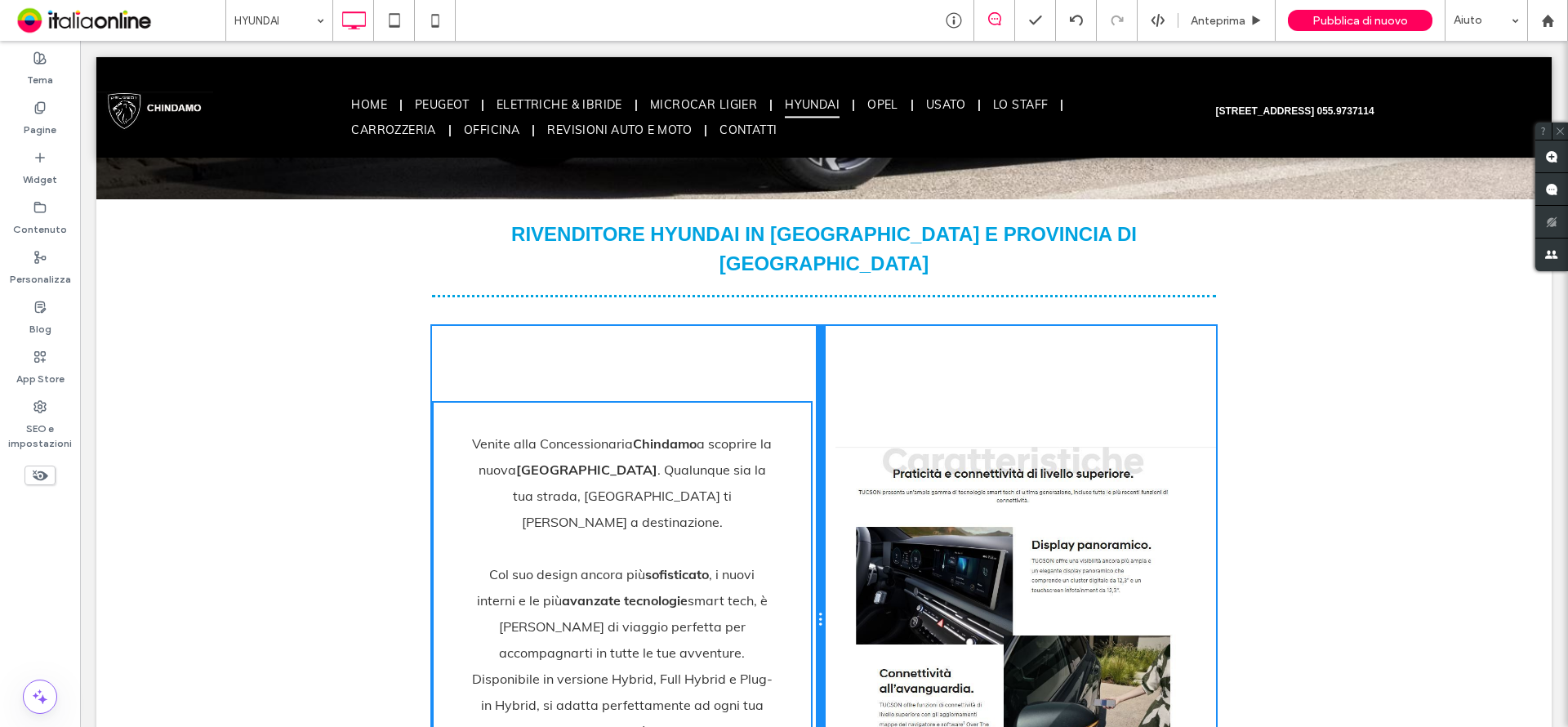
drag, startPoint x: 817, startPoint y: 387, endPoint x: 863, endPoint y: 422, distance: 57.8
click at [784, 385] on div "**********" at bounding box center [628, 620] width 392 height 588
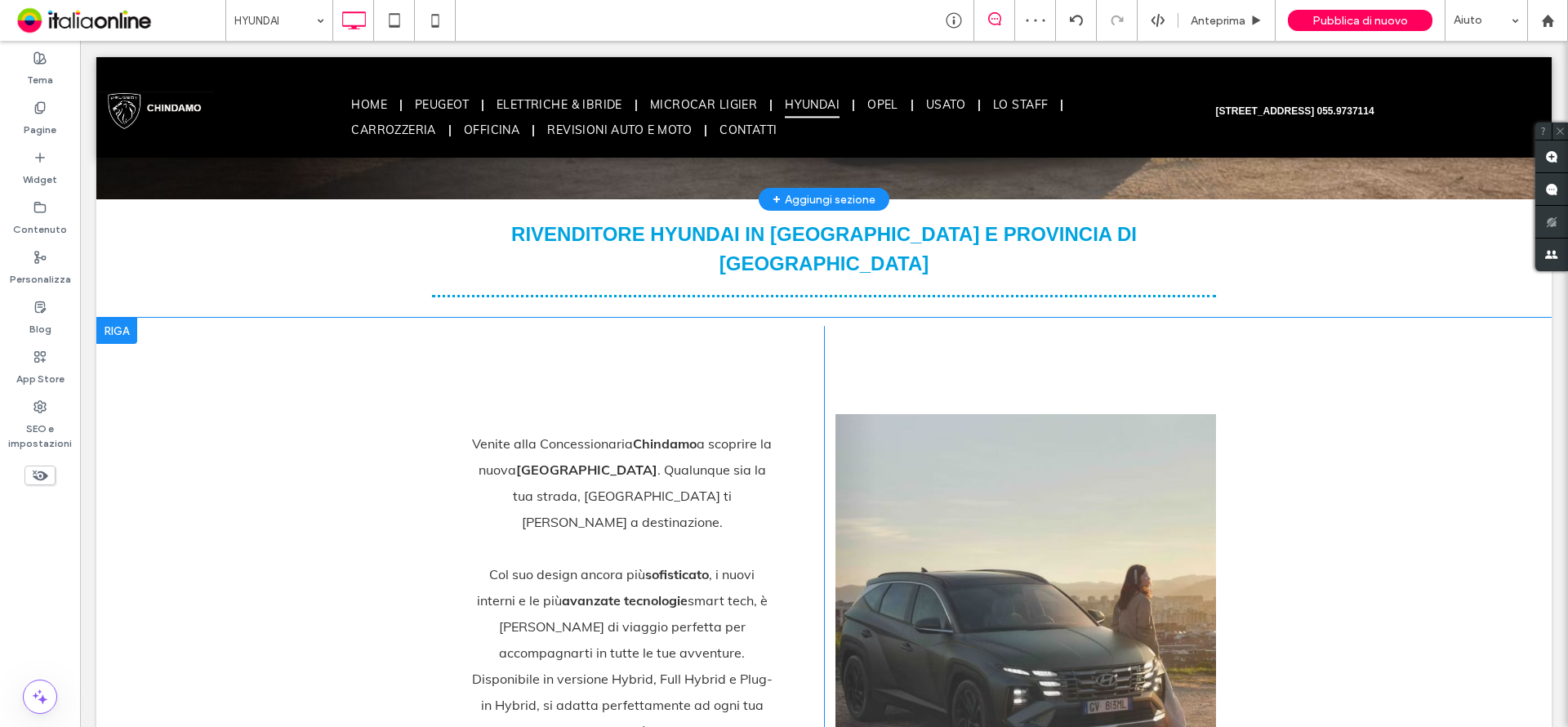
click at [769, 457] on div "**********" at bounding box center [824, 620] width 784 height 588
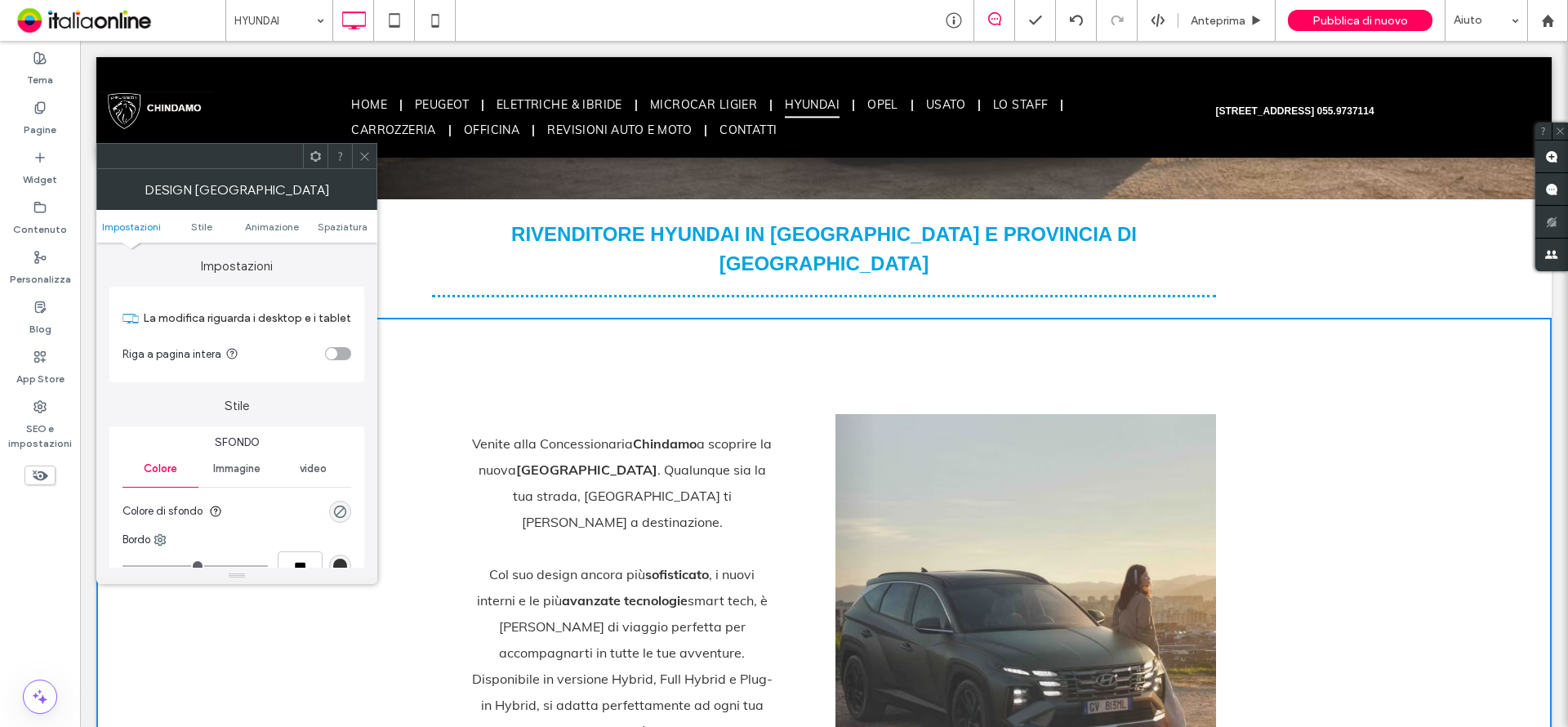
click at [367, 155] on icon at bounding box center [365, 156] width 12 height 12
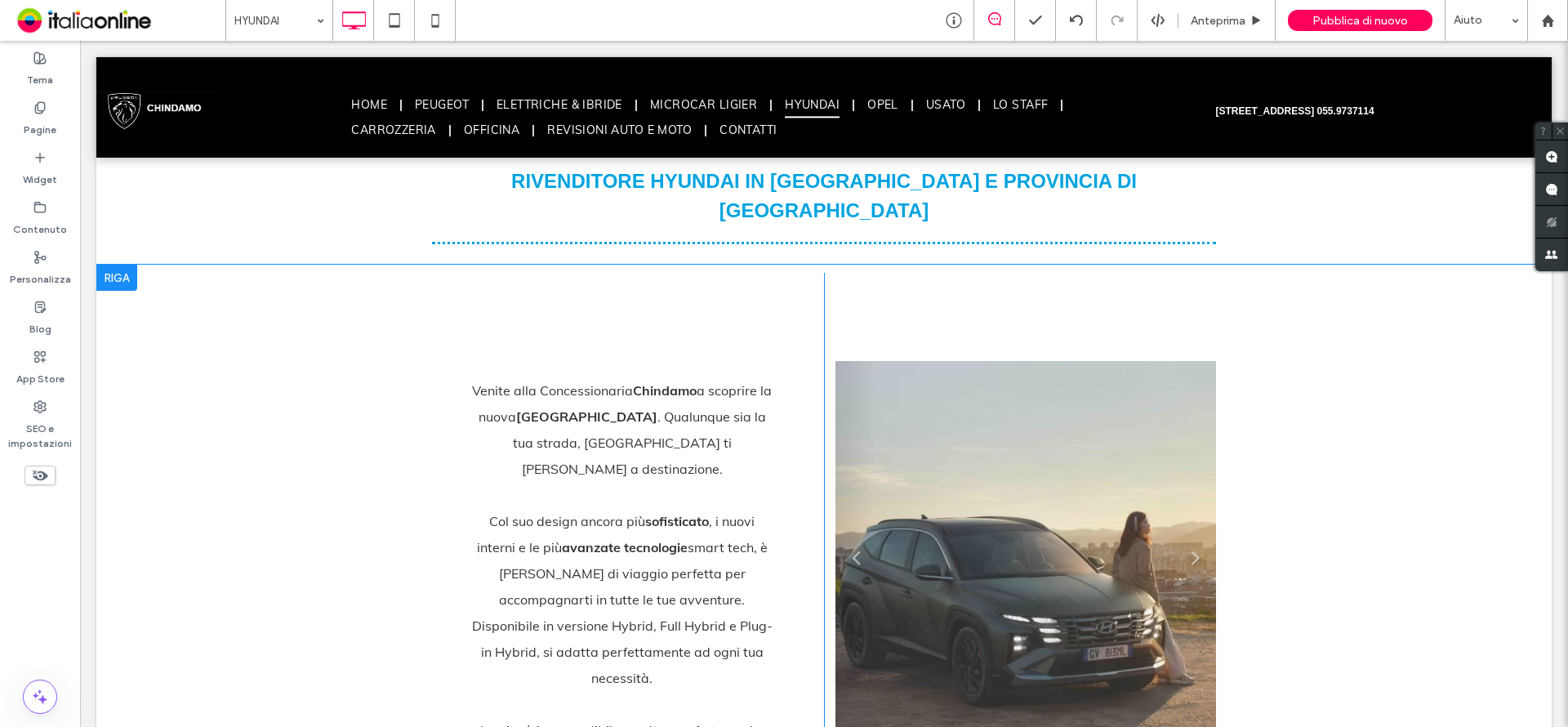
scroll to position [572, 0]
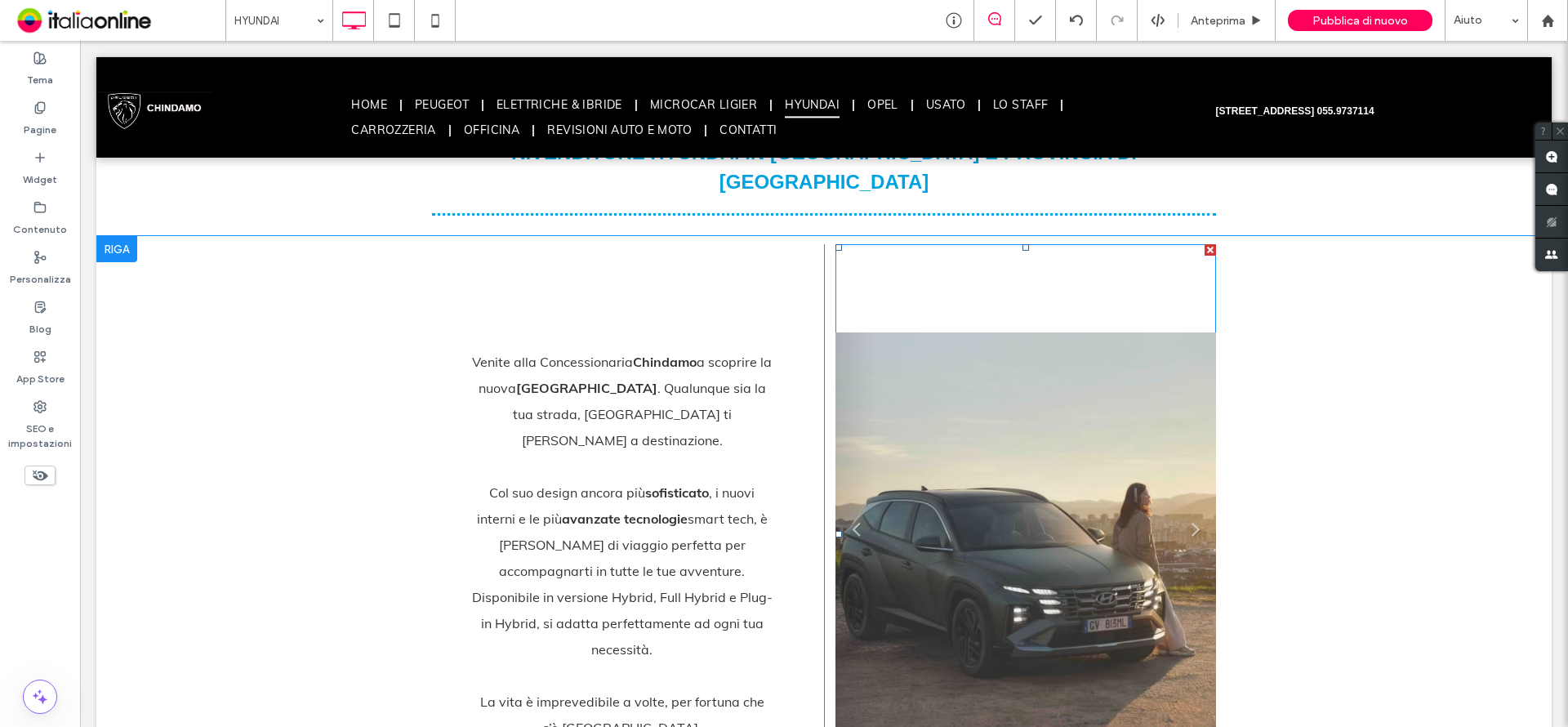
click at [1062, 427] on li "Titolo diapositiva Scrivi qui la tua didascalia [GEOGRAPHIC_DATA]" at bounding box center [1026, 535] width 381 height 580
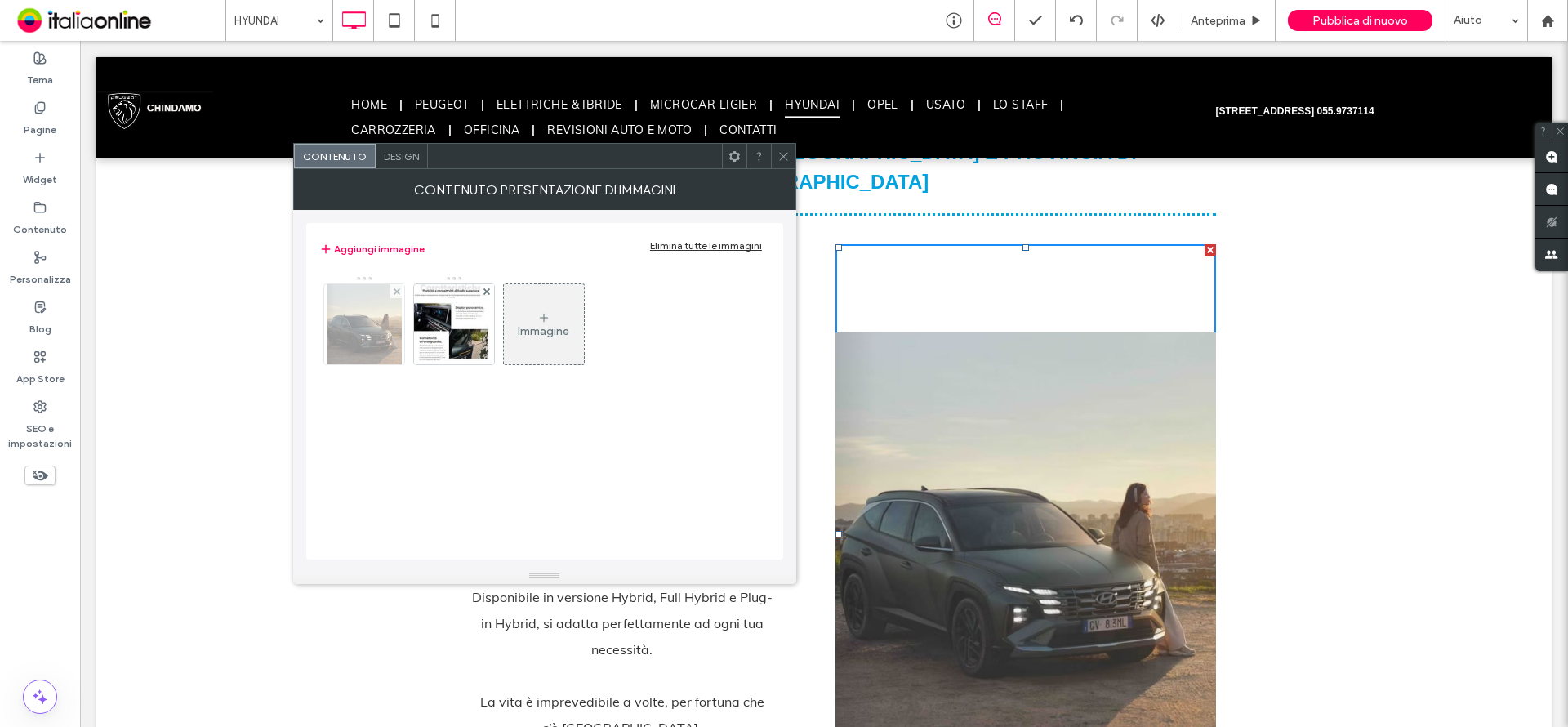
click at [356, 320] on img at bounding box center [365, 324] width 75 height 80
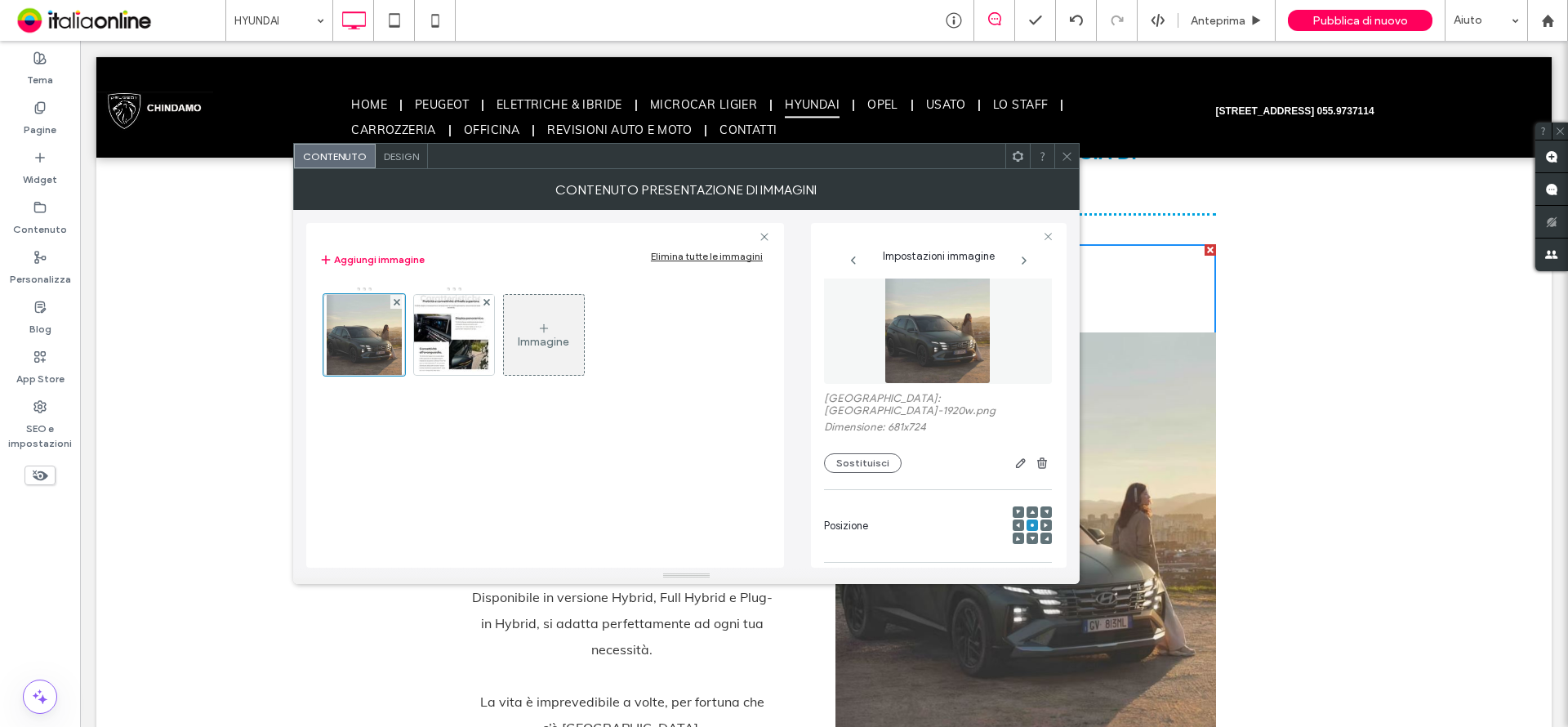
scroll to position [0, 0]
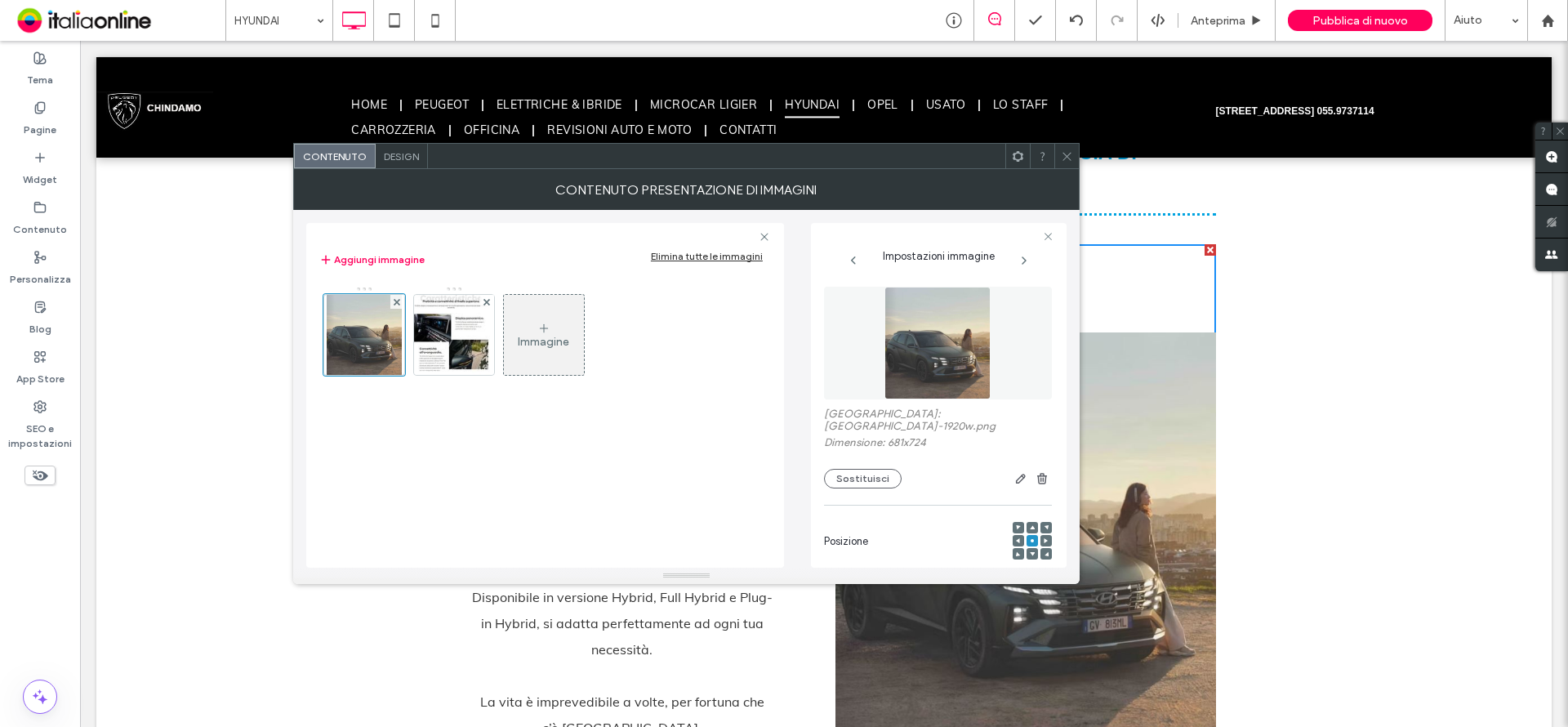
click at [1064, 154] on icon at bounding box center [1067, 156] width 12 height 12
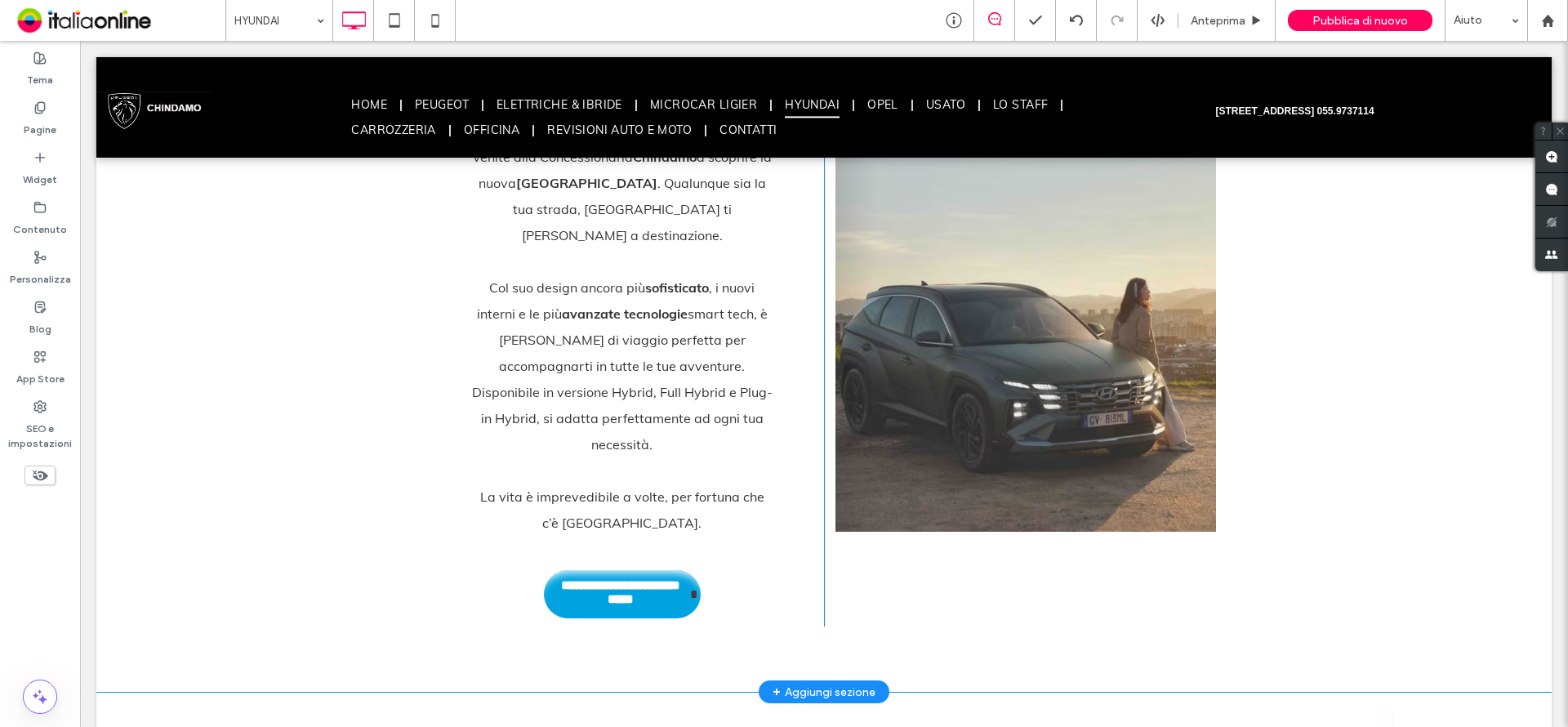
scroll to position [817, 0]
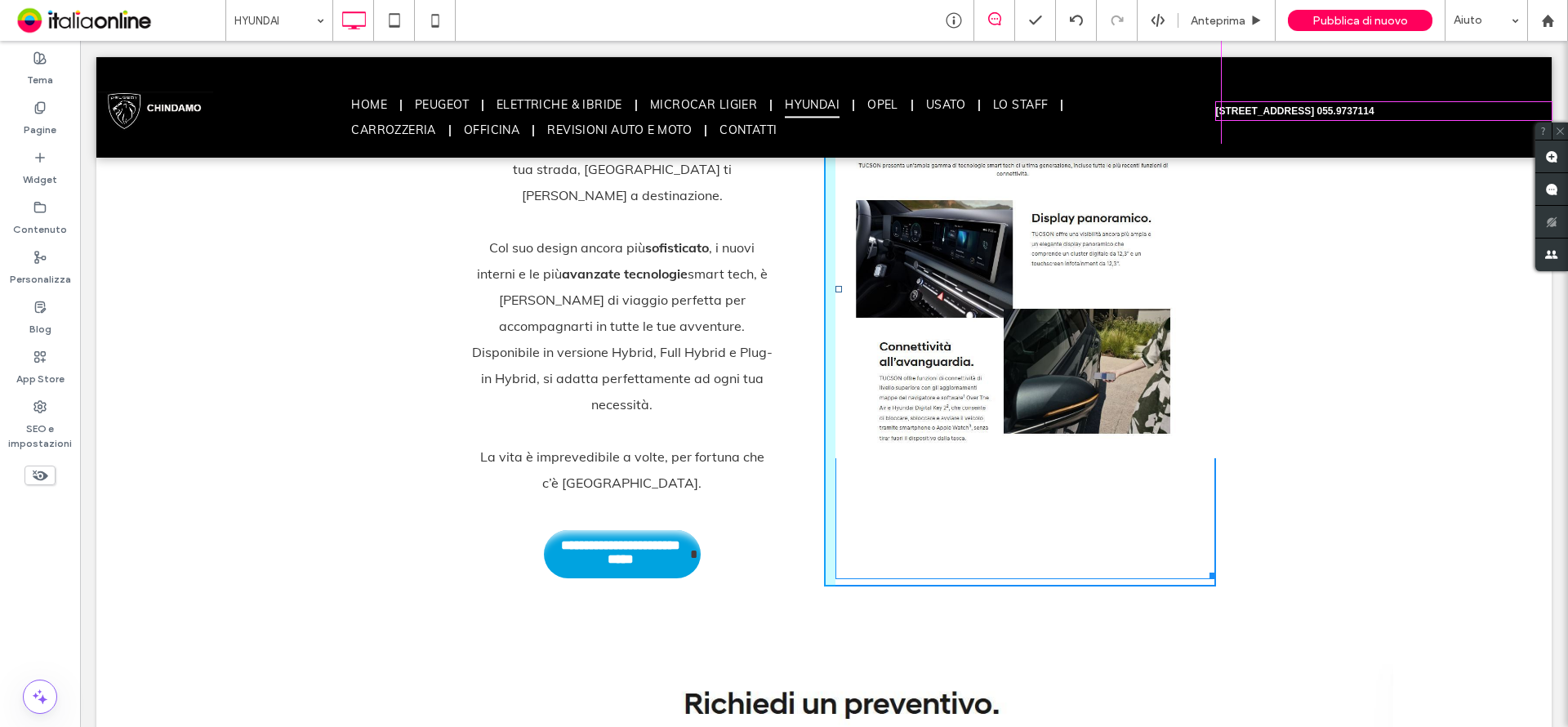
drag, startPoint x: 1205, startPoint y: 542, endPoint x: 1264, endPoint y: 589, distance: 75.4
click at [1264, 589] on div "**********" at bounding box center [823, 322] width 1456 height 661
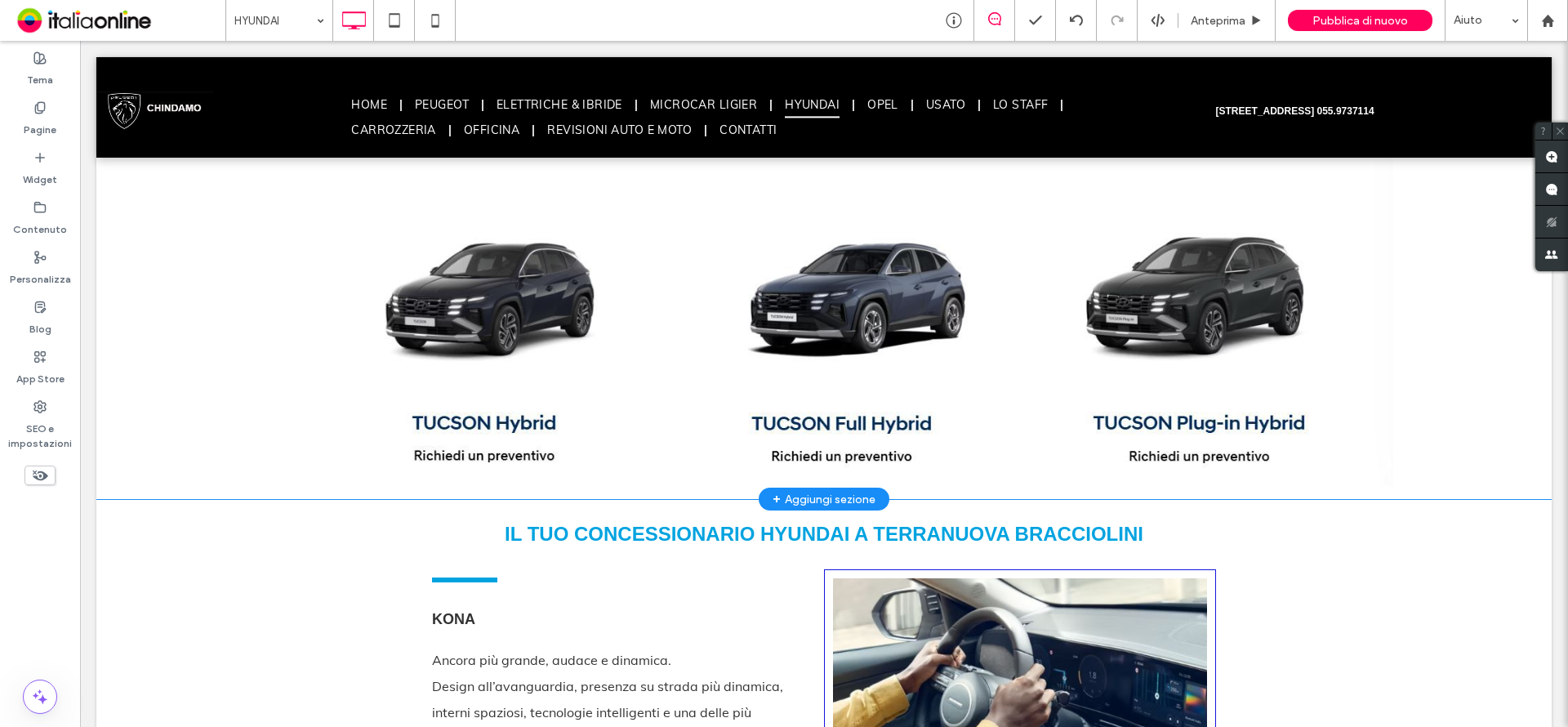
scroll to position [1553, 0]
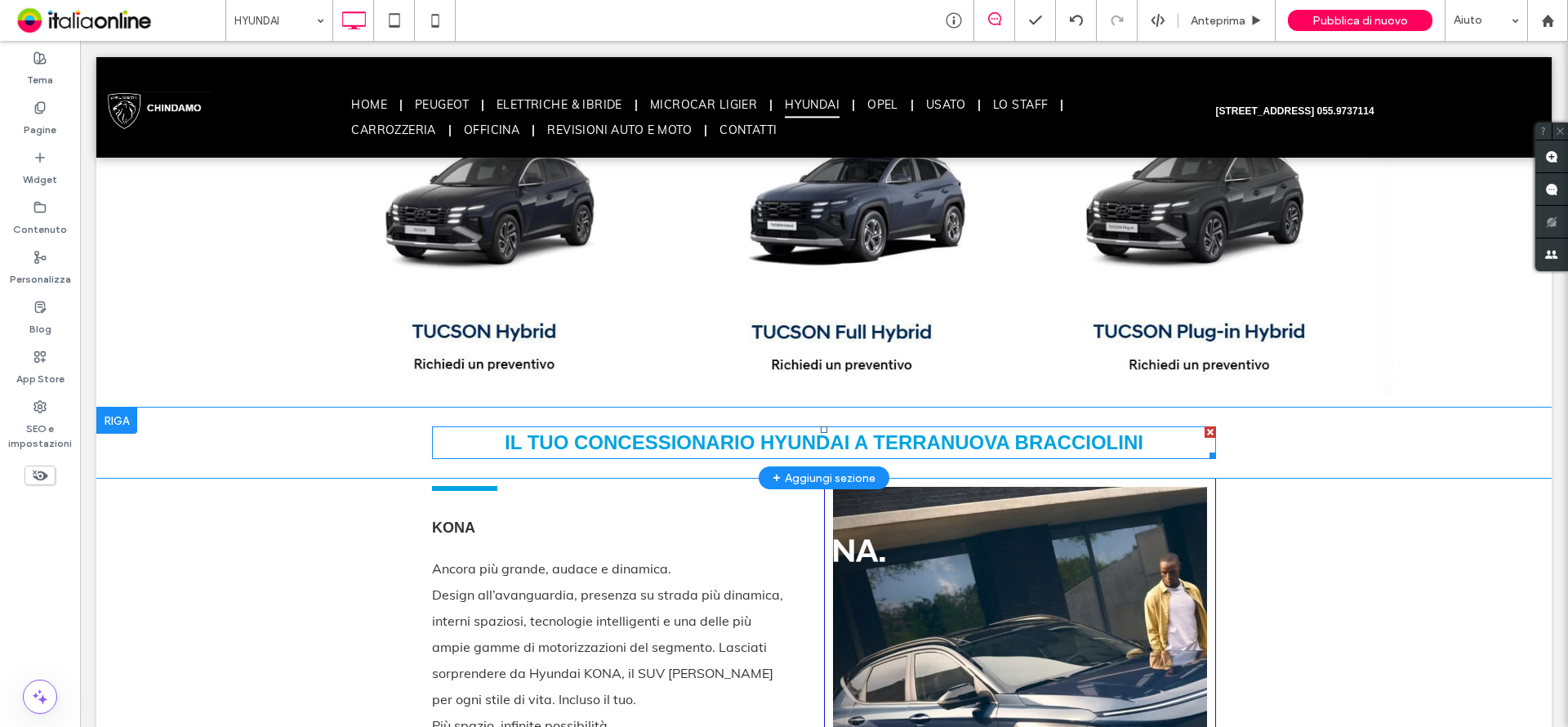
click at [744, 432] on span "IL TUO CONCESSIONARIO HYUNDAI A TERRANUOVA BRACCIOLINI" at bounding box center [823, 443] width 639 height 22
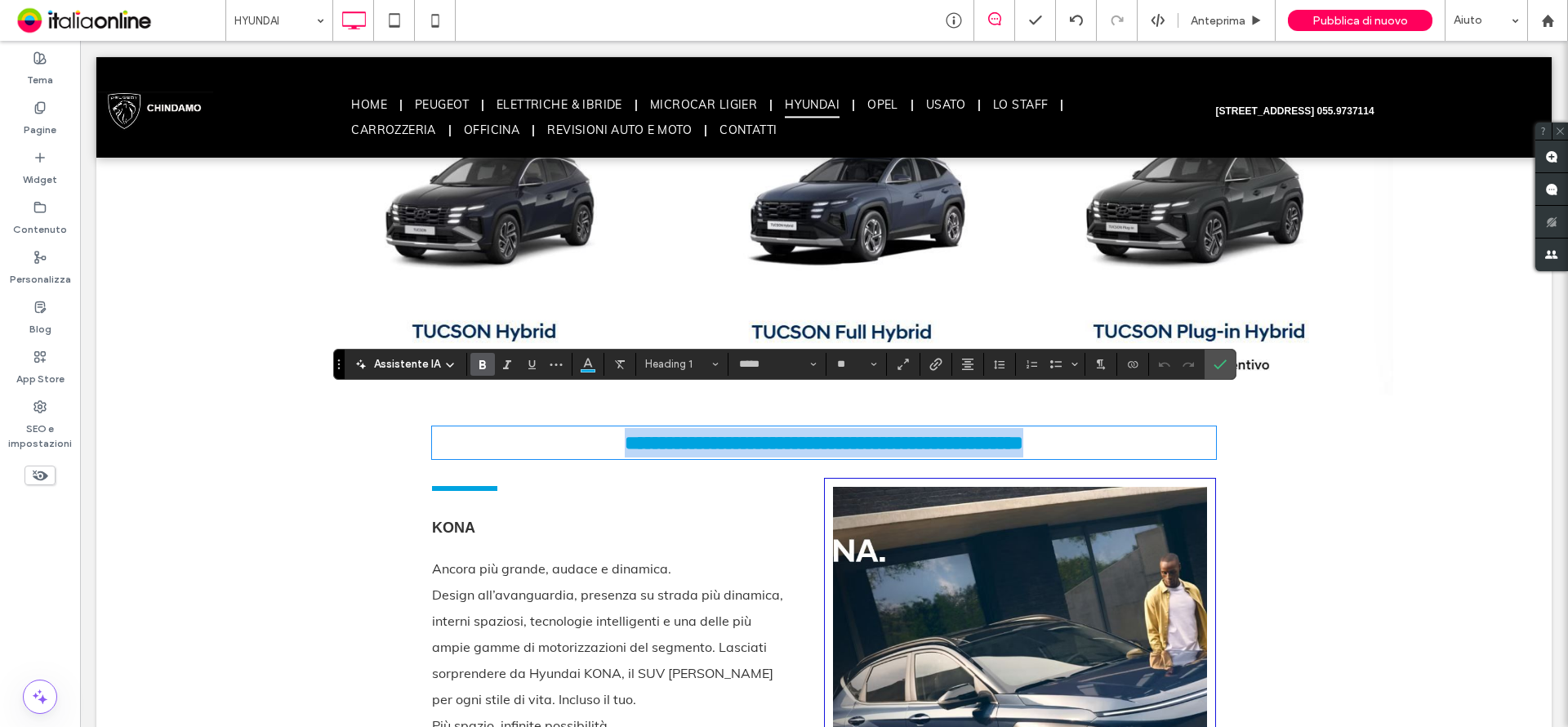
click at [746, 433] on span "**********" at bounding box center [823, 443] width 399 height 20
drag, startPoint x: 746, startPoint y: 406, endPoint x: 571, endPoint y: 410, distance: 175.0
click at [624, 433] on span "**********" at bounding box center [823, 443] width 399 height 20
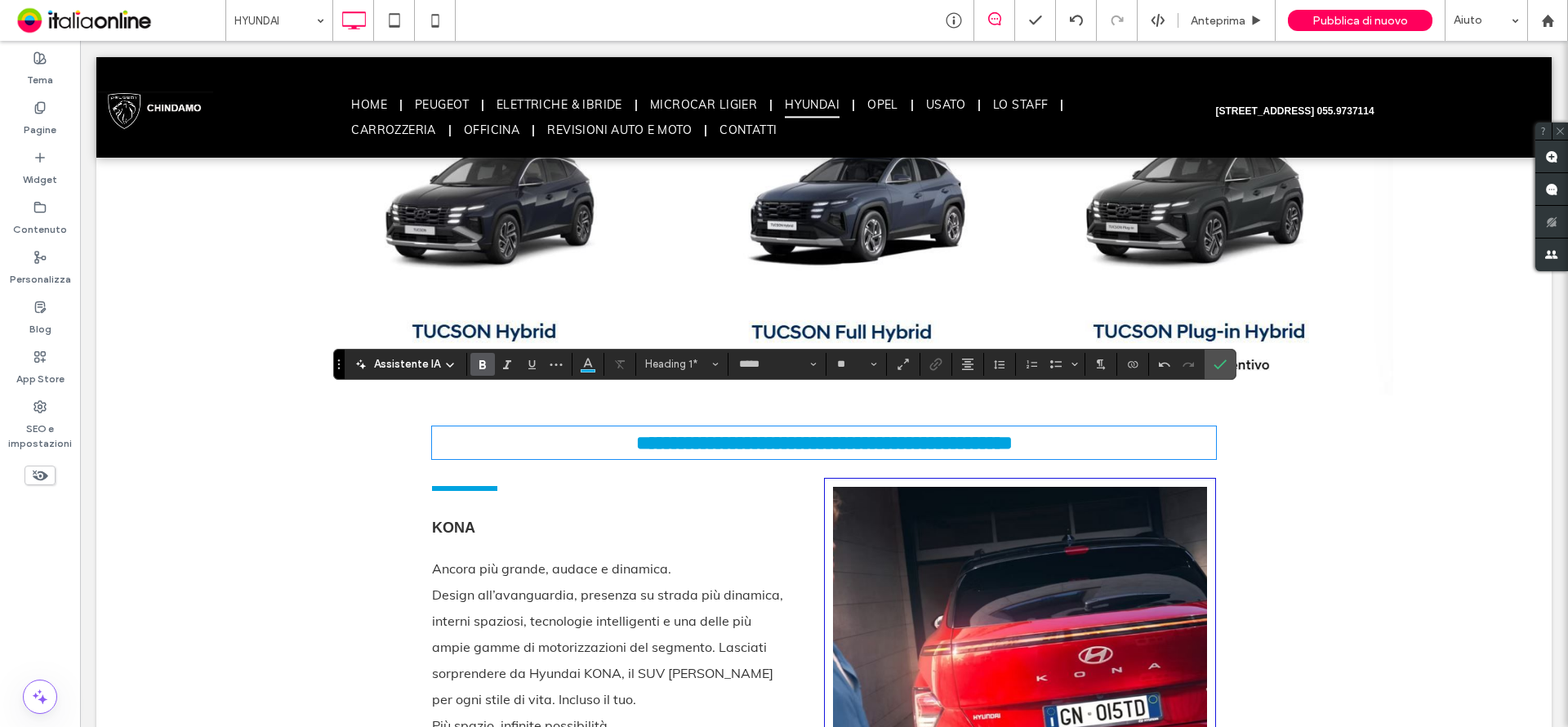
click at [1143, 428] on h1 "**********" at bounding box center [824, 443] width 784 height 29
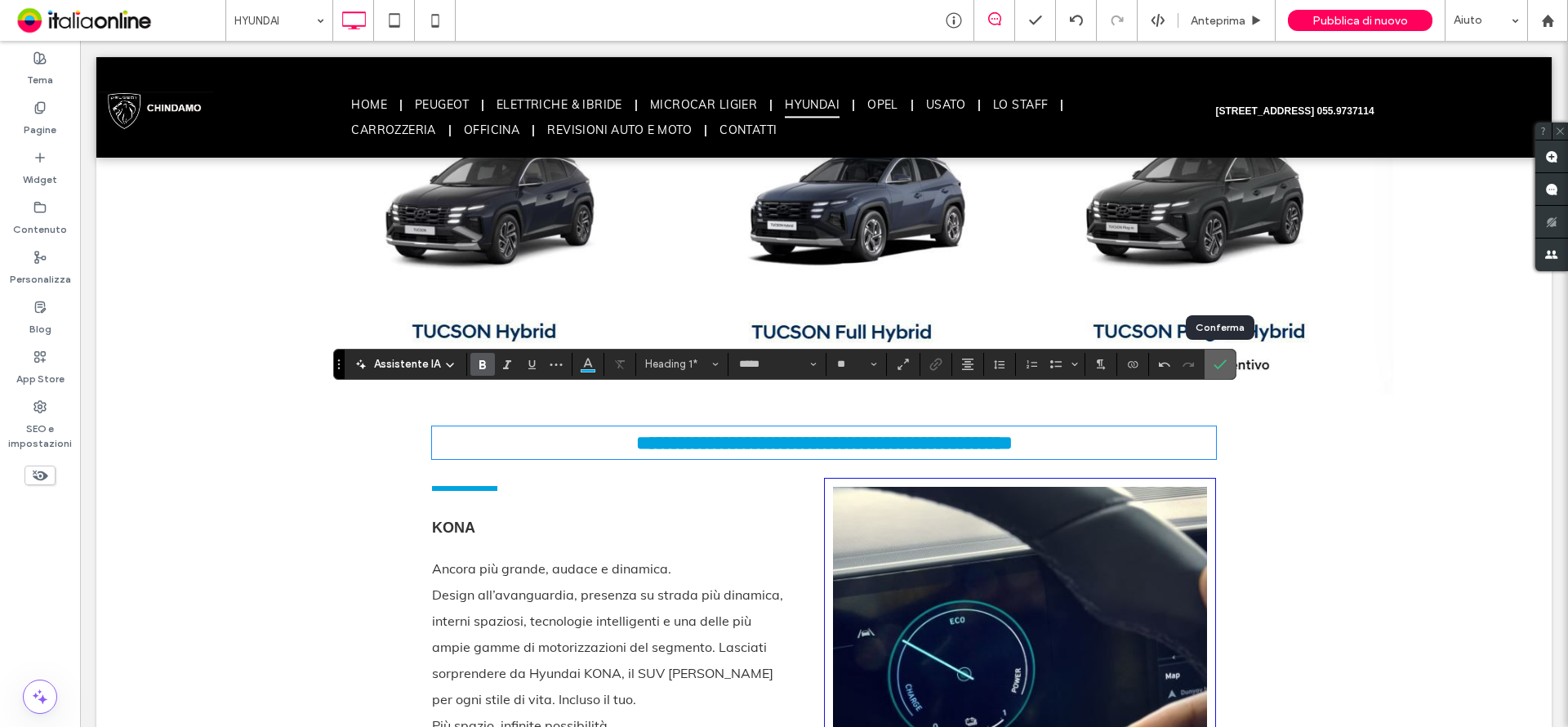
click at [1220, 367] on icon "Conferma" at bounding box center [1220, 364] width 13 height 13
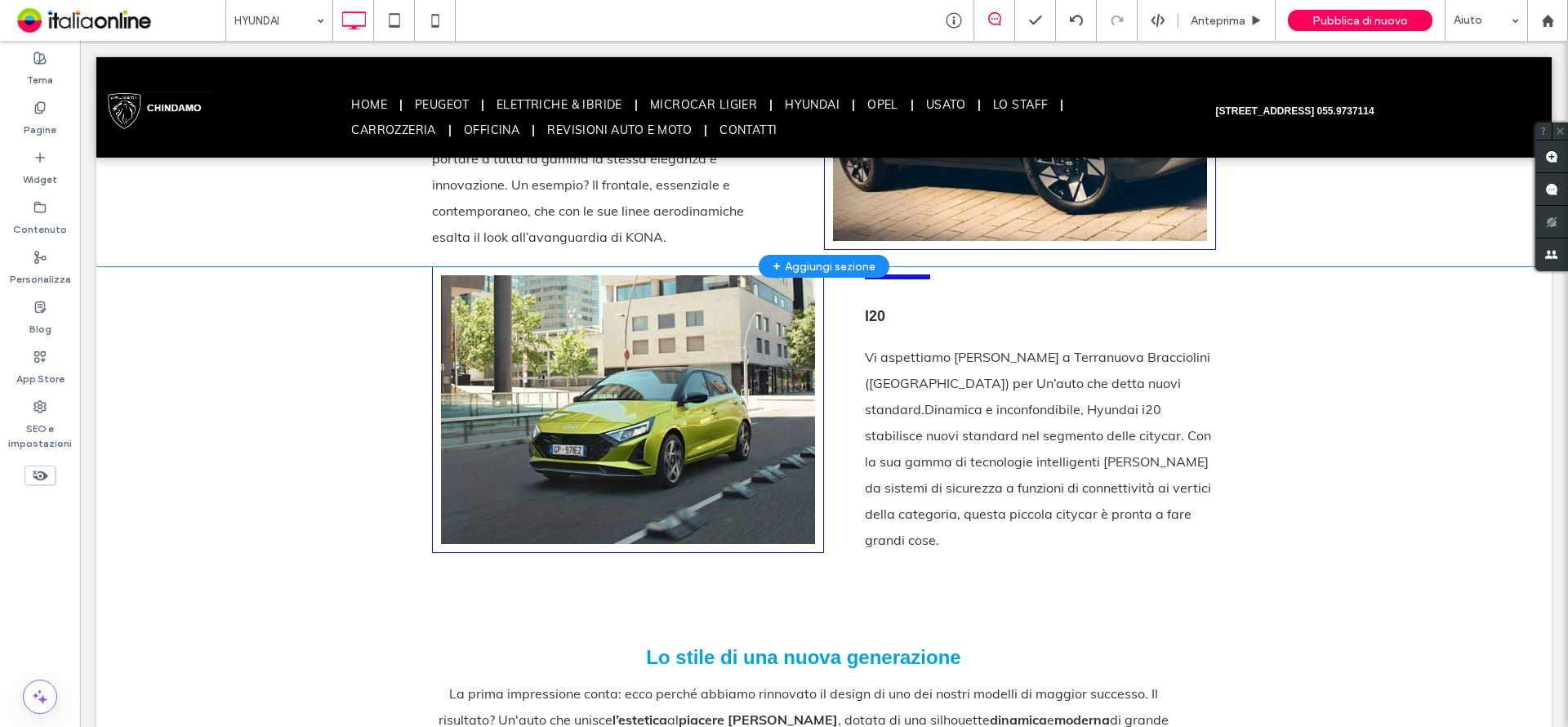
scroll to position [2207, 0]
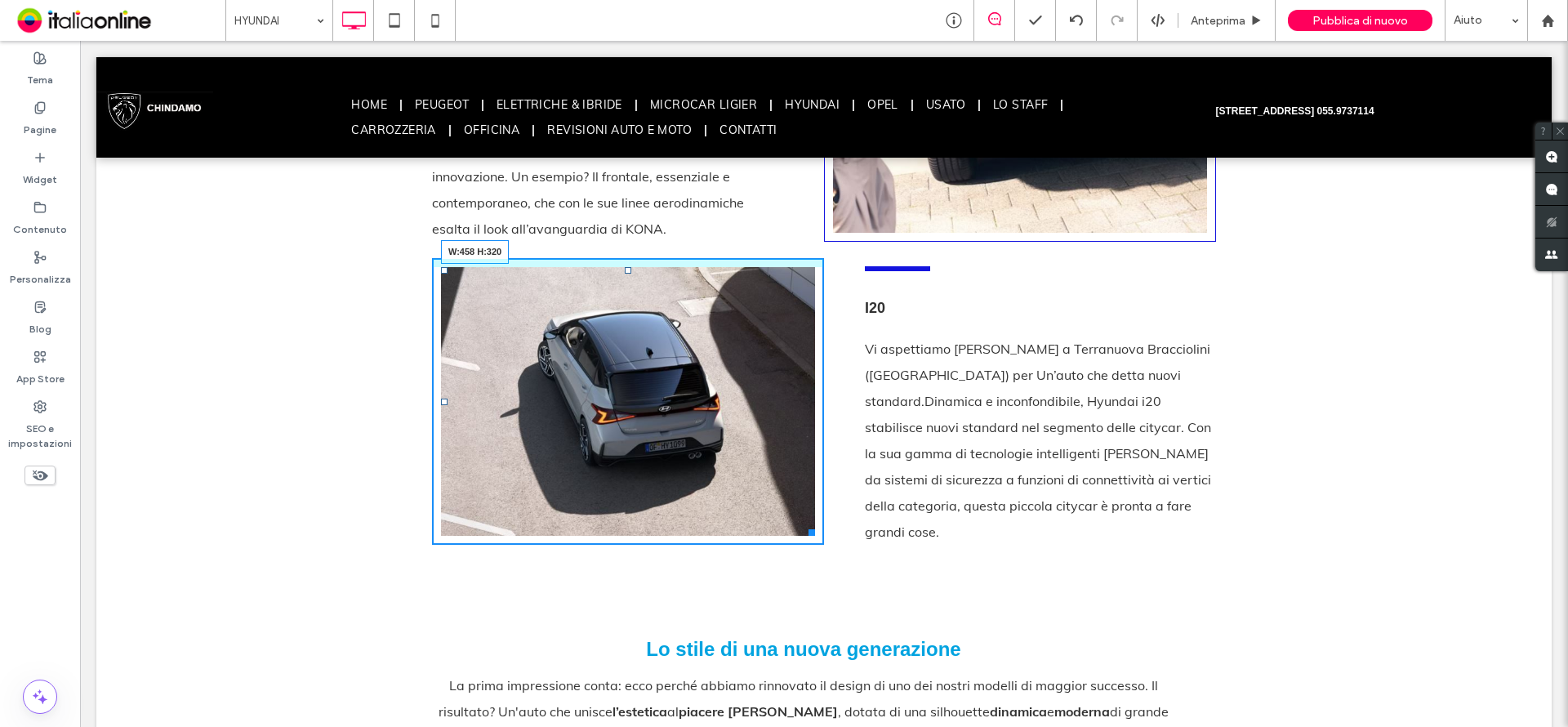
drag, startPoint x: 801, startPoint y: 470, endPoint x: 802, endPoint y: 488, distance: 18.0
click at [803, 524] on div at bounding box center [809, 530] width 12 height 12
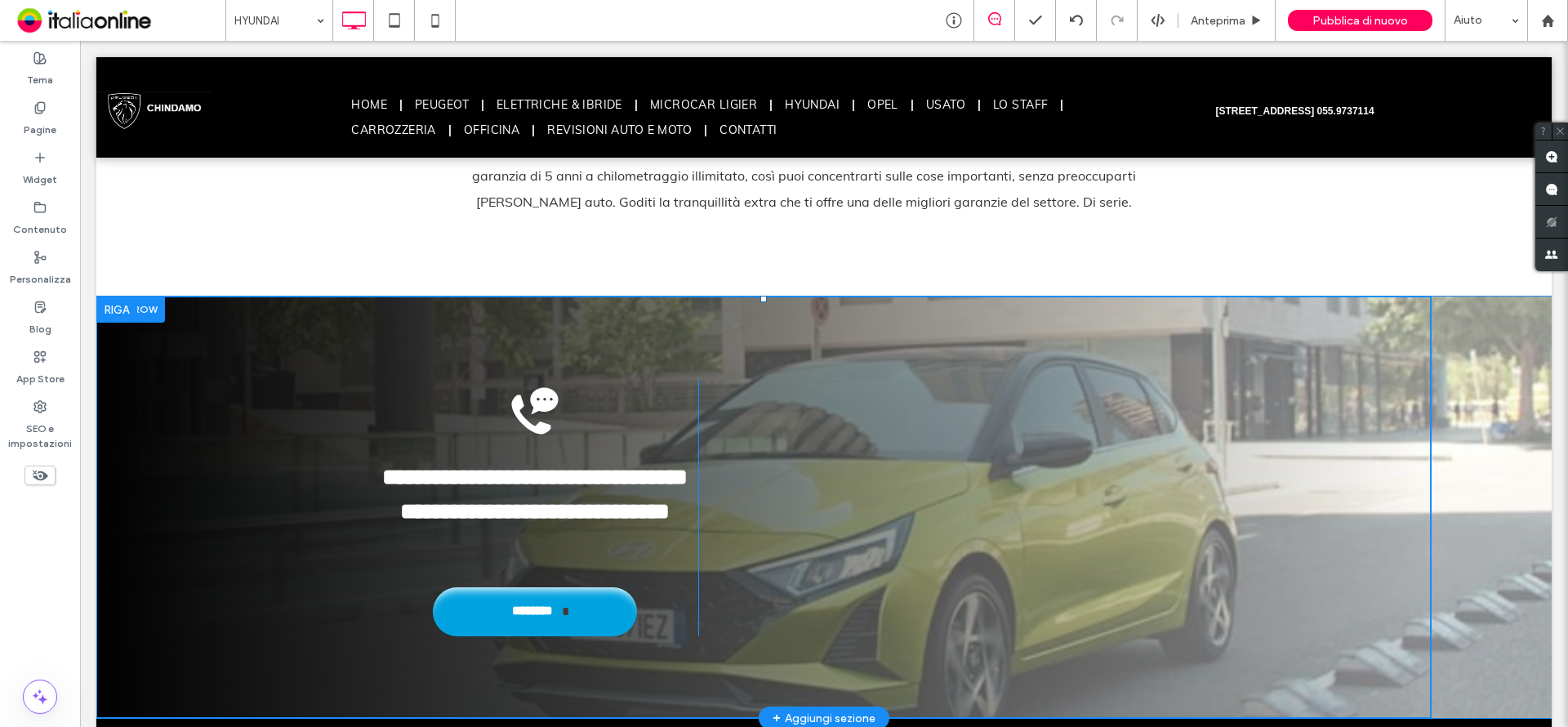
scroll to position [2942, 0]
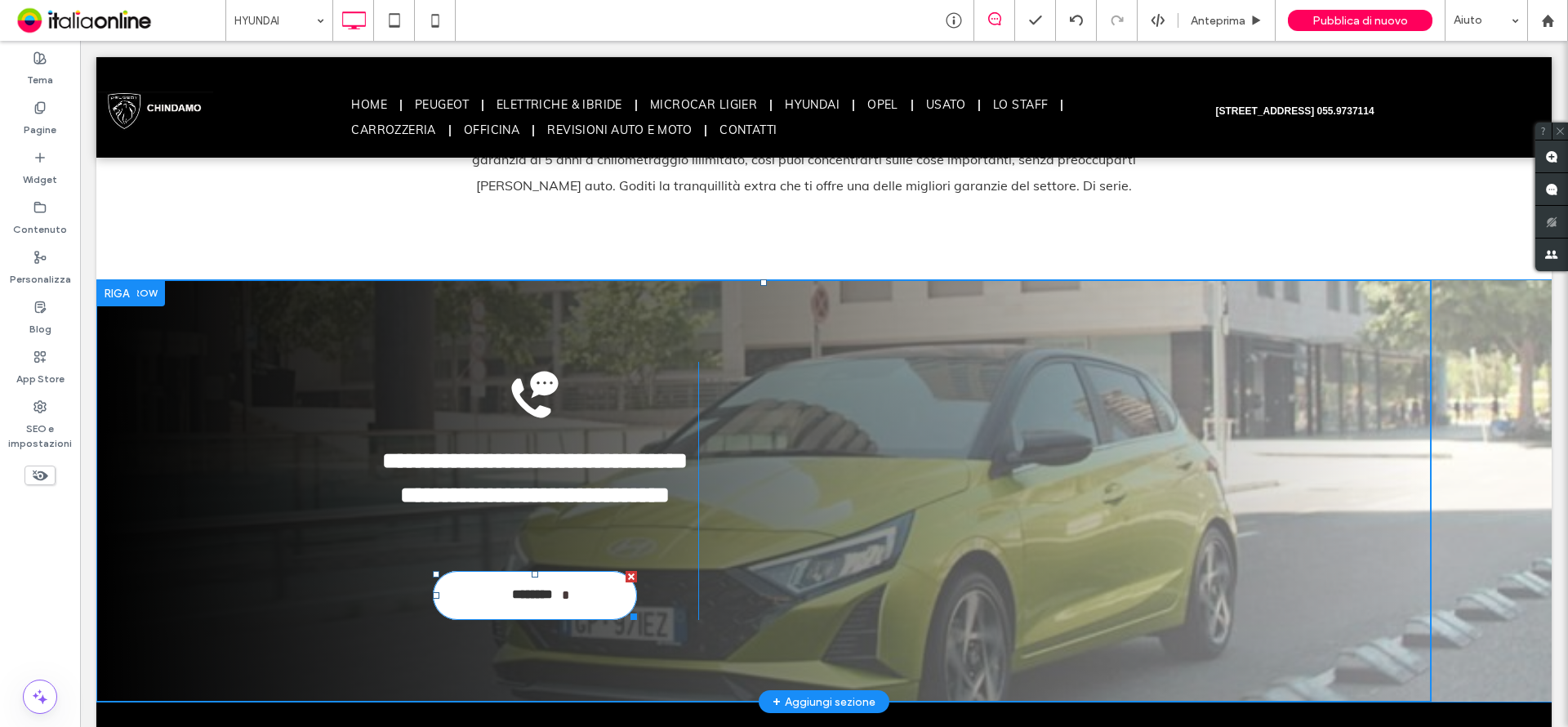
click at [586, 572] on link "**********" at bounding box center [535, 596] width 204 height 49
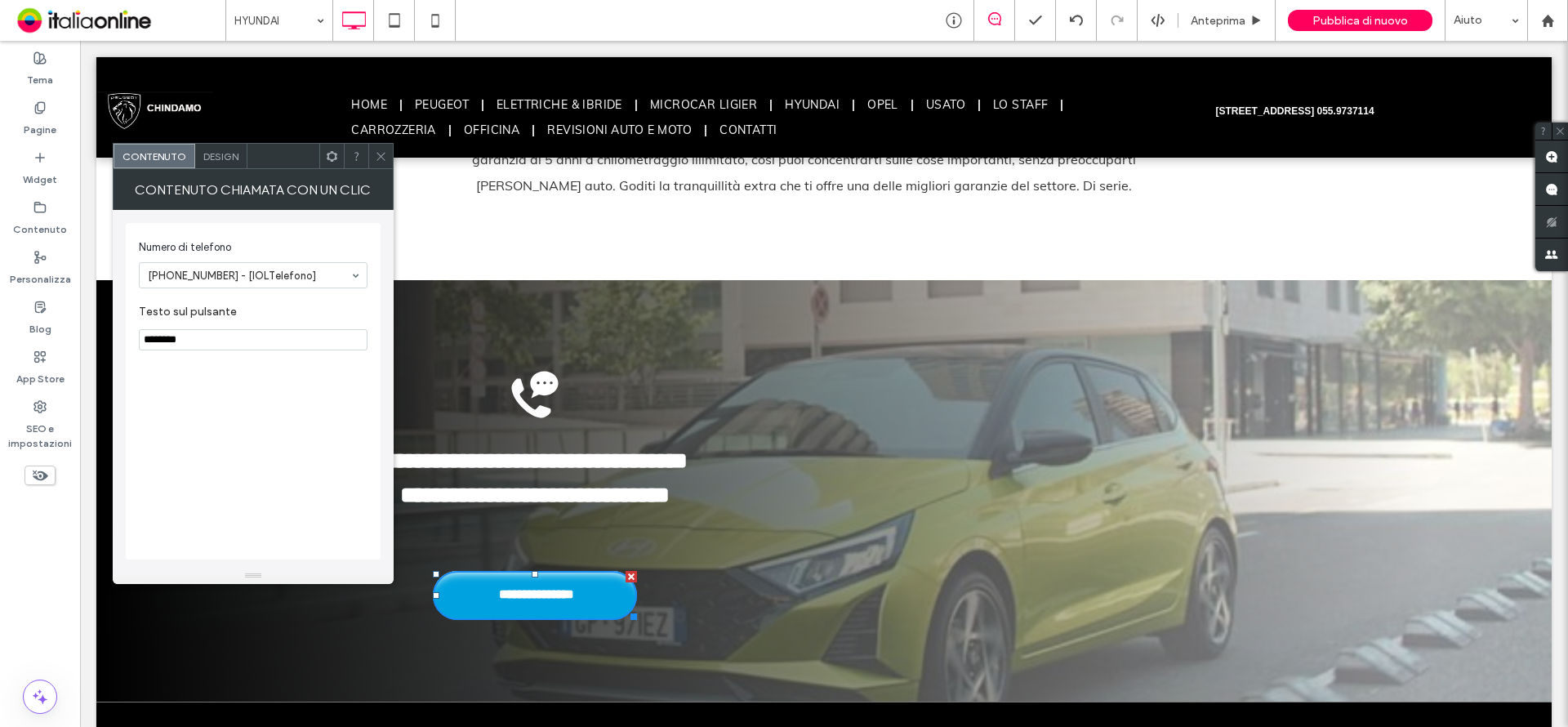
click at [382, 150] on icon at bounding box center [381, 156] width 12 height 12
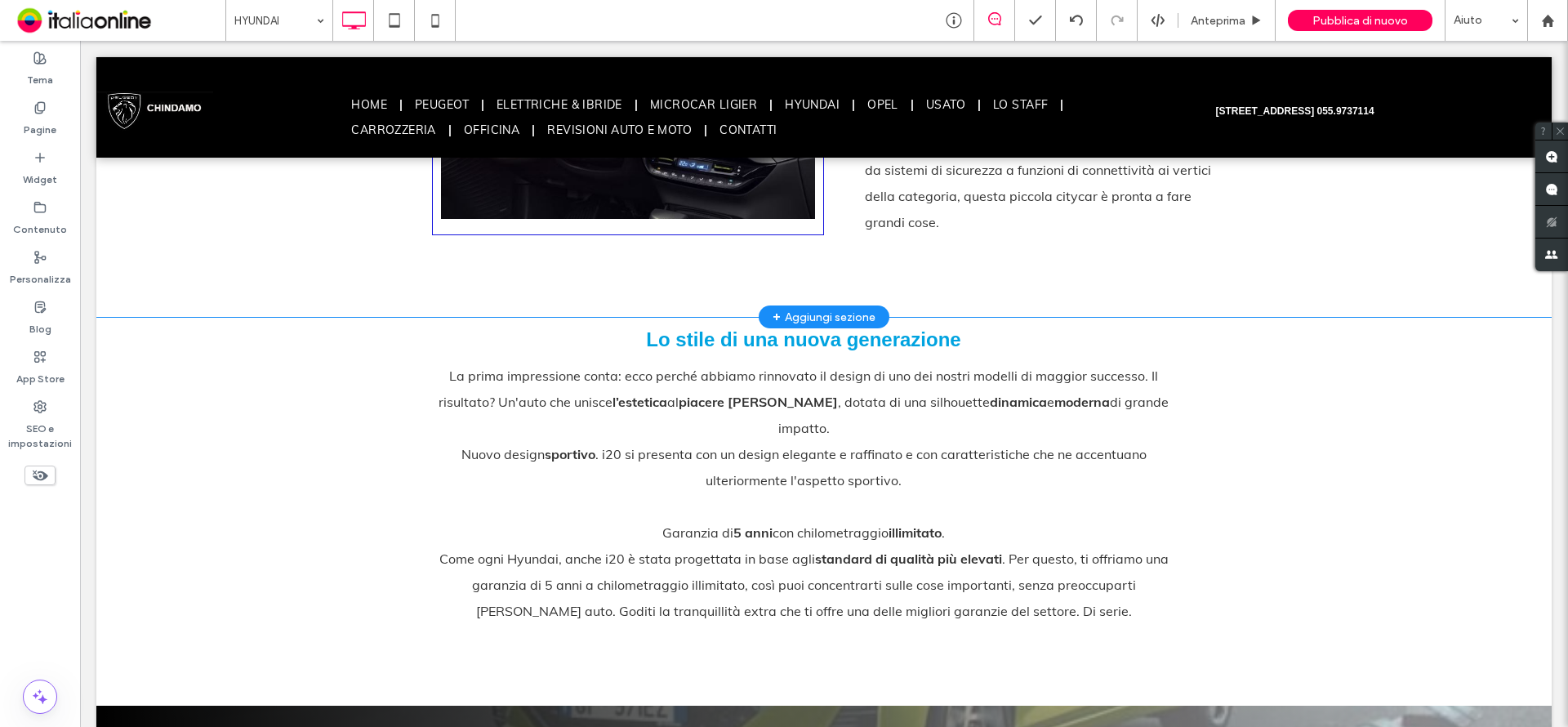
scroll to position [2310, 0]
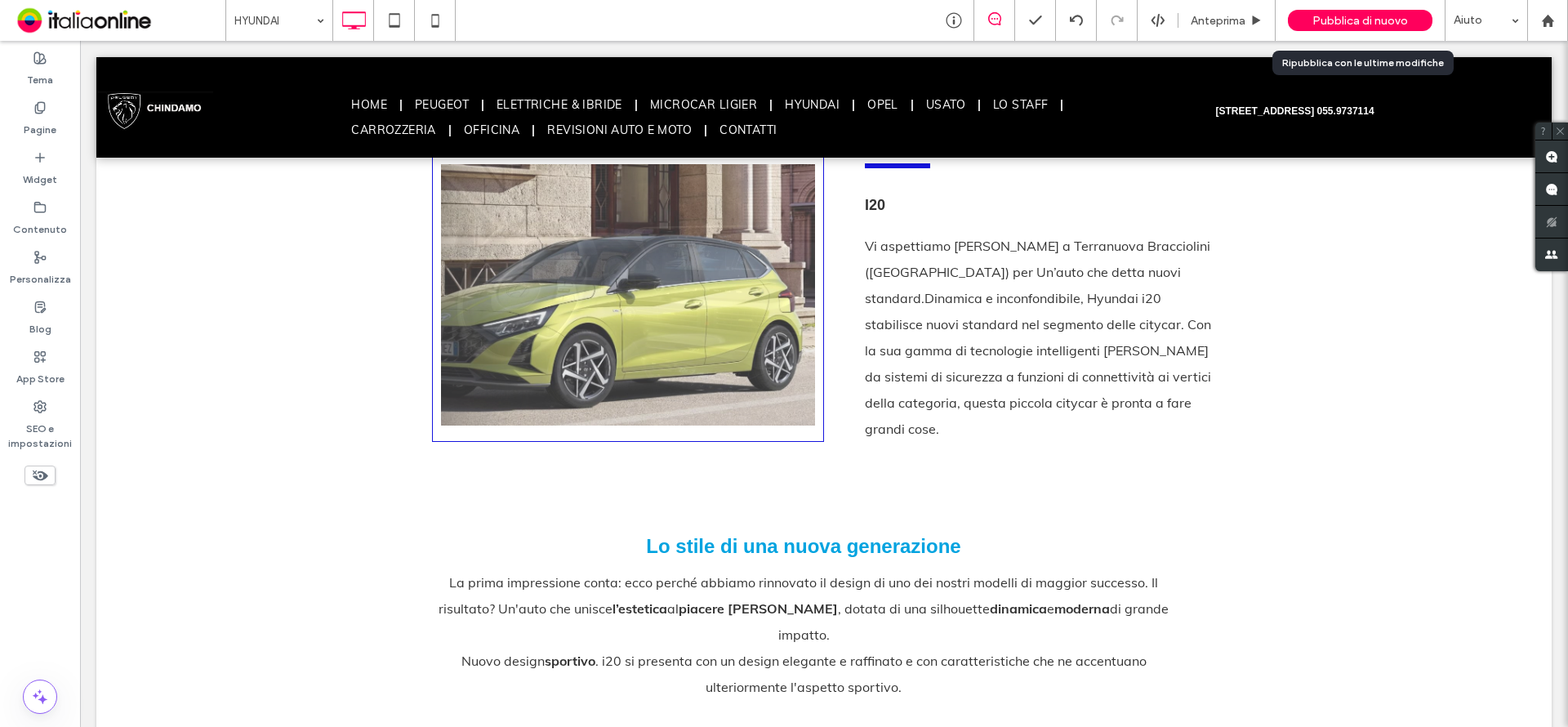
click at [1383, 21] on span "Pubblica di nuovo" at bounding box center [1360, 21] width 95 height 14
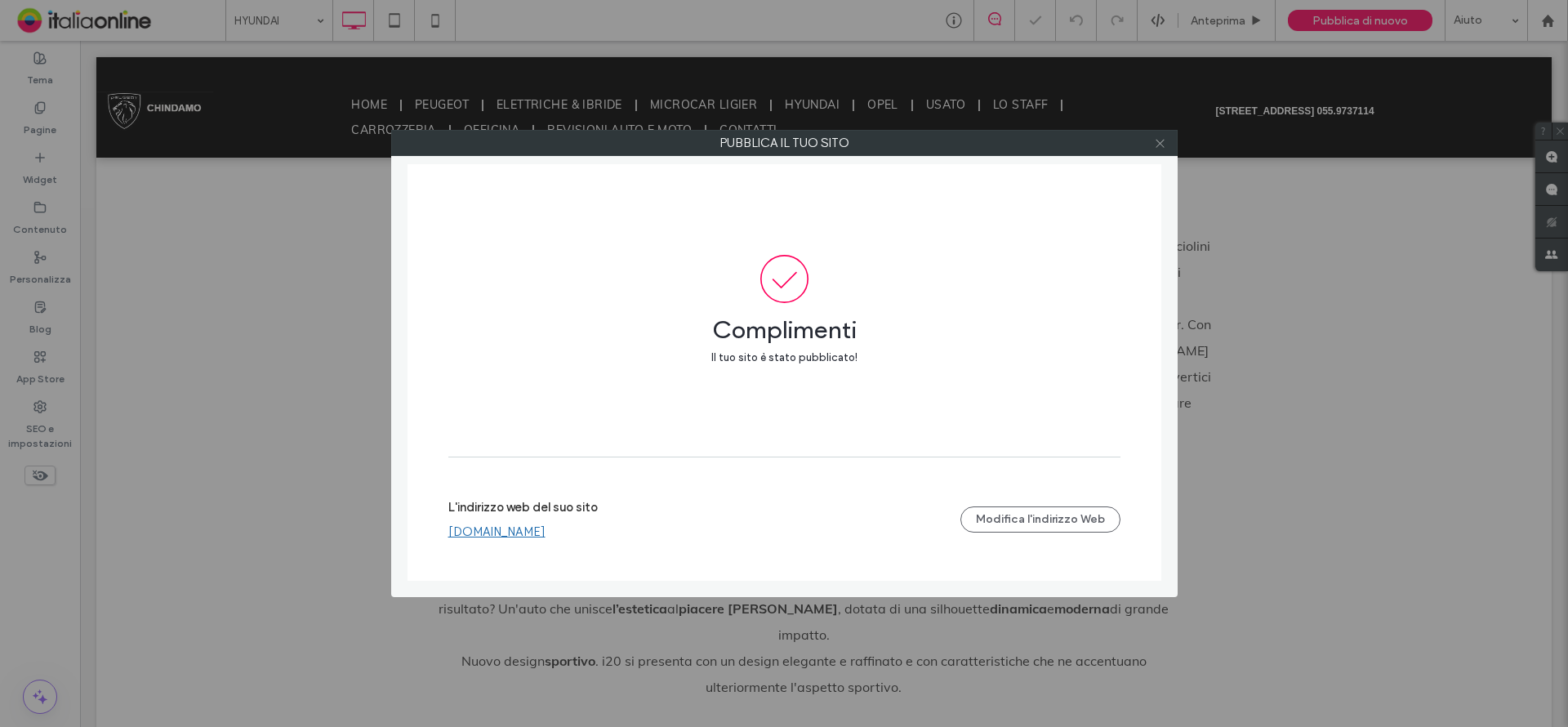
click at [1158, 143] on icon at bounding box center [1160, 143] width 12 height 12
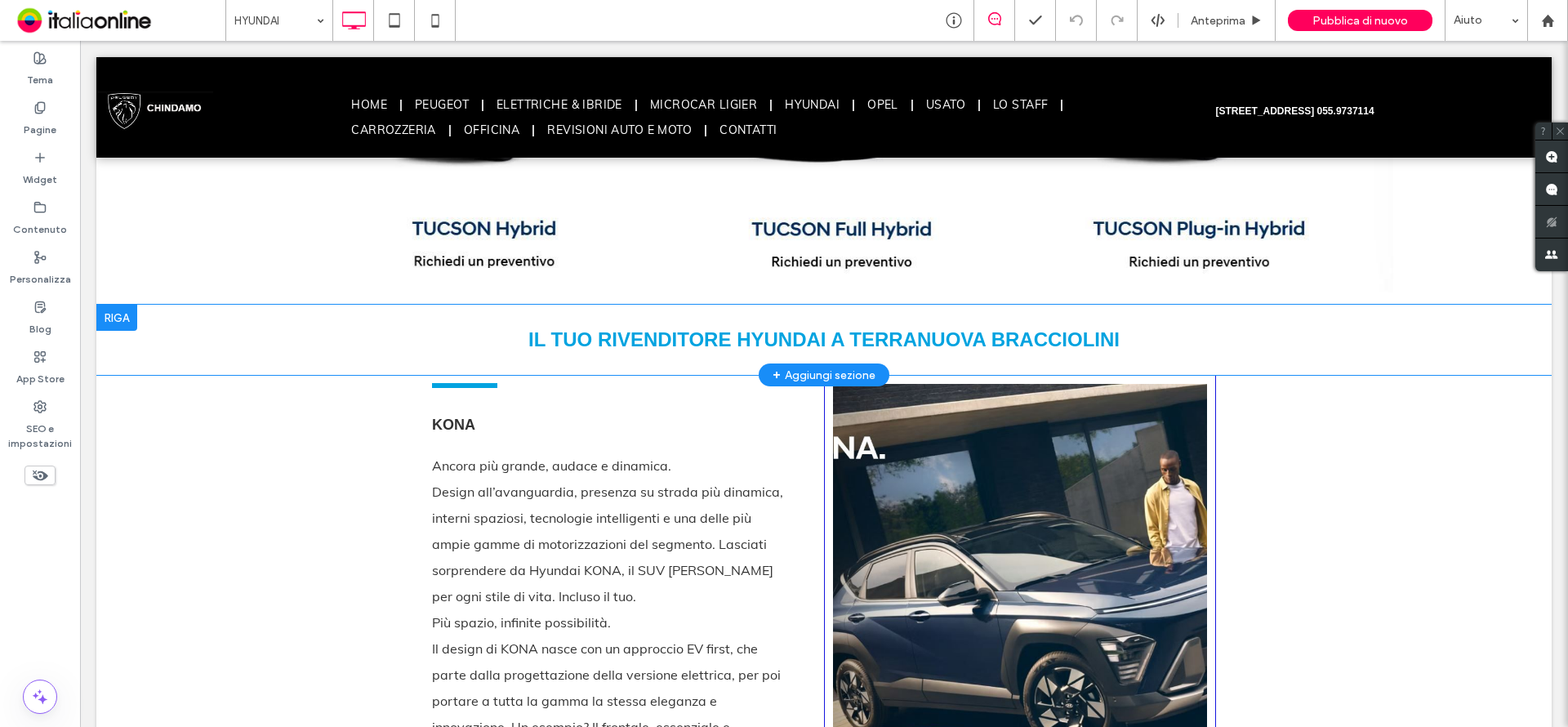
scroll to position [1901, 0]
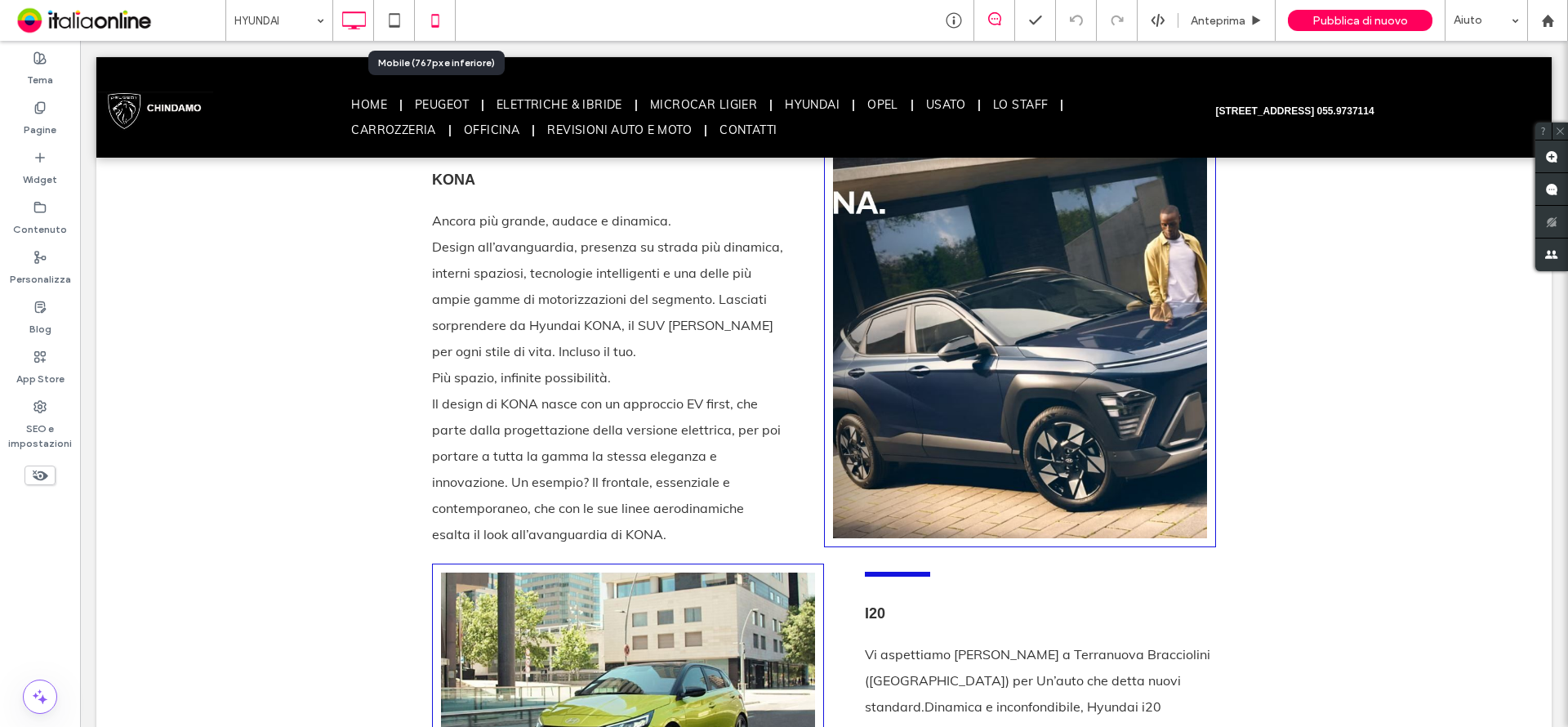
click at [444, 21] on icon at bounding box center [435, 21] width 33 height 33
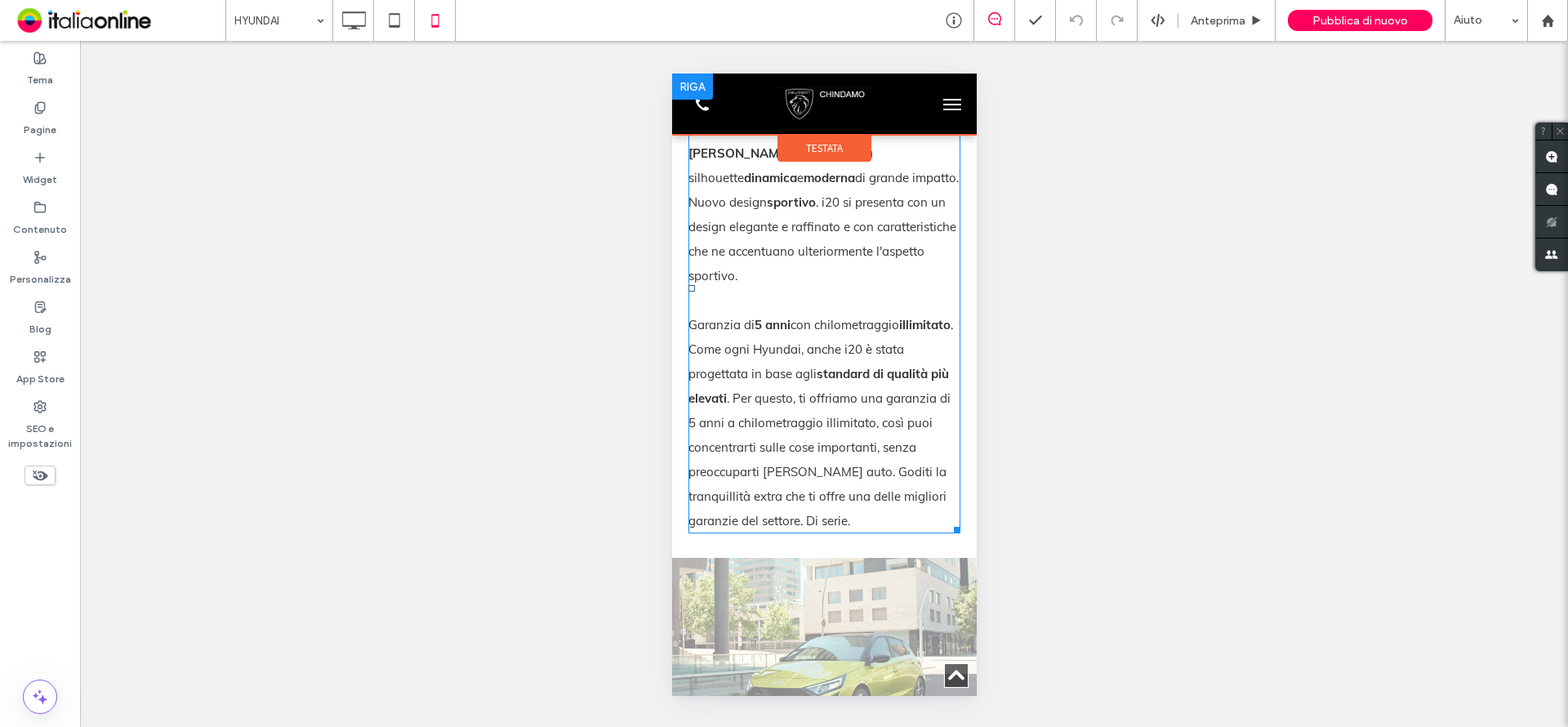
scroll to position [2942, 0]
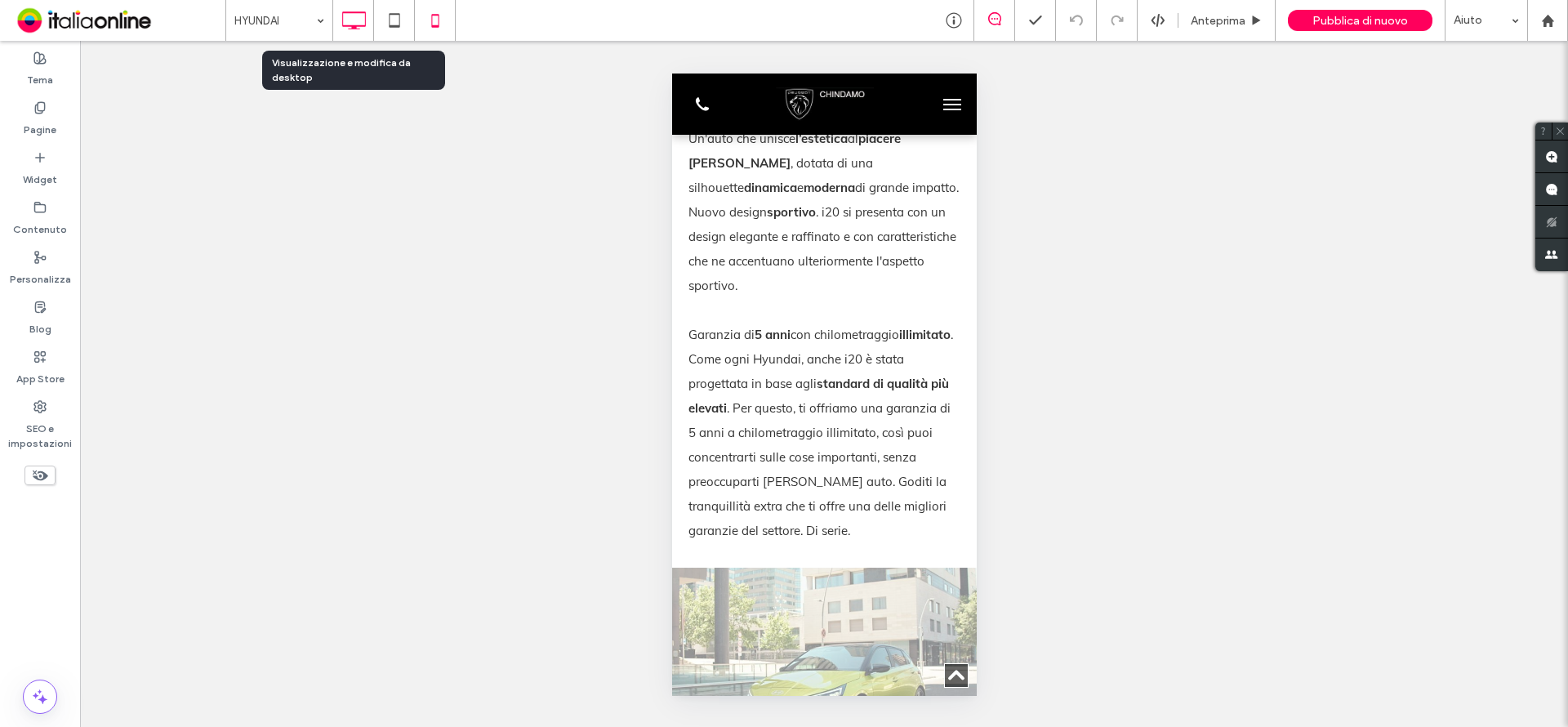
click at [359, 17] on icon at bounding box center [353, 21] width 33 height 33
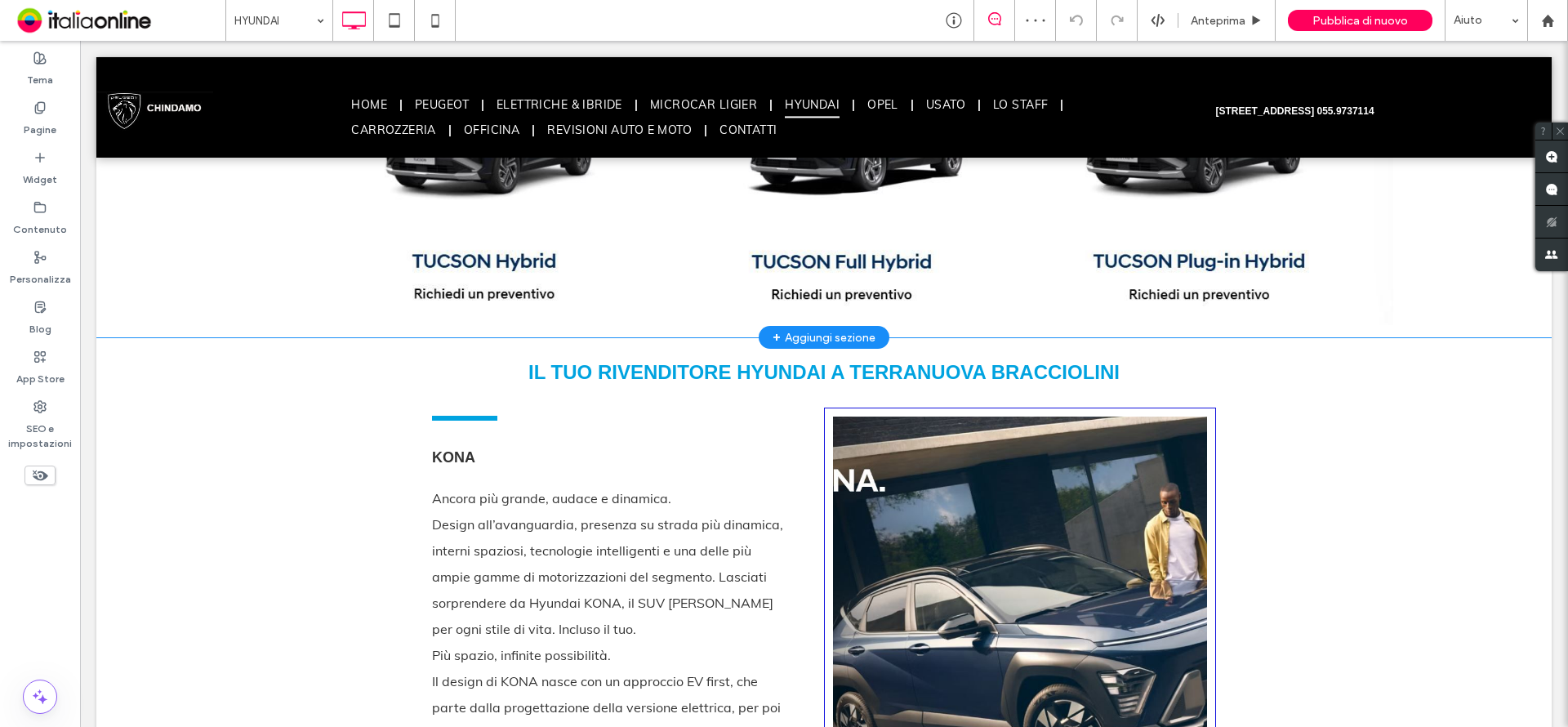
scroll to position [1634, 0]
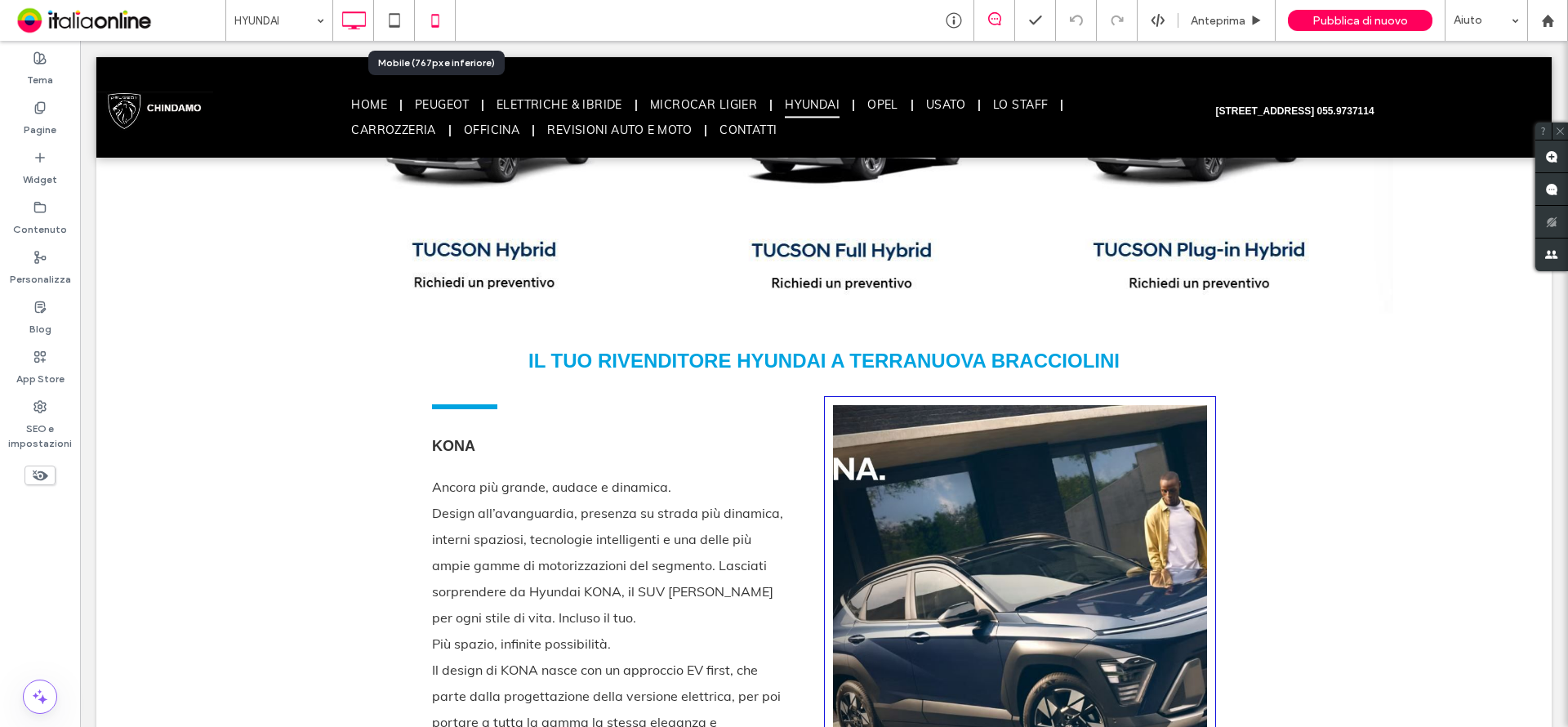
click at [429, 17] on icon at bounding box center [435, 21] width 33 height 33
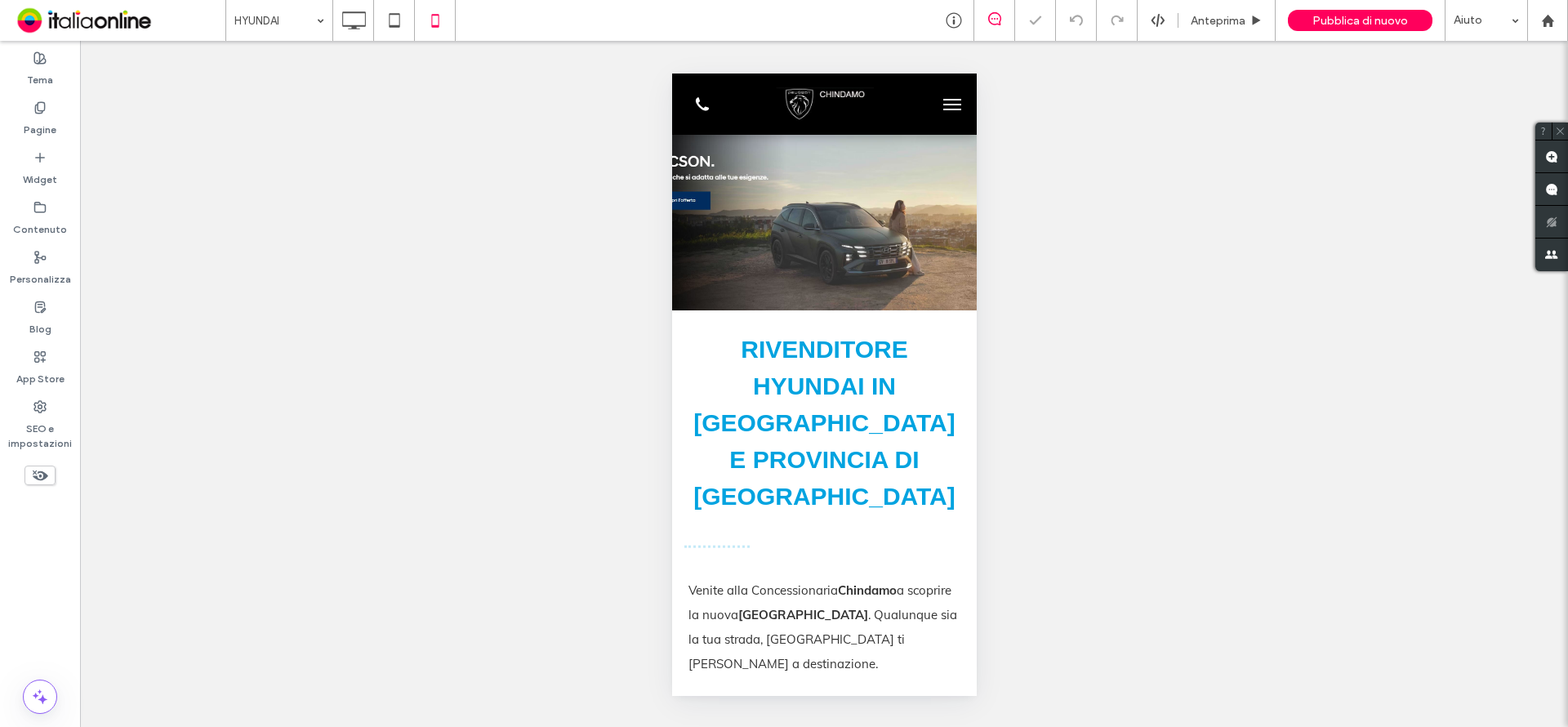
scroll to position [0, 0]
click at [866, 216] on div at bounding box center [823, 222] width 305 height 176
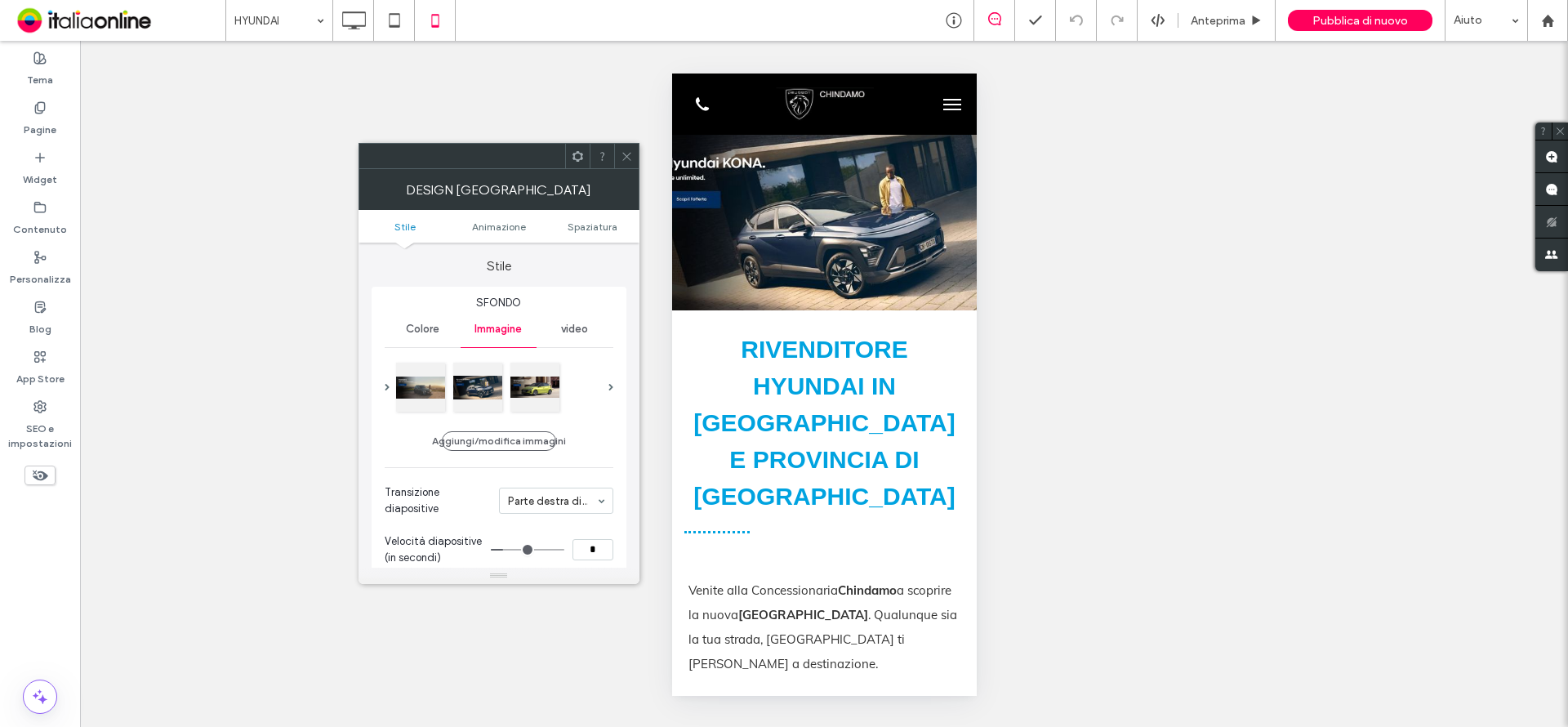
click at [625, 151] on icon at bounding box center [627, 156] width 12 height 12
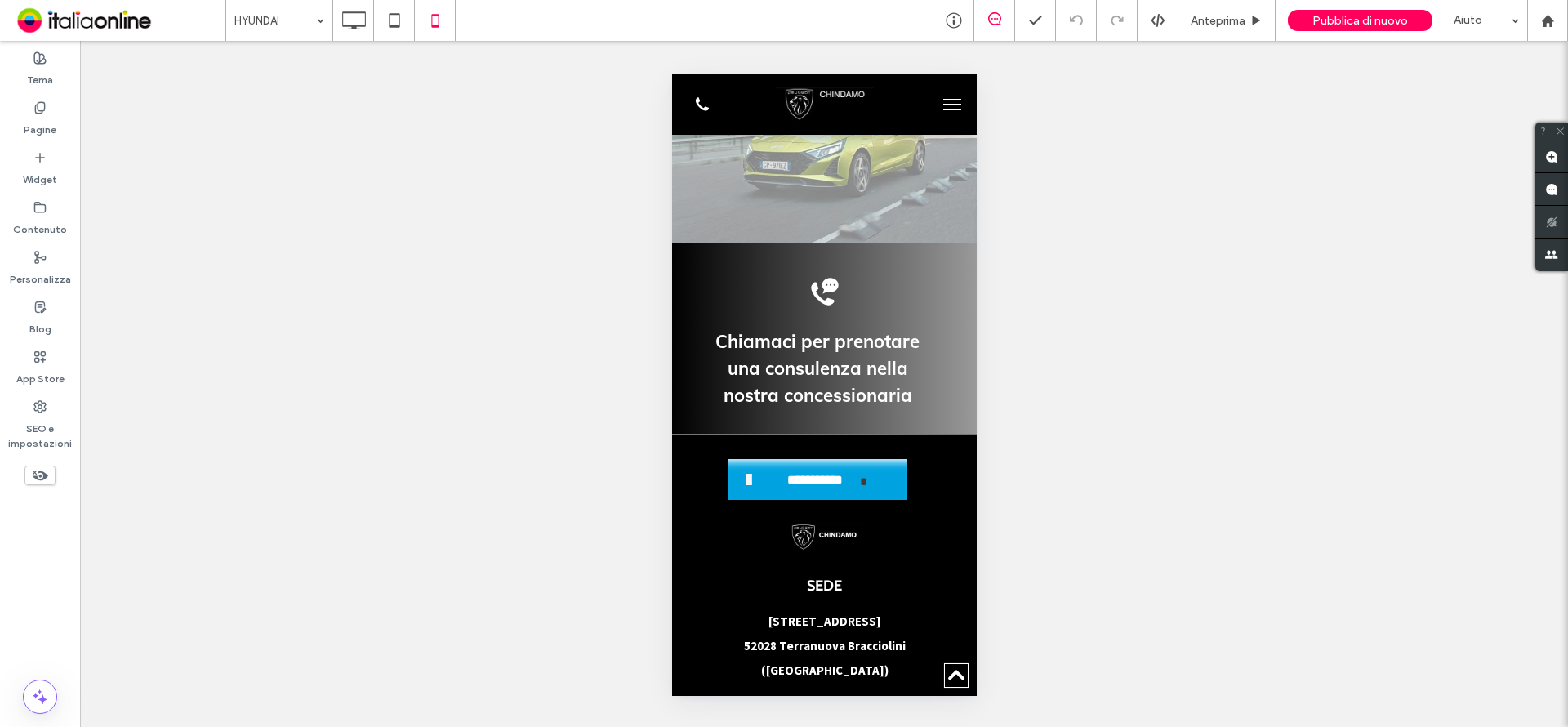
scroll to position [3514, 0]
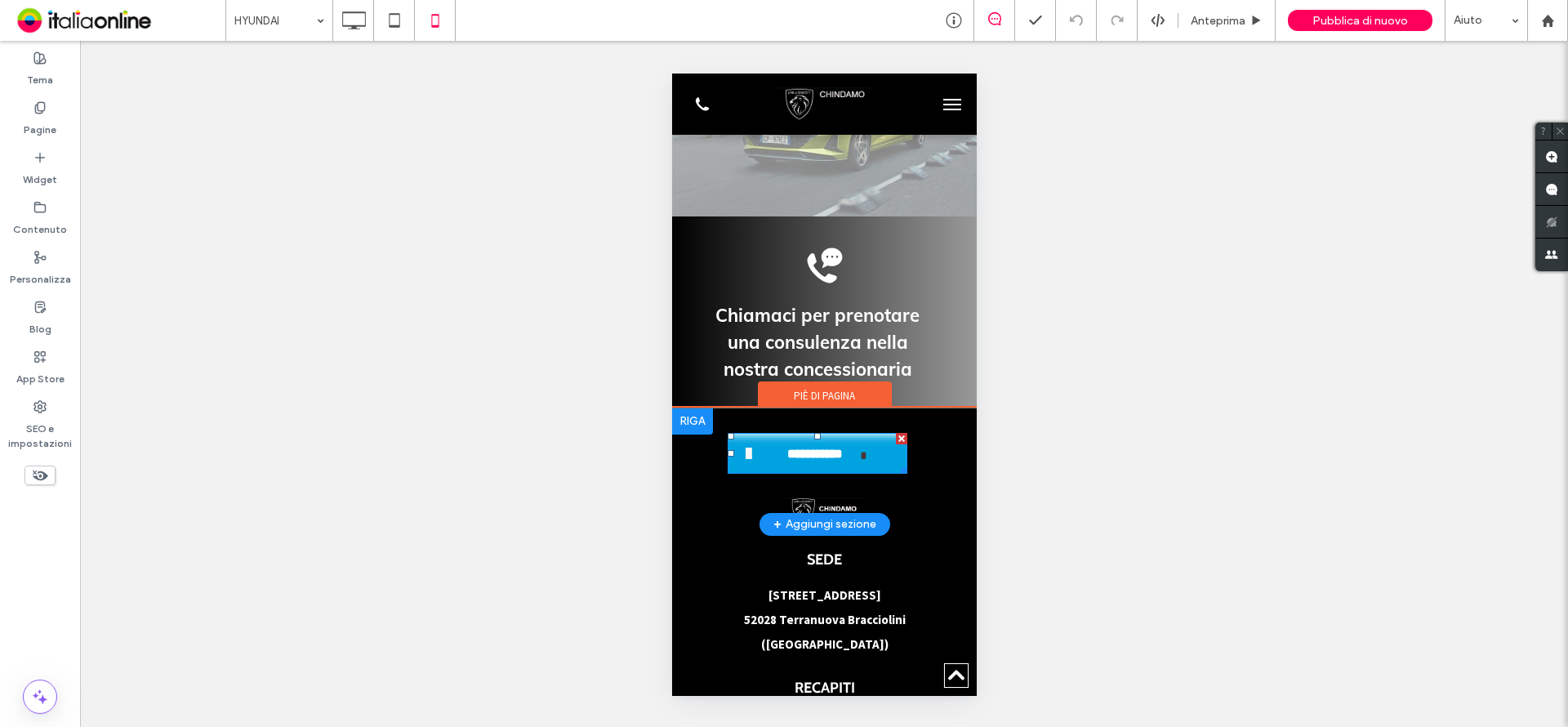
click at [858, 445] on span "**********" at bounding box center [814, 455] width 90 height 33
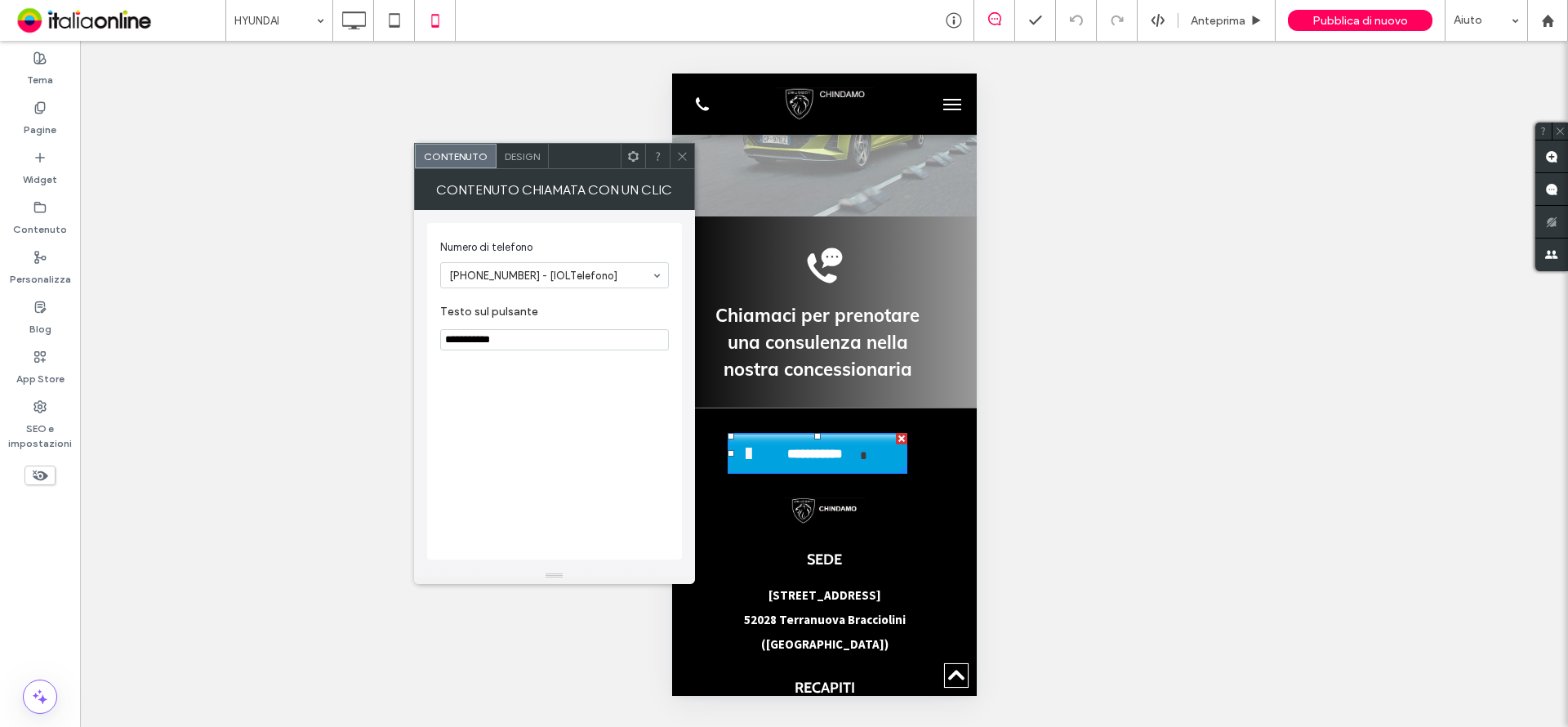
click at [680, 154] on icon at bounding box center [682, 156] width 12 height 12
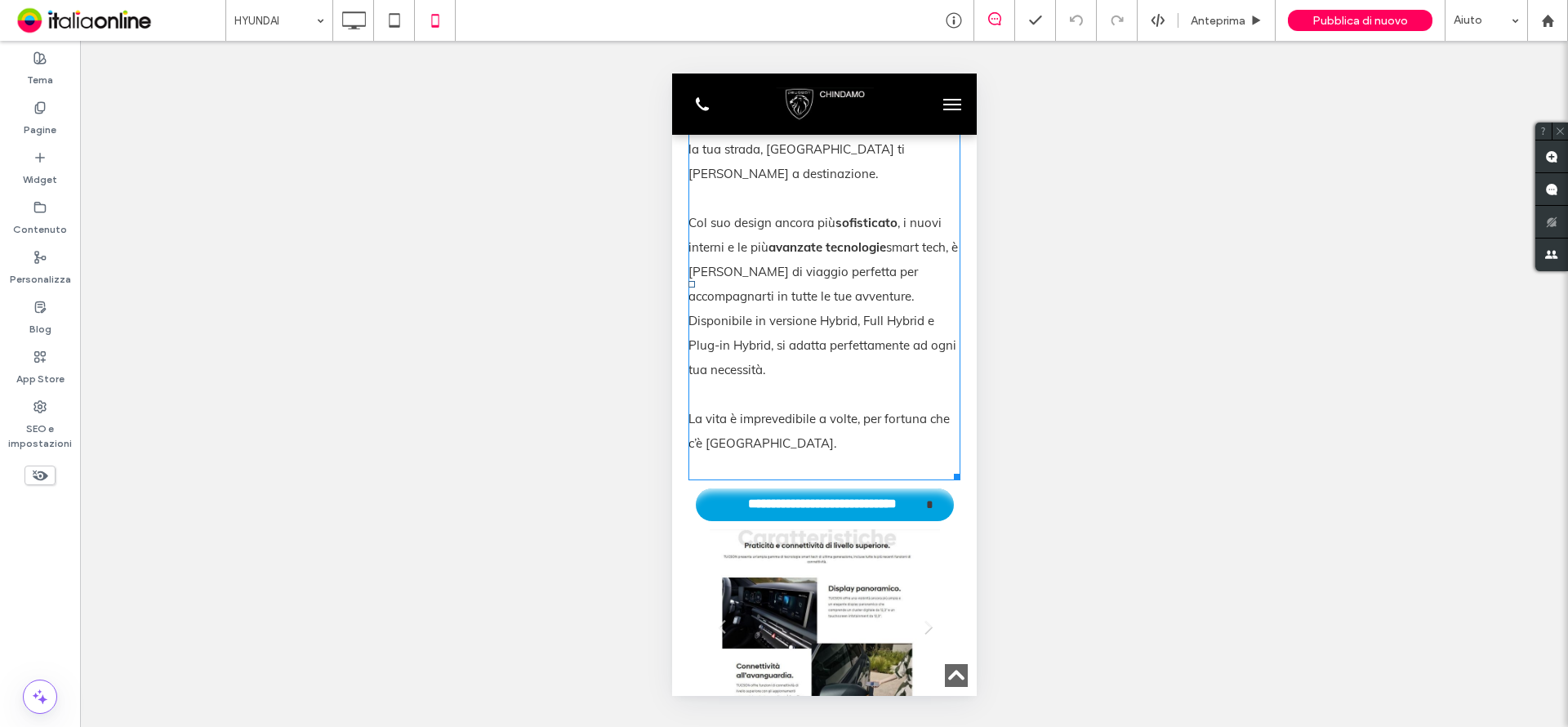
scroll to position [572, 0]
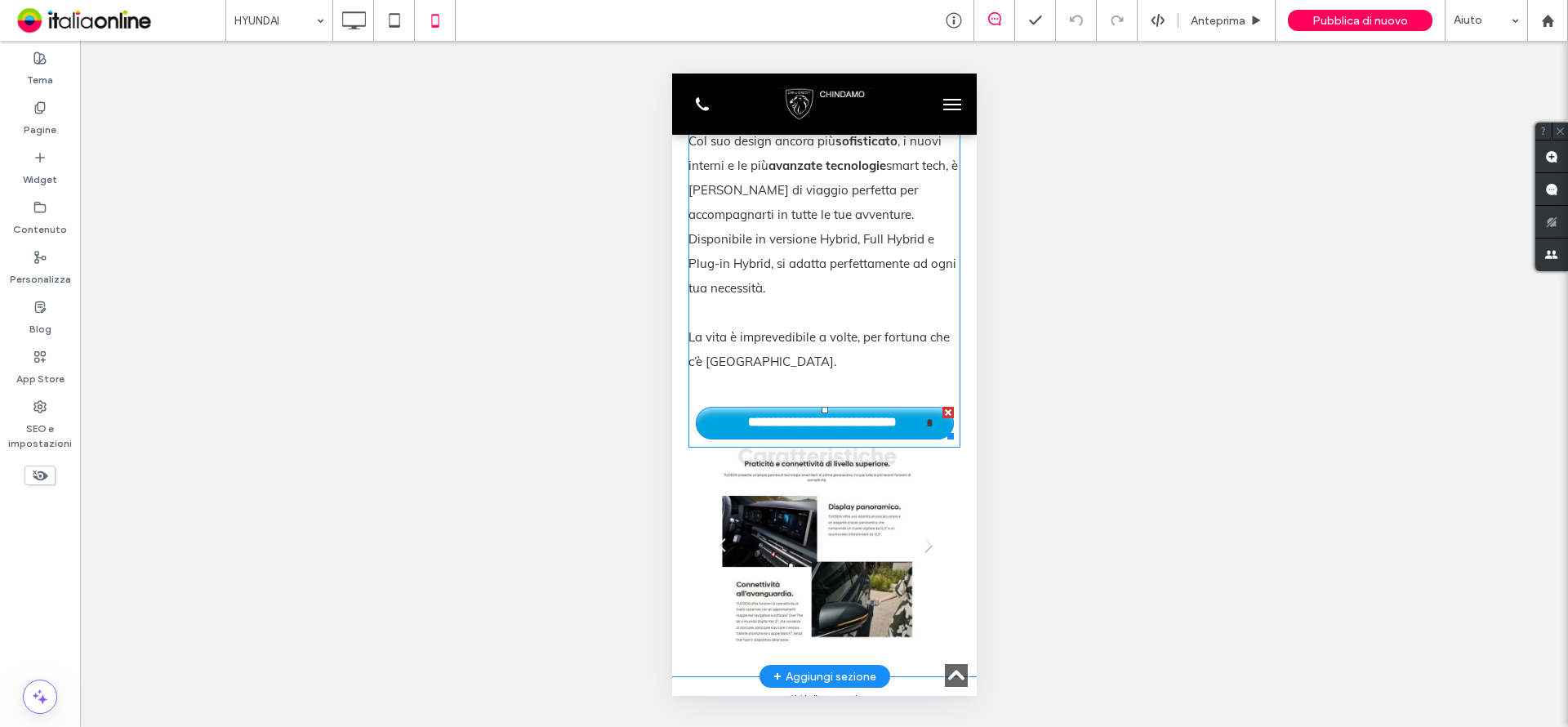
click at [824, 415] on span "**********" at bounding box center [822, 423] width 208 height 33
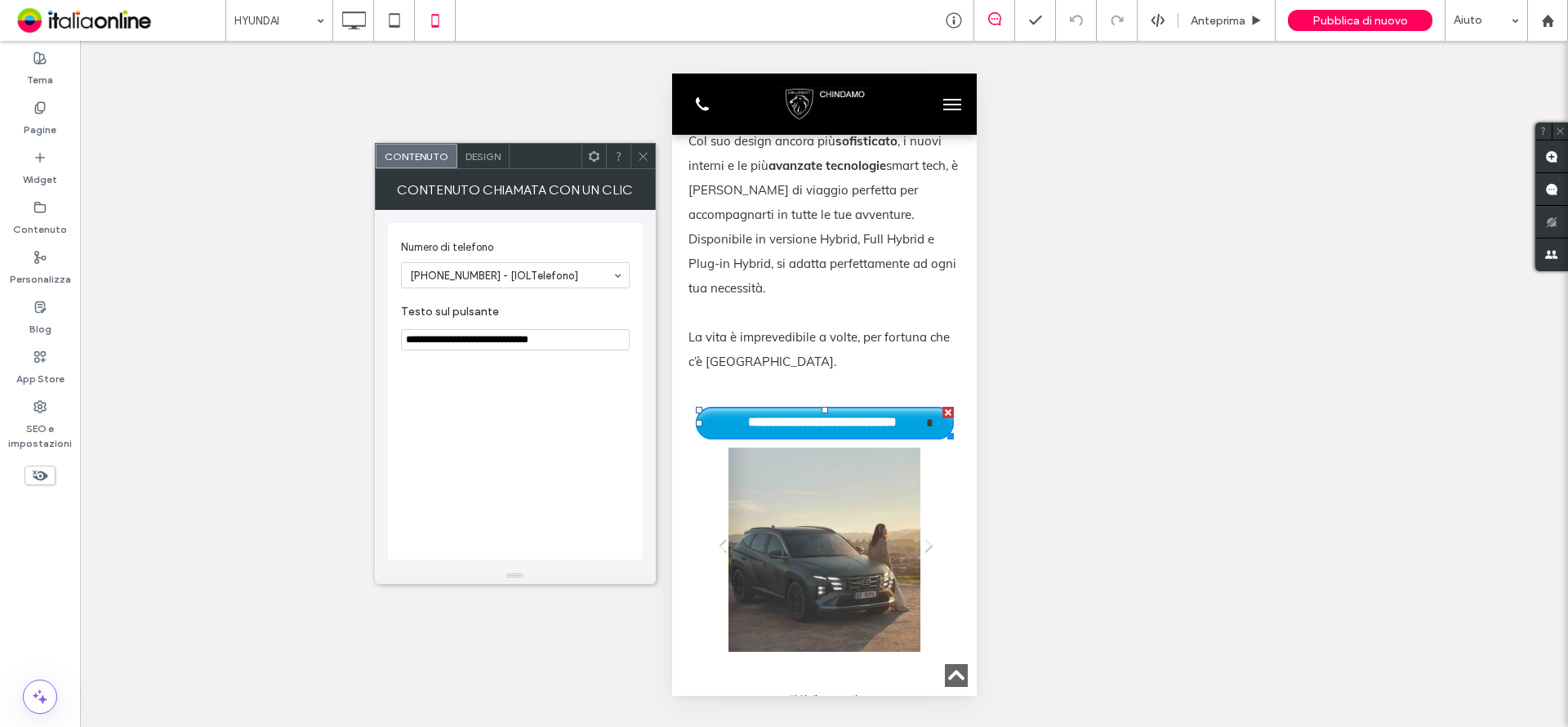
click at [647, 159] on icon at bounding box center [643, 156] width 12 height 12
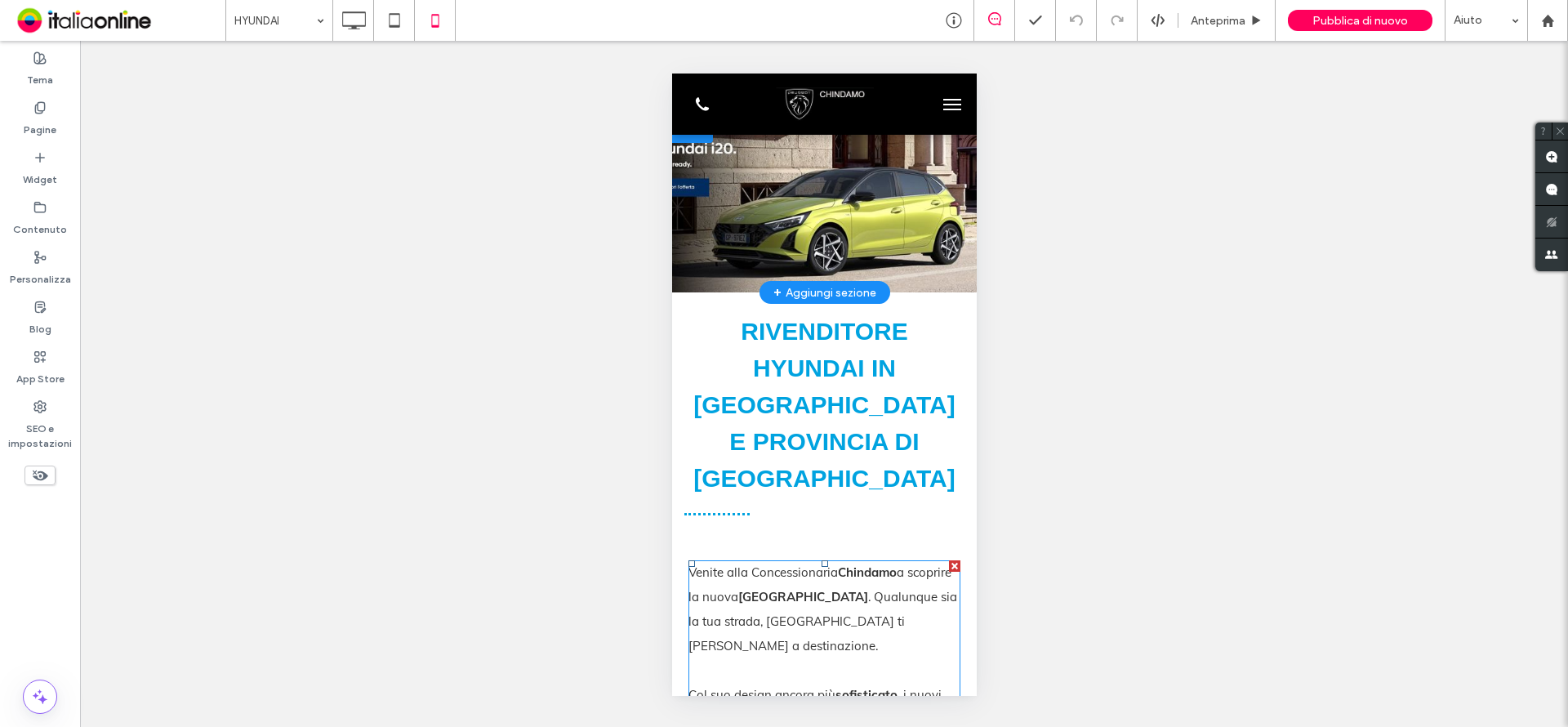
scroll to position [0, 0]
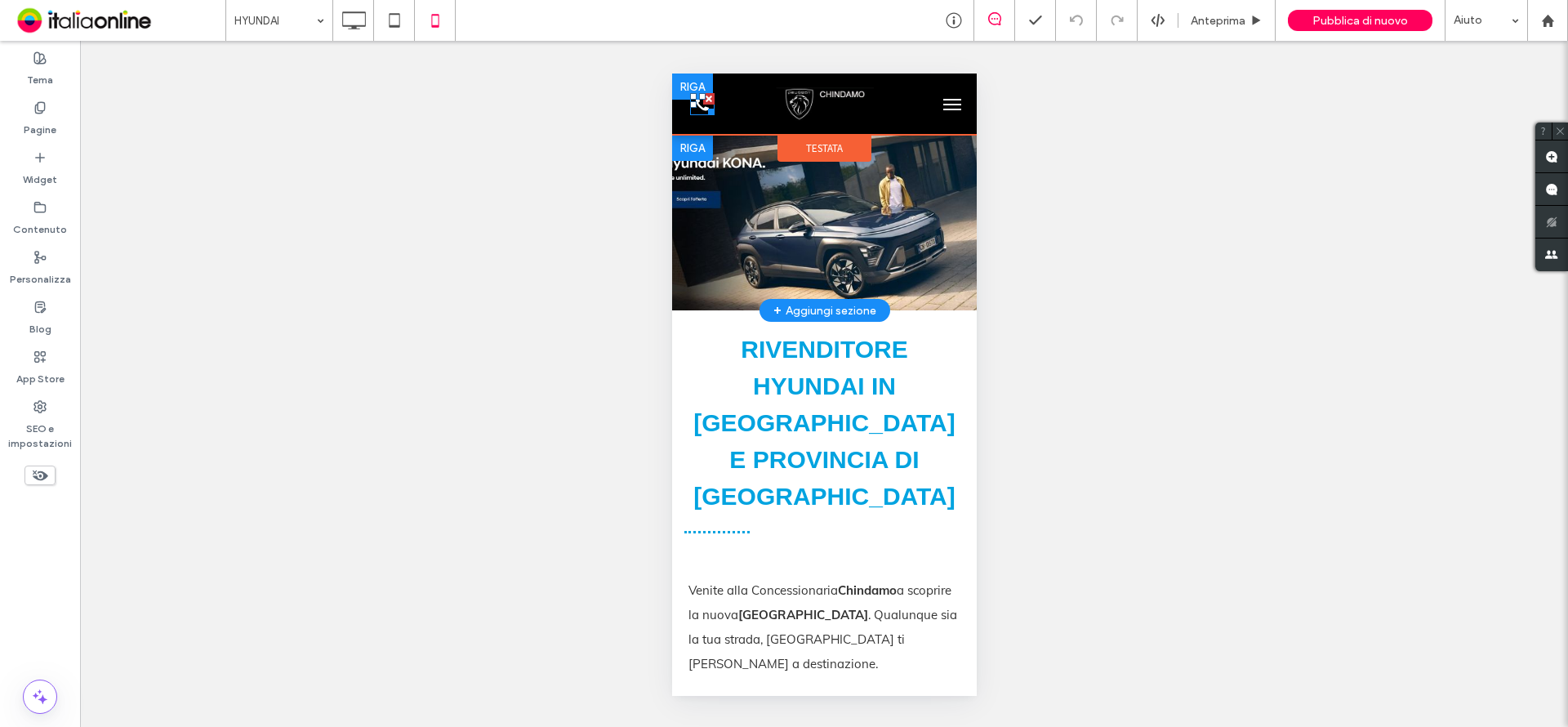
click at [702, 107] on div at bounding box center [708, 109] width 12 height 12
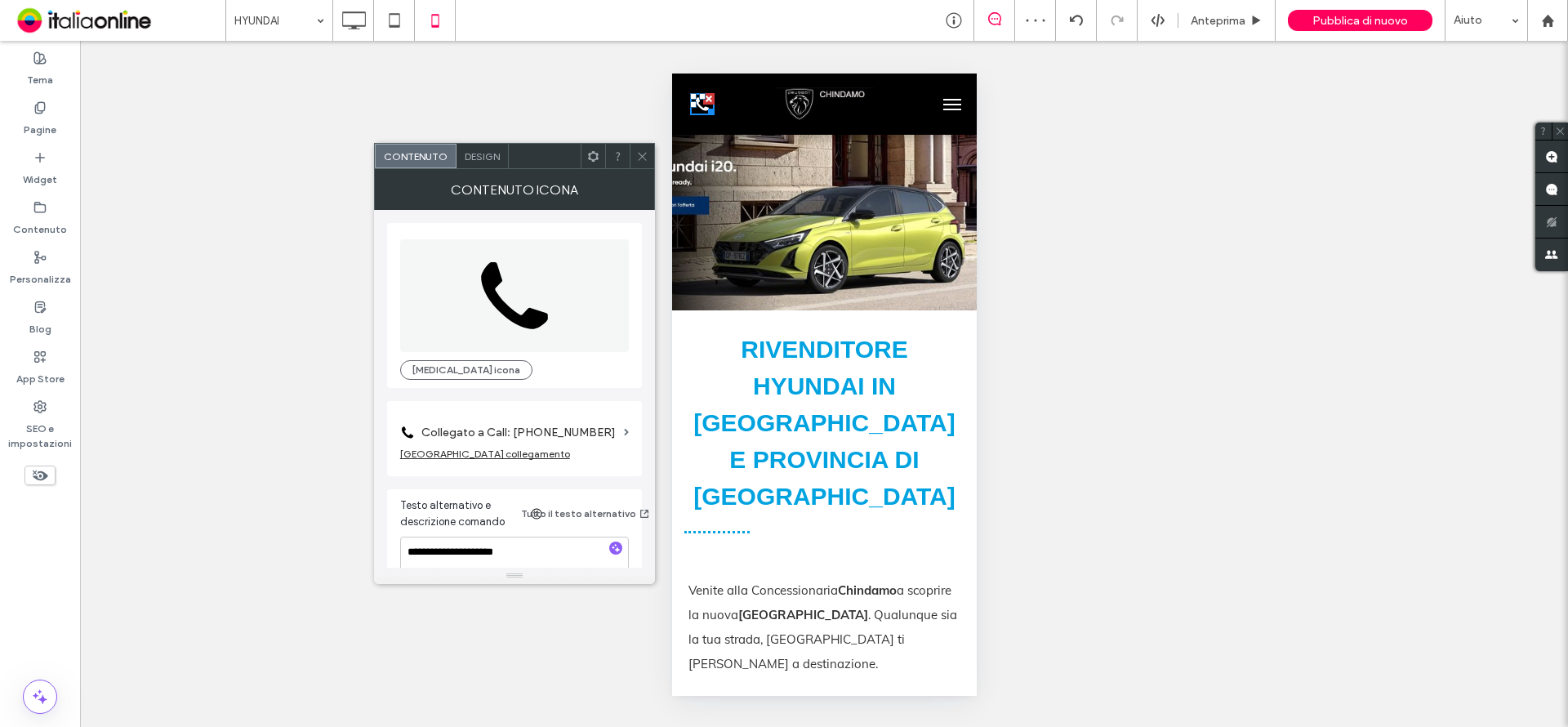
click at [647, 153] on icon at bounding box center [642, 156] width 12 height 12
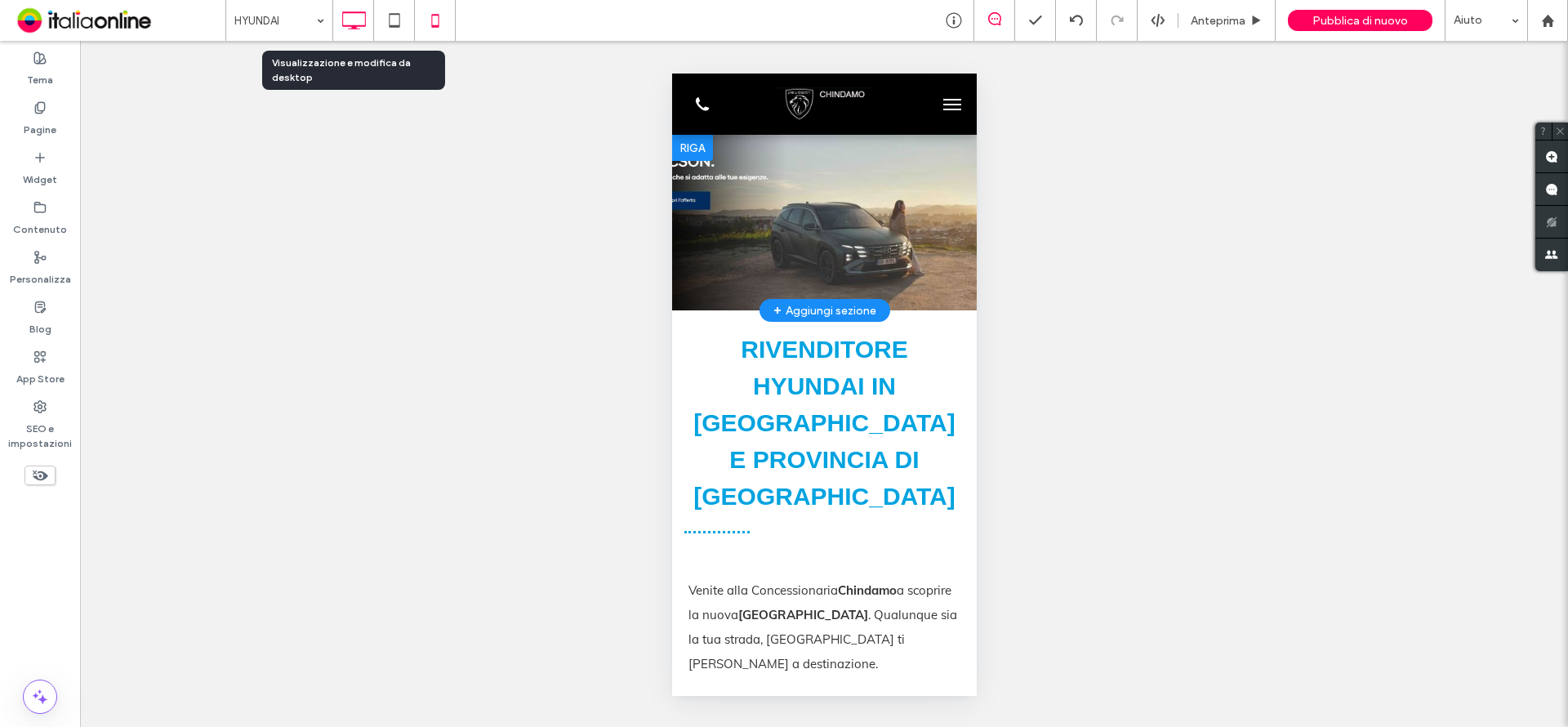
click at [344, 20] on icon at bounding box center [353, 21] width 33 height 33
